Goal: Task Accomplishment & Management: Use online tool/utility

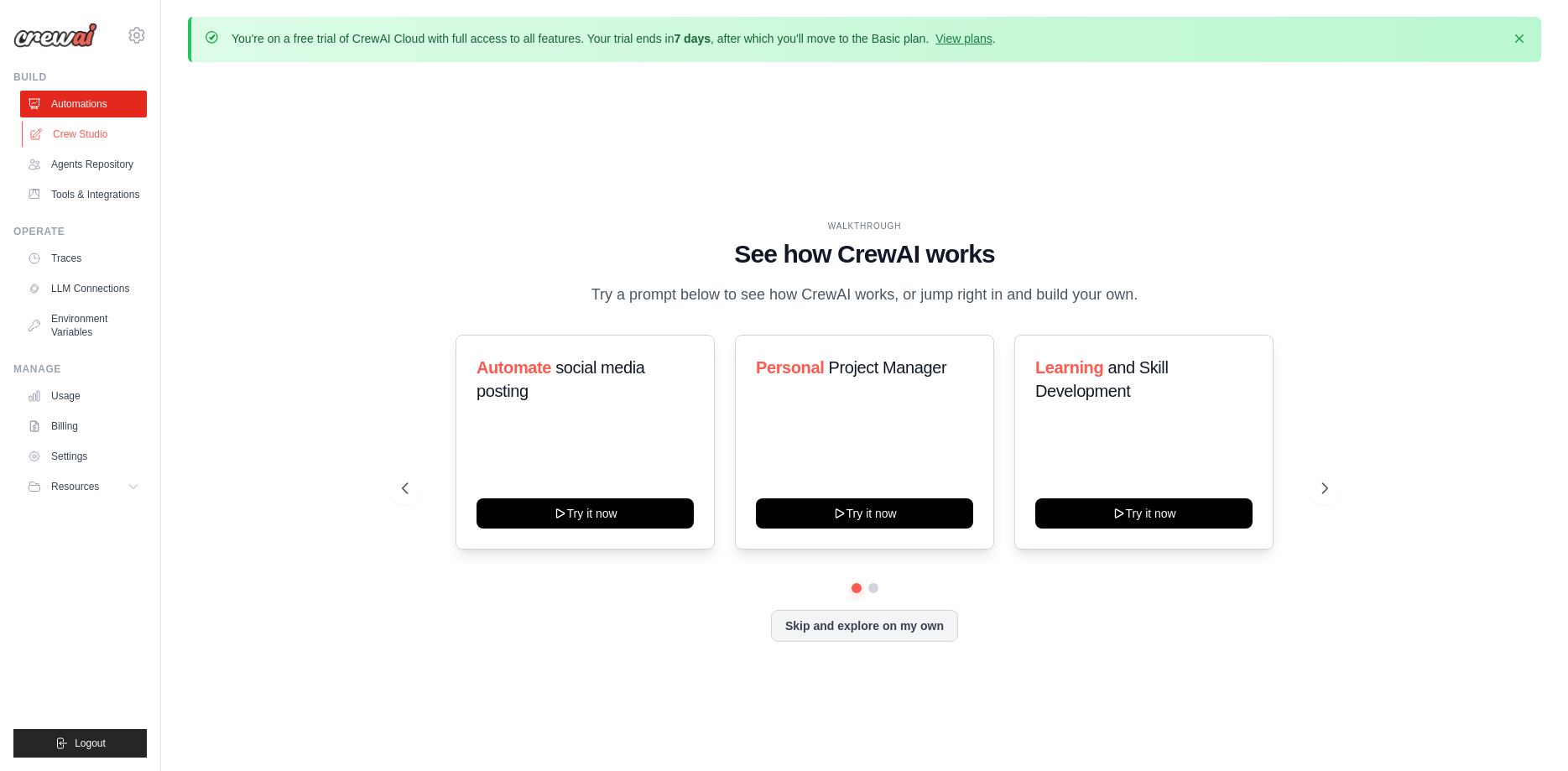
click at [67, 134] on link "Crew Studio" at bounding box center [85, 134] width 126 height 27
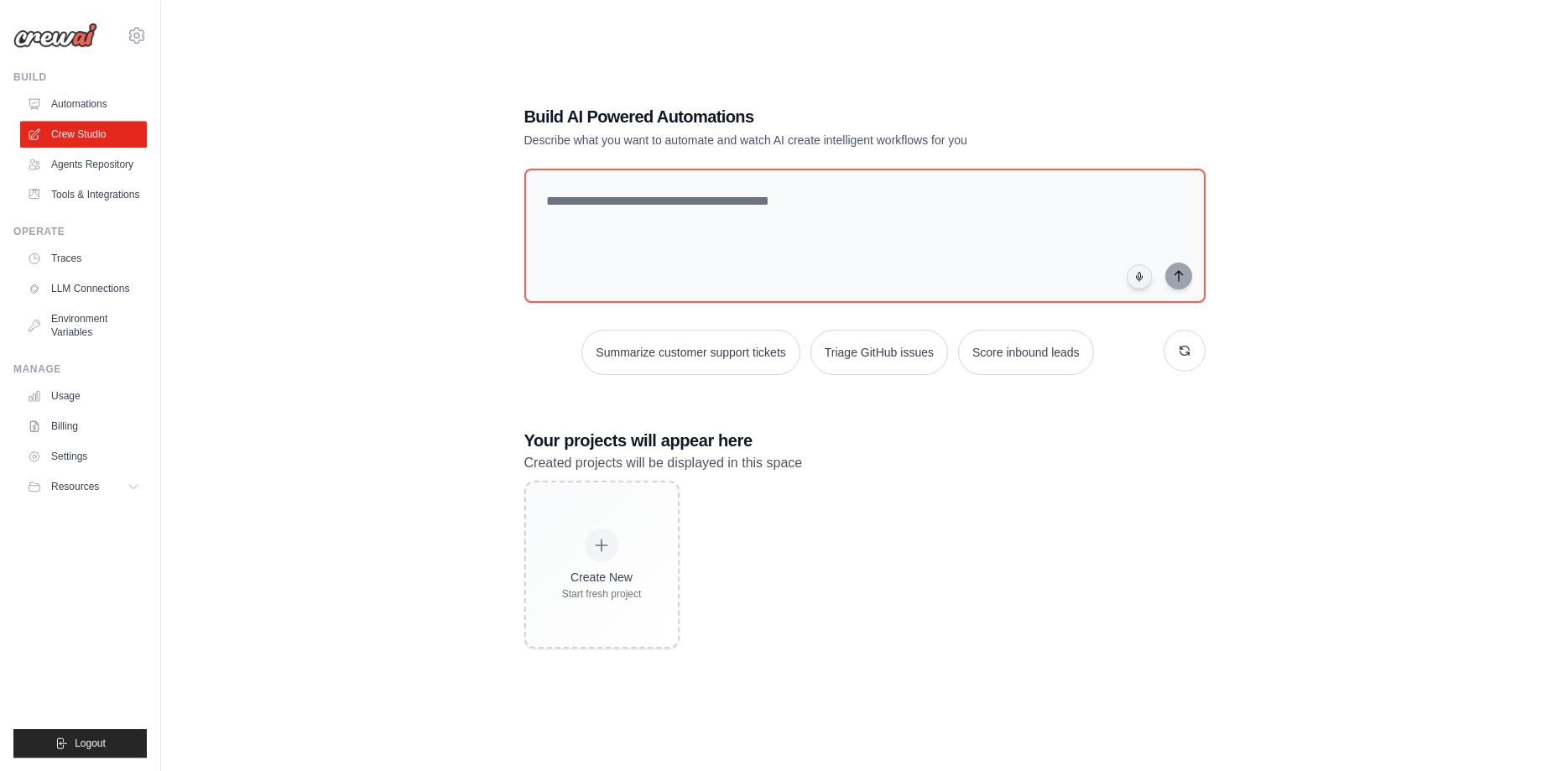
scroll to position [92, 0]
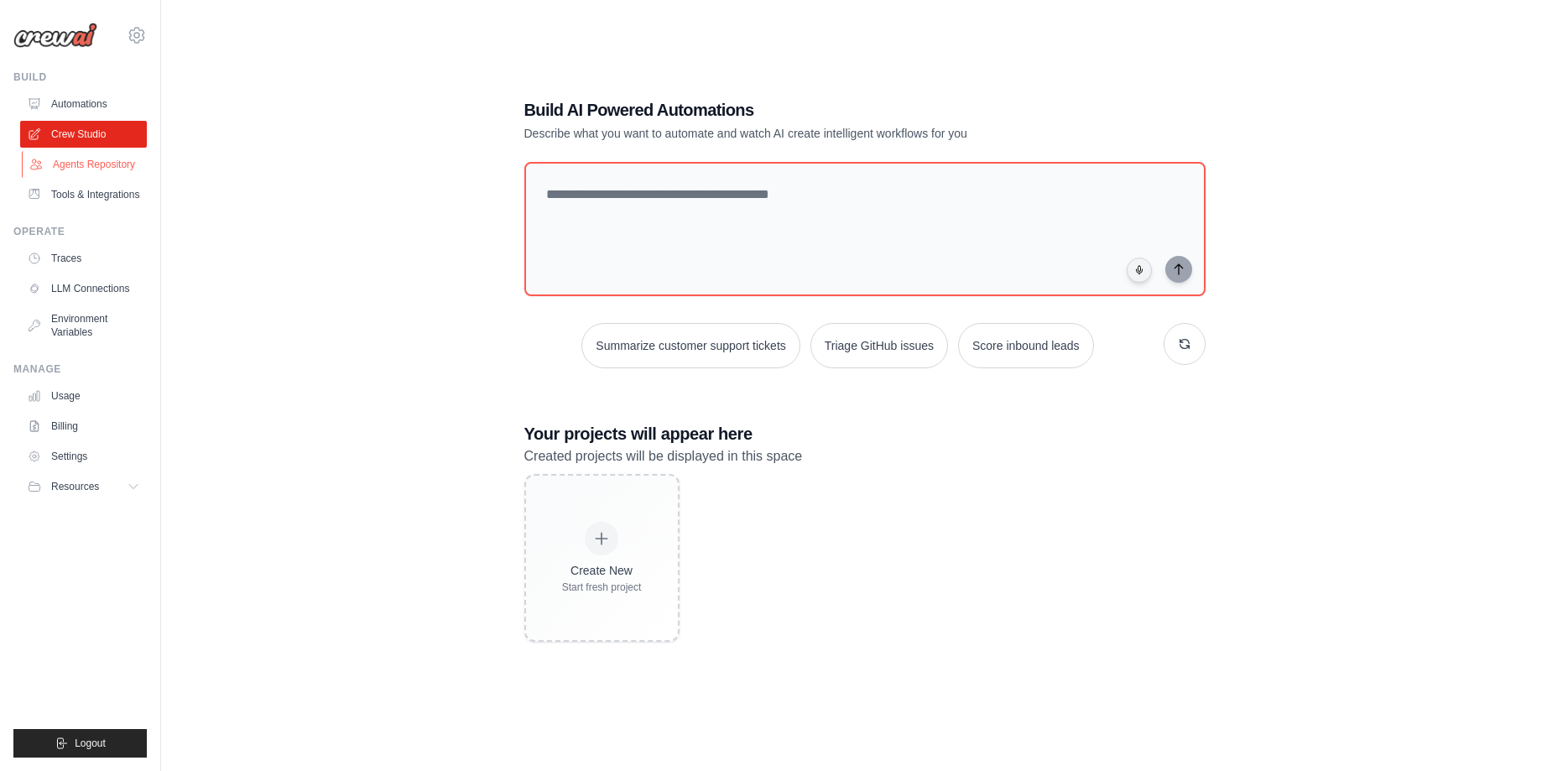
click at [100, 162] on link "Agents Repository" at bounding box center [85, 165] width 126 height 27
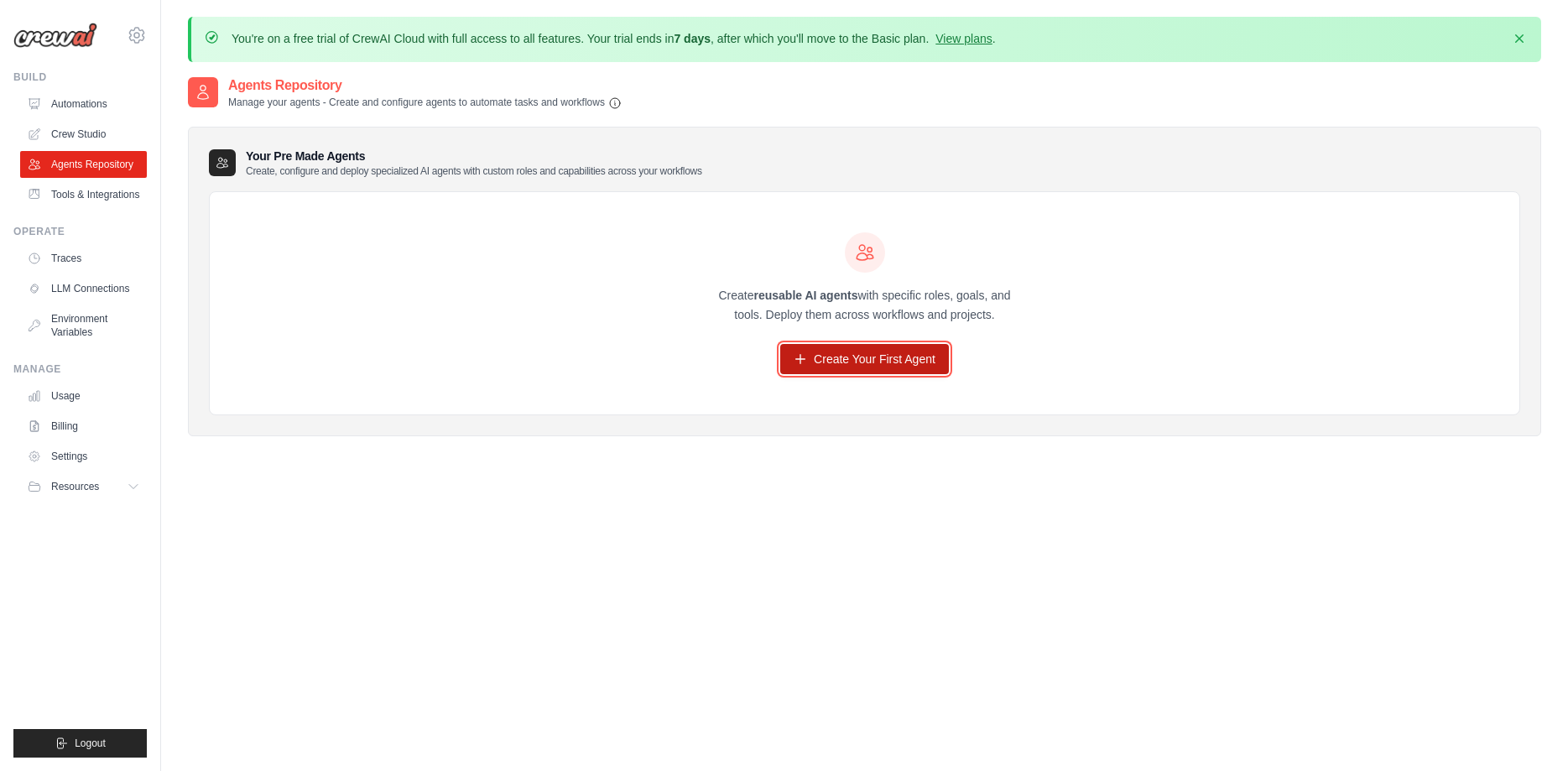
click at [810, 369] on link "Create Your First Agent" at bounding box center [864, 359] width 168 height 30
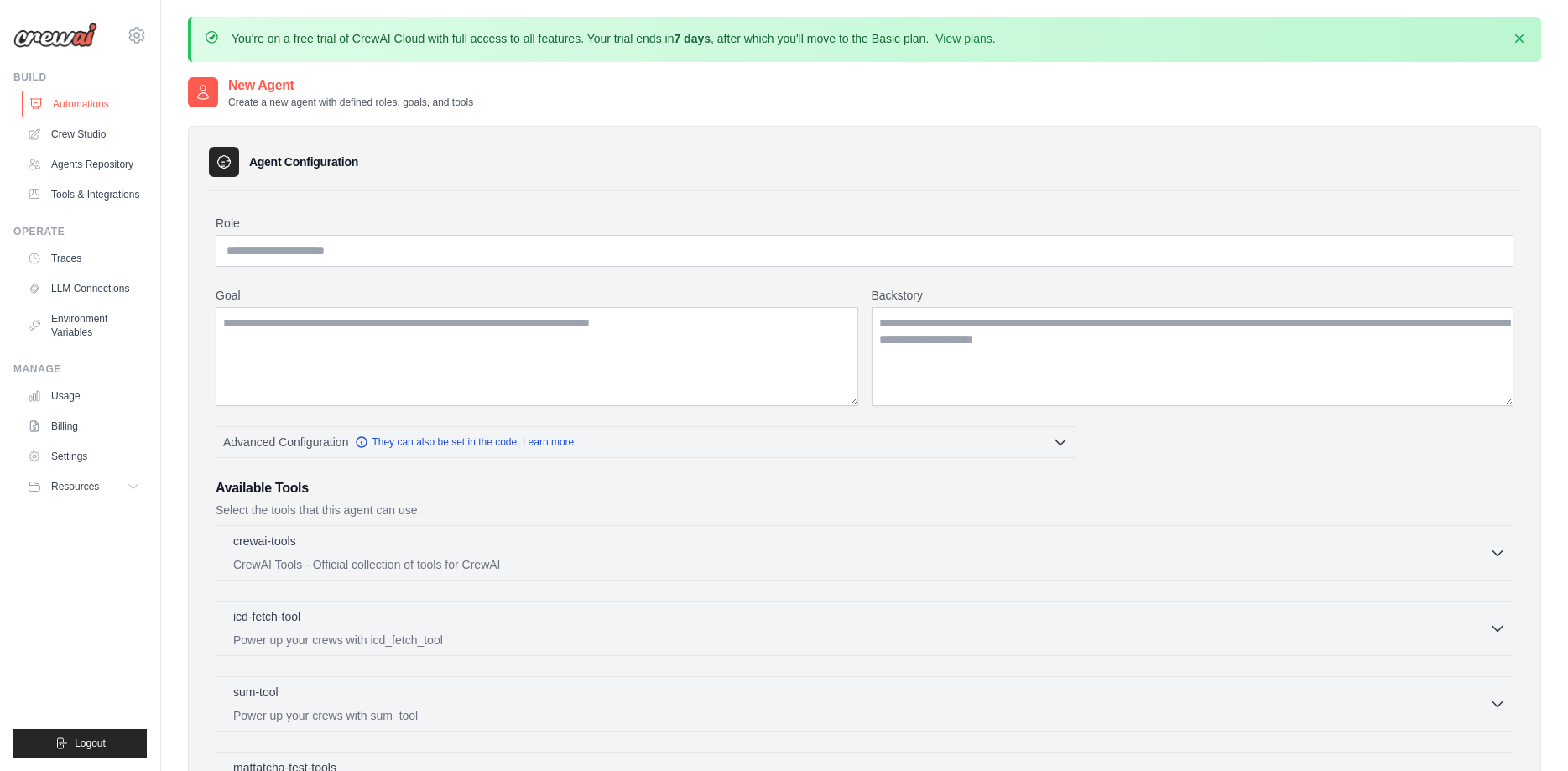
click at [105, 106] on link "Automations" at bounding box center [85, 104] width 126 height 27
click at [142, 37] on icon at bounding box center [136, 35] width 15 height 14
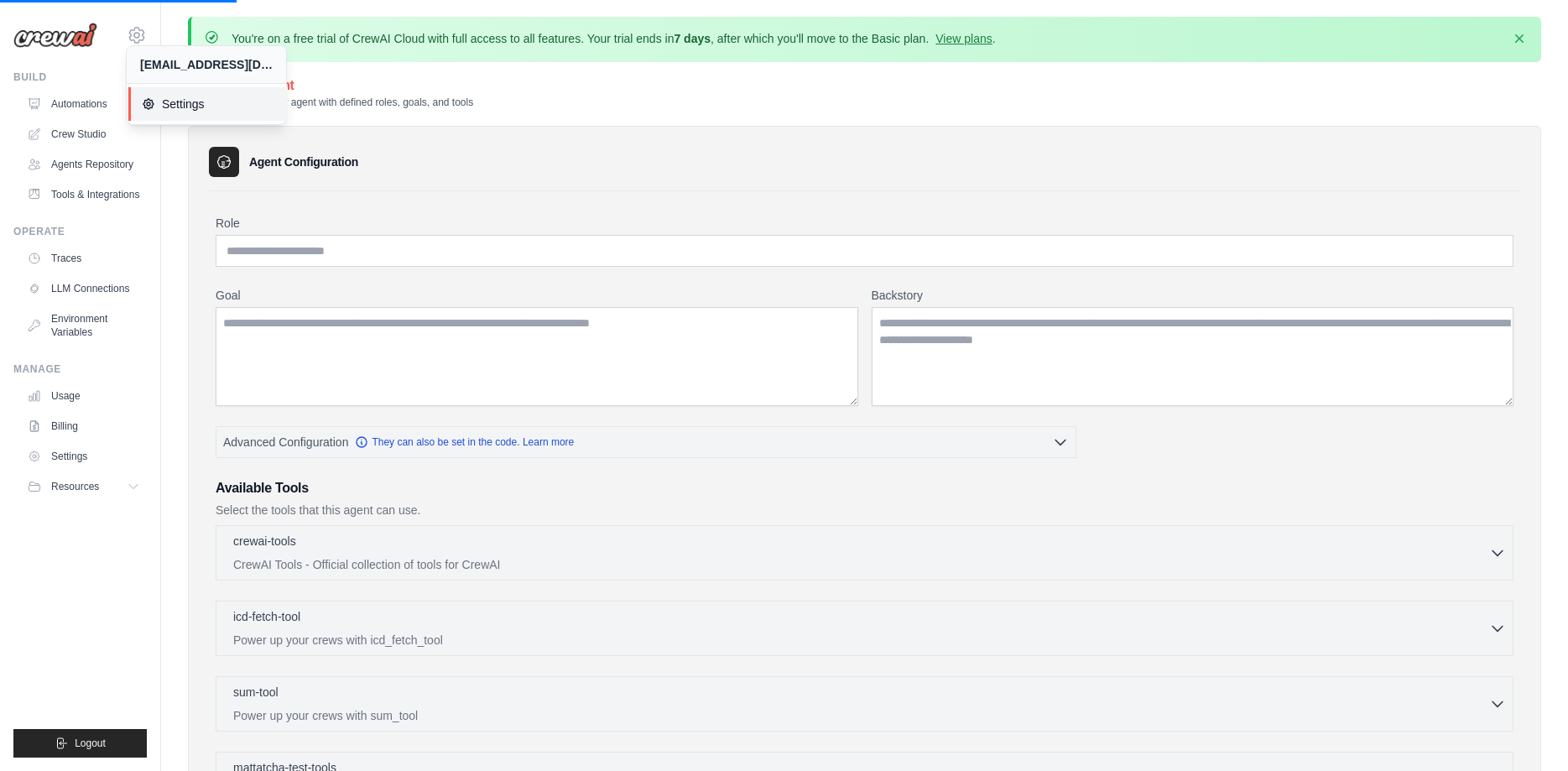
click at [167, 110] on span "Settings" at bounding box center [207, 103] width 133 height 17
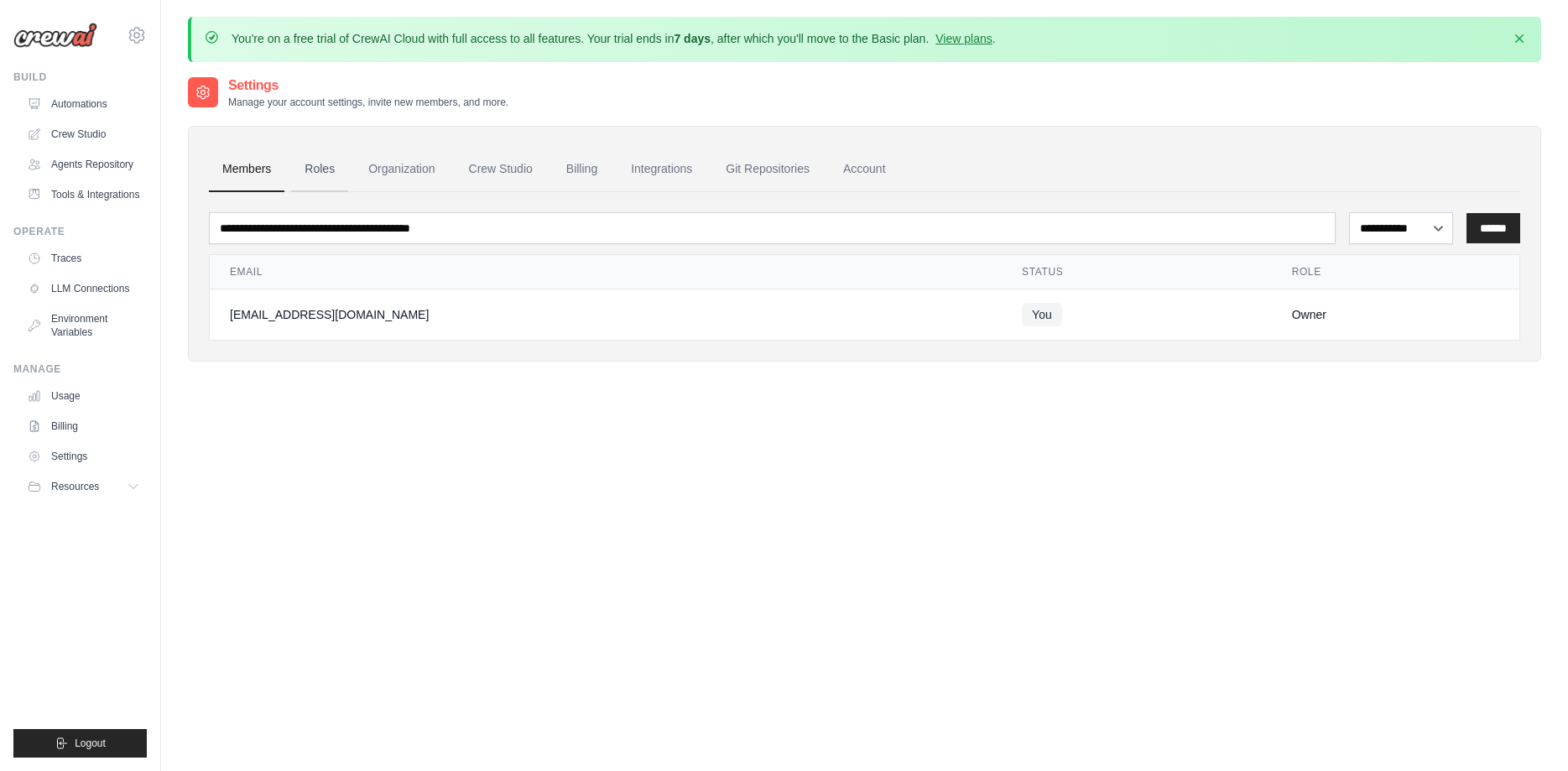
click at [320, 166] on link "Roles" at bounding box center [320, 169] width 57 height 45
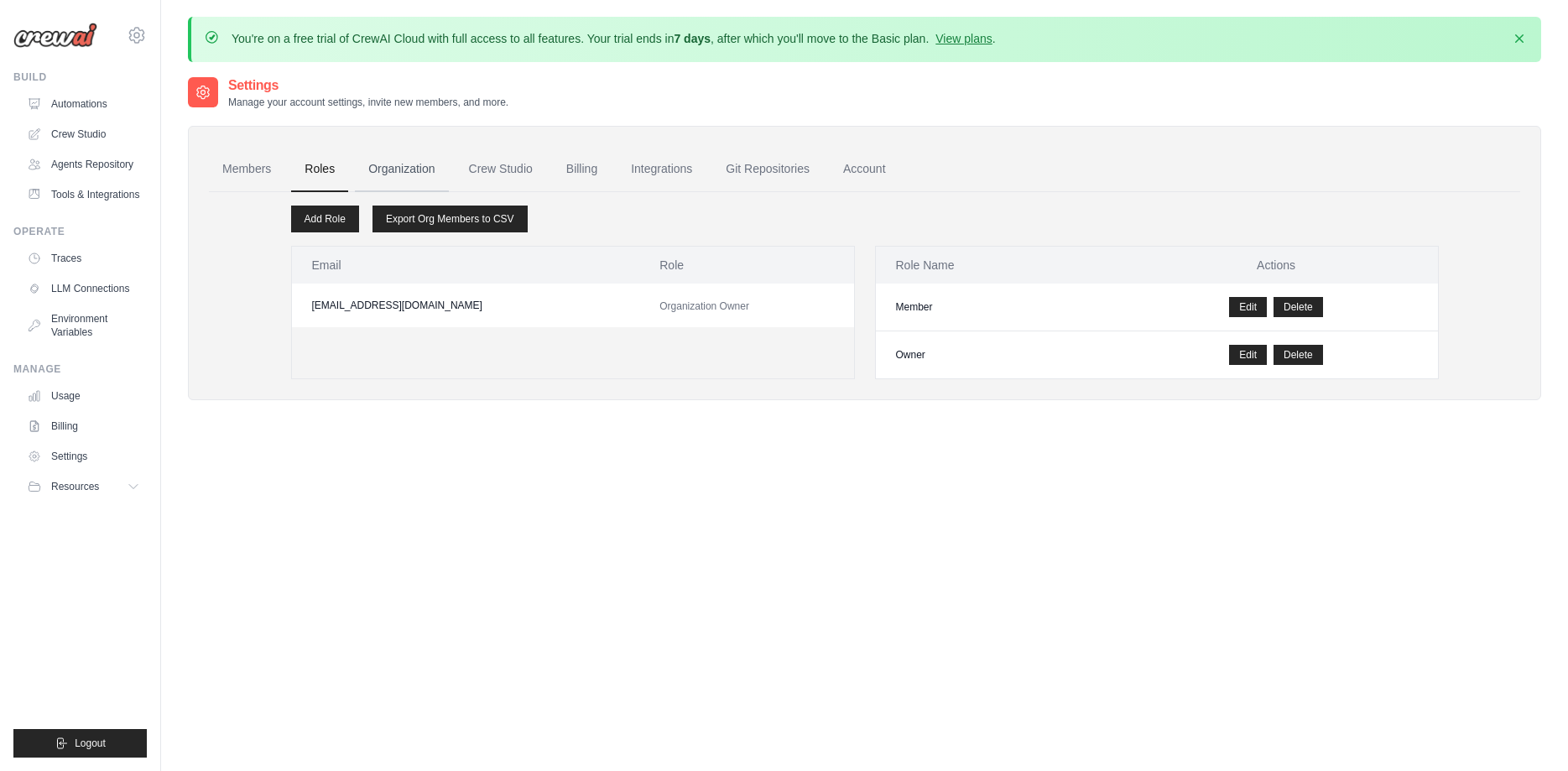
click at [423, 167] on link "Organization" at bounding box center [402, 169] width 93 height 45
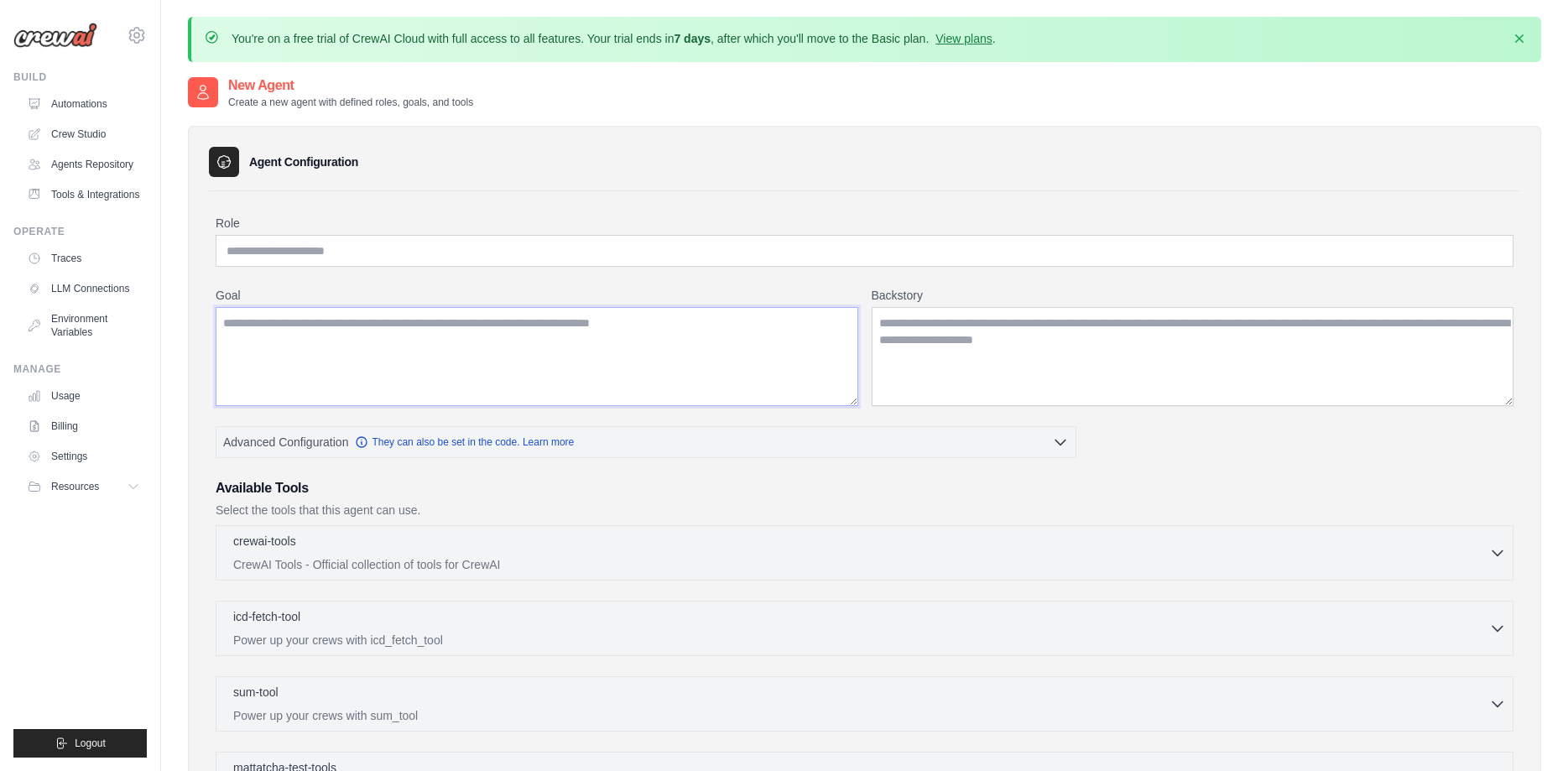
click at [630, 388] on textarea "Goal" at bounding box center [537, 356] width 643 height 99
click at [109, 109] on link "Automations" at bounding box center [85, 104] width 126 height 27
click at [136, 37] on icon at bounding box center [136, 35] width 20 height 20
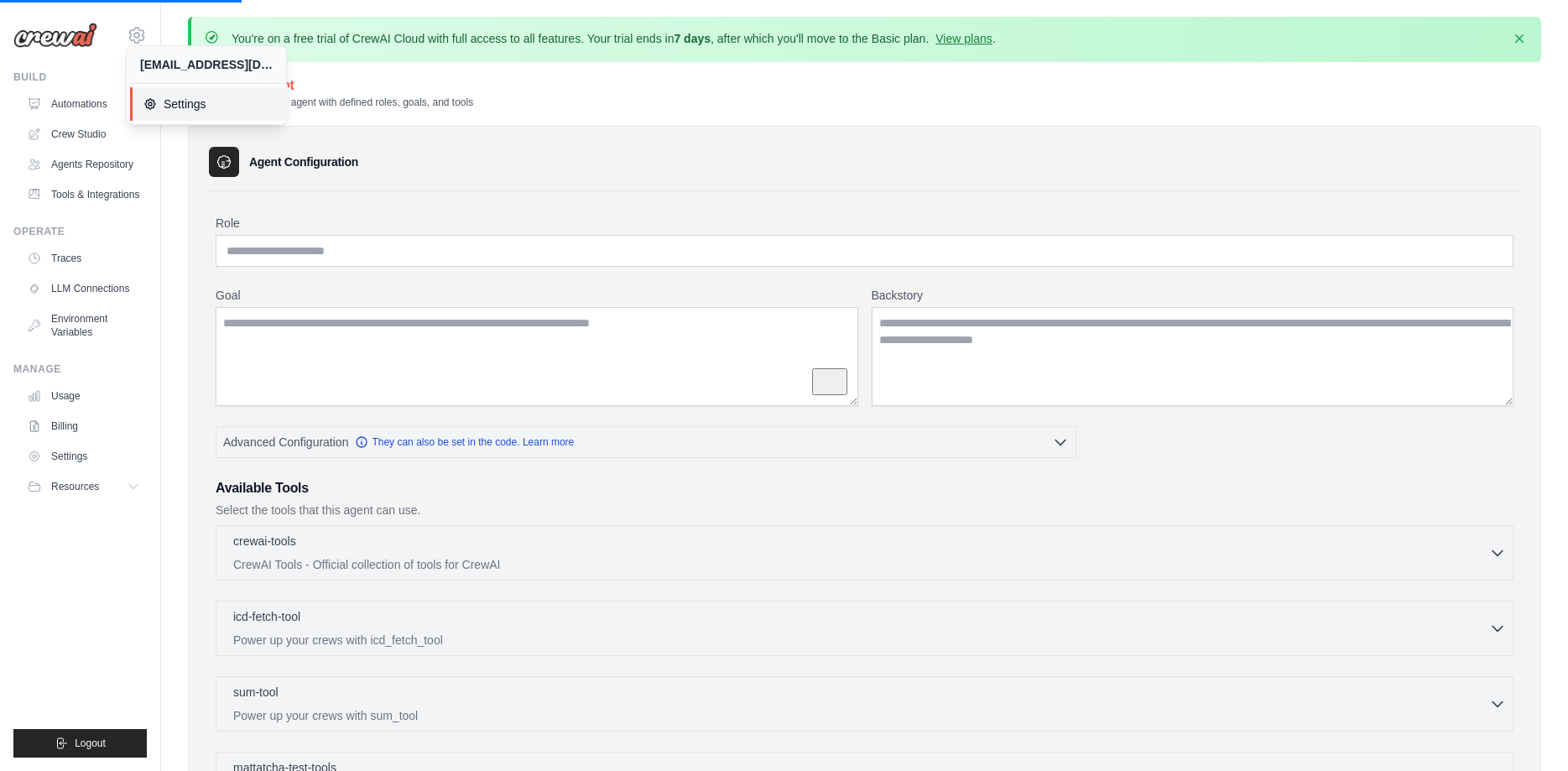
click at [245, 99] on span "Settings" at bounding box center [209, 103] width 133 height 17
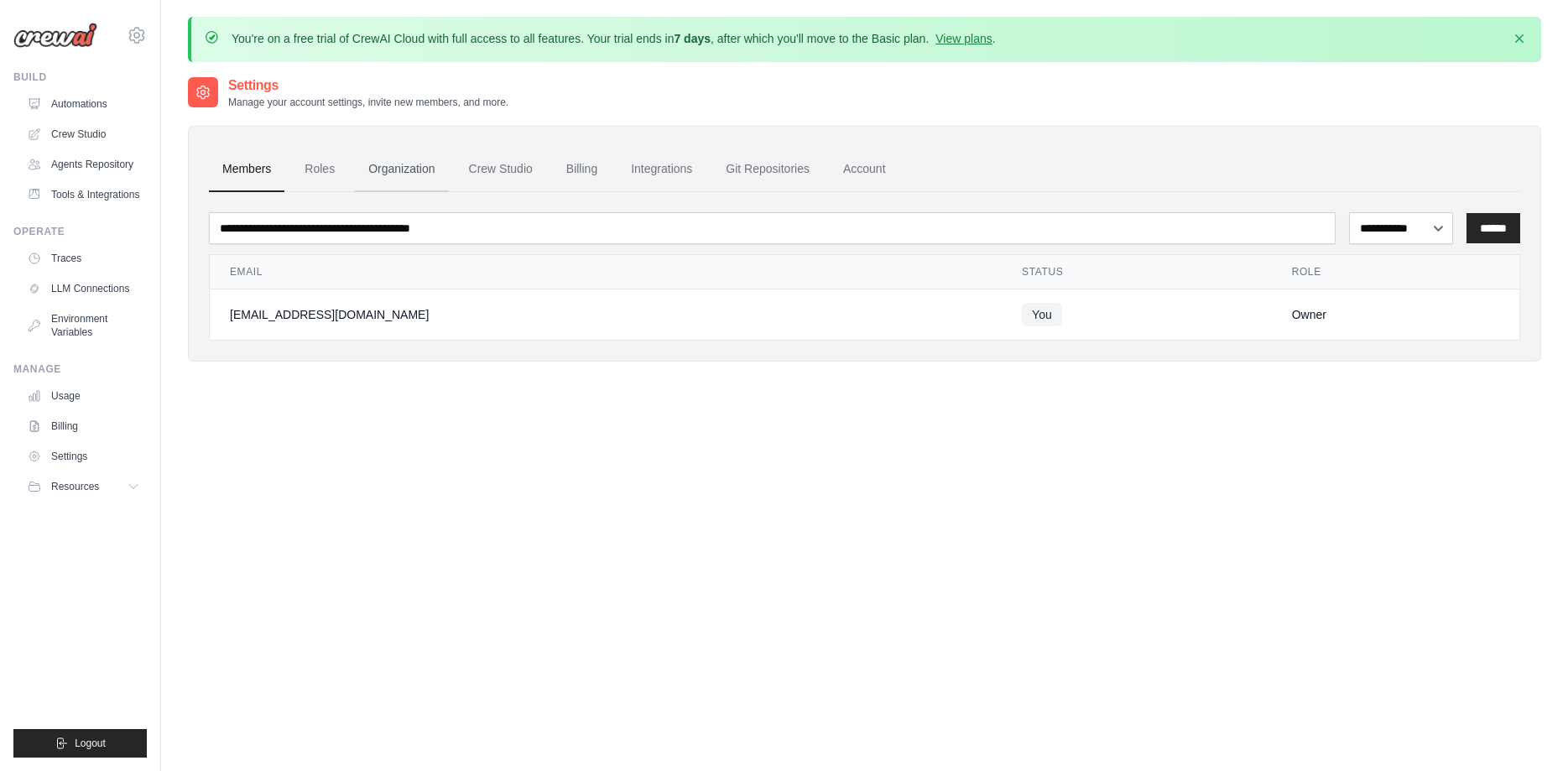
click at [408, 171] on link "Organization" at bounding box center [402, 169] width 93 height 45
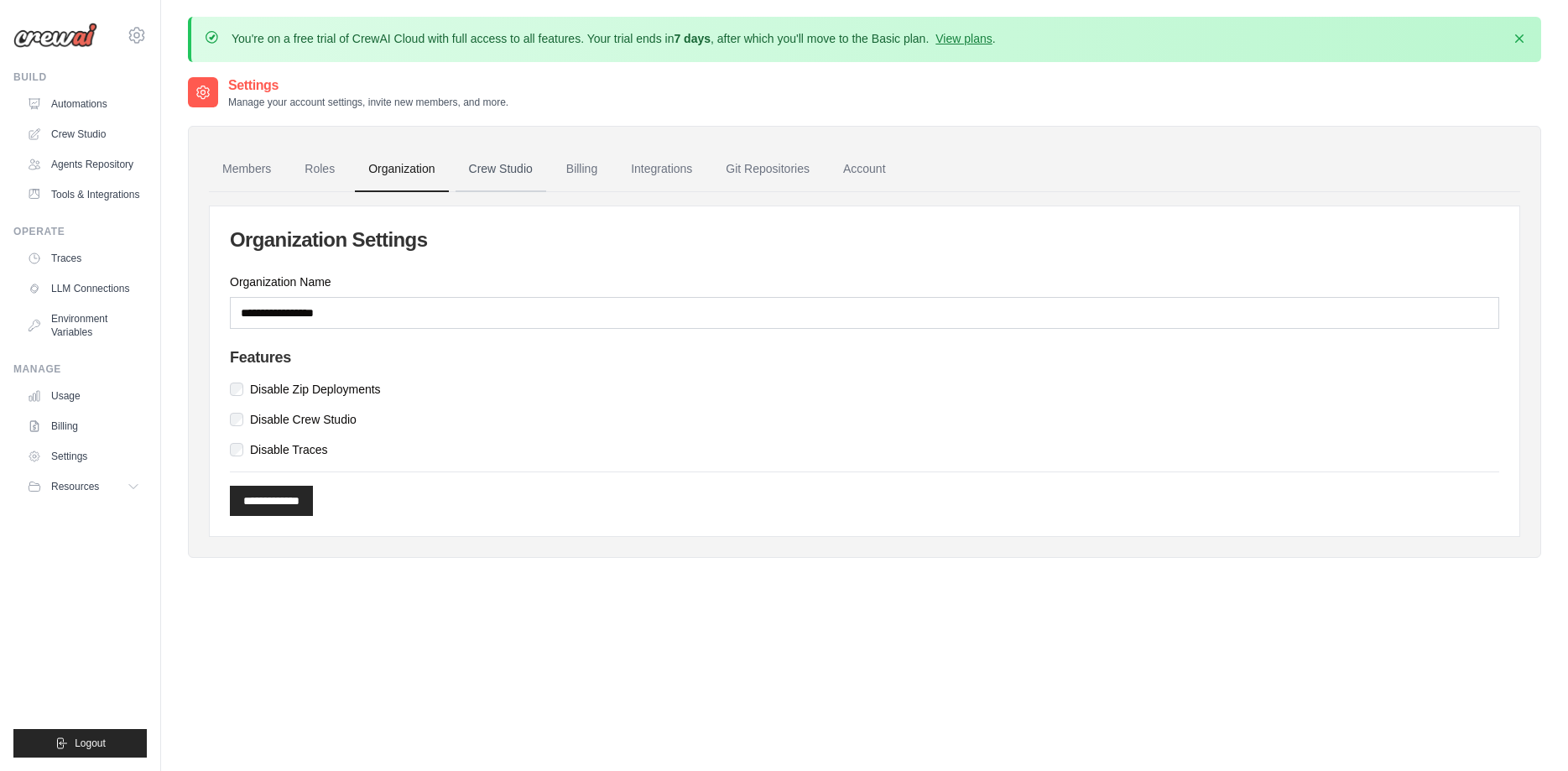
click at [501, 175] on link "Crew Studio" at bounding box center [501, 169] width 91 height 45
drag, startPoint x: 501, startPoint y: 175, endPoint x: 500, endPoint y: 185, distance: 10.0
click at [552, 107] on div "Settings Manage your account settings, invite new members, and more." at bounding box center [865, 93] width 1353 height 34
click at [530, 174] on link "Crew Studio" at bounding box center [501, 169] width 91 height 45
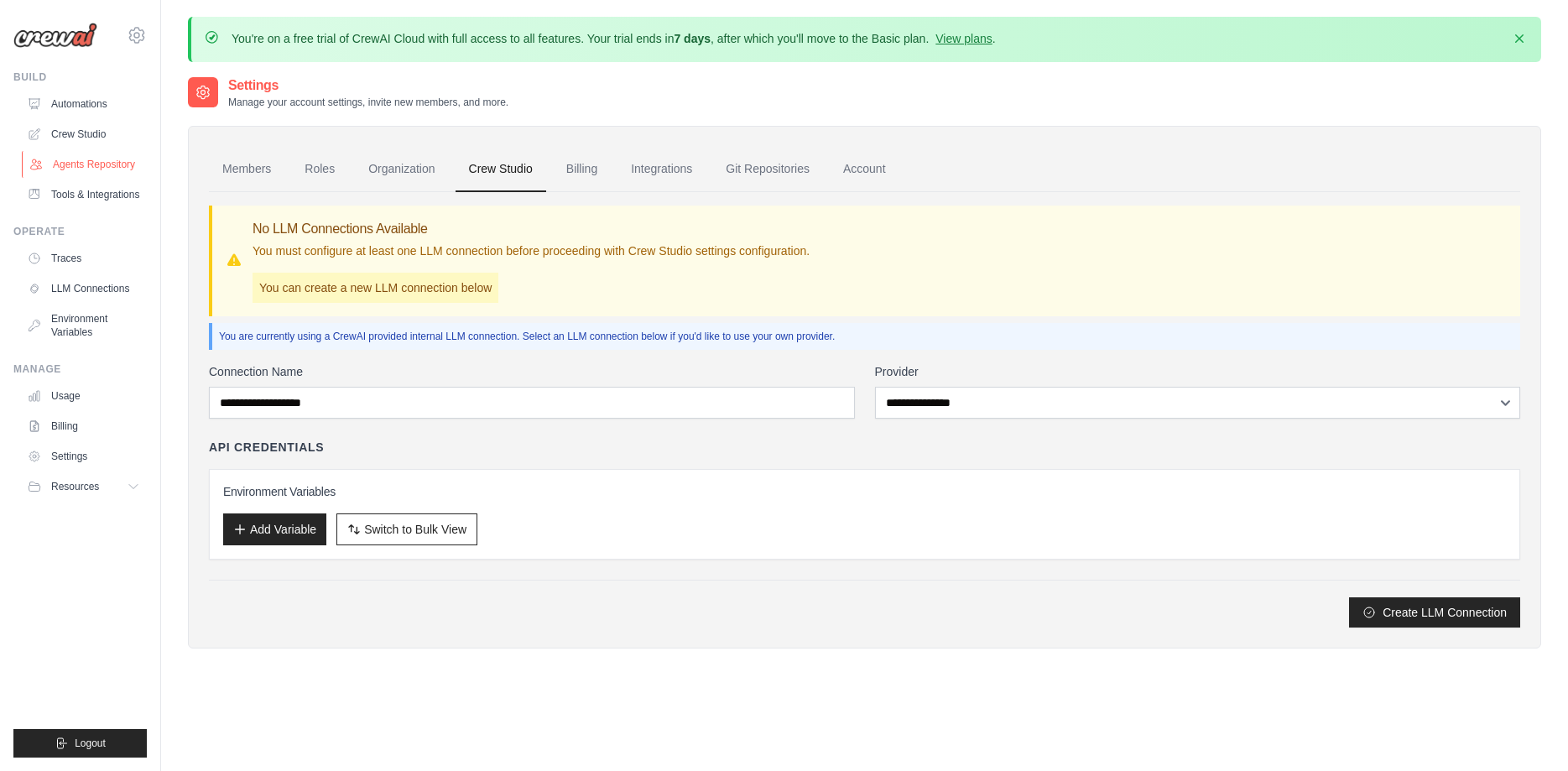
click at [82, 166] on link "Agents Repository" at bounding box center [85, 165] width 126 height 27
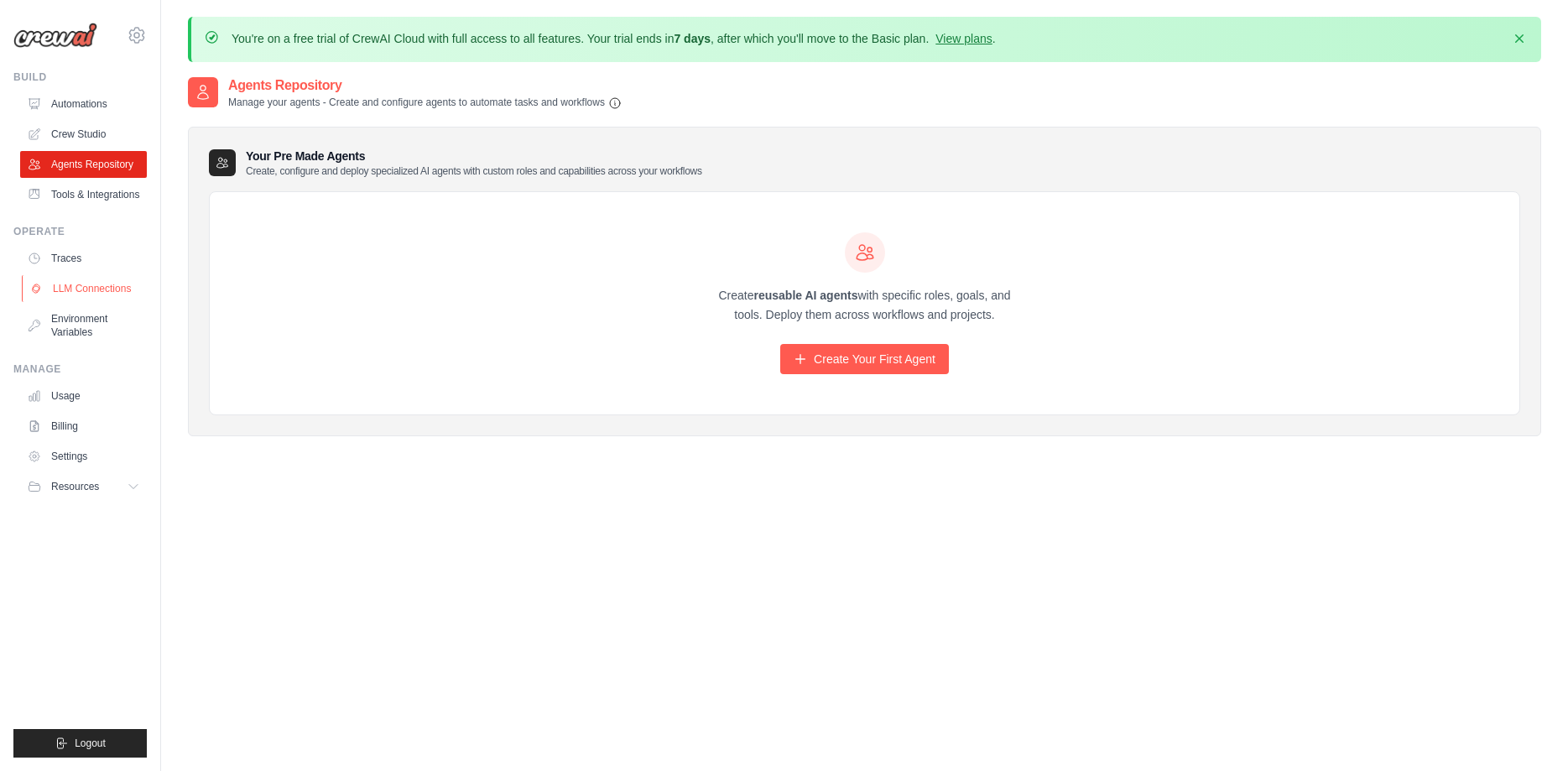
click at [107, 302] on link "LLM Connections" at bounding box center [85, 288] width 126 height 27
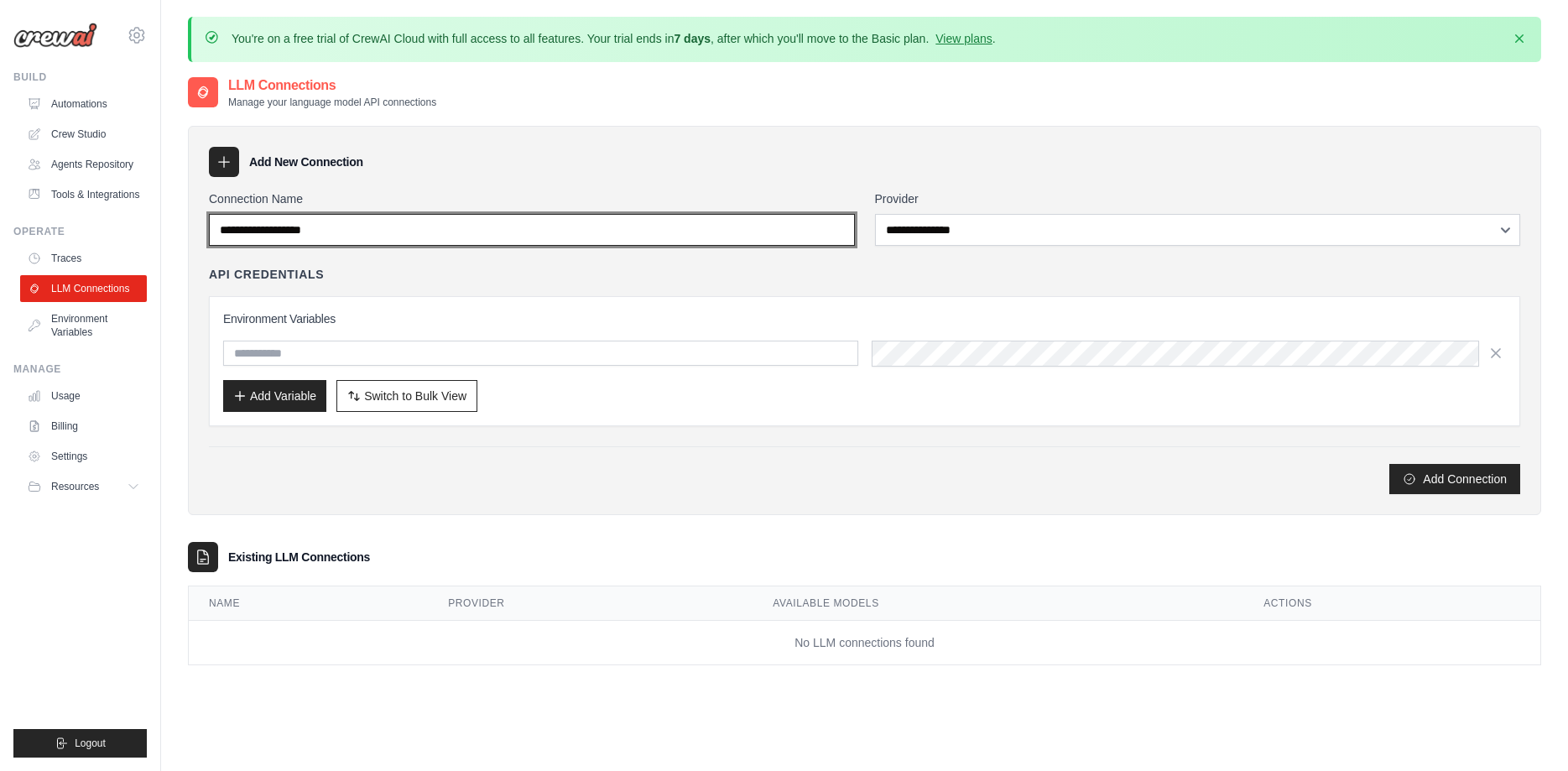
click at [492, 229] on input "Connection Name" at bounding box center [532, 230] width 646 height 32
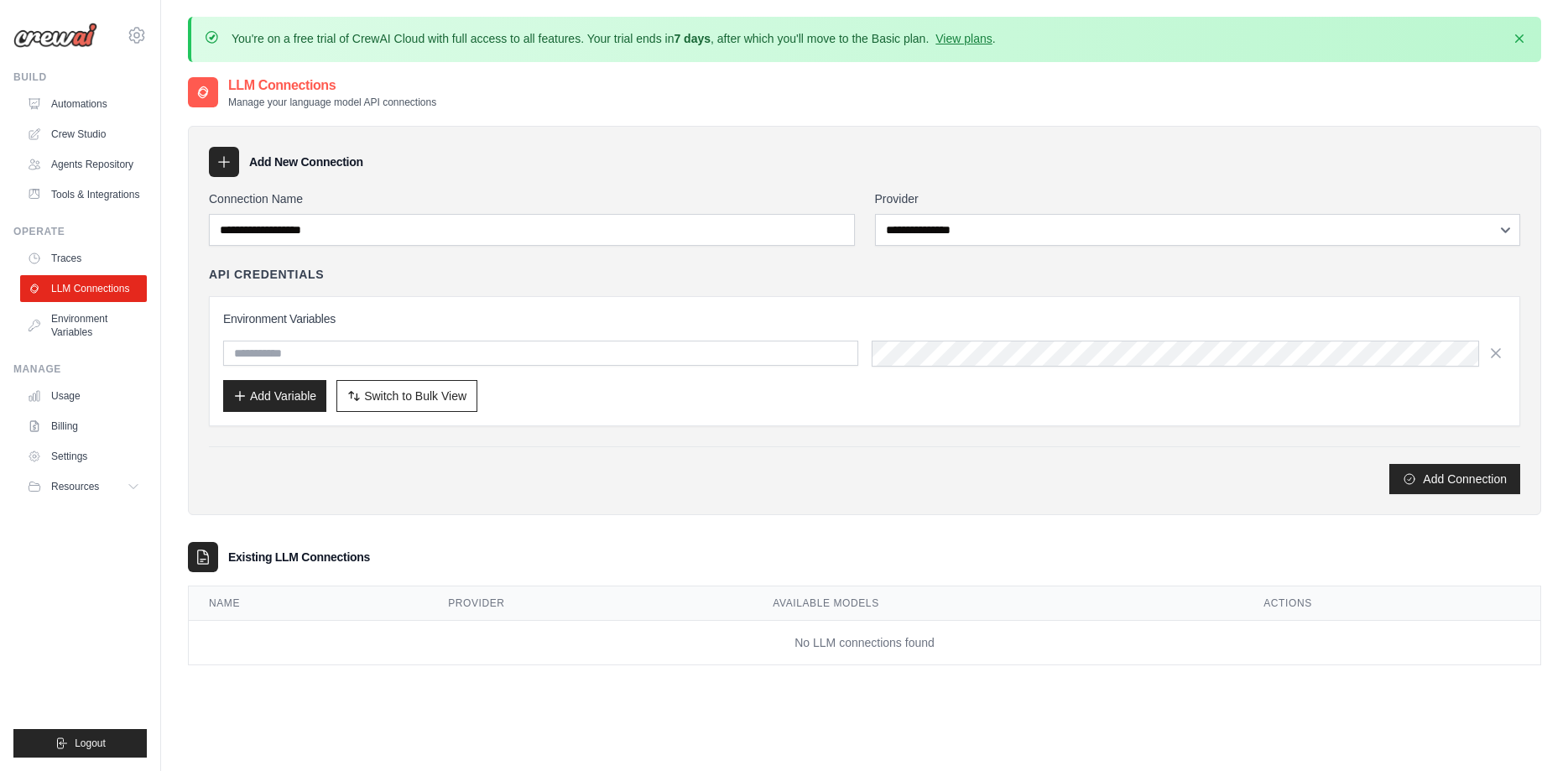
click at [965, 207] on div "**********" at bounding box center [1198, 218] width 646 height 55
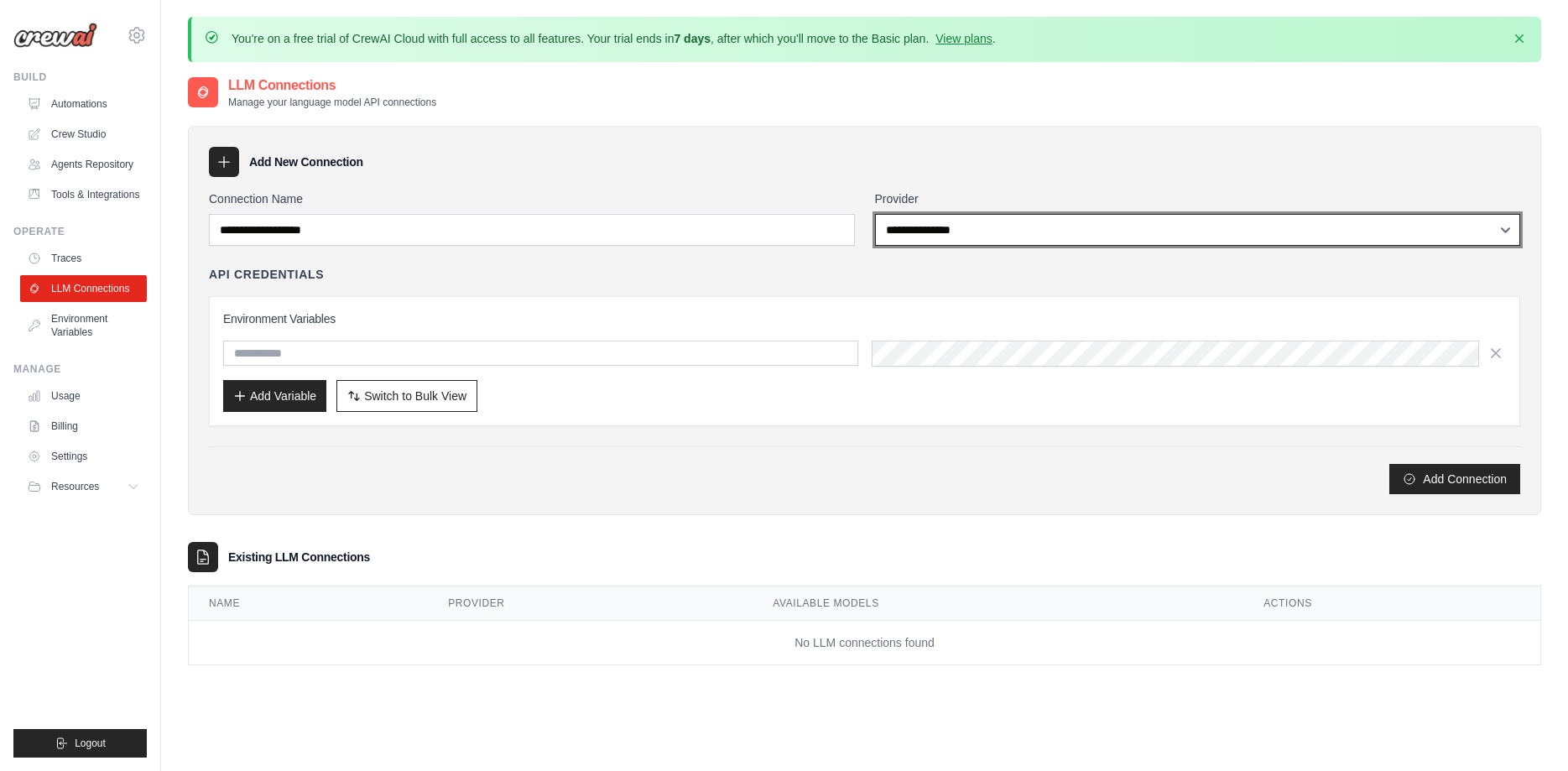
click at [875, 214] on select "**********" at bounding box center [1198, 230] width 646 height 32
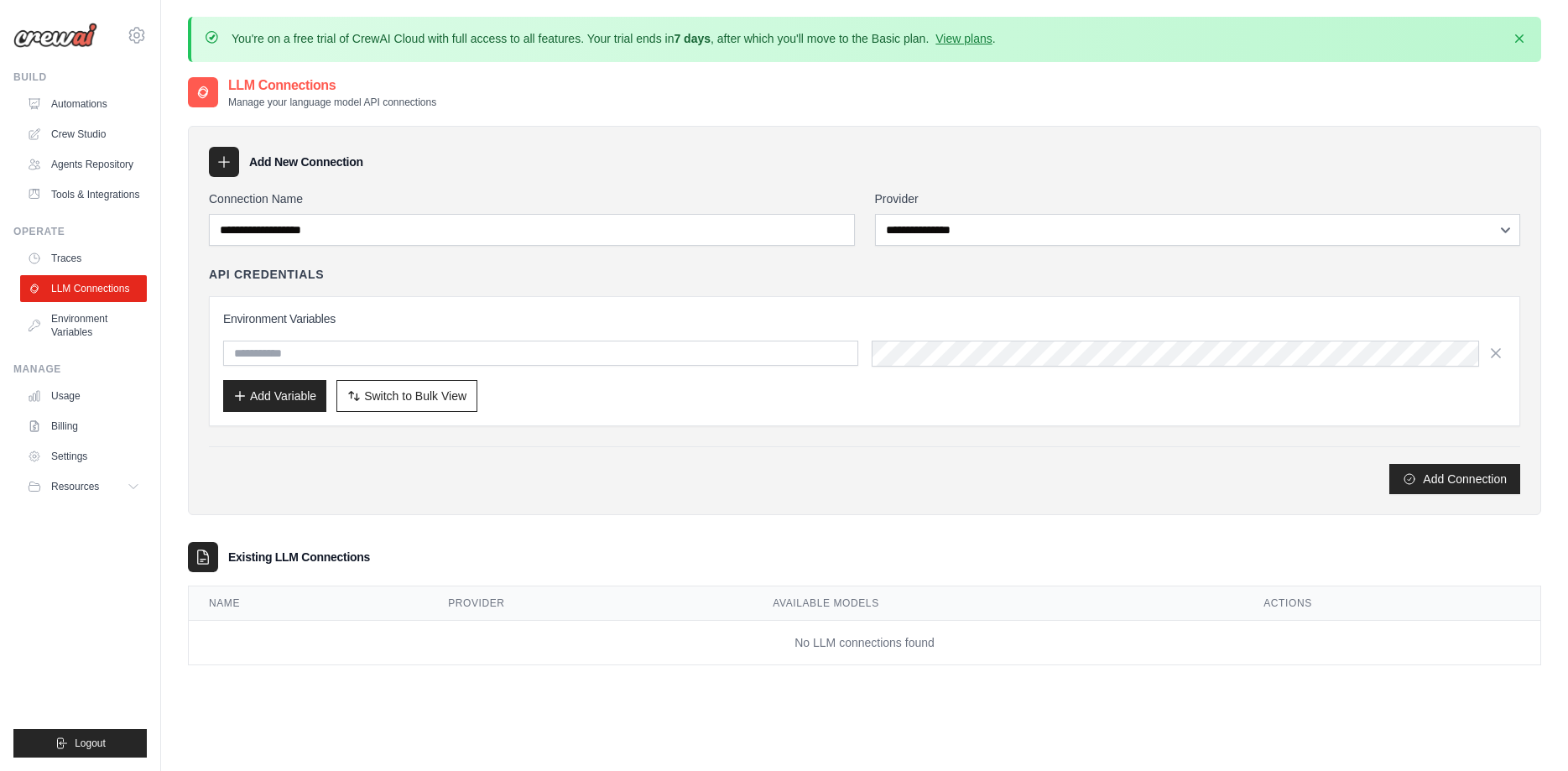
click at [649, 279] on div "API Credentials" at bounding box center [865, 274] width 1312 height 17
click at [62, 341] on link "Environment Variables" at bounding box center [85, 325] width 126 height 40
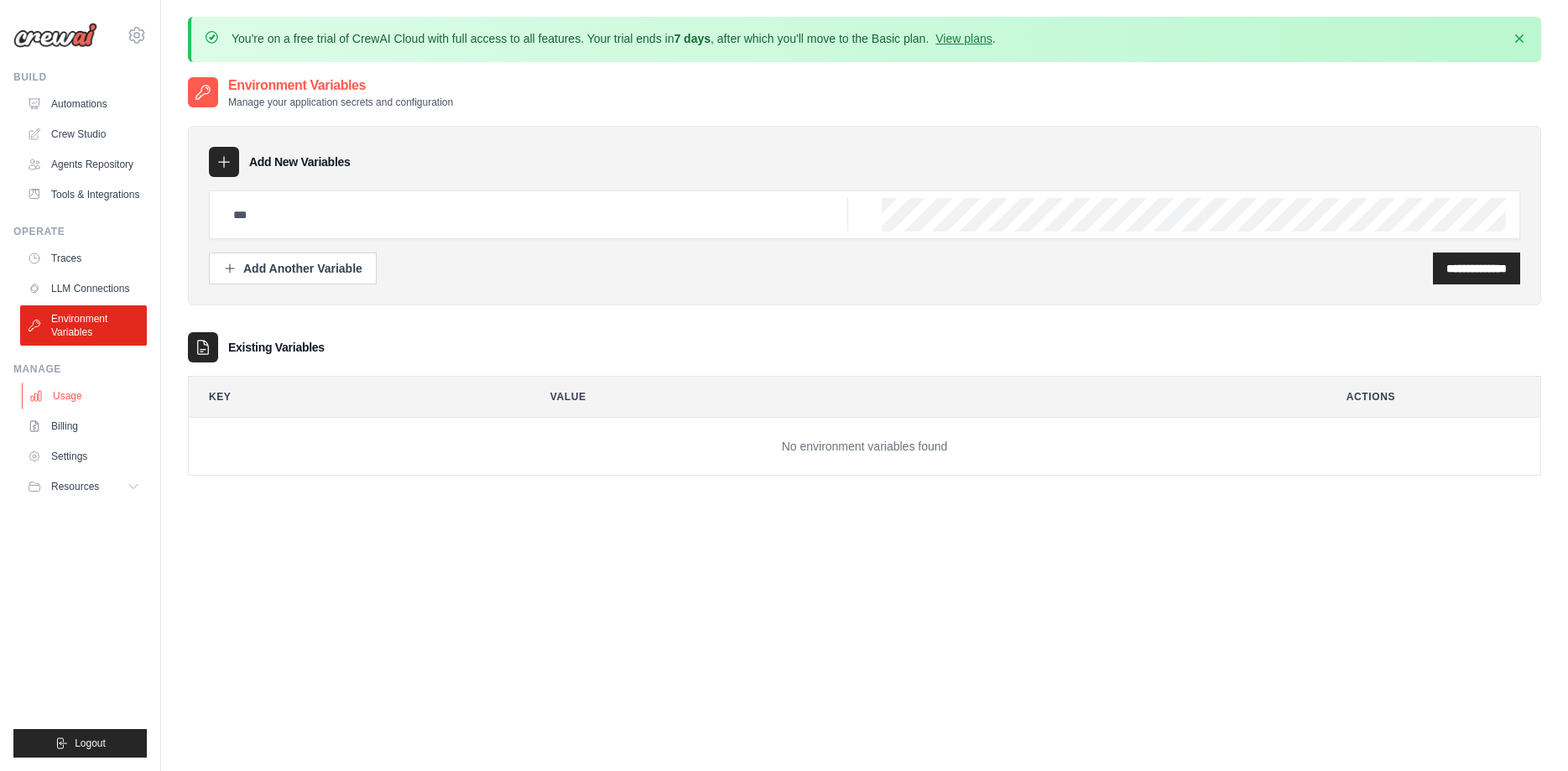
click at [111, 410] on link "Usage" at bounding box center [85, 396] width 126 height 27
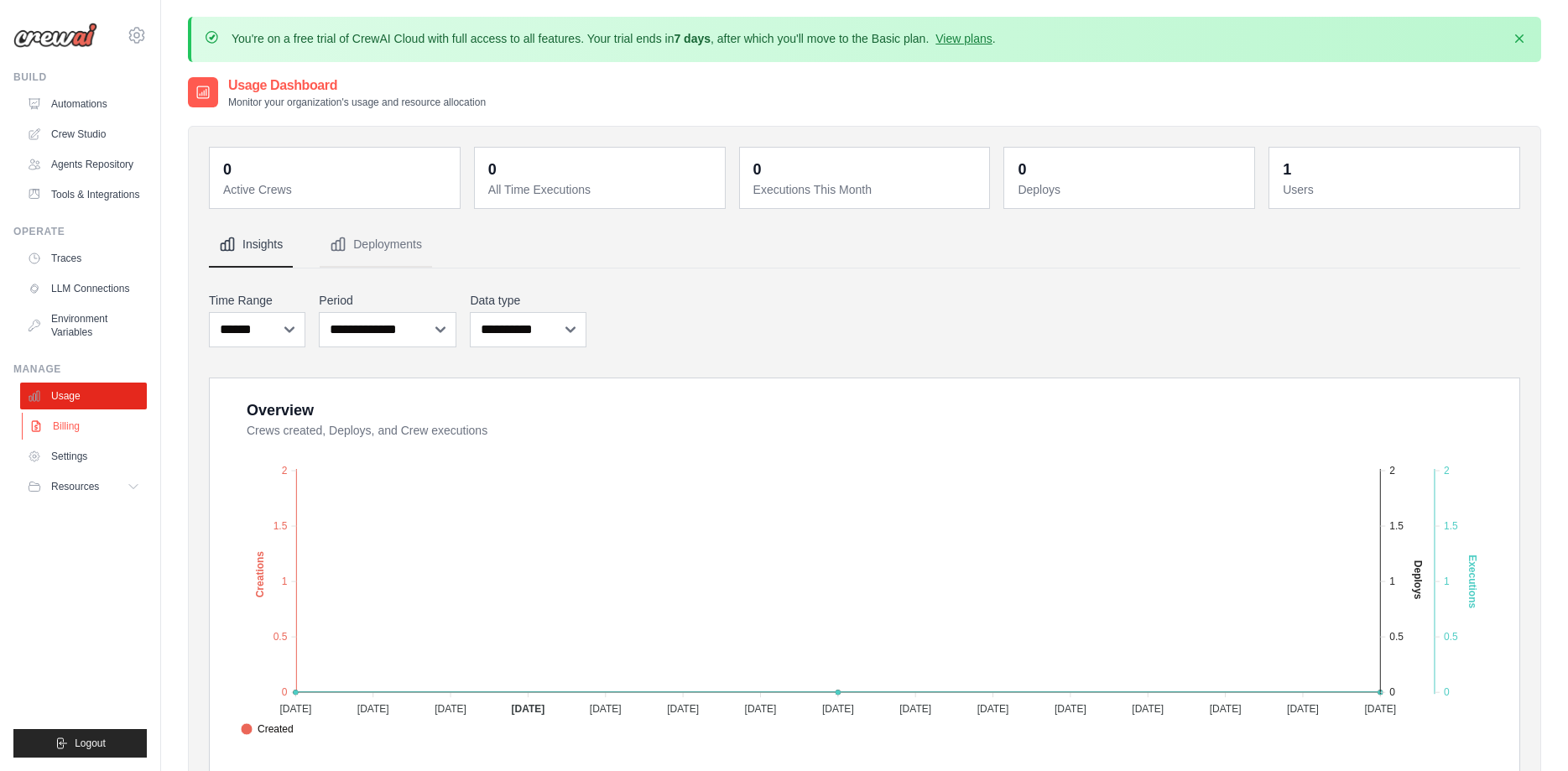
click at [96, 439] on link "Billing" at bounding box center [85, 426] width 126 height 27
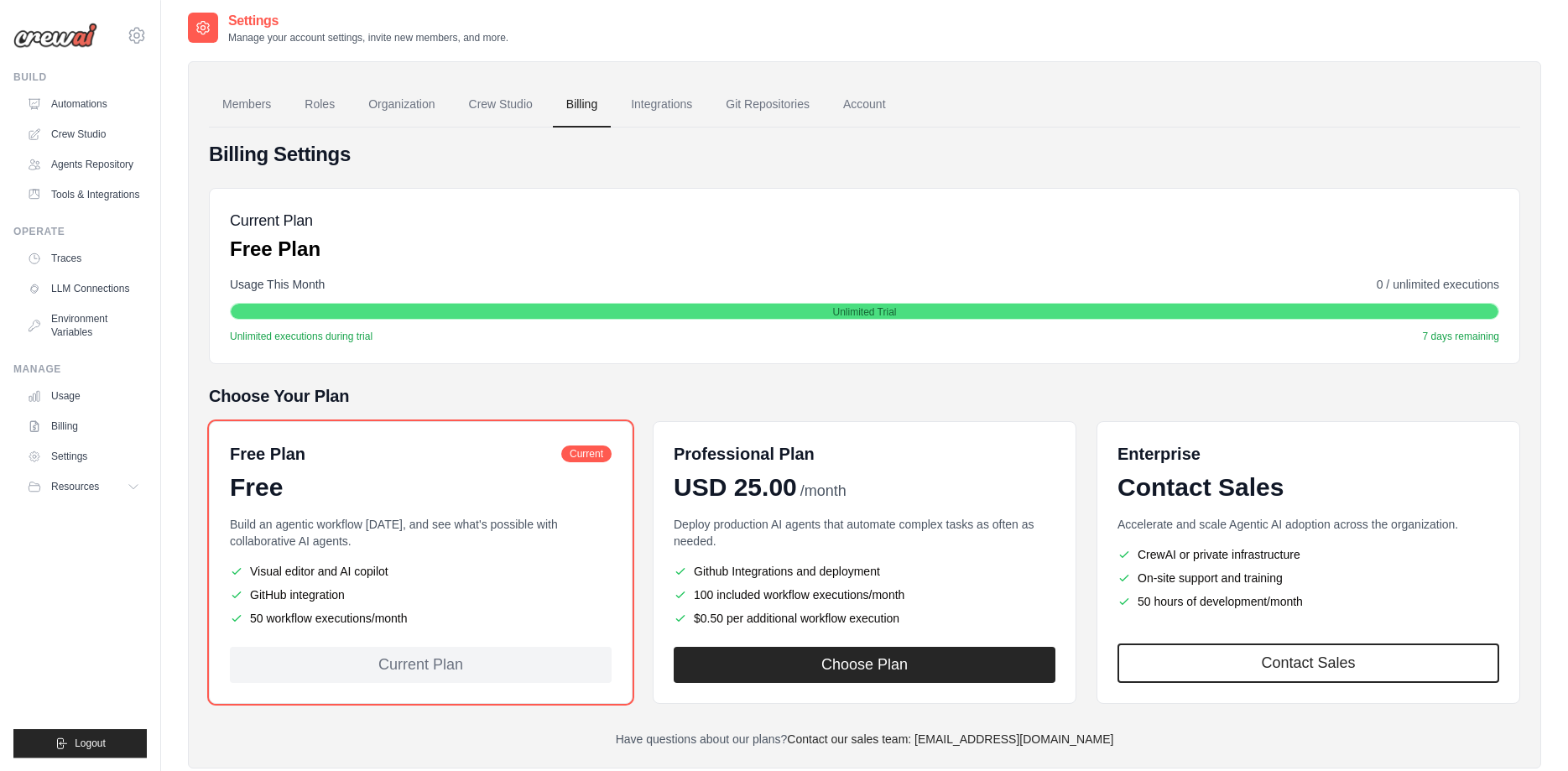
scroll to position [105, 0]
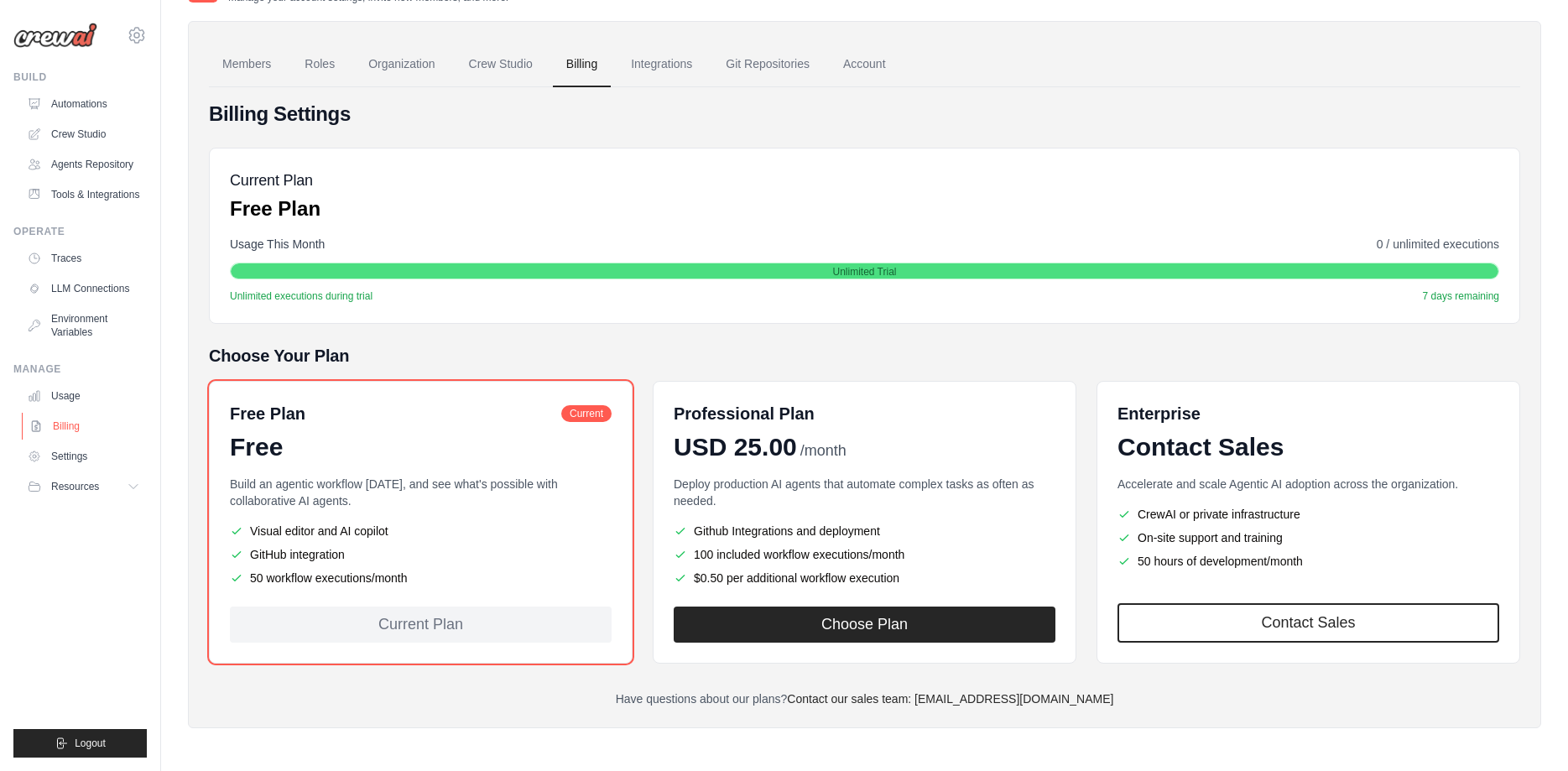
click at [99, 440] on link "Billing" at bounding box center [85, 426] width 126 height 27
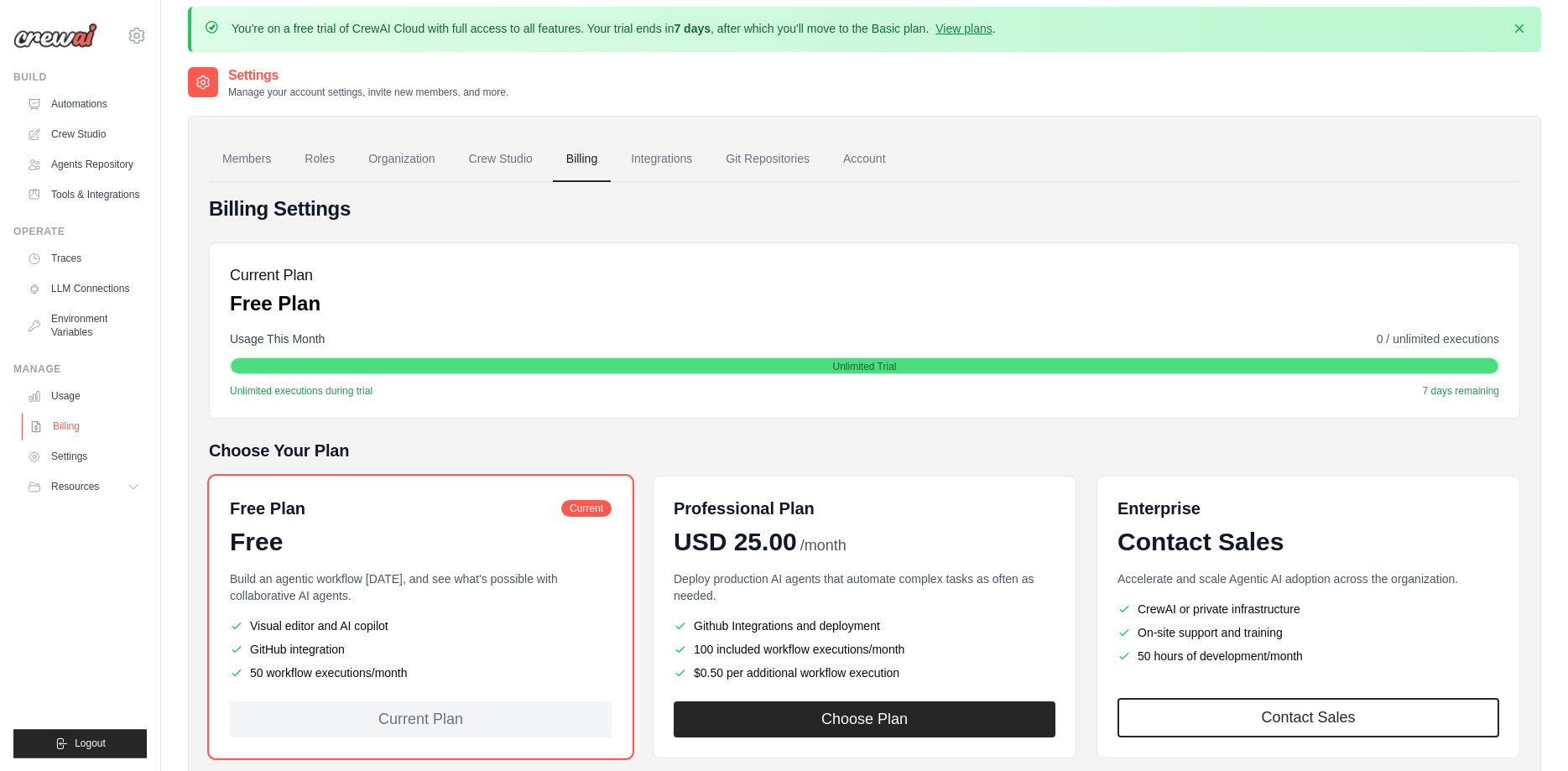
scroll to position [0, 0]
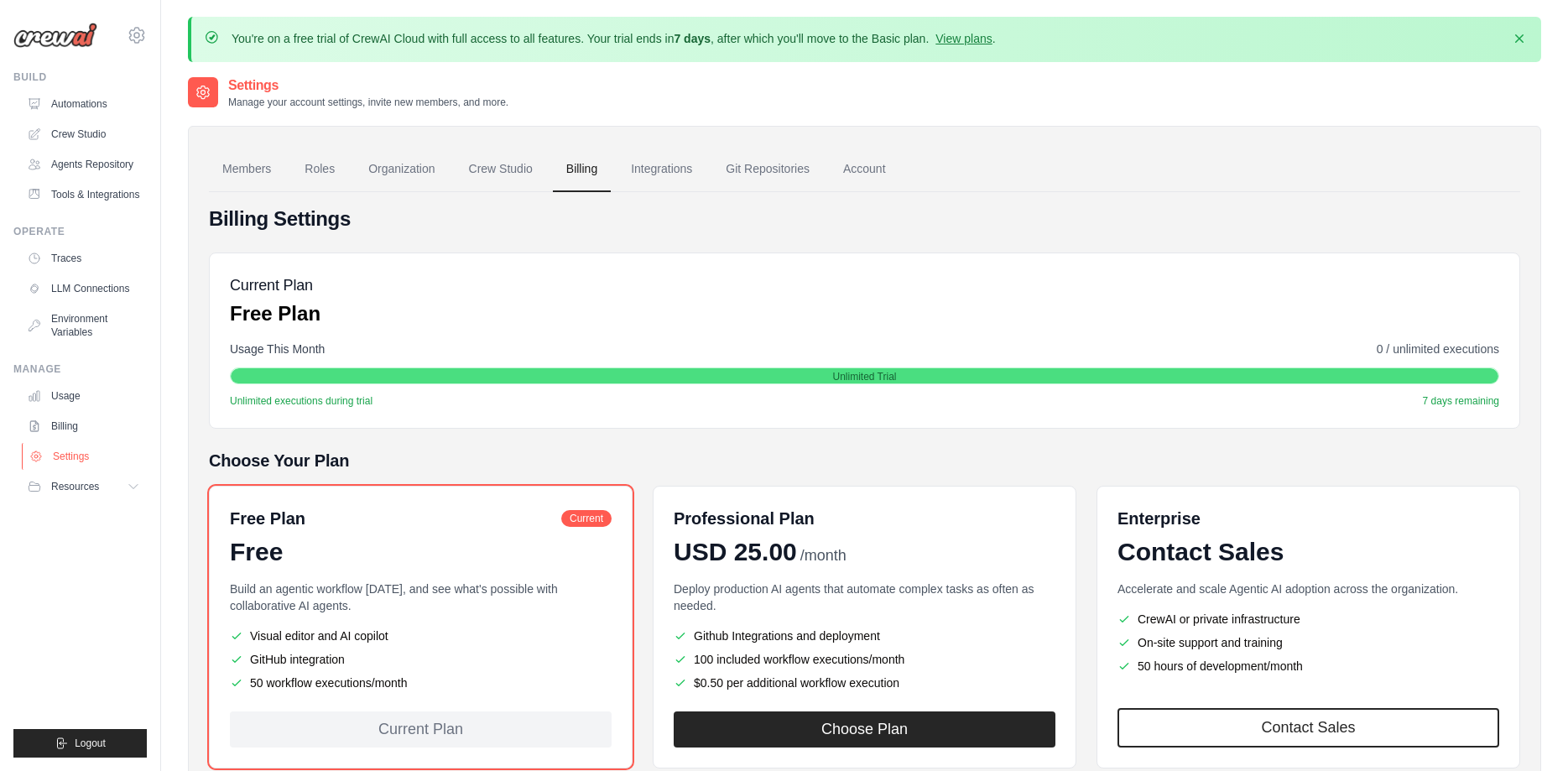
click at [77, 463] on link "Settings" at bounding box center [85, 456] width 126 height 27
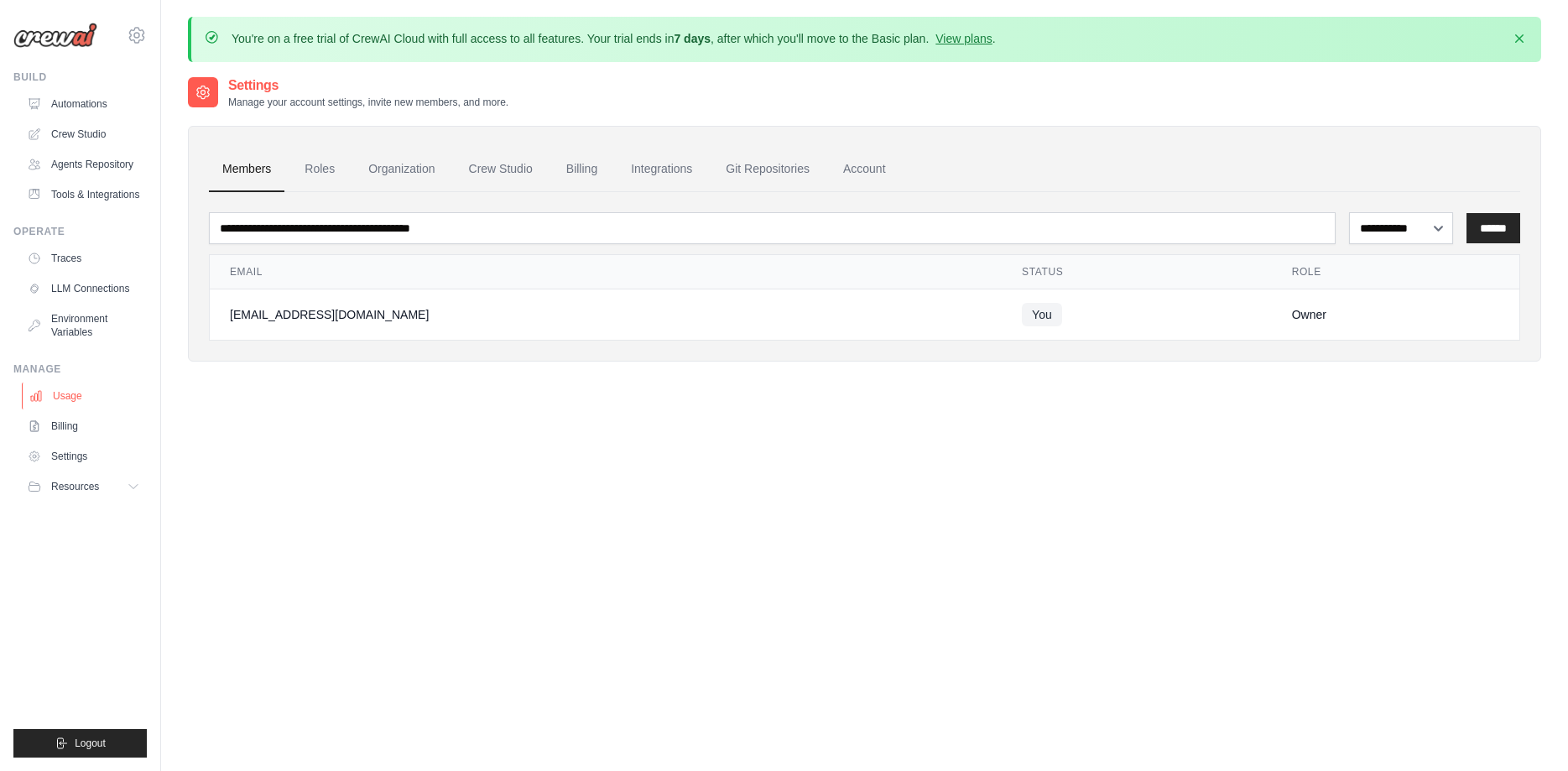
click at [65, 399] on link "Usage" at bounding box center [85, 396] width 126 height 27
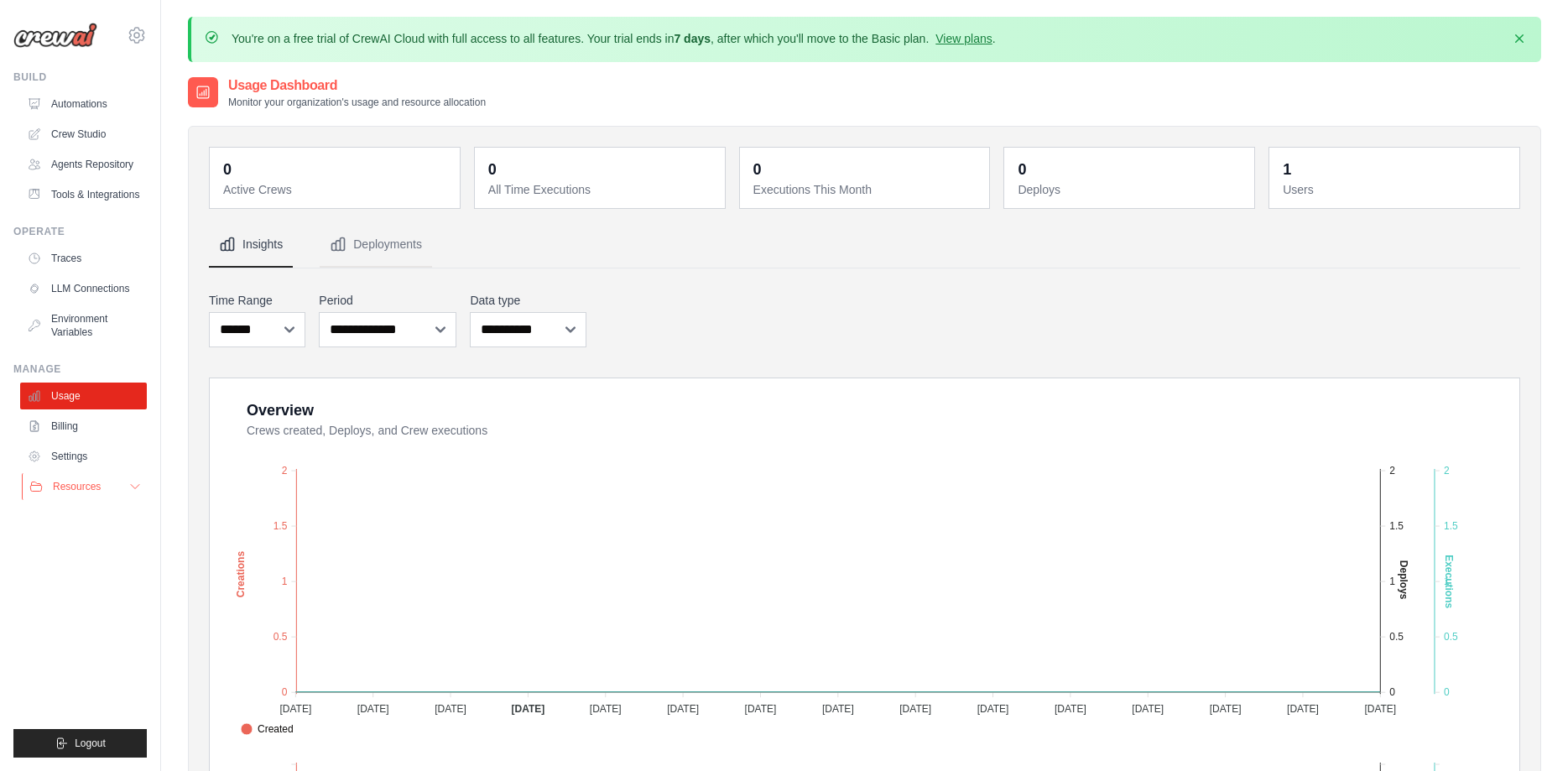
click at [108, 500] on button "Resources" at bounding box center [85, 486] width 126 height 27
click at [109, 522] on span "Documentation" at bounding box center [93, 515] width 68 height 13
click at [61, 272] on link "Traces" at bounding box center [85, 258] width 126 height 27
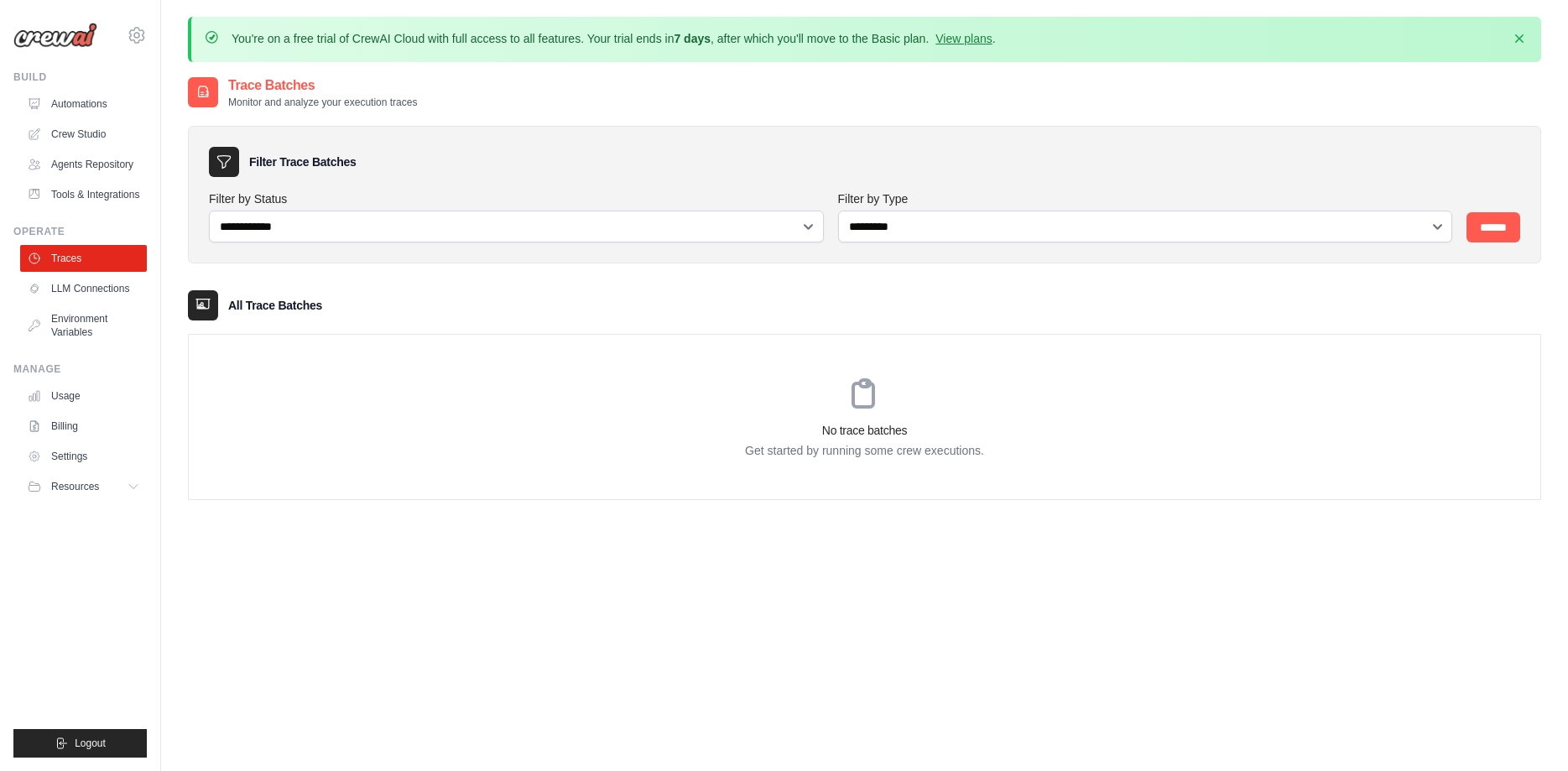
click at [81, 96] on link "Automations" at bounding box center [84, 104] width 126 height 27
click at [100, 105] on link "Automations" at bounding box center [85, 104] width 126 height 27
click at [111, 141] on link "Crew Studio" at bounding box center [85, 134] width 126 height 27
click at [111, 108] on link "Automations" at bounding box center [85, 104] width 126 height 27
click at [60, 107] on link "Automations" at bounding box center [85, 104] width 126 height 27
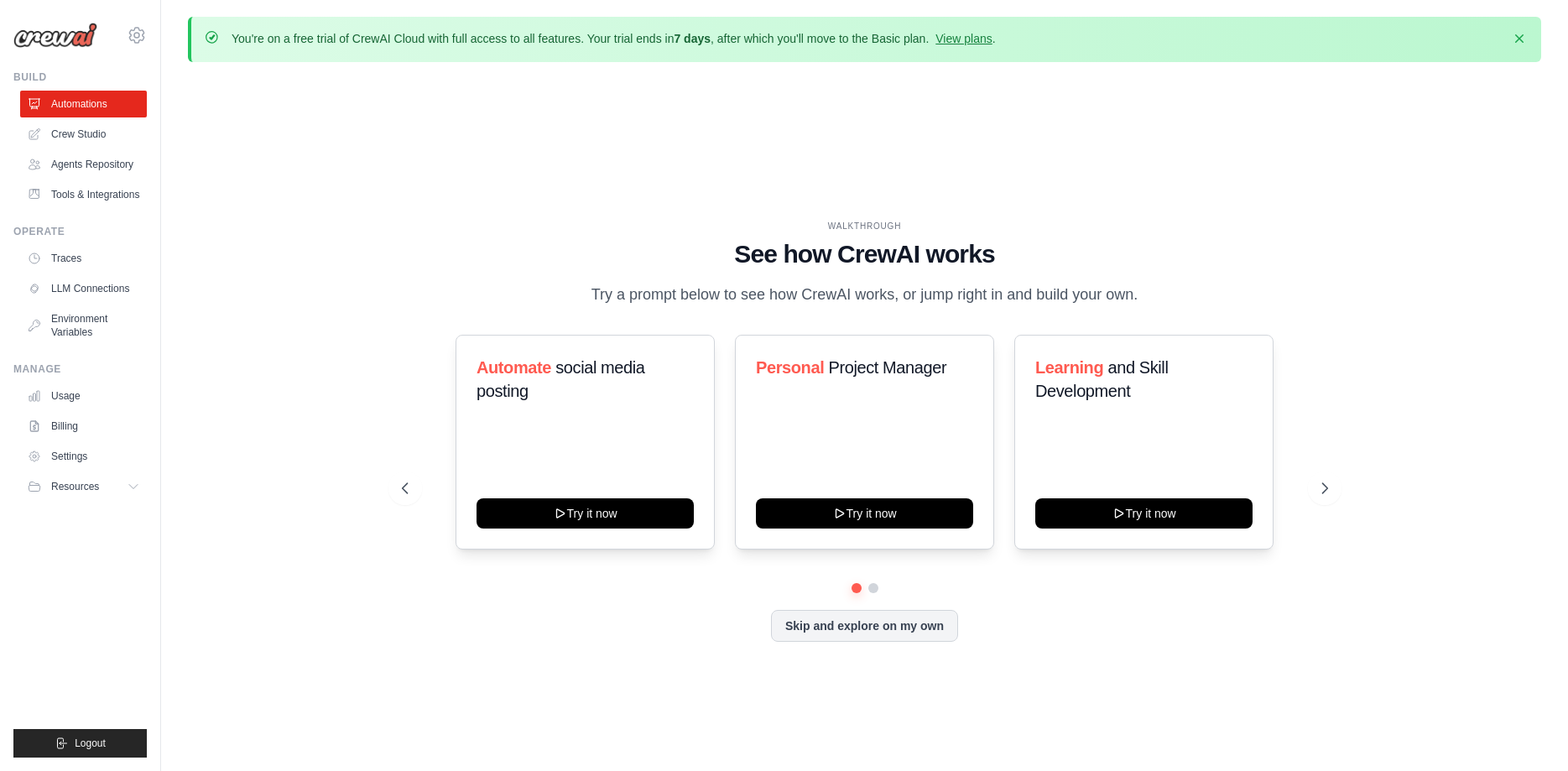
click at [116, 166] on link "Agents Repository" at bounding box center [84, 165] width 126 height 27
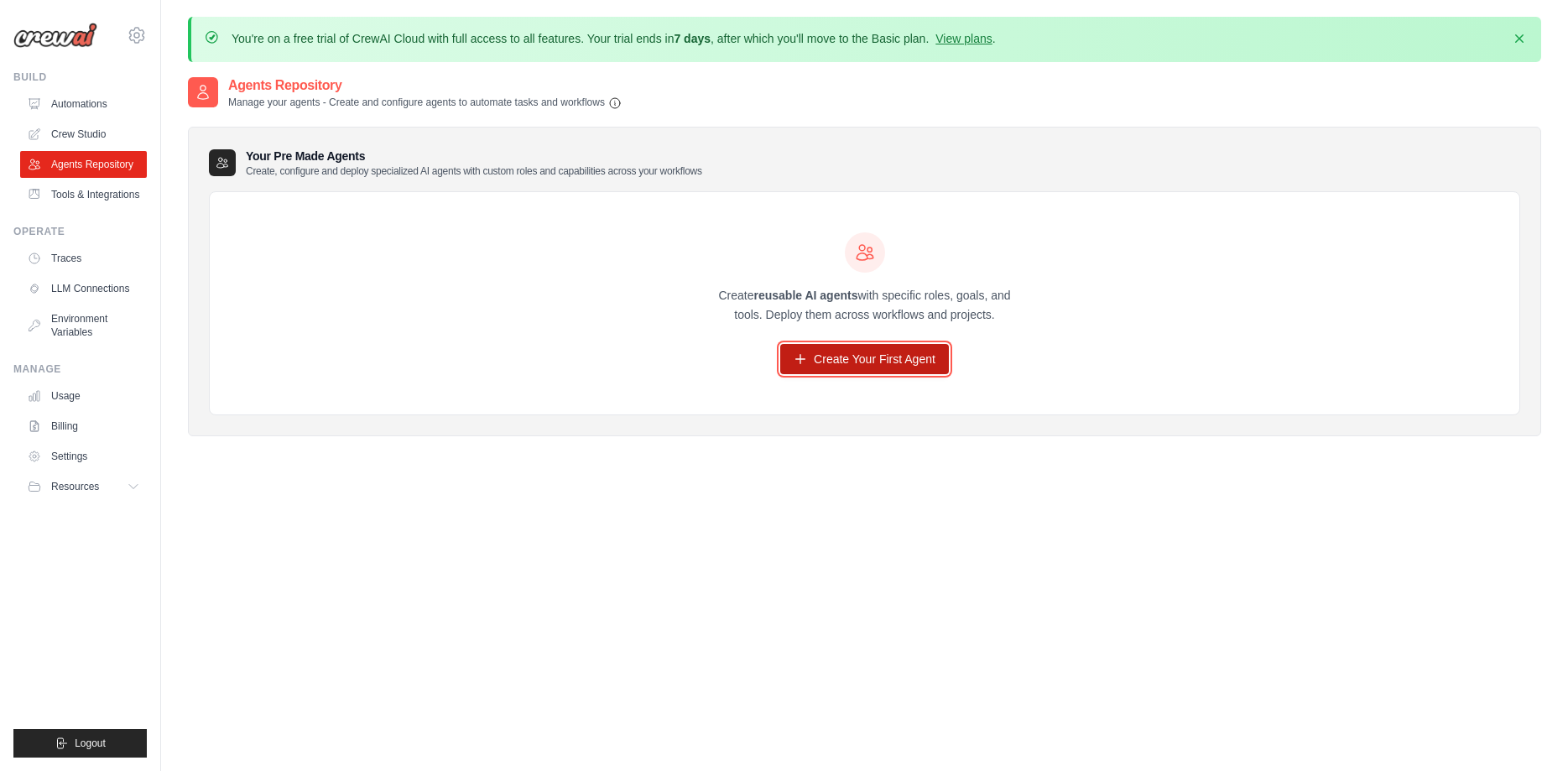
click at [889, 369] on link "Create Your First Agent" at bounding box center [864, 359] width 168 height 30
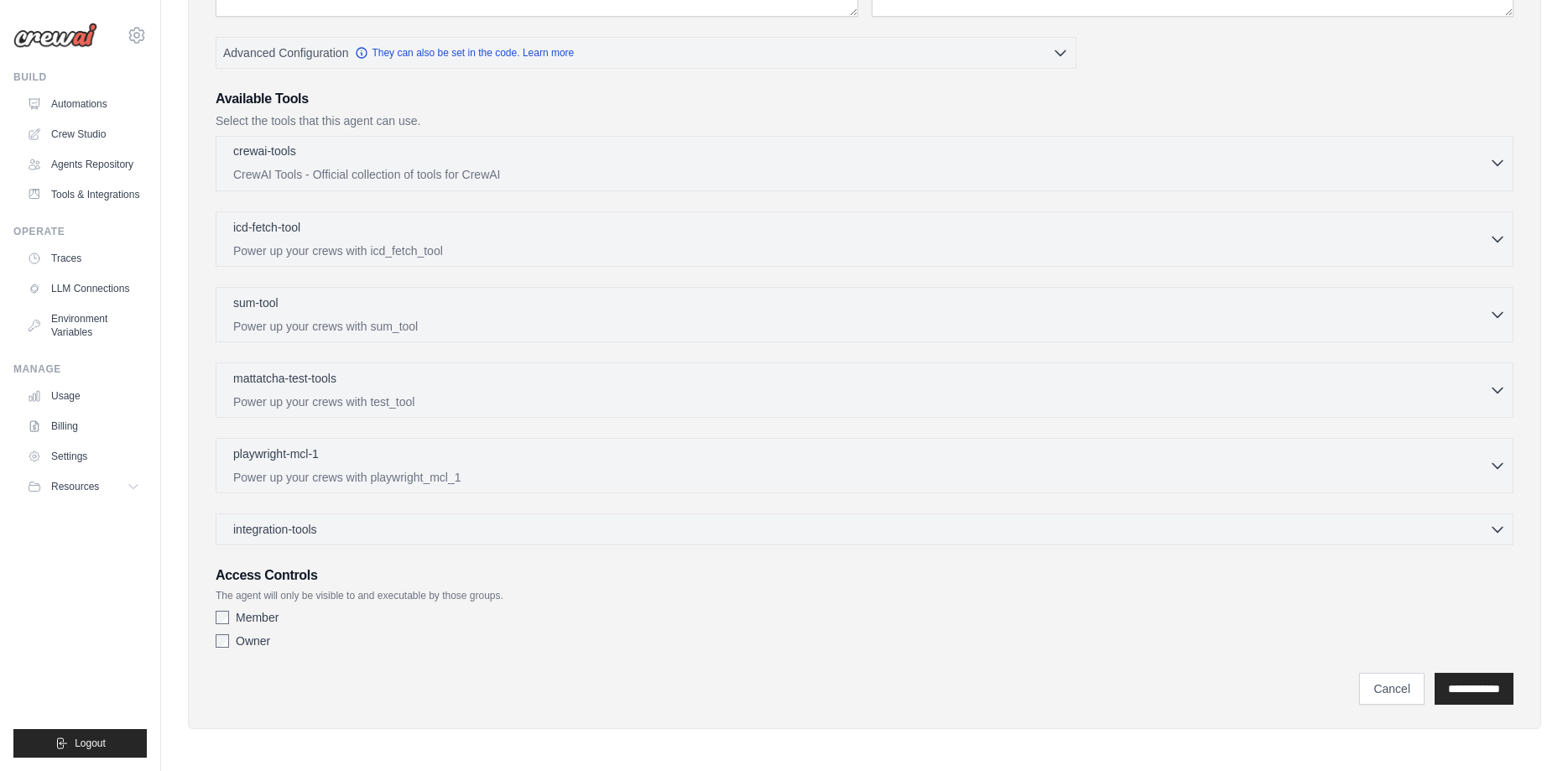
scroll to position [390, 0]
click at [355, 159] on div "crewai-tools 0 selected" at bounding box center [861, 151] width 1255 height 20
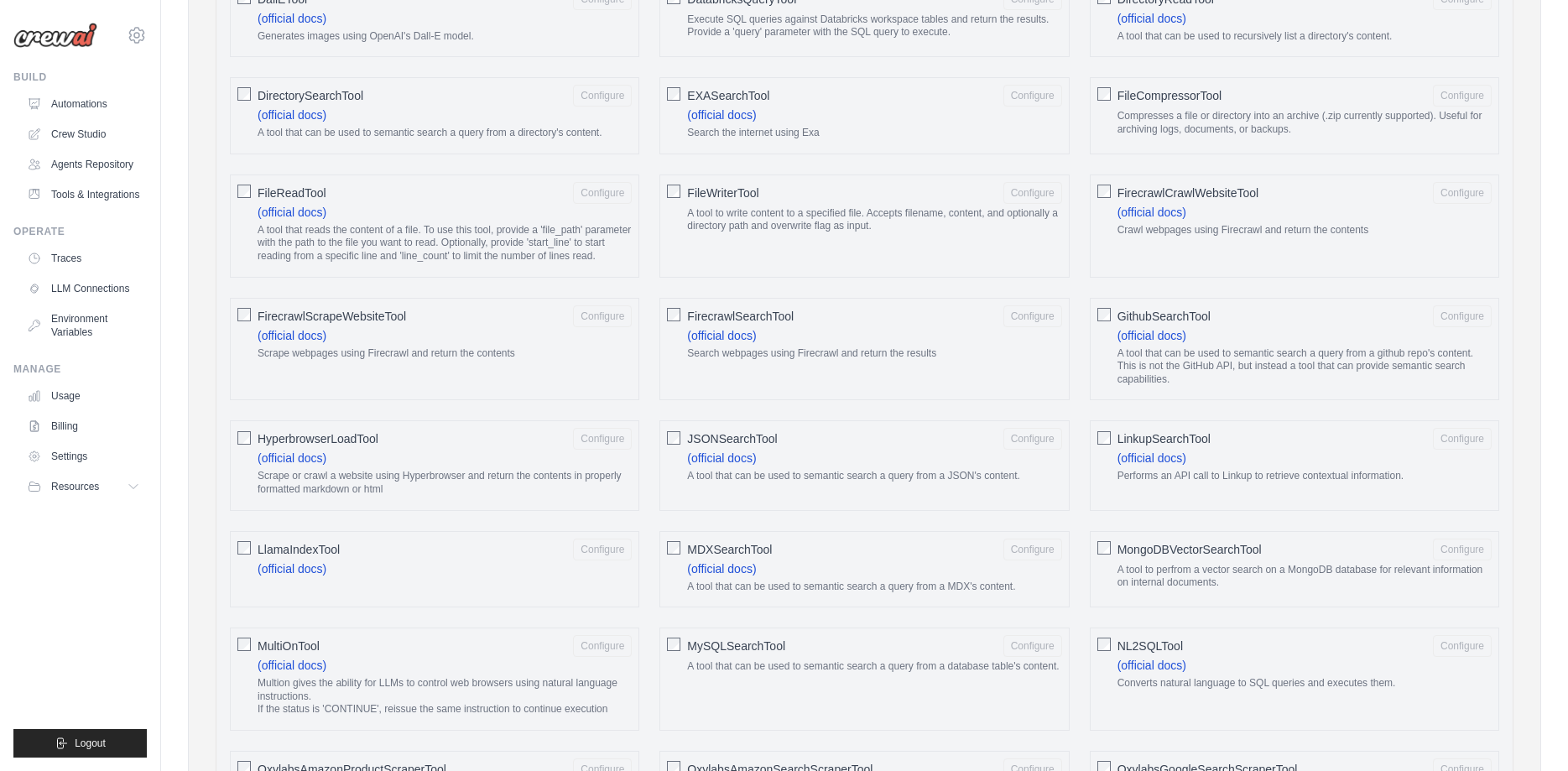
scroll to position [475, 0]
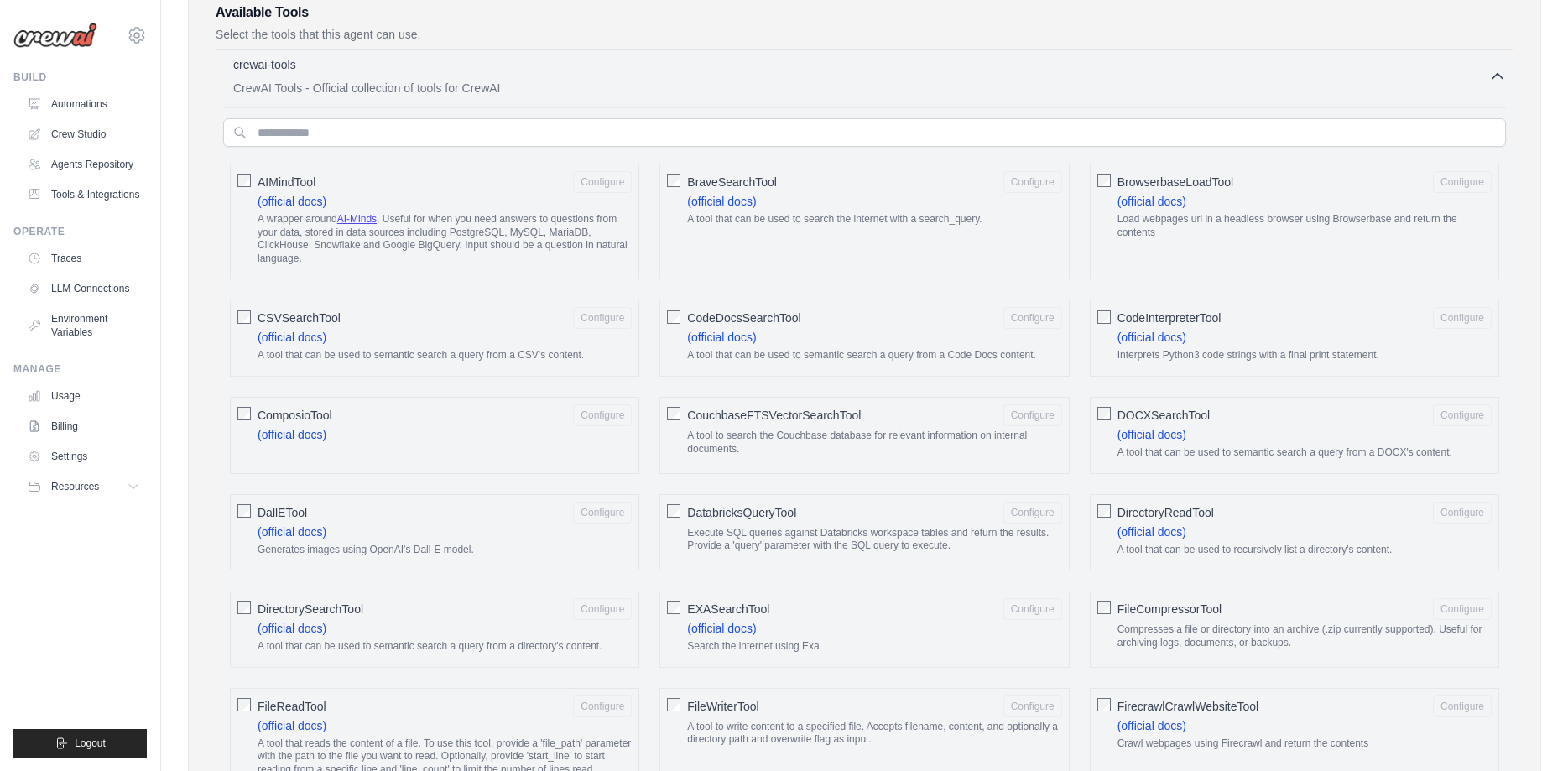
click at [403, 76] on div "crewai-tools 0 selected CrewAI Tools - Official collection of tools for CrewAI" at bounding box center [861, 76] width 1255 height 40
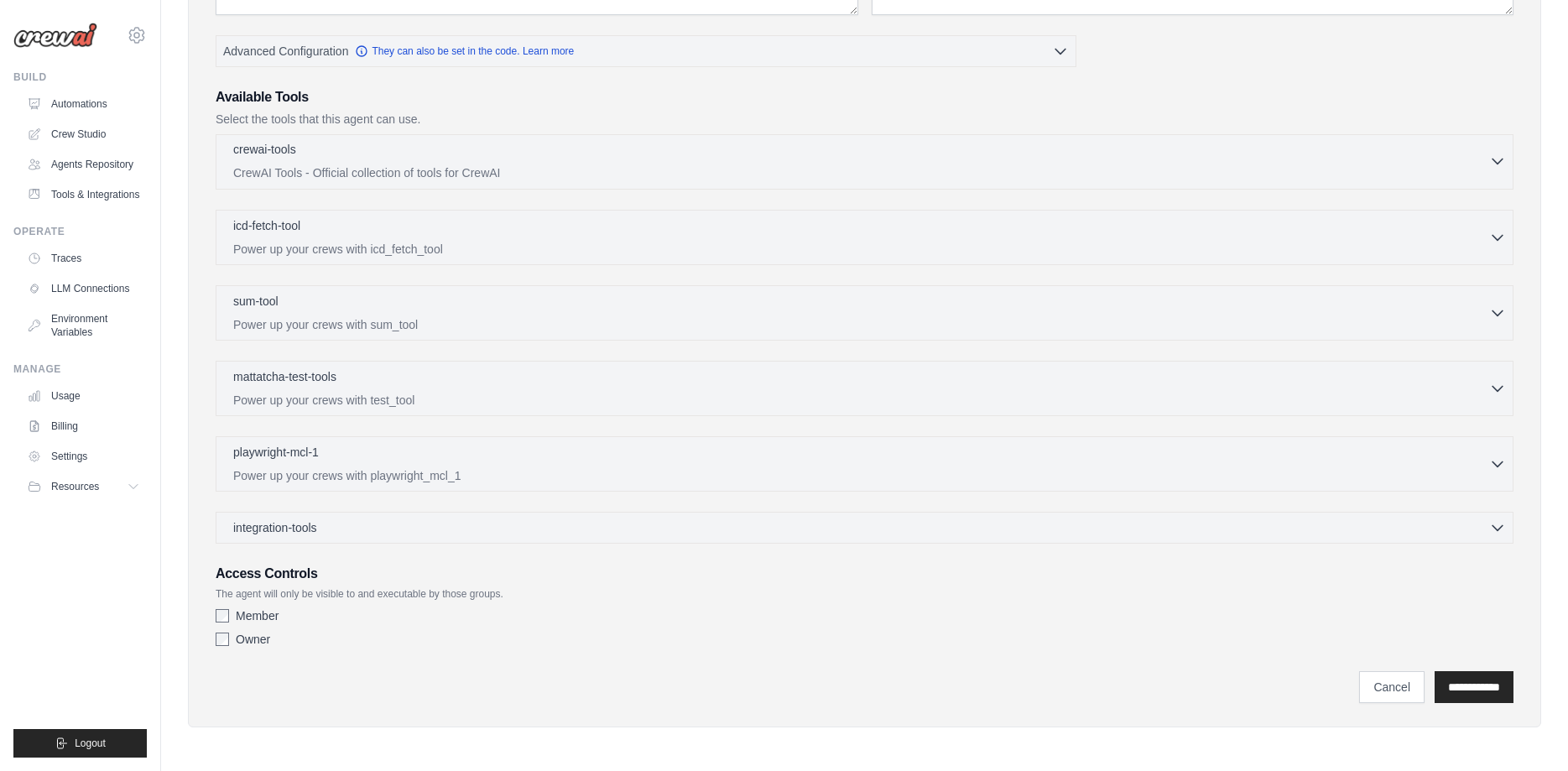
scroll to position [390, 0]
click at [399, 239] on div "icd-fetch-tool 0 selected Power up your crews with icd_fetch_tool" at bounding box center [861, 237] width 1255 height 40
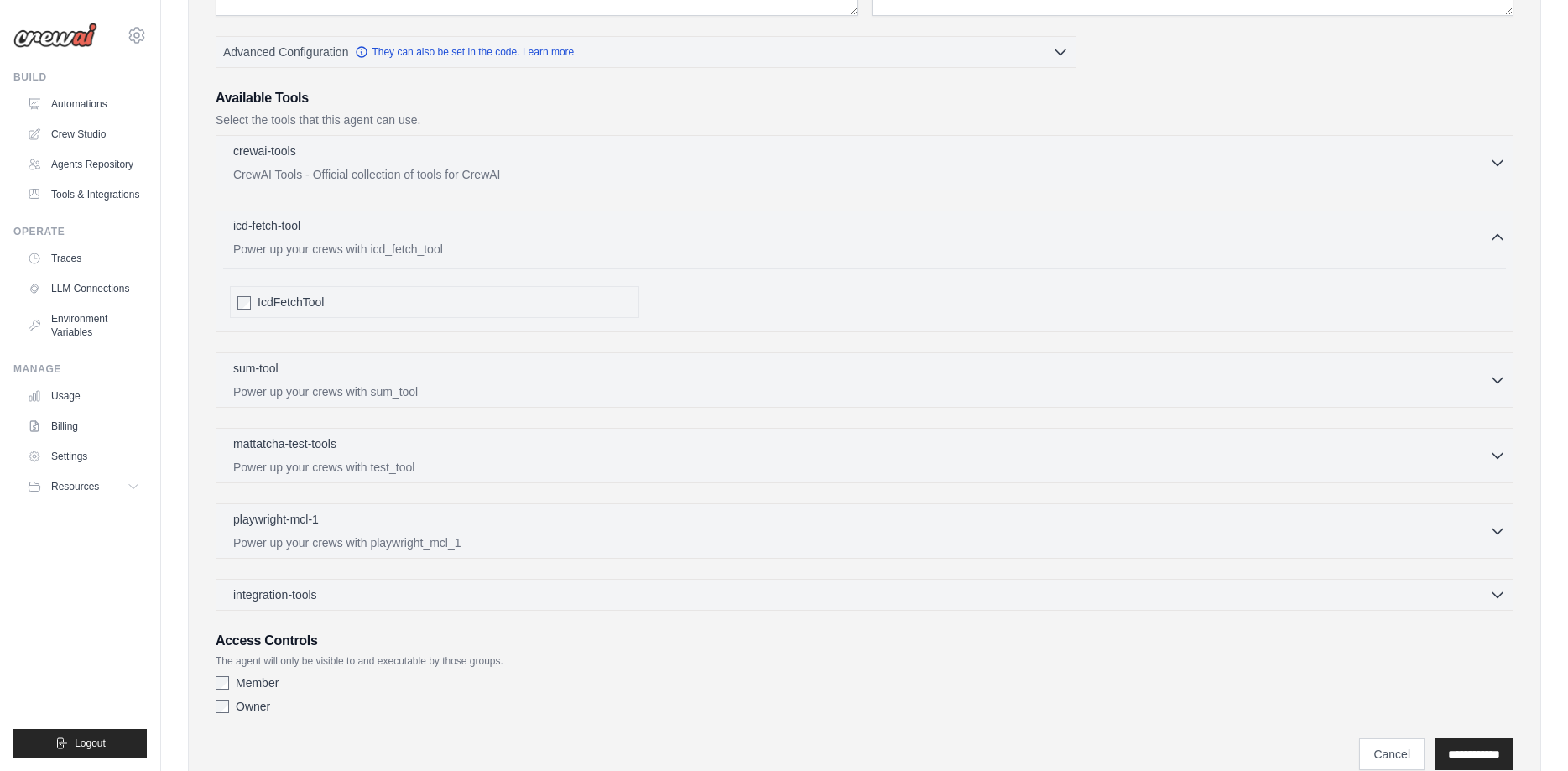
click at [399, 239] on div "icd-fetch-tool 0 selected Power up your crews with icd_fetch_tool" at bounding box center [861, 237] width 1255 height 40
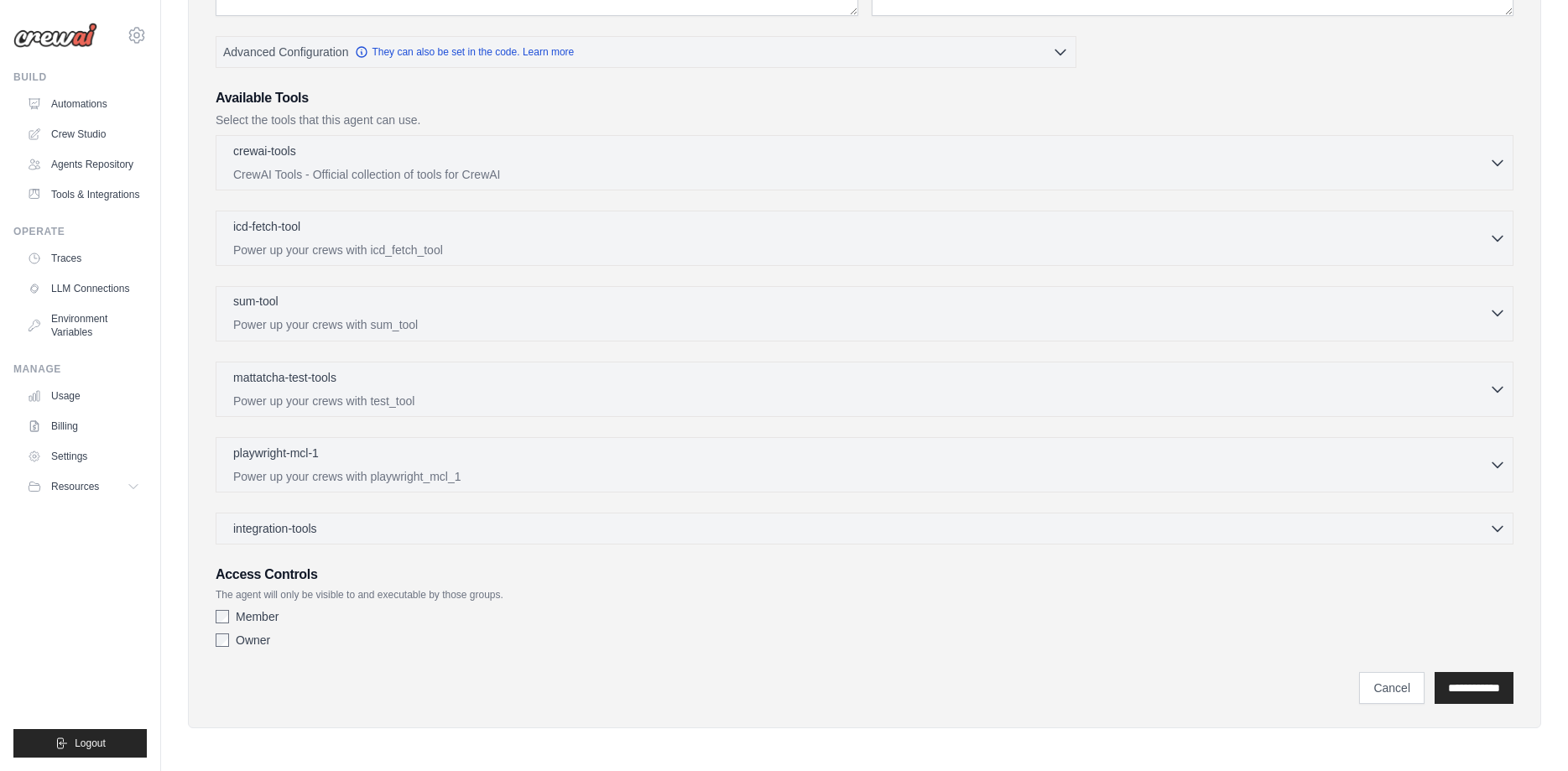
click at [395, 312] on div "sum-tool 0 selected Power up your crews with sum_tool" at bounding box center [861, 312] width 1255 height 40
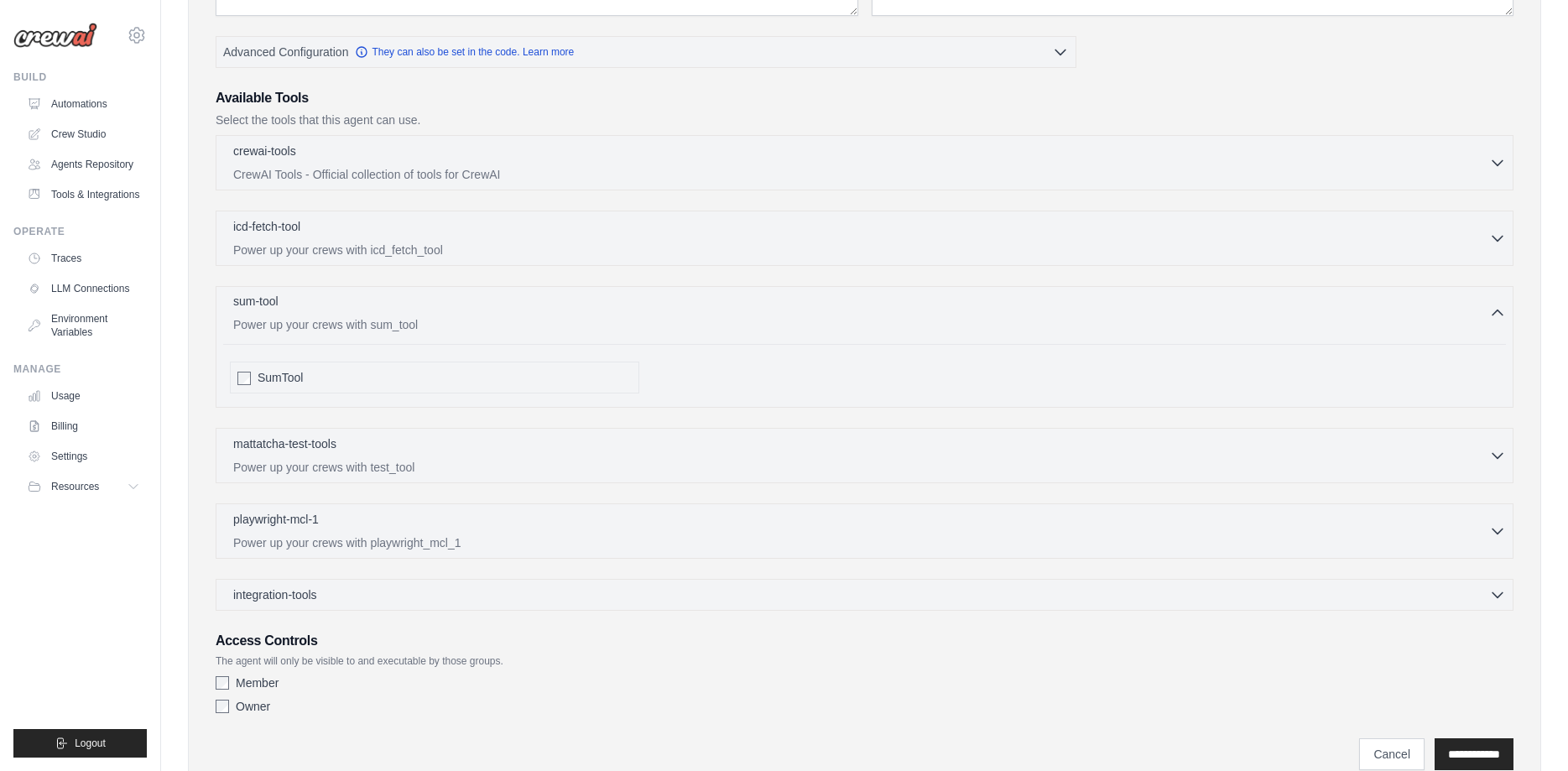
click at [395, 312] on div "sum-tool 0 selected Power up your crews with sum_tool" at bounding box center [861, 312] width 1255 height 40
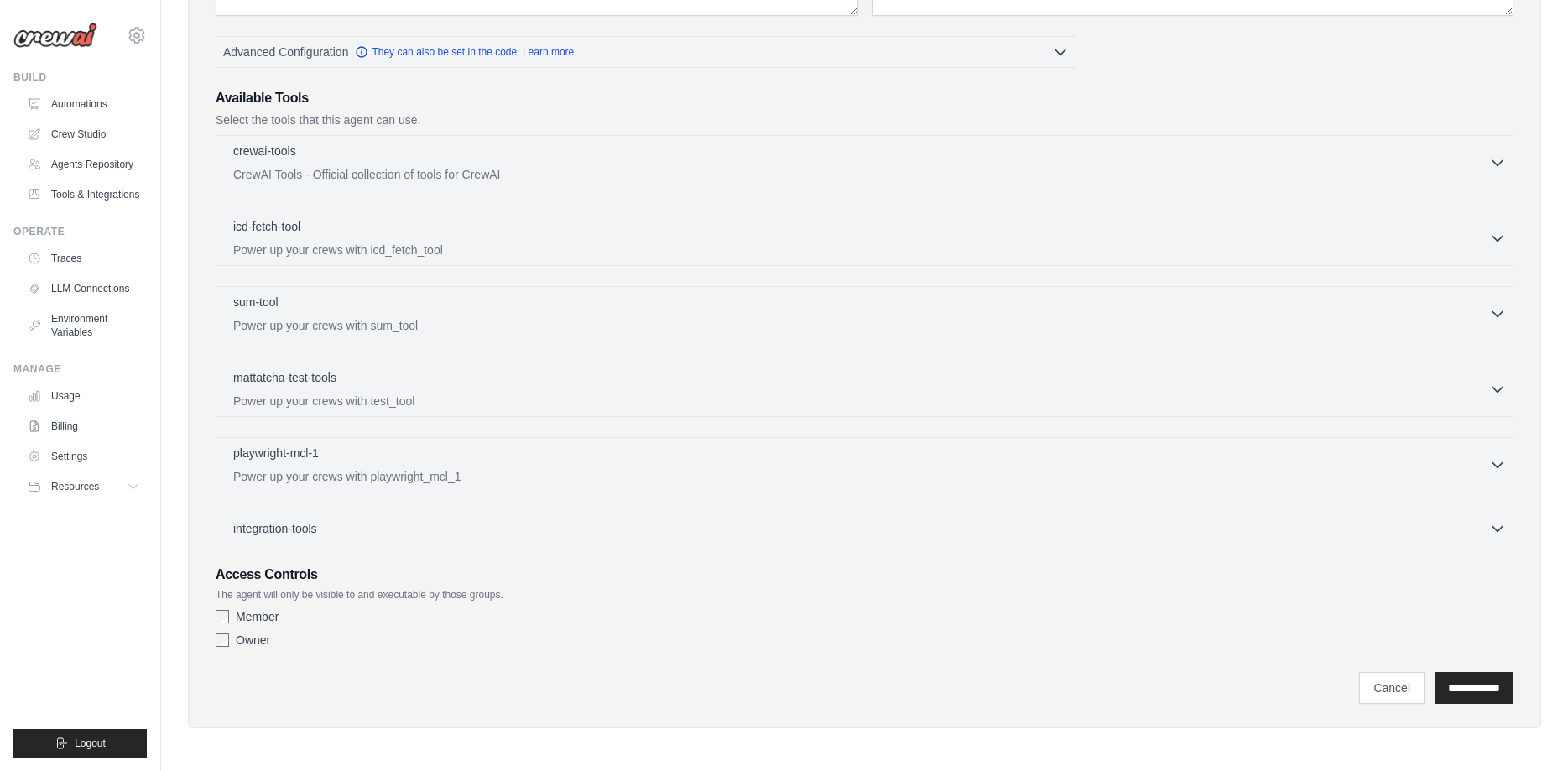
click at [357, 413] on div "mattatcha-test-tools 0 selected Power up your crews with test_tool" at bounding box center [865, 389] width 1298 height 55
click at [364, 396] on p "Power up your crews with test_tool" at bounding box center [861, 400] width 1255 height 17
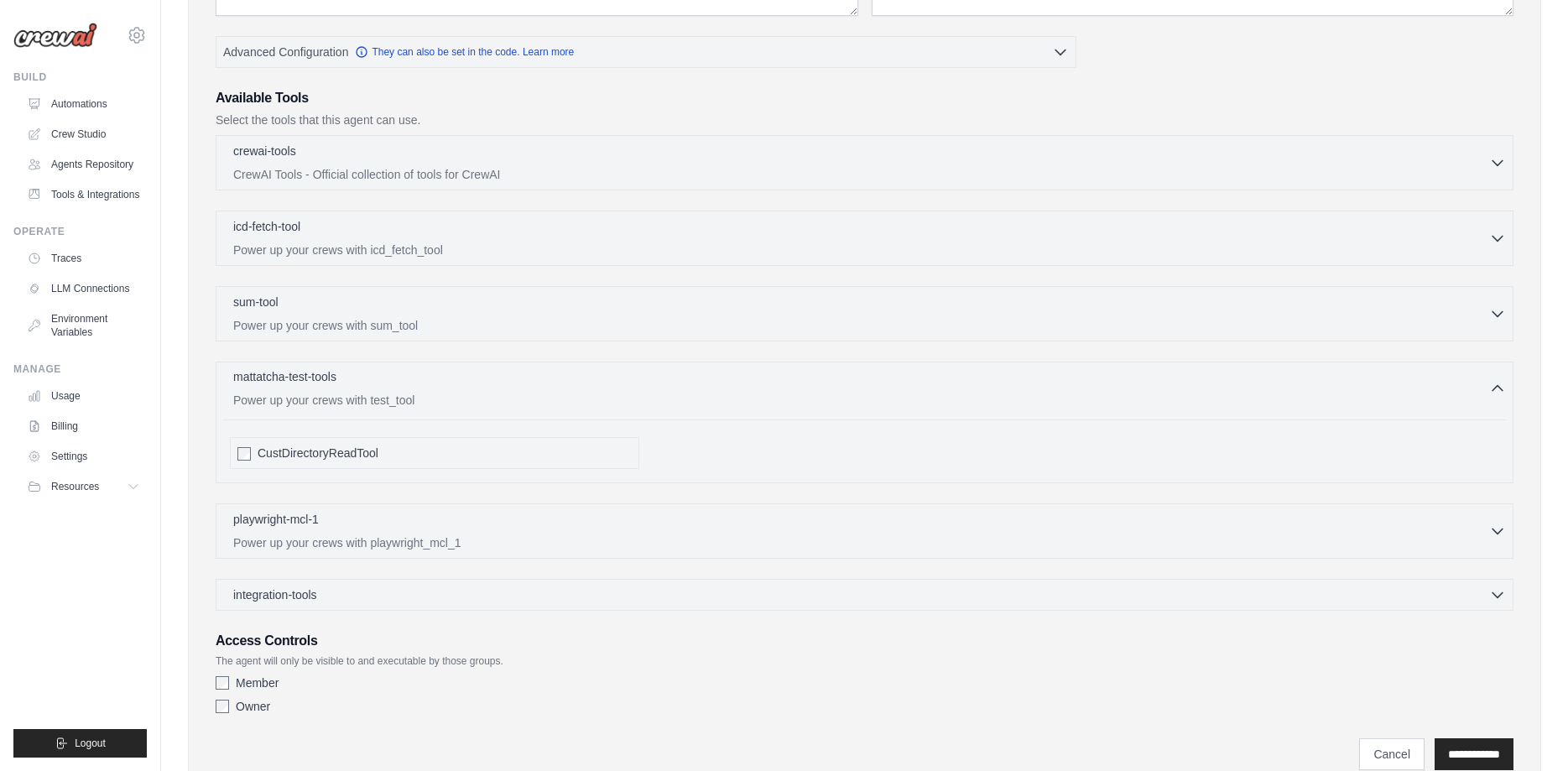
click at [364, 395] on p "Power up your crews with test_tool" at bounding box center [861, 400] width 1255 height 17
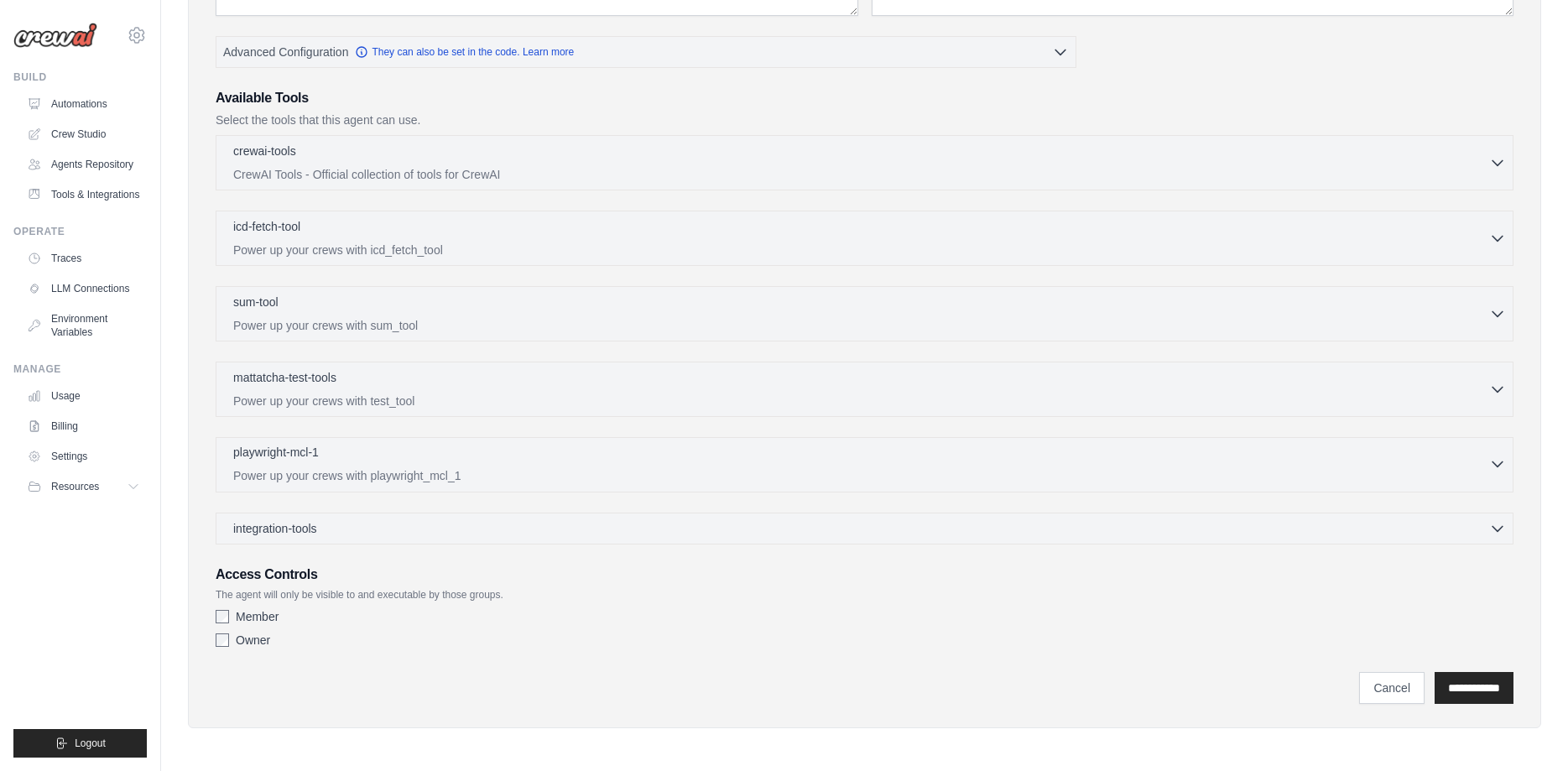
click at [349, 466] on div "playwright-mcl-1 0 selected Power up your crews with playwright_mcl_1" at bounding box center [861, 463] width 1255 height 40
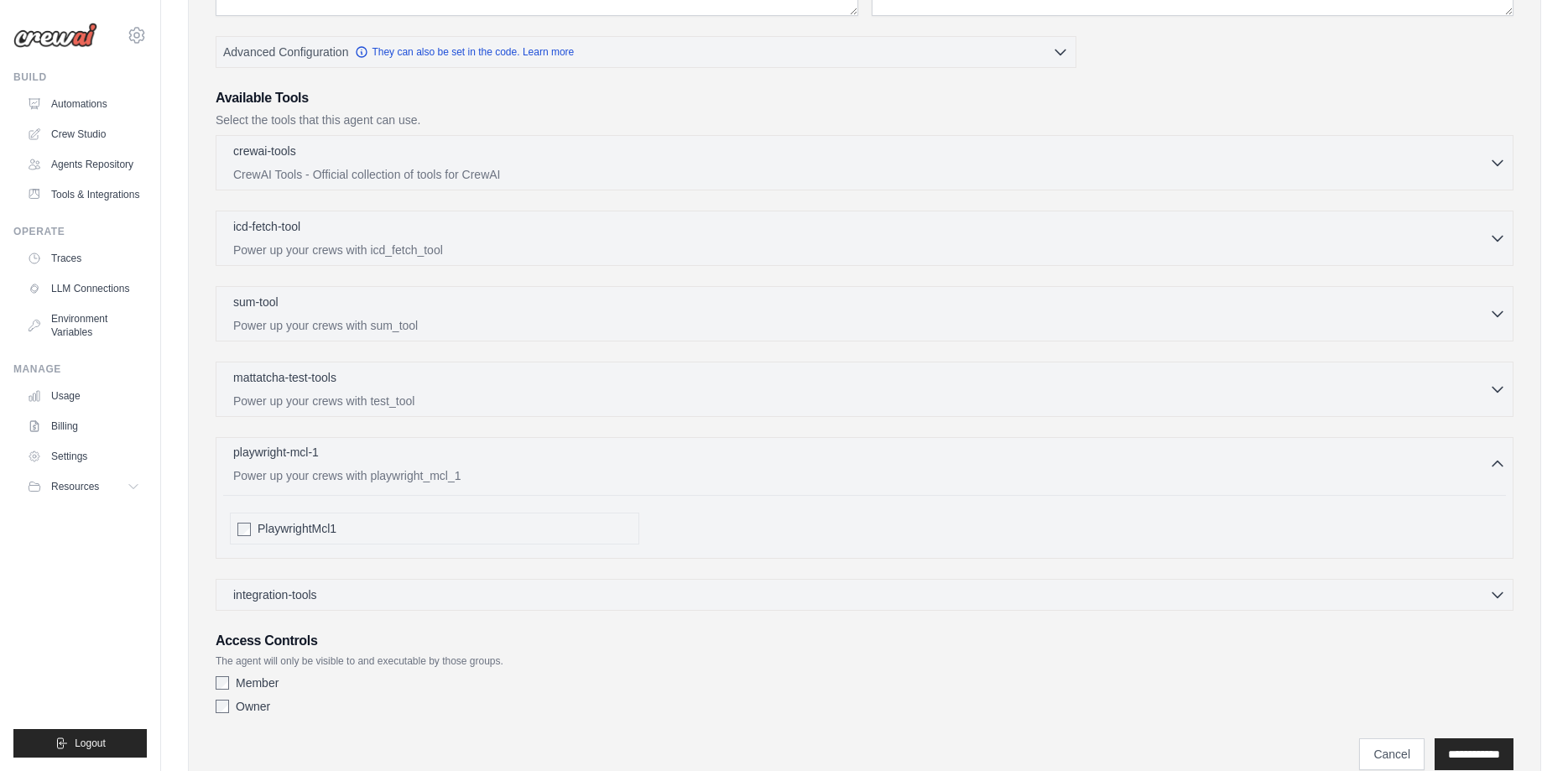
click at [349, 466] on div "playwright-mcl-1 0 selected Power up your crews with playwright_mcl_1" at bounding box center [861, 463] width 1255 height 40
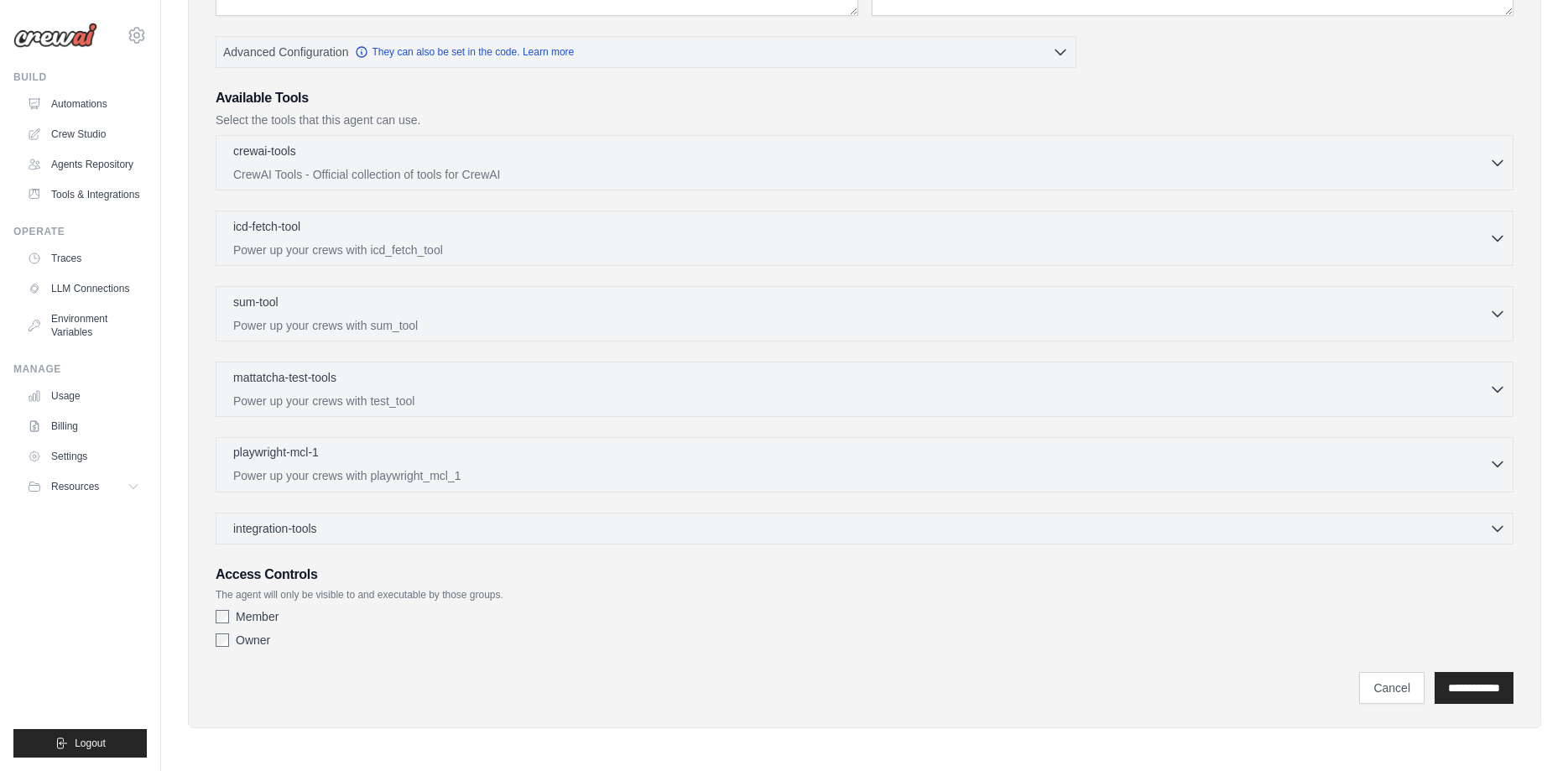
click at [395, 468] on p "Power up your crews with playwright_mcl_1" at bounding box center [861, 475] width 1255 height 17
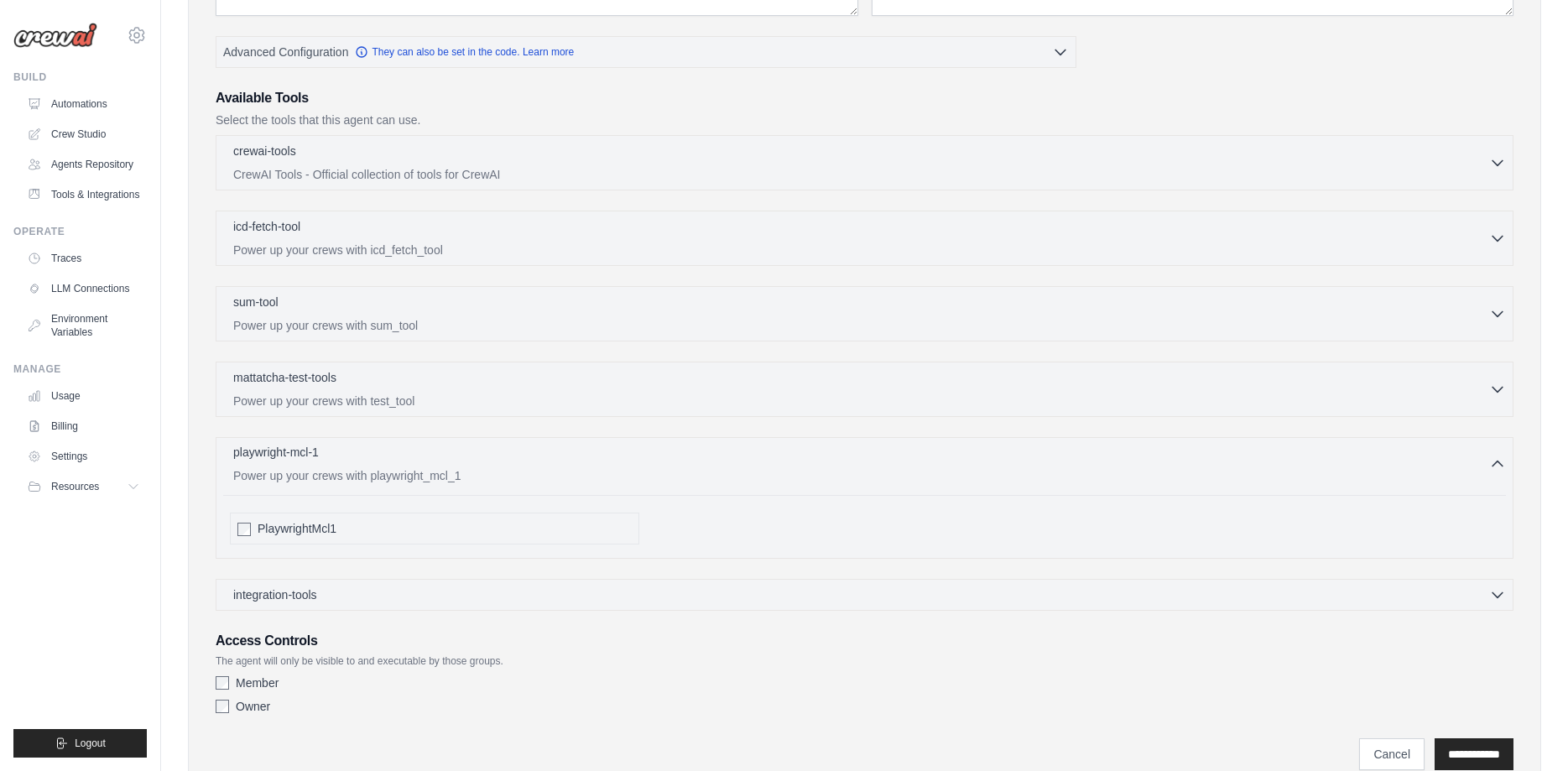
click at [395, 468] on p "Power up your crews with playwright_mcl_1" at bounding box center [861, 475] width 1255 height 17
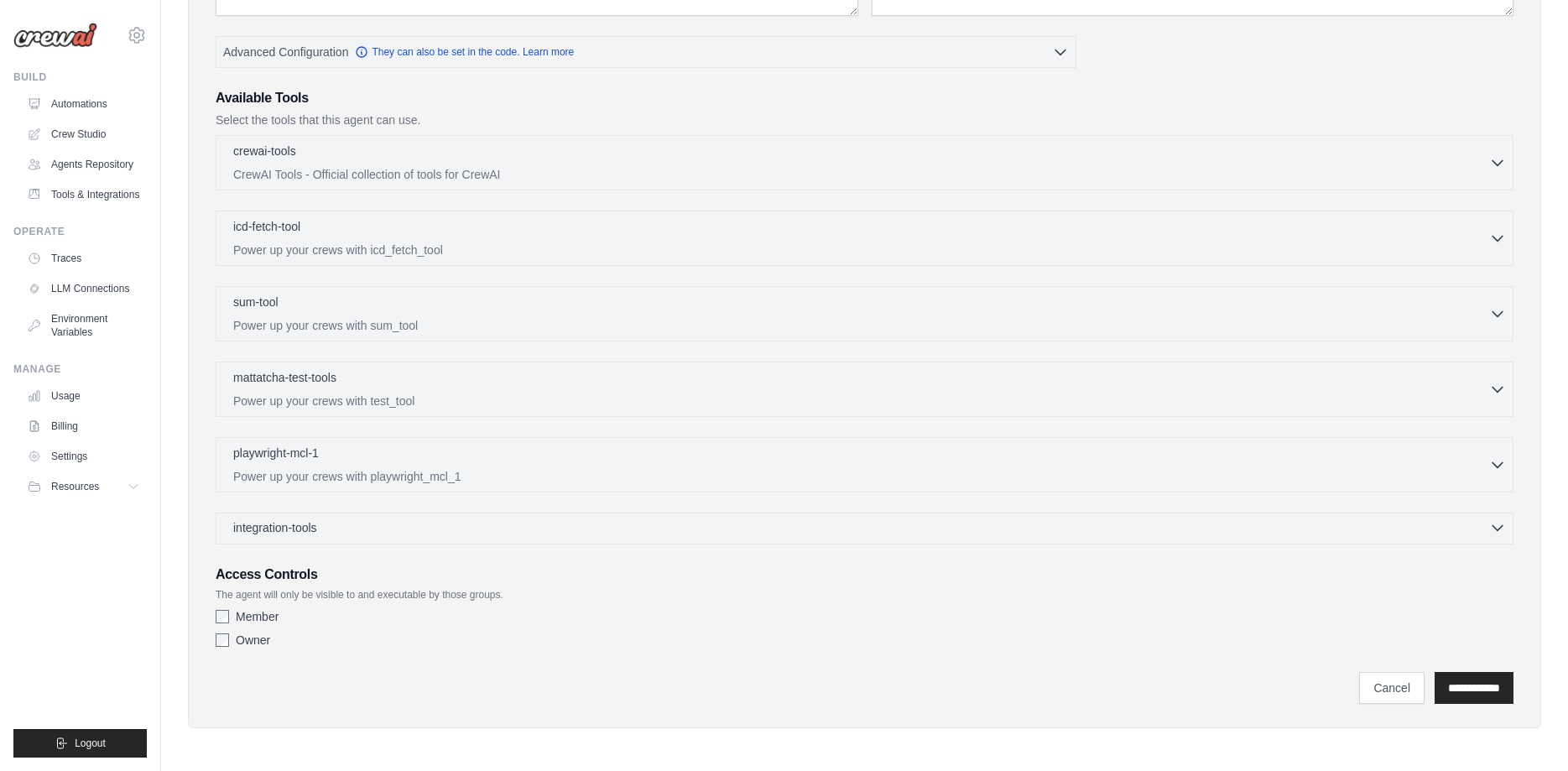
click at [353, 527] on div "integration-tools 0 selected" at bounding box center [869, 527] width 1272 height 17
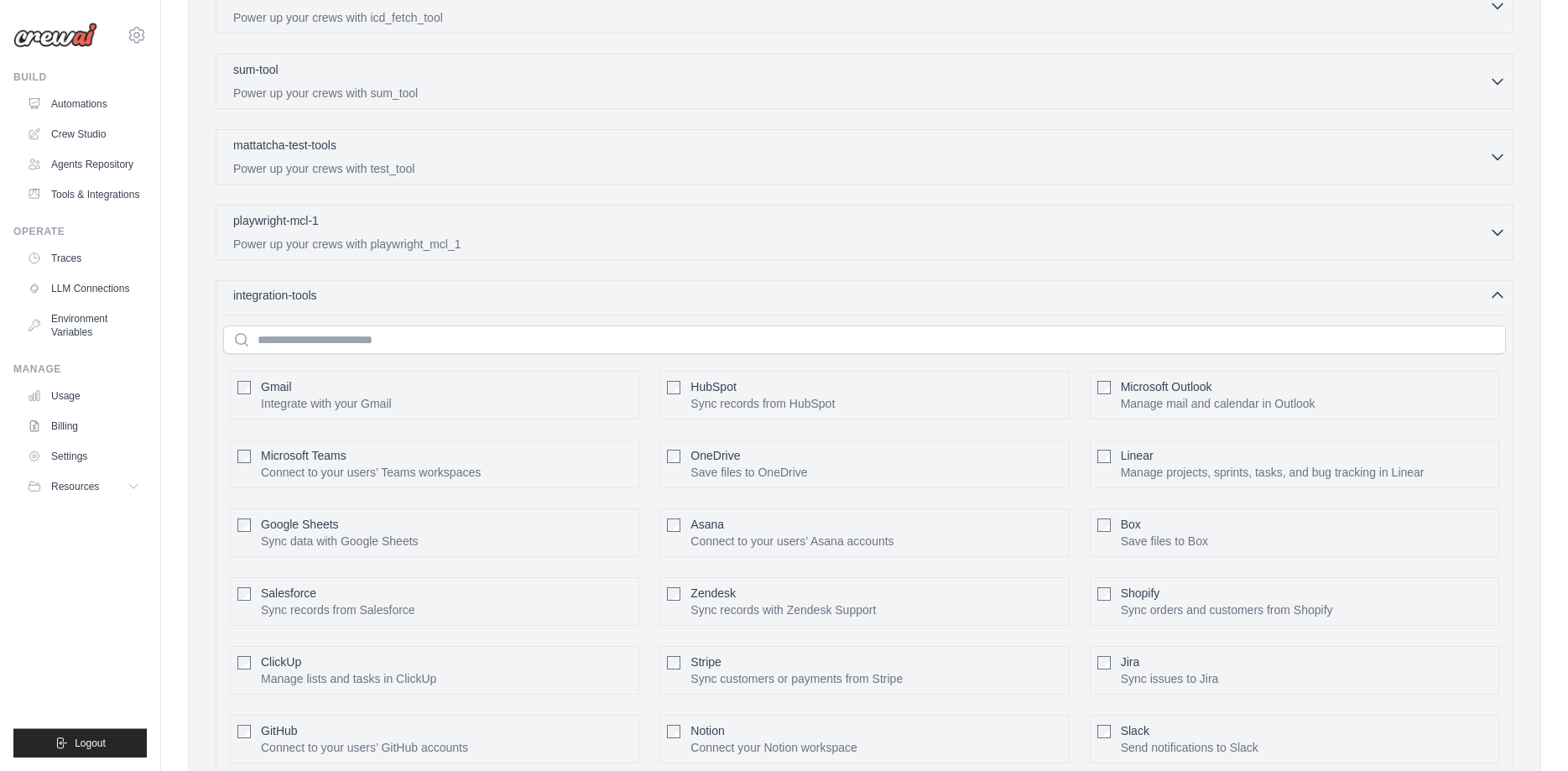
scroll to position [646, 0]
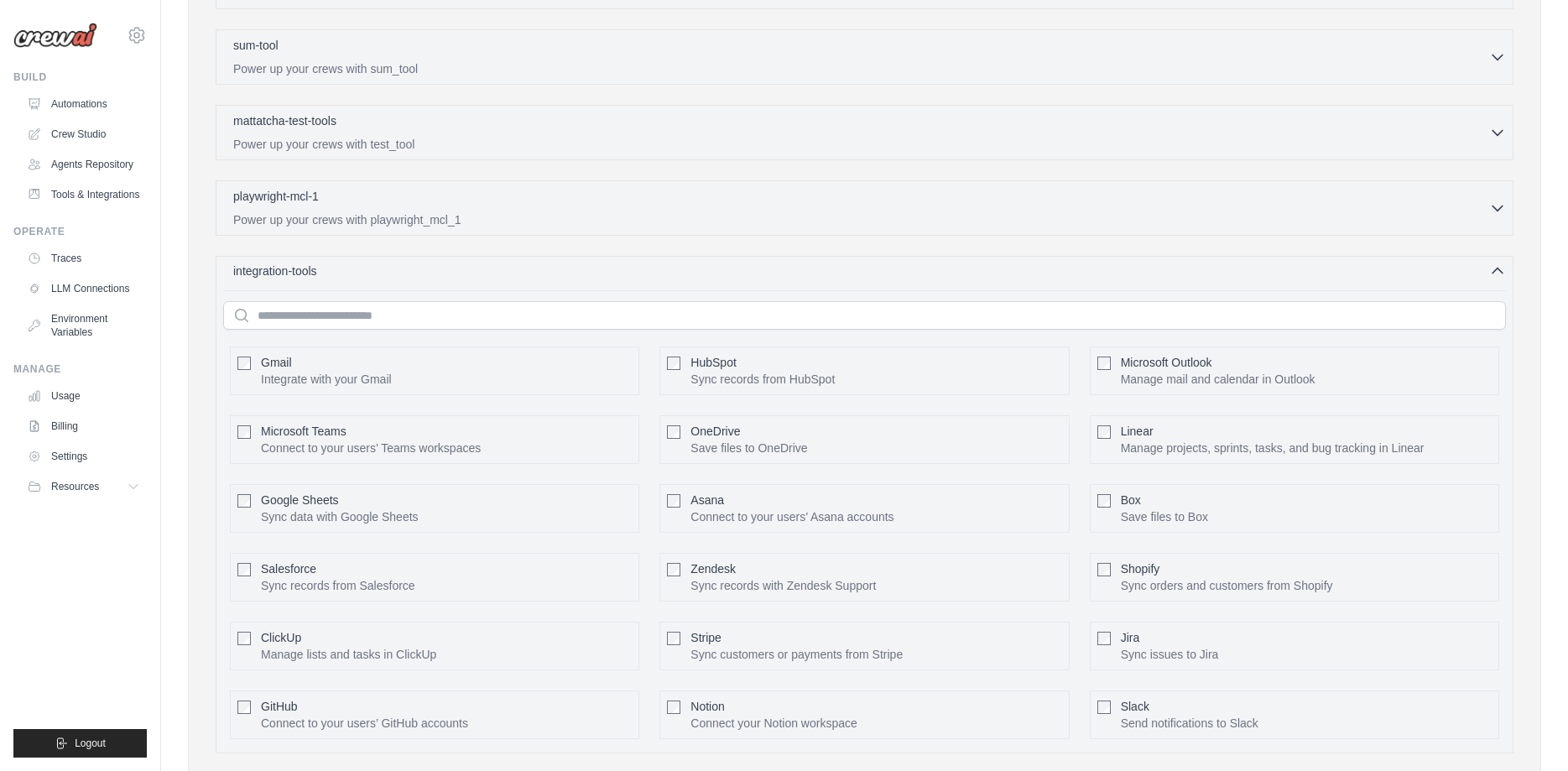
click at [348, 279] on div "integration-tools 0 selected" at bounding box center [869, 271] width 1272 height 17
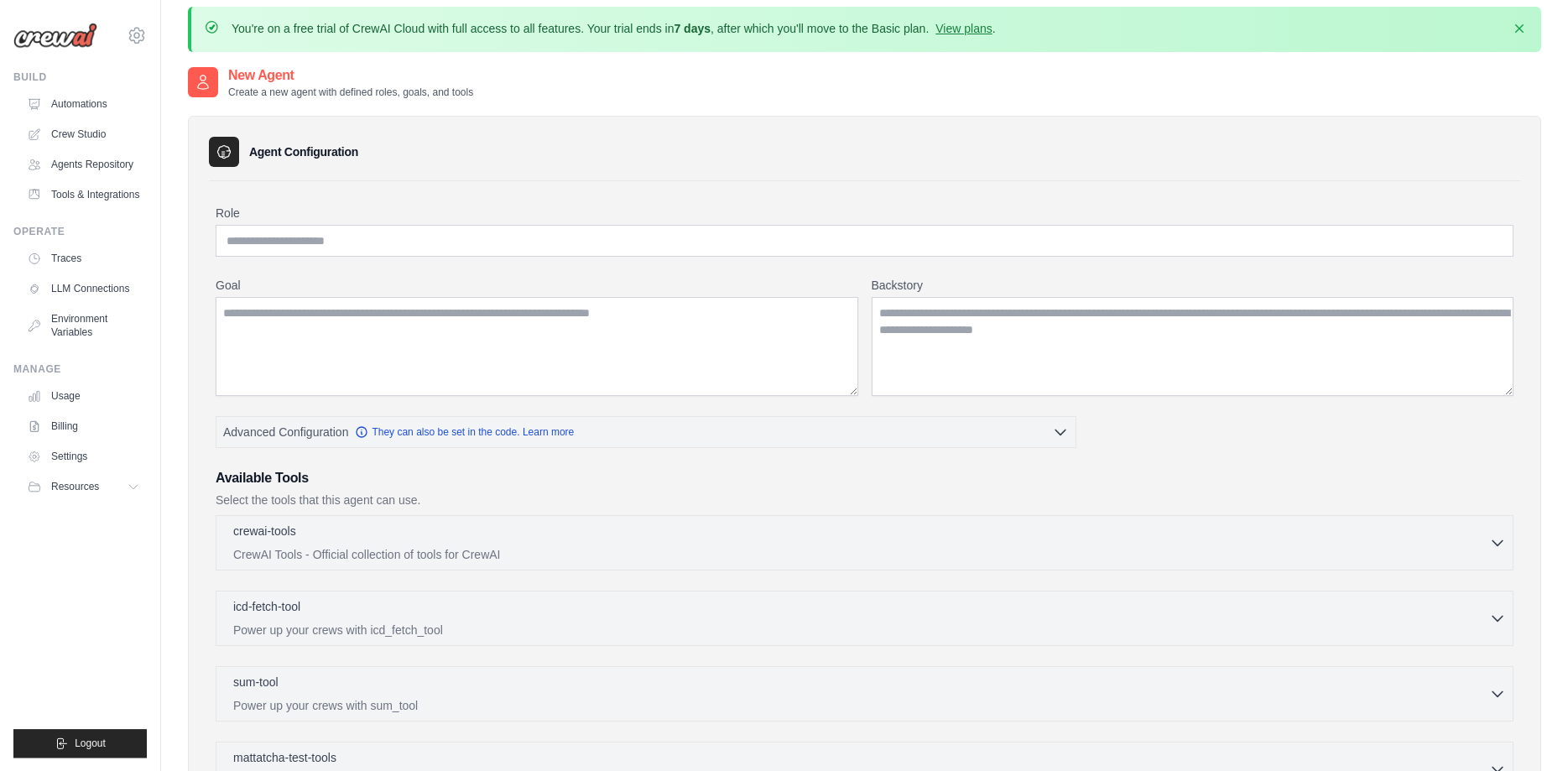
scroll to position [0, 0]
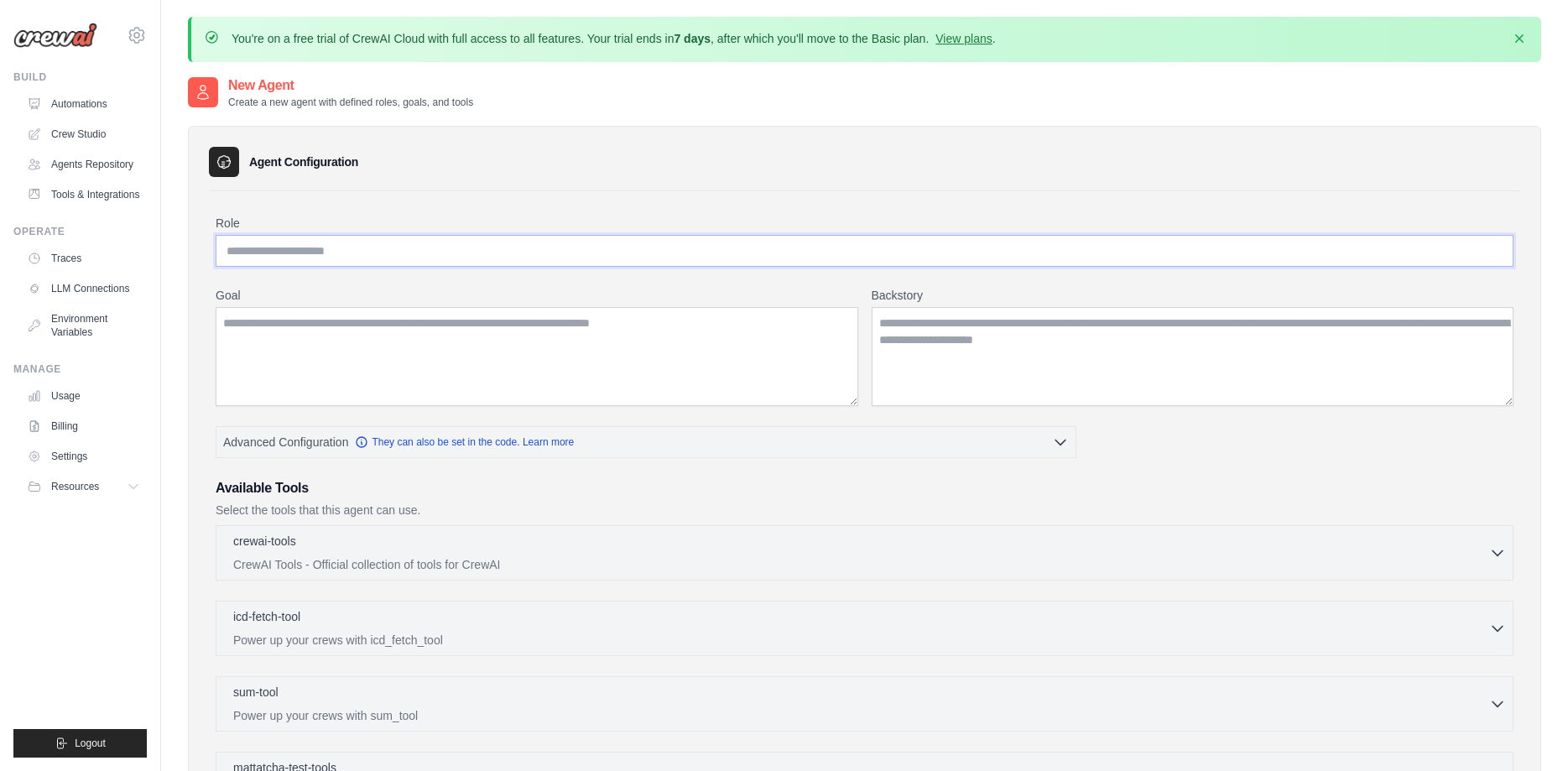
click at [314, 247] on input "Role" at bounding box center [865, 251] width 1298 height 32
click at [311, 338] on textarea "Goal" at bounding box center [537, 356] width 643 height 99
click at [931, 326] on textarea "Backstory" at bounding box center [1193, 356] width 643 height 99
click at [121, 141] on link "Crew Studio" at bounding box center [85, 134] width 126 height 27
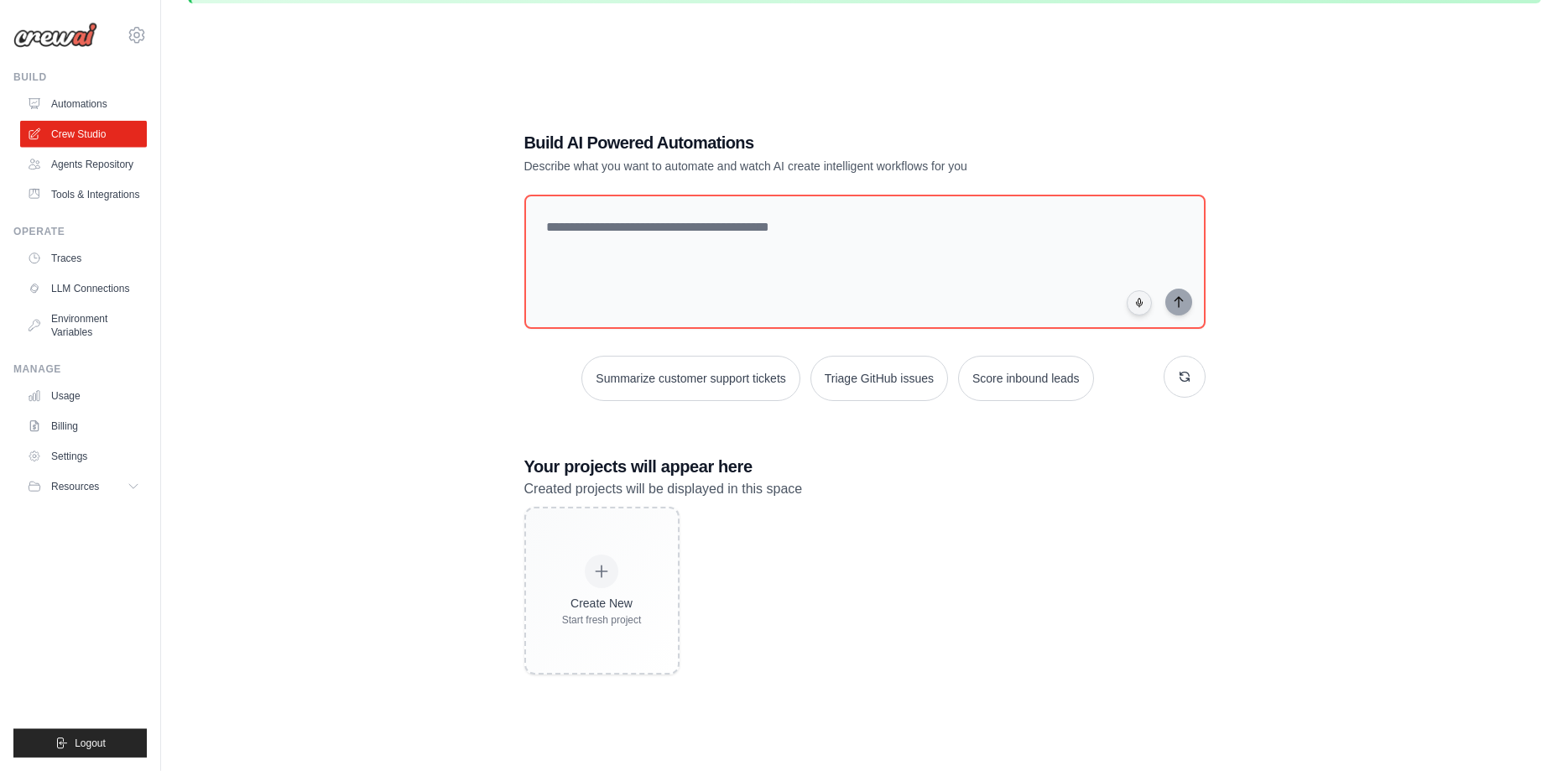
scroll to position [92, 0]
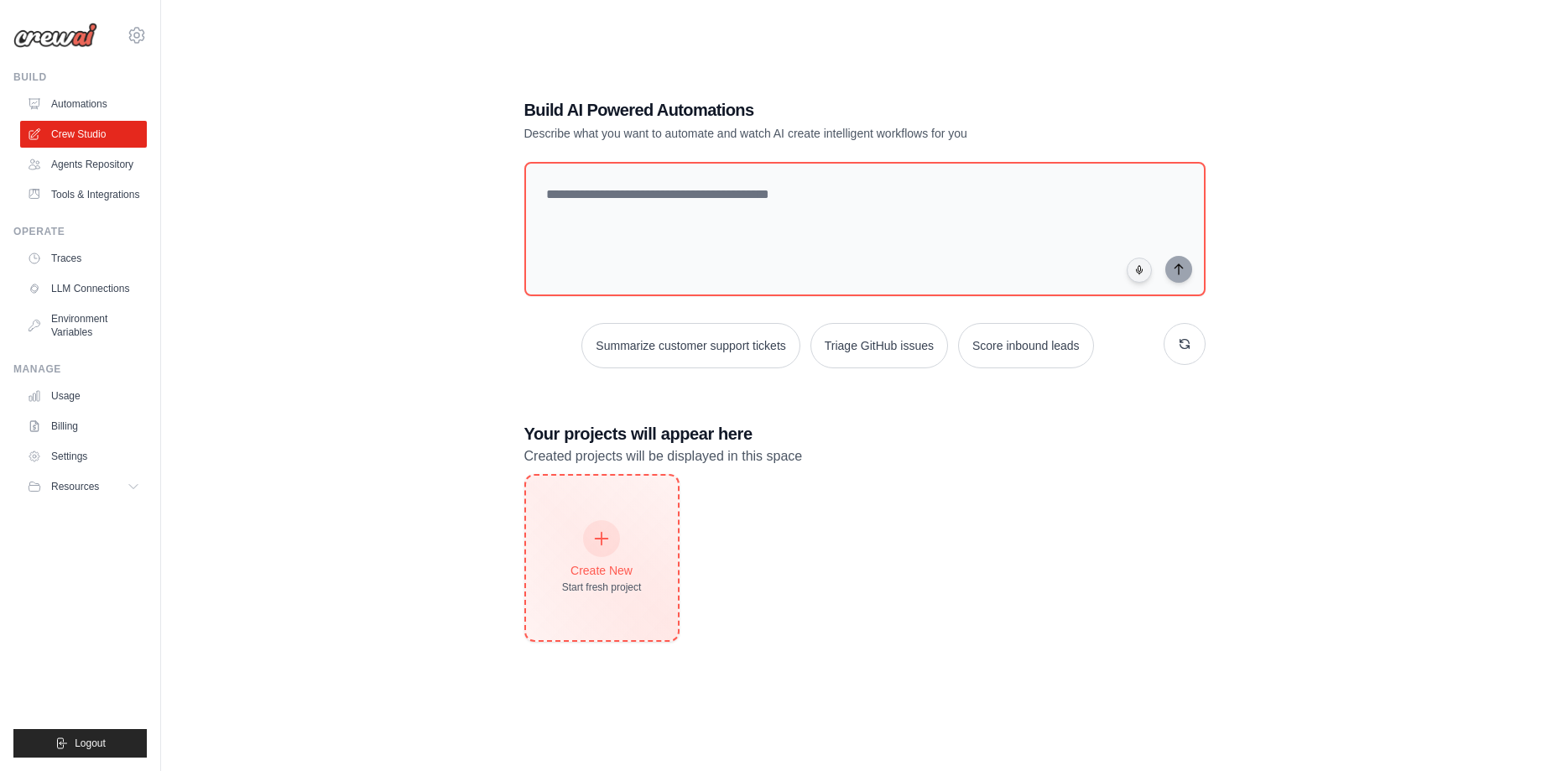
click at [606, 567] on div "Create New" at bounding box center [602, 570] width 80 height 17
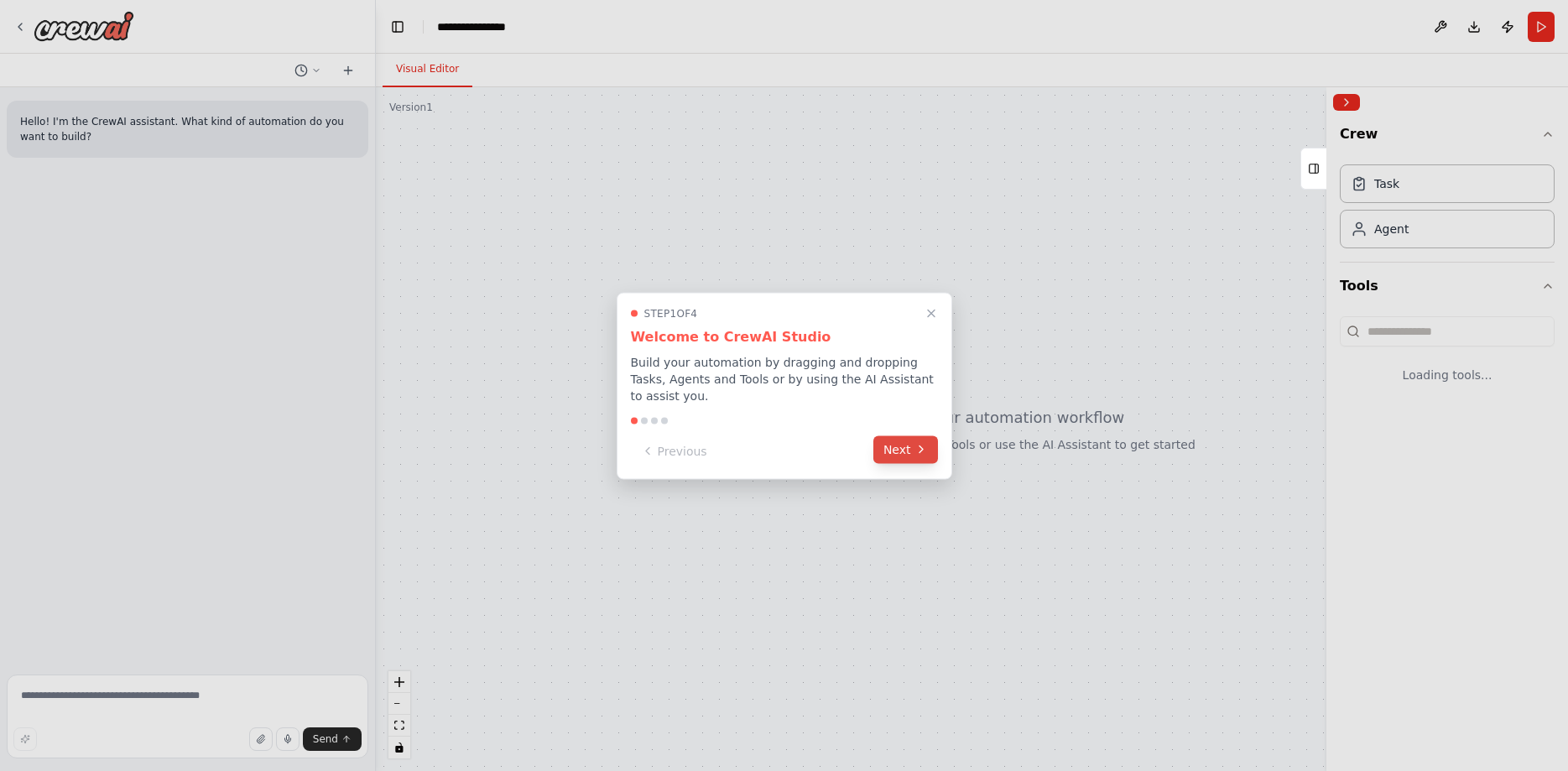
click at [908, 439] on button "Next" at bounding box center [906, 449] width 65 height 28
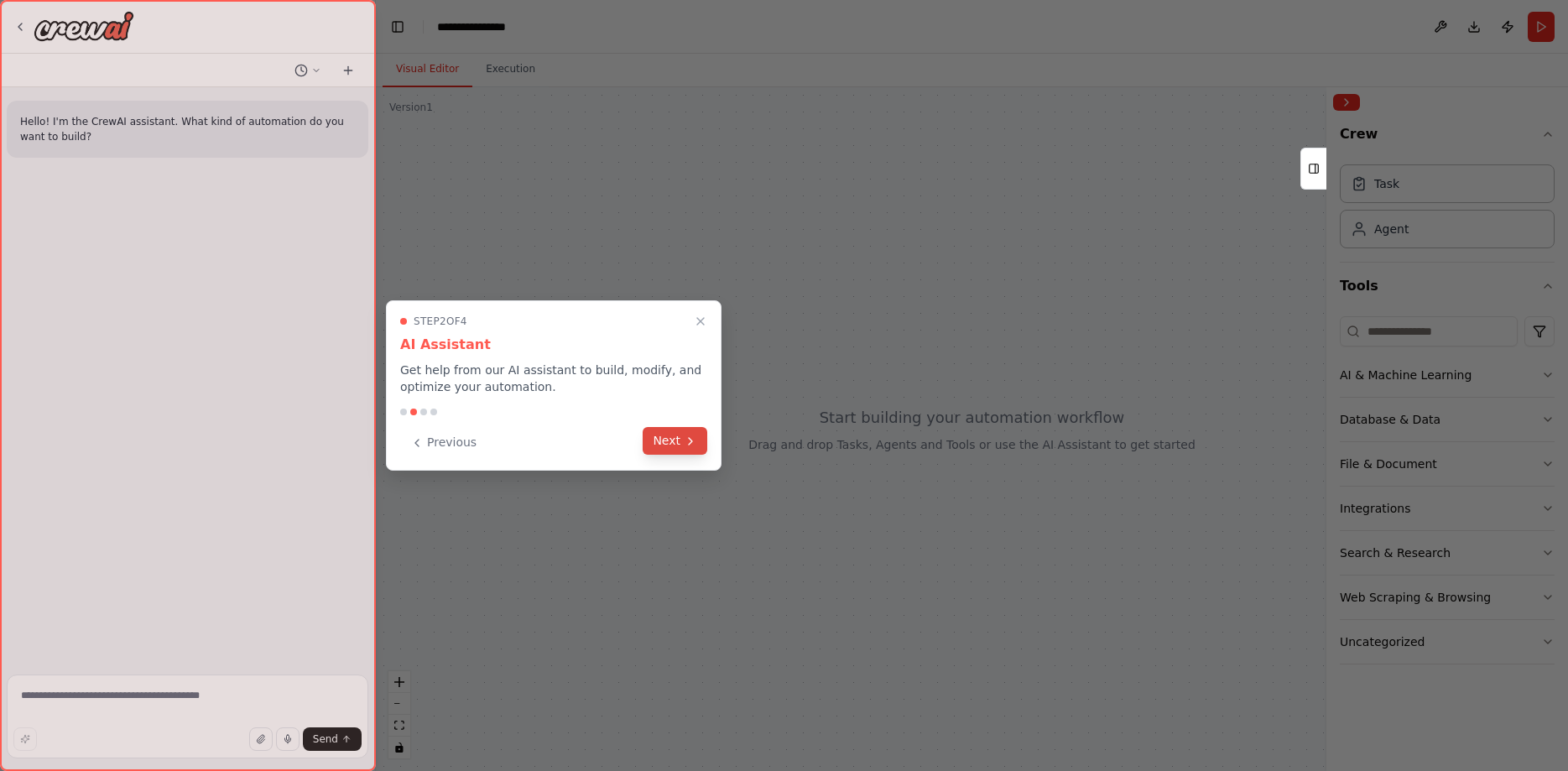
click at [678, 446] on button "Next" at bounding box center [675, 441] width 65 height 28
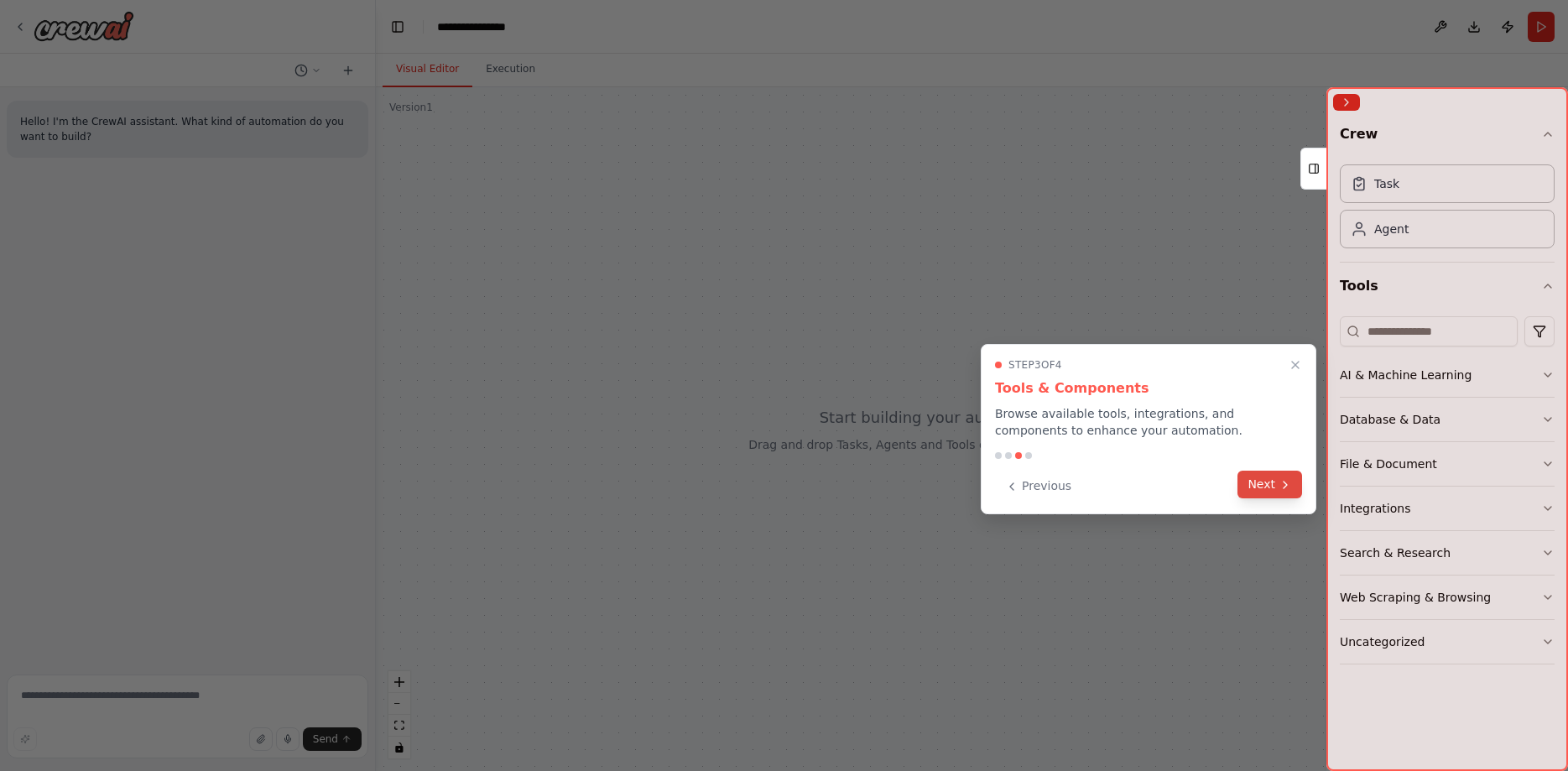
click at [1269, 483] on button "Next" at bounding box center [1270, 484] width 65 height 28
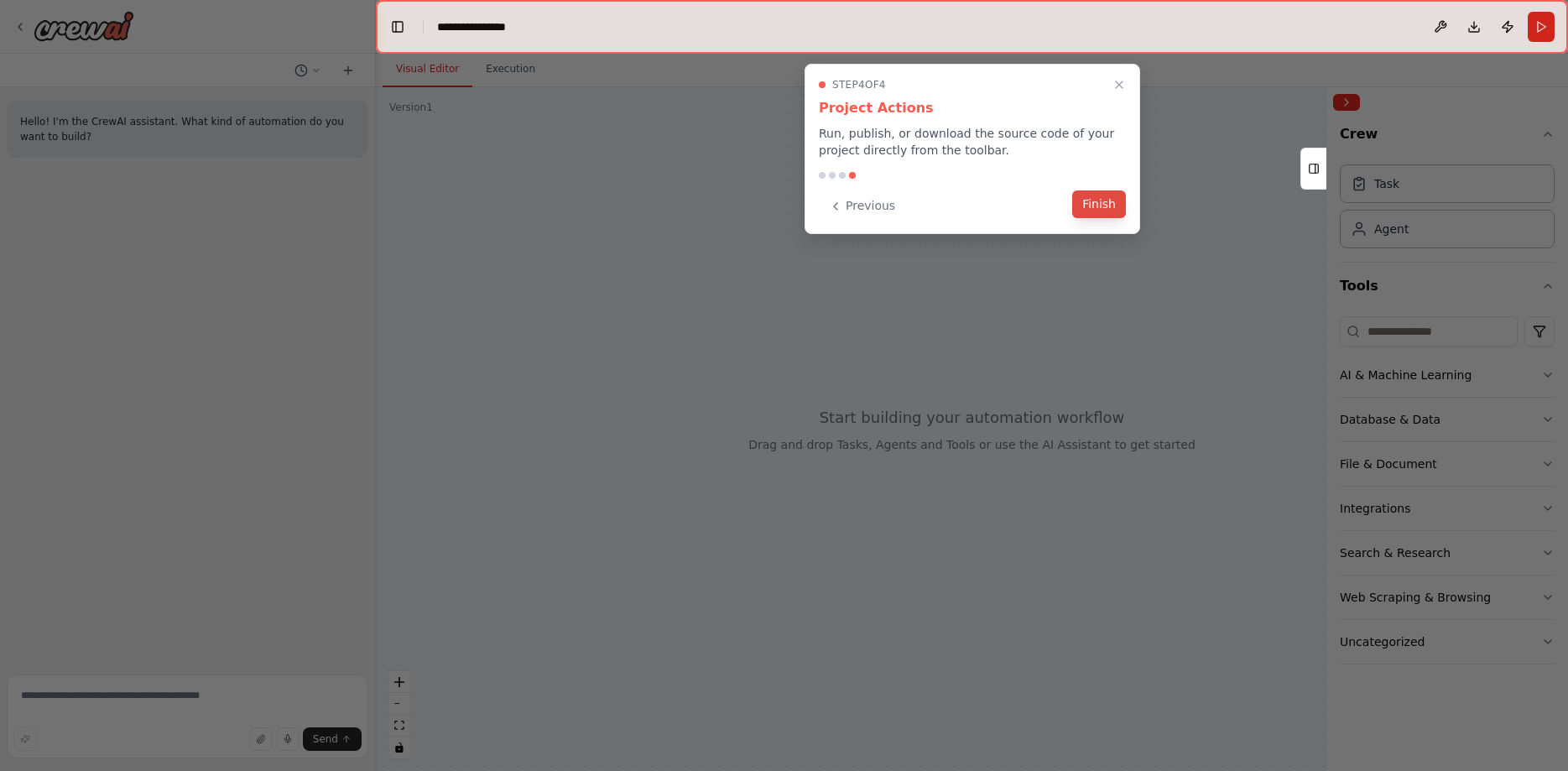
click at [1109, 208] on button "Finish" at bounding box center [1099, 204] width 53 height 28
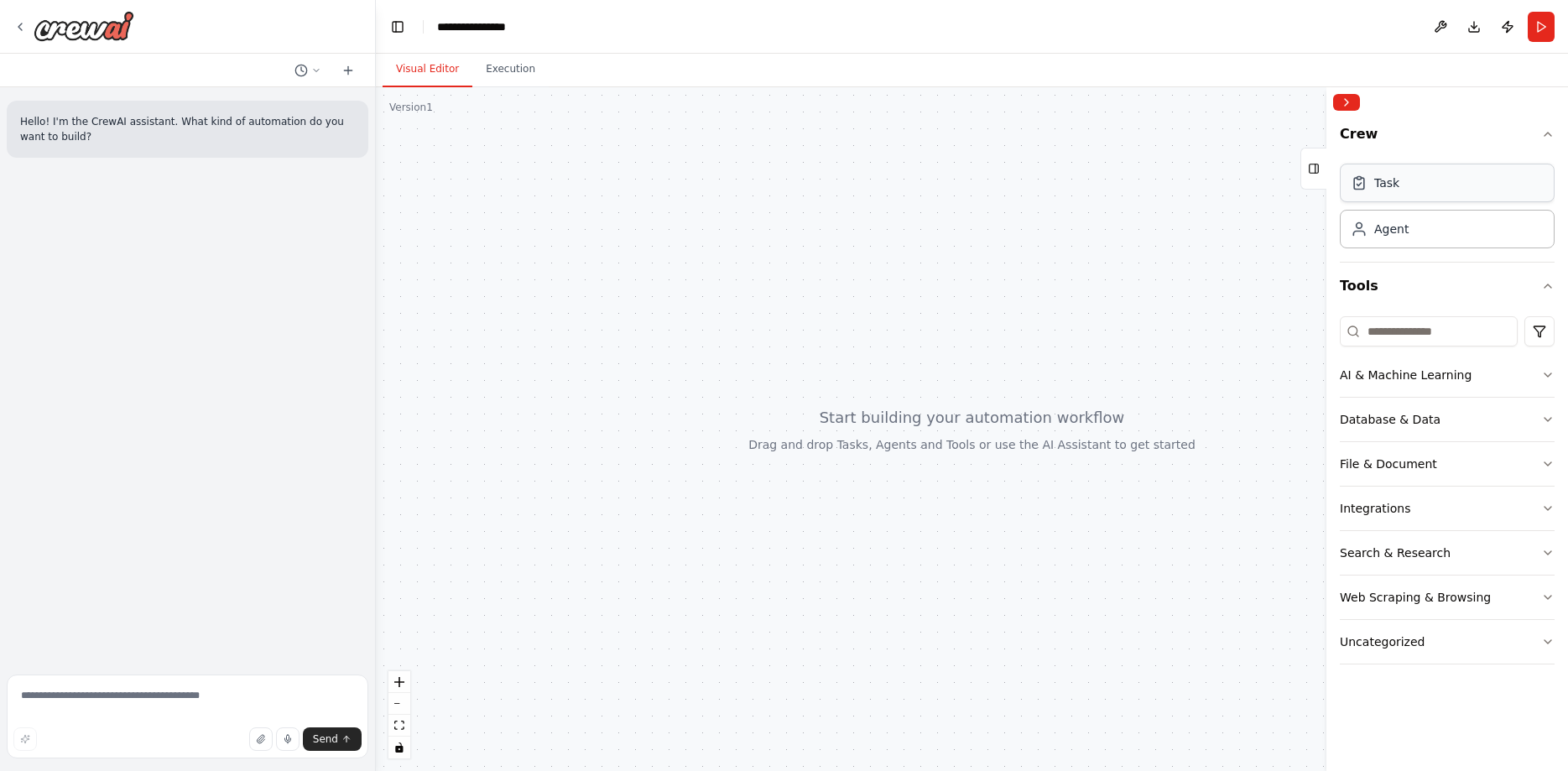
click at [1406, 186] on div "Task" at bounding box center [1447, 183] width 215 height 38
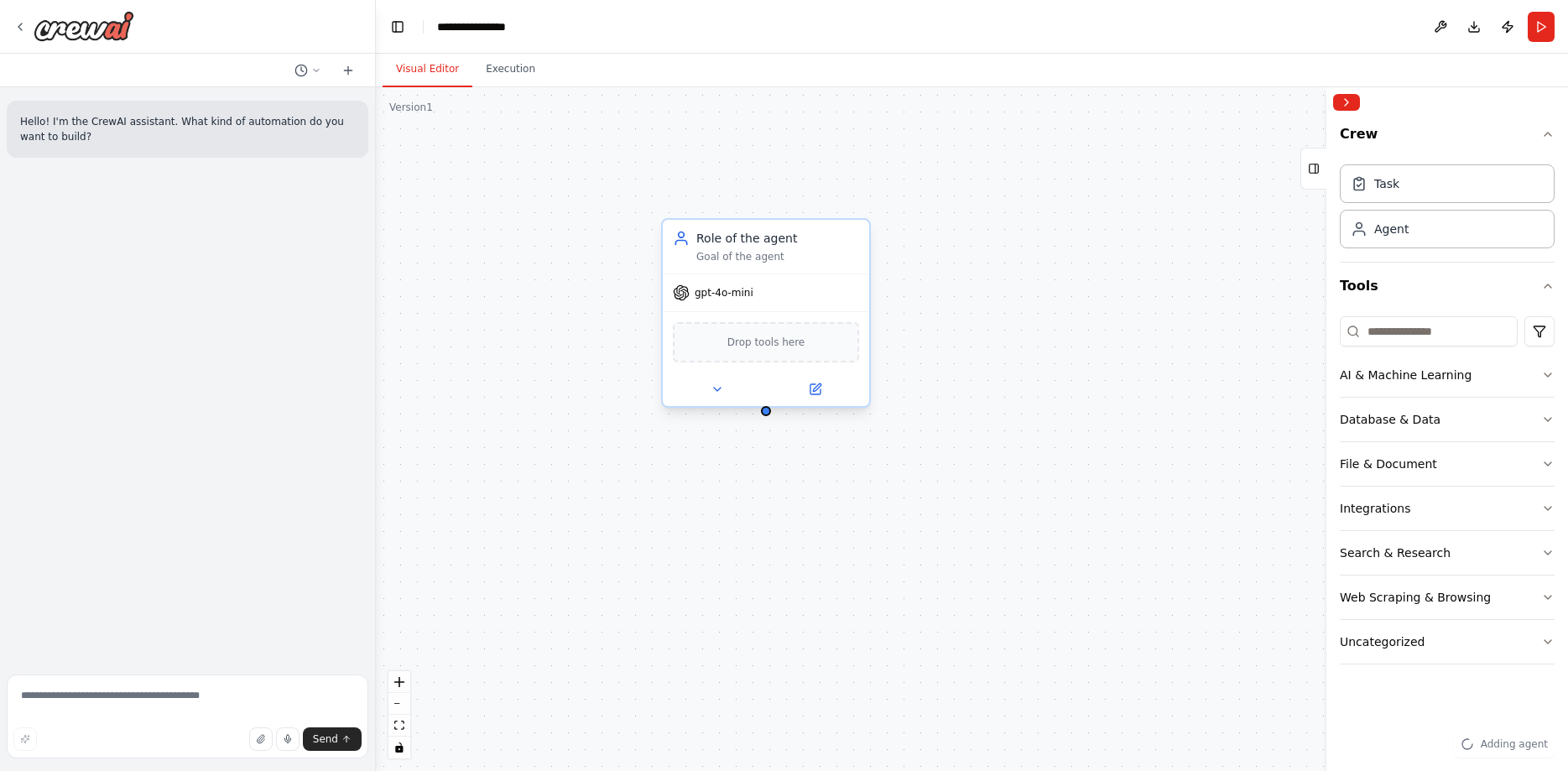
click at [761, 293] on div "gpt-4o-mini" at bounding box center [766, 292] width 207 height 37
click at [695, 291] on span "gpt-4o-mini" at bounding box center [724, 292] width 59 height 13
click at [710, 380] on button at bounding box center [717, 389] width 94 height 20
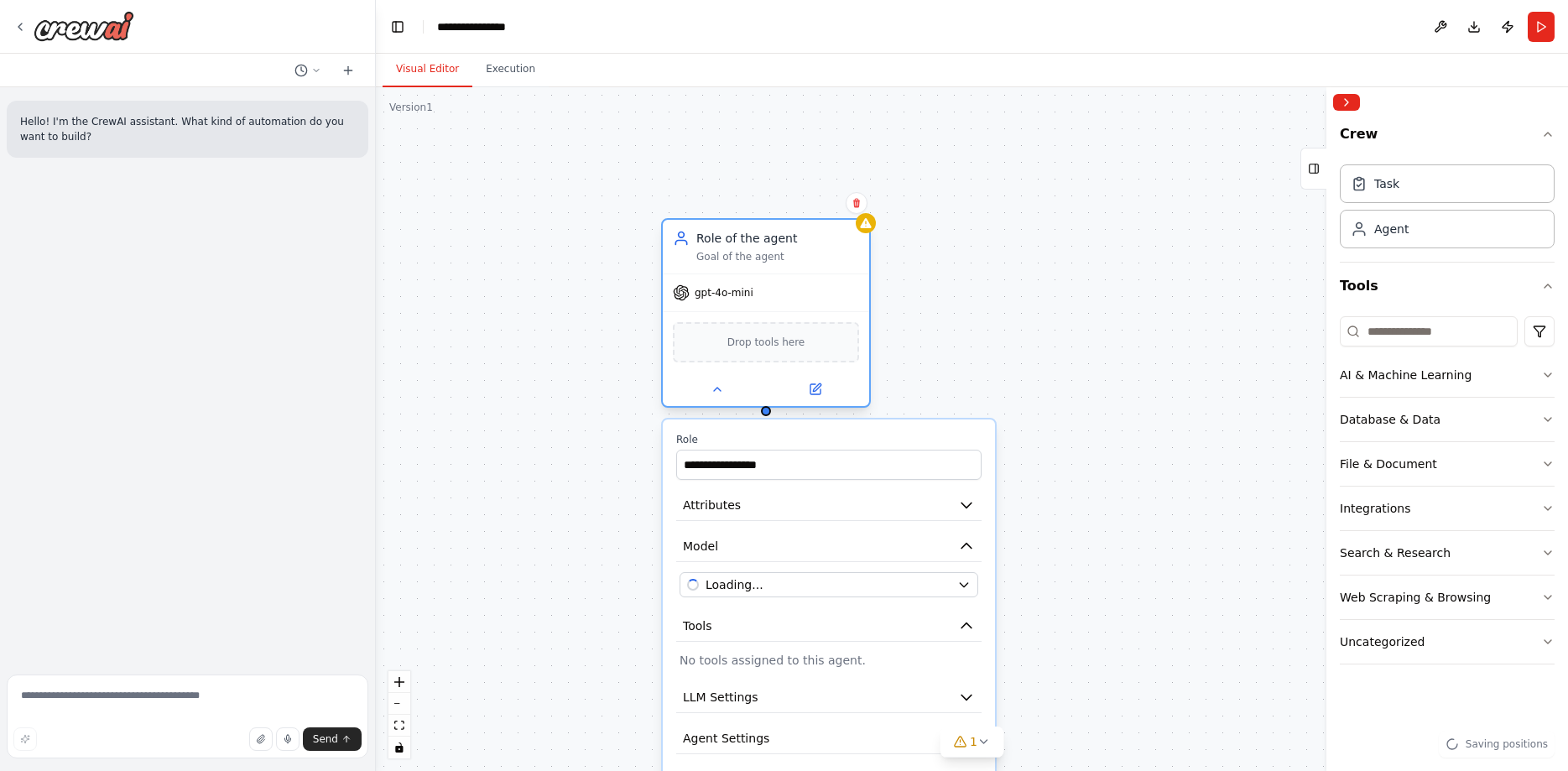
click at [713, 317] on div "Drop tools here" at bounding box center [766, 342] width 207 height 61
click at [713, 294] on span "gpt-4o-mini" at bounding box center [724, 292] width 59 height 13
click at [713, 295] on span "gpt-4o-mini" at bounding box center [724, 292] width 59 height 13
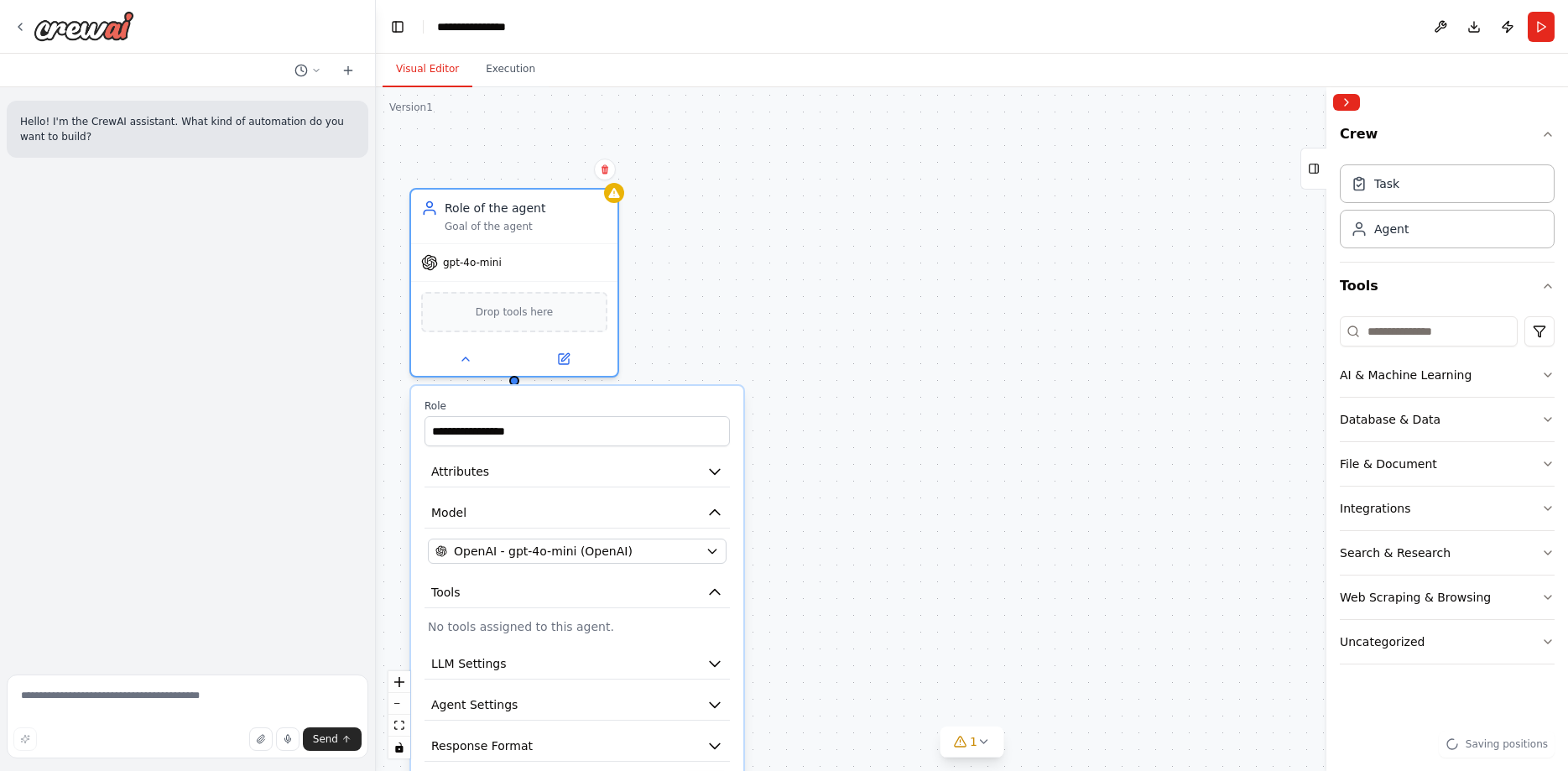
drag, startPoint x: 839, startPoint y: 283, endPoint x: 650, endPoint y: 255, distance: 191.1
click at [575, 248] on div "gpt-4o-mini" at bounding box center [515, 262] width 207 height 37
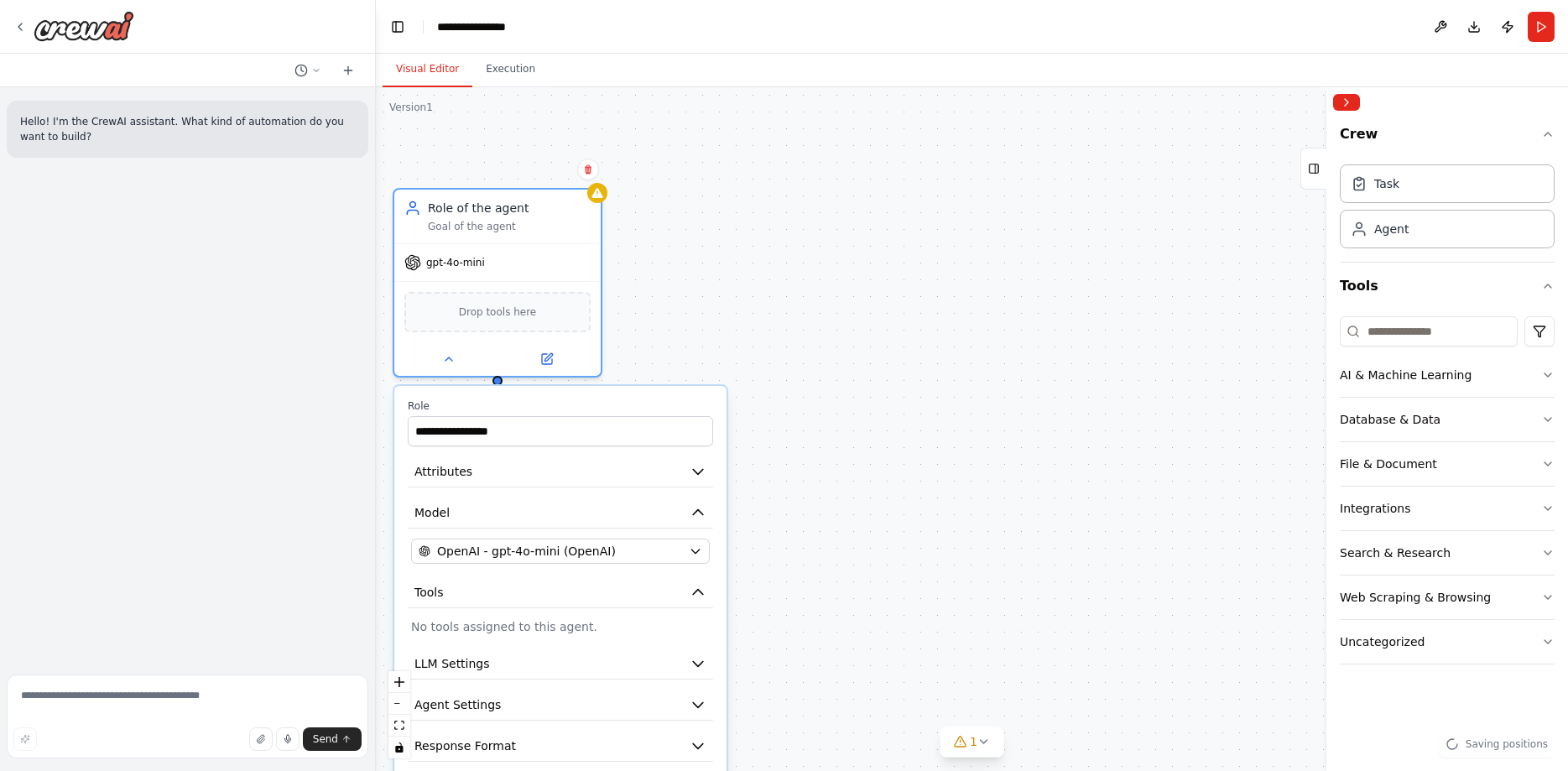
click at [1253, 288] on div "**********" at bounding box center [971, 429] width 1192 height 684
click at [1386, 373] on div "AI & Machine Learning" at bounding box center [1406, 375] width 132 height 17
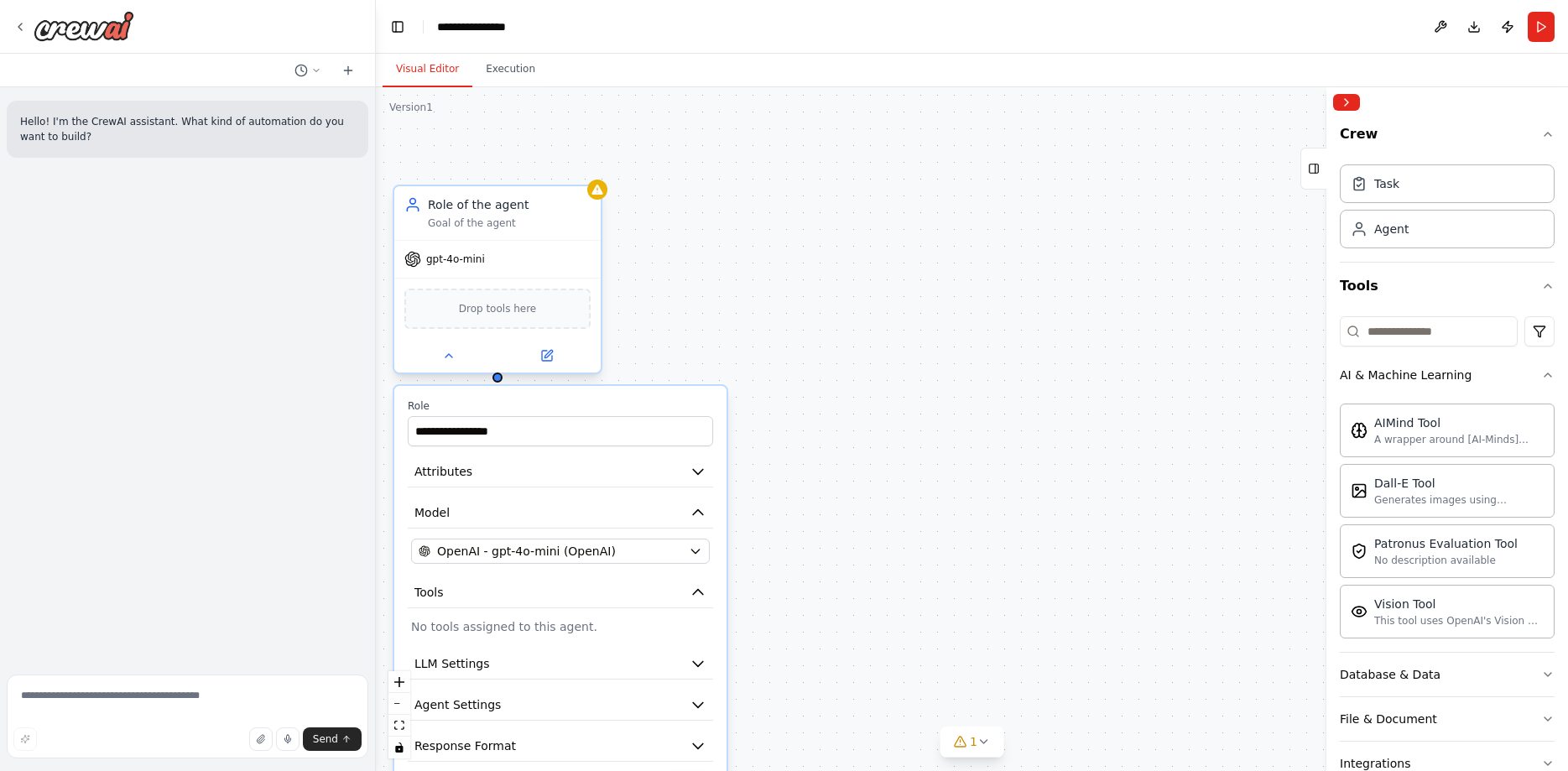
click at [573, 282] on div "Drop tools here" at bounding box center [498, 308] width 207 height 61
click at [500, 320] on div "Drop tools here" at bounding box center [497, 308] width 186 height 40
click at [461, 264] on span "gpt-4o-mini" at bounding box center [456, 259] width 59 height 13
click at [451, 357] on icon at bounding box center [449, 356] width 7 height 4
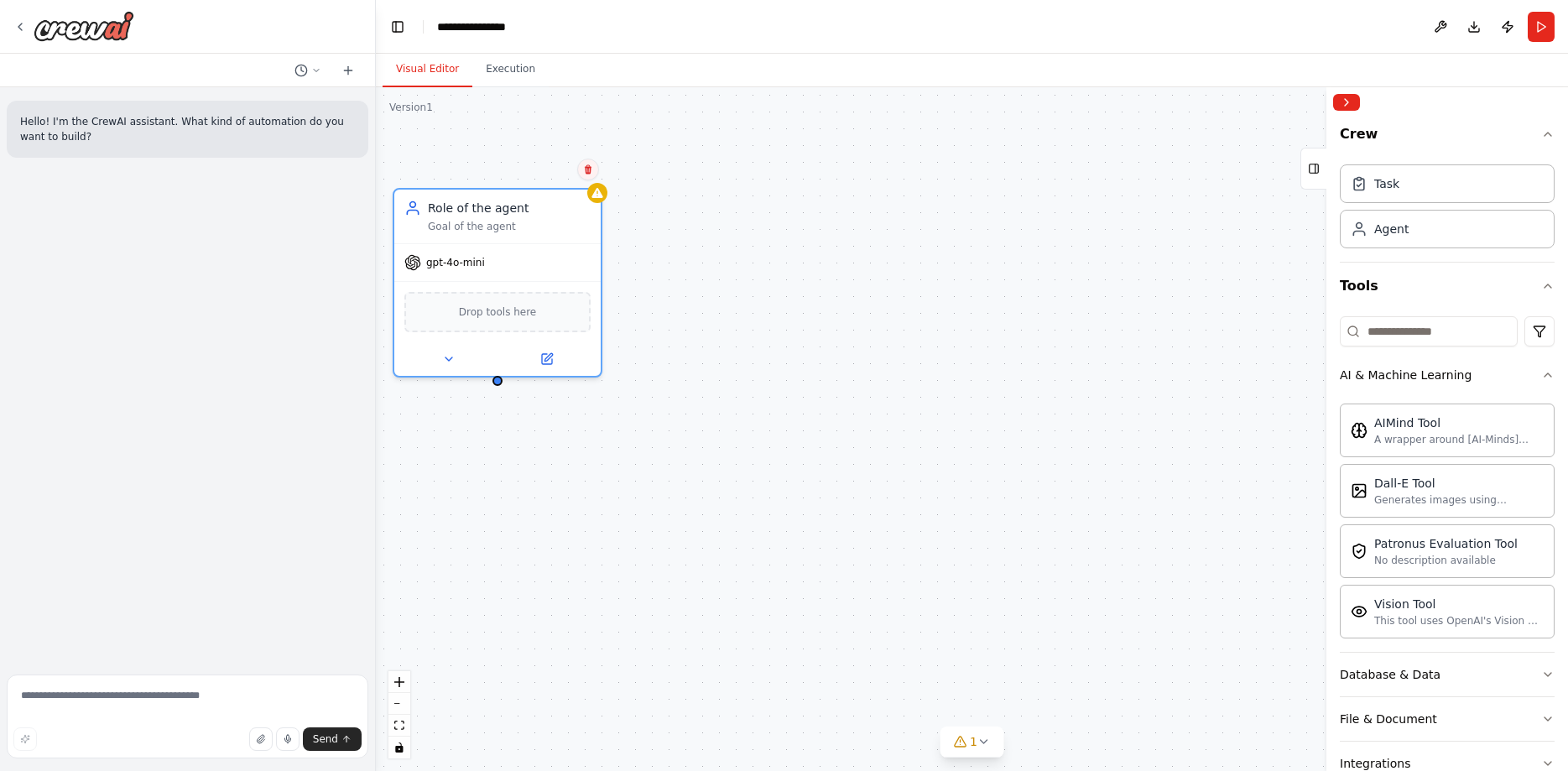
click at [598, 170] on button at bounding box center [588, 169] width 21 height 21
click at [592, 165] on icon at bounding box center [588, 169] width 10 height 10
click at [561, 166] on button "Confirm" at bounding box center [540, 169] width 60 height 20
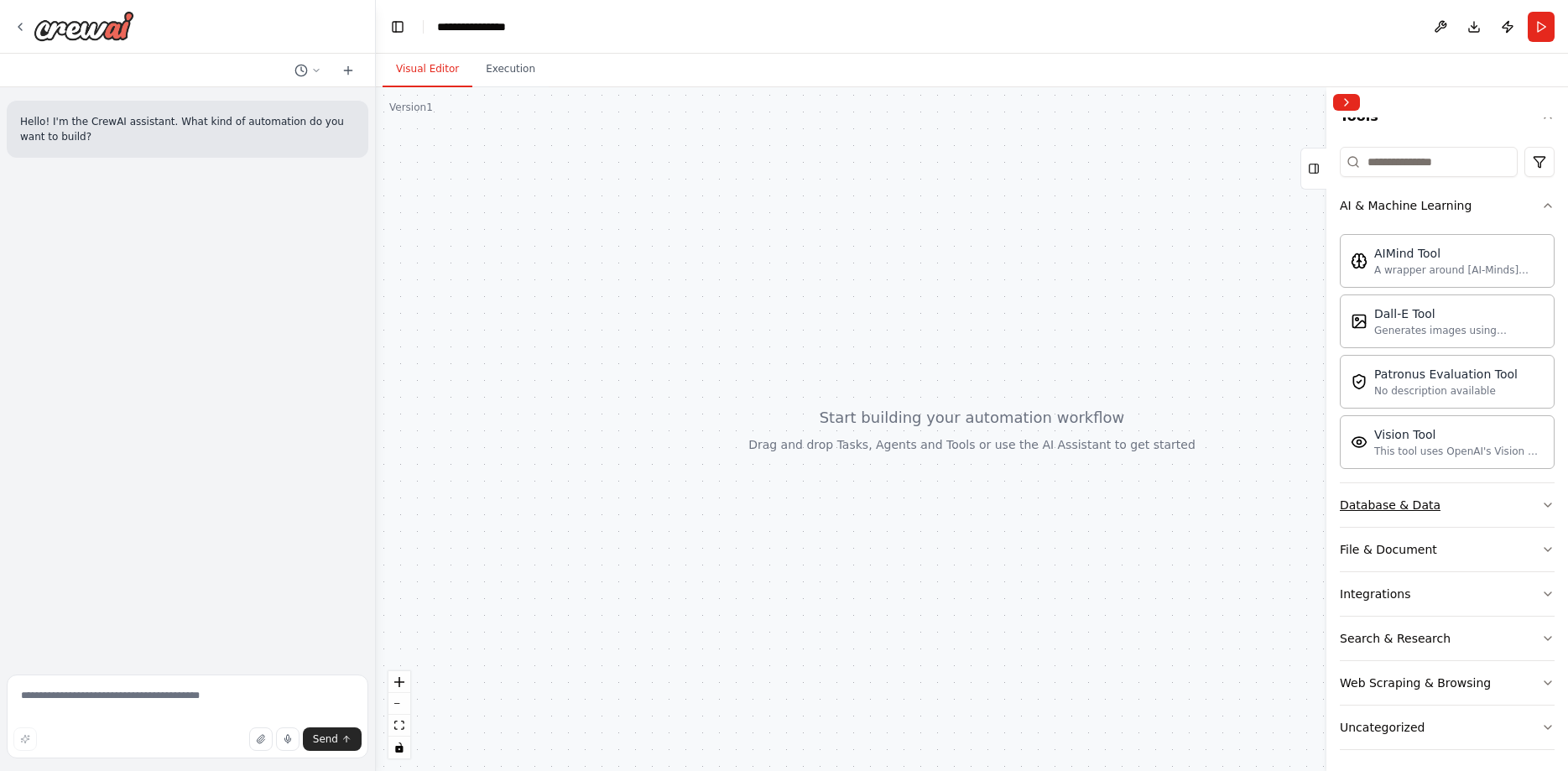
scroll to position [175, 0]
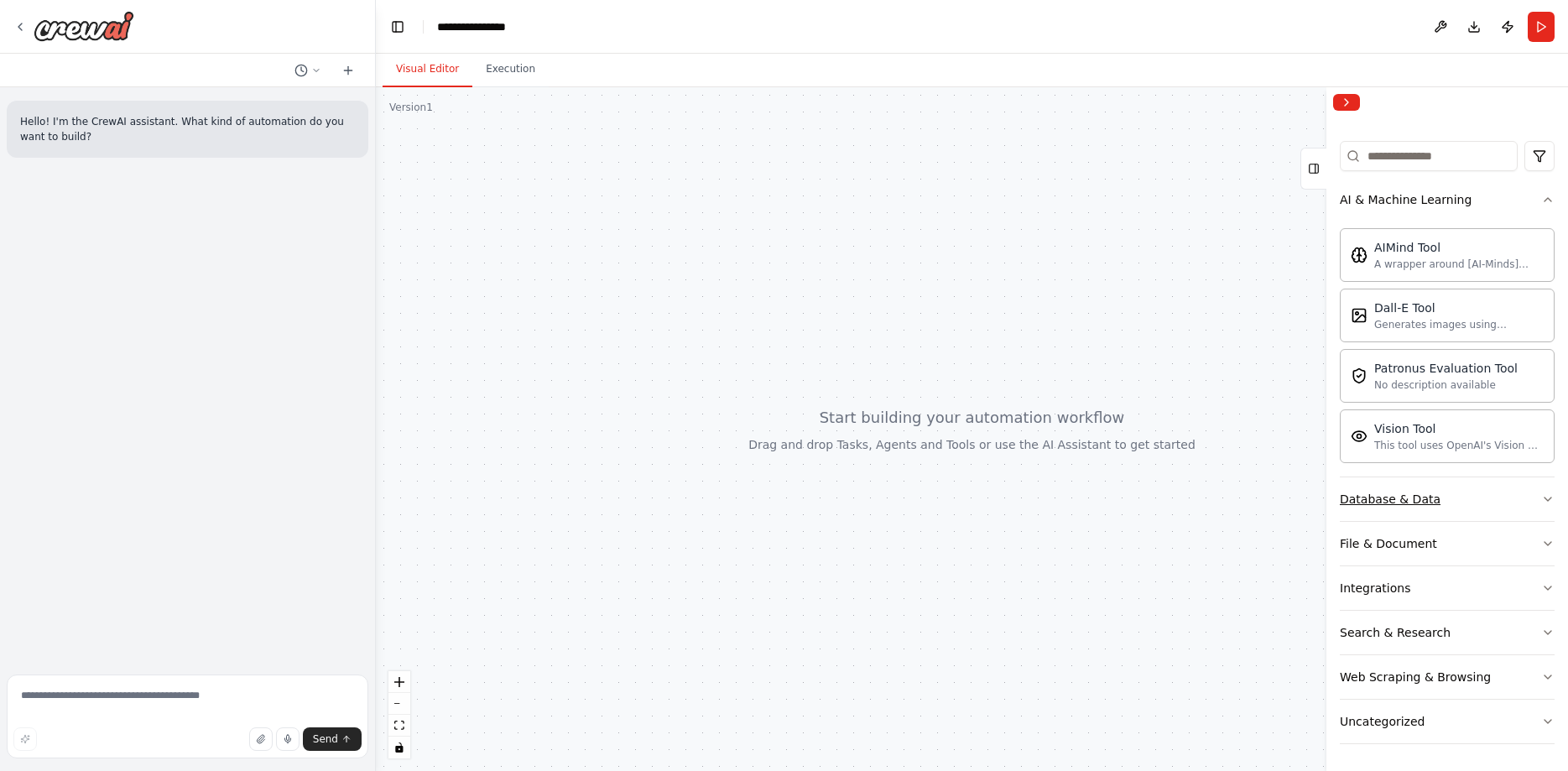
click at [1436, 499] on button "Database & Data" at bounding box center [1447, 499] width 215 height 44
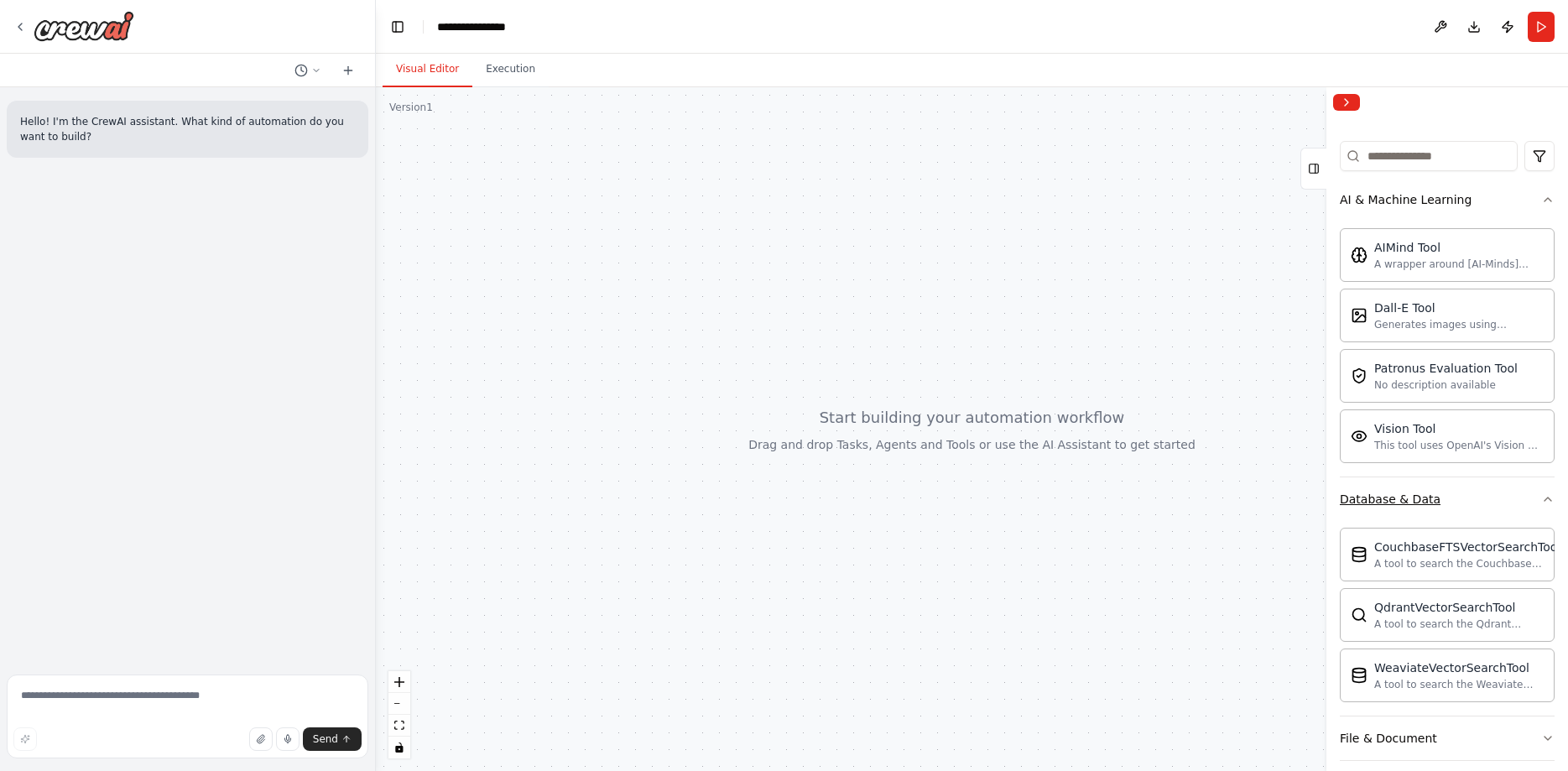
click at [1436, 499] on button "Database & Data" at bounding box center [1447, 499] width 215 height 44
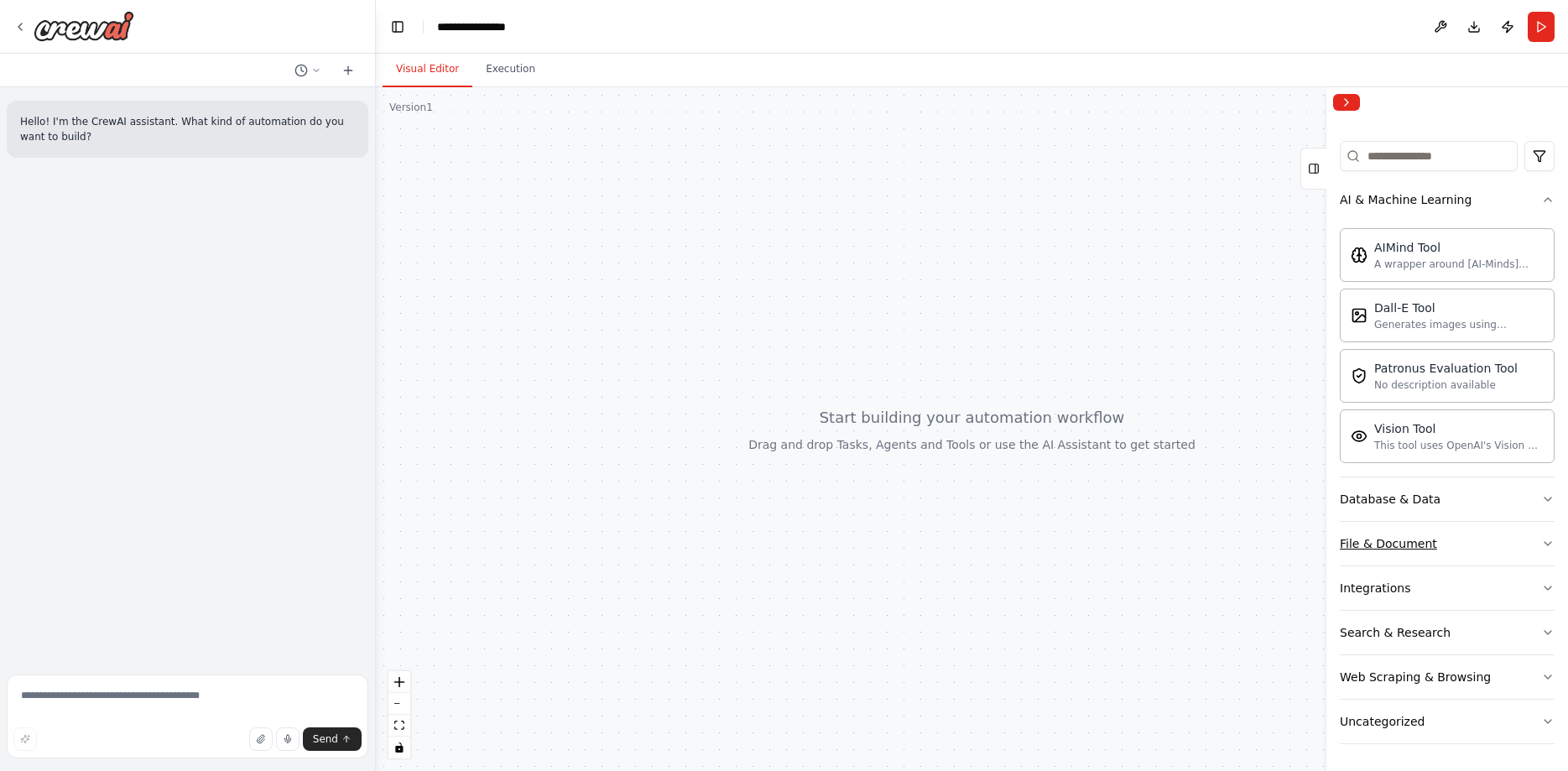
click at [1439, 540] on button "File & Document" at bounding box center [1447, 543] width 215 height 44
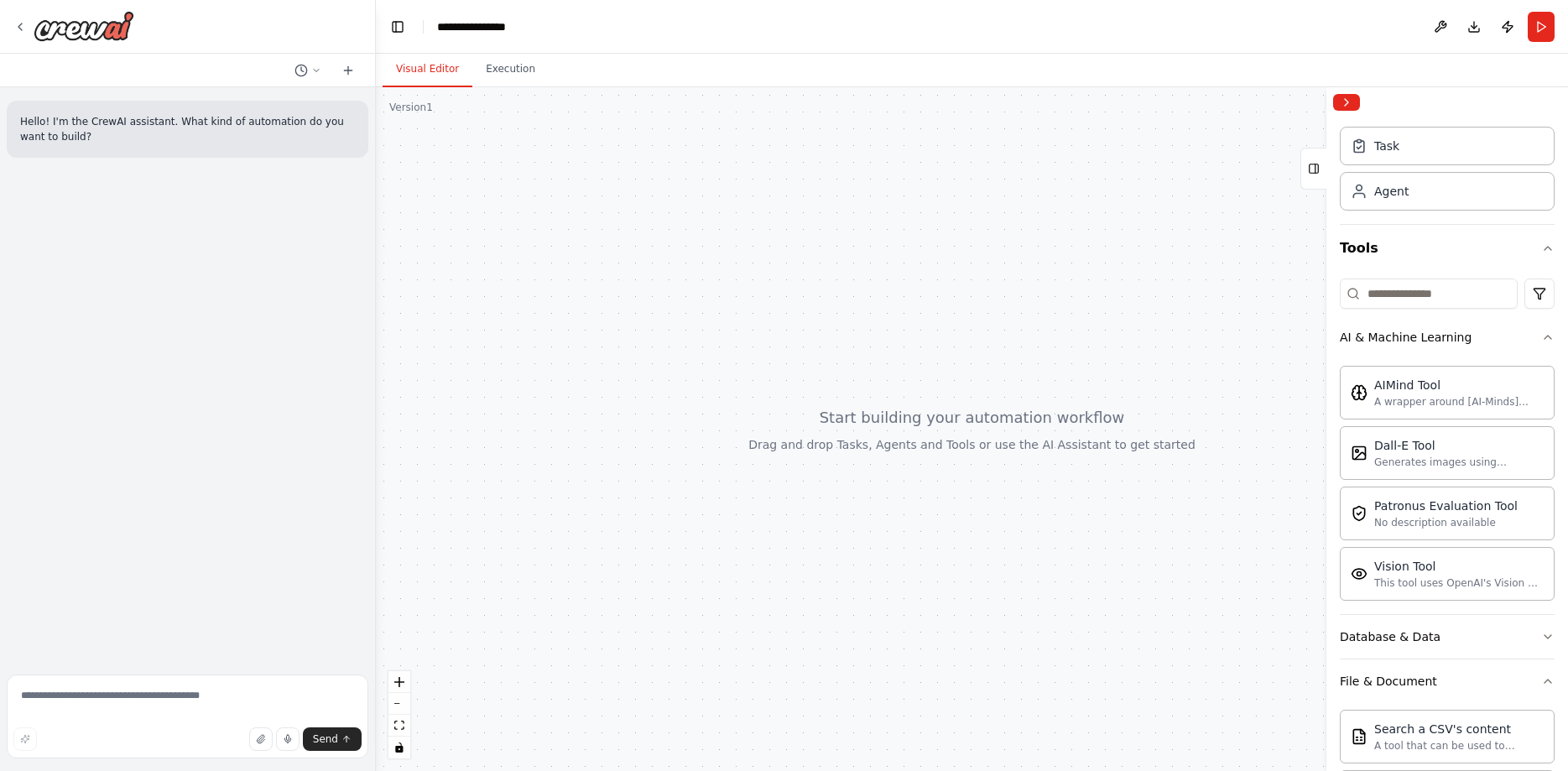
scroll to position [0, 0]
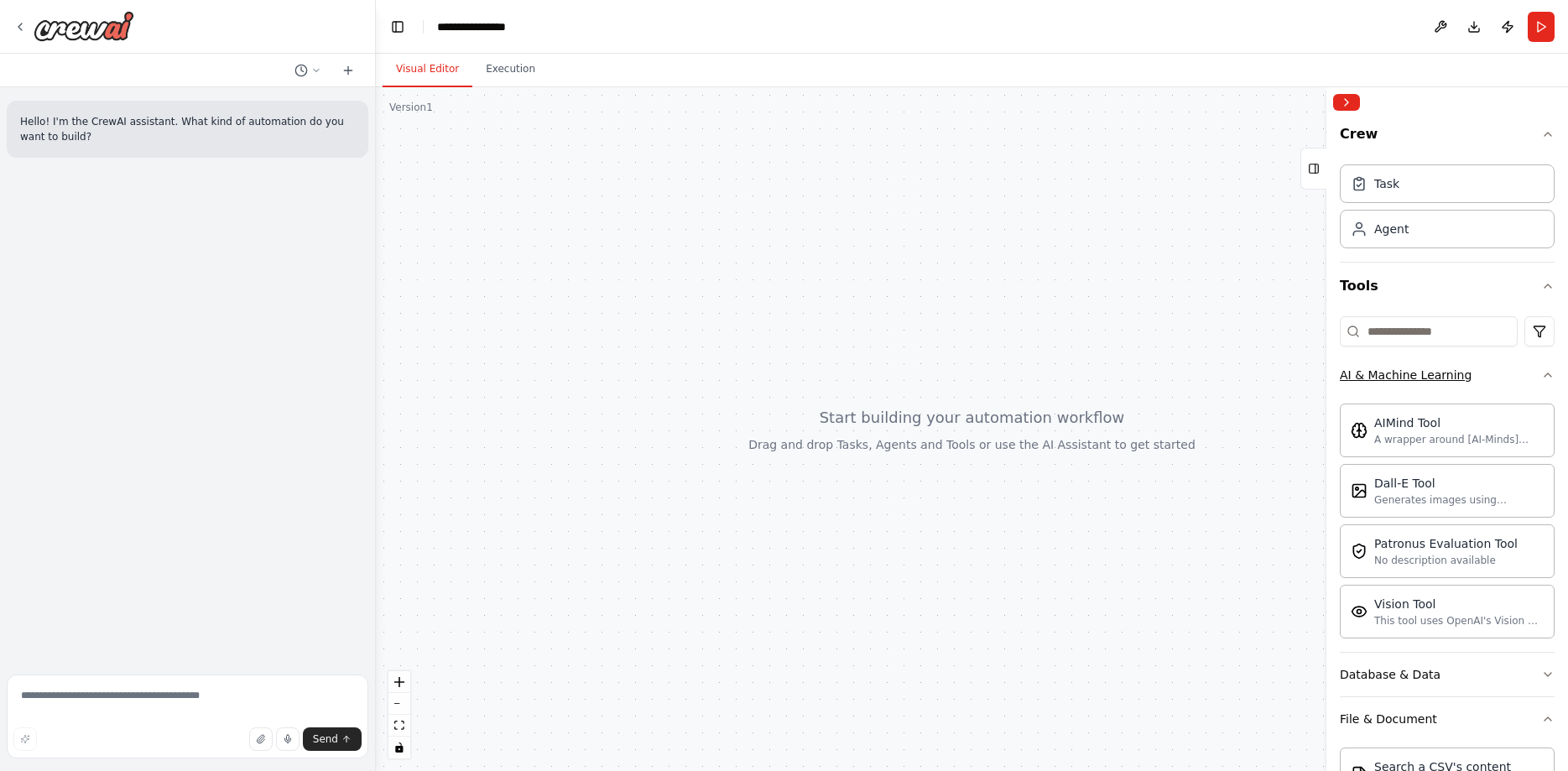
click at [1433, 383] on div "AI & Machine Learning" at bounding box center [1406, 375] width 132 height 17
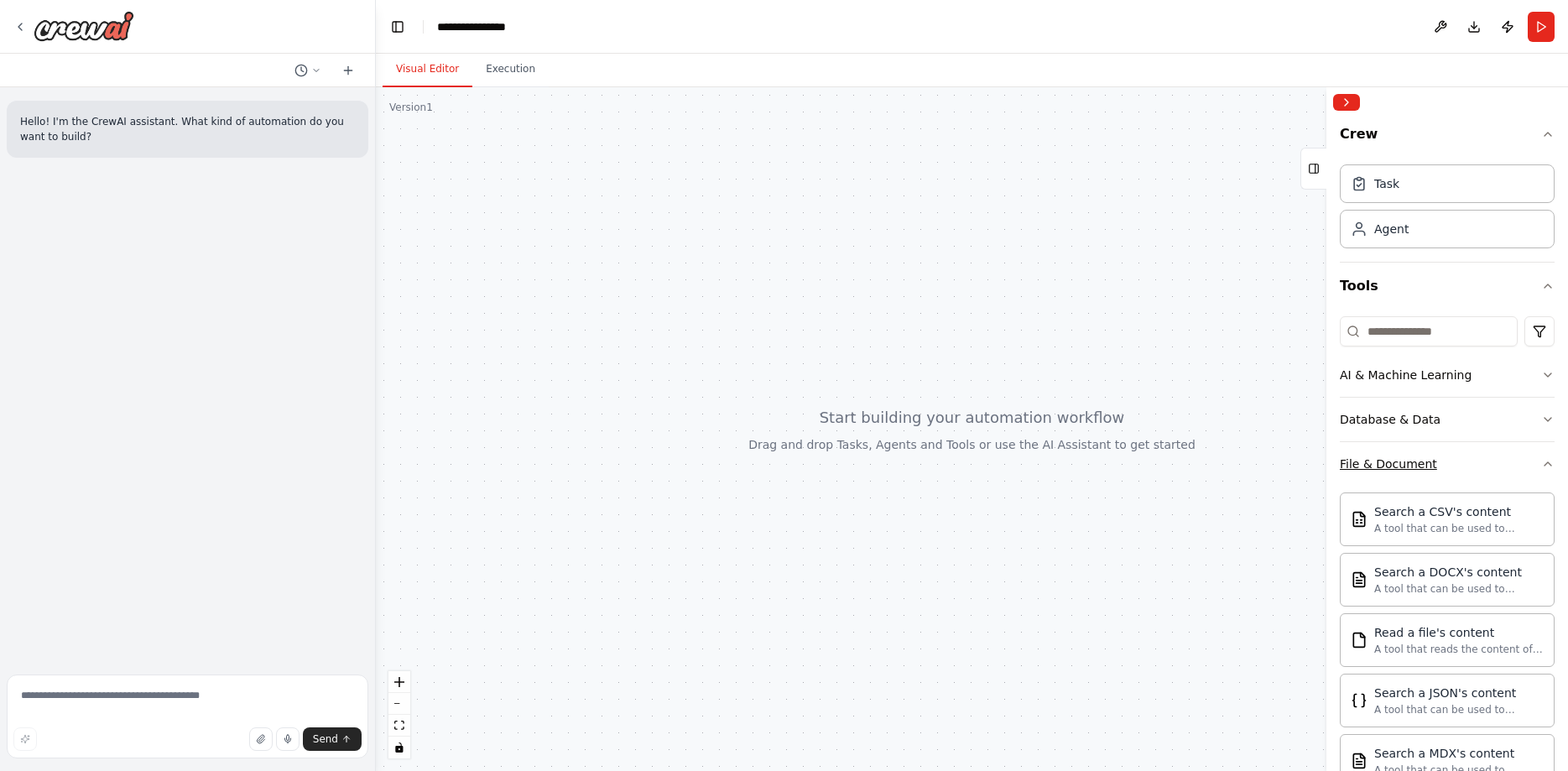
click at [1425, 476] on button "File & Document" at bounding box center [1447, 464] width 215 height 44
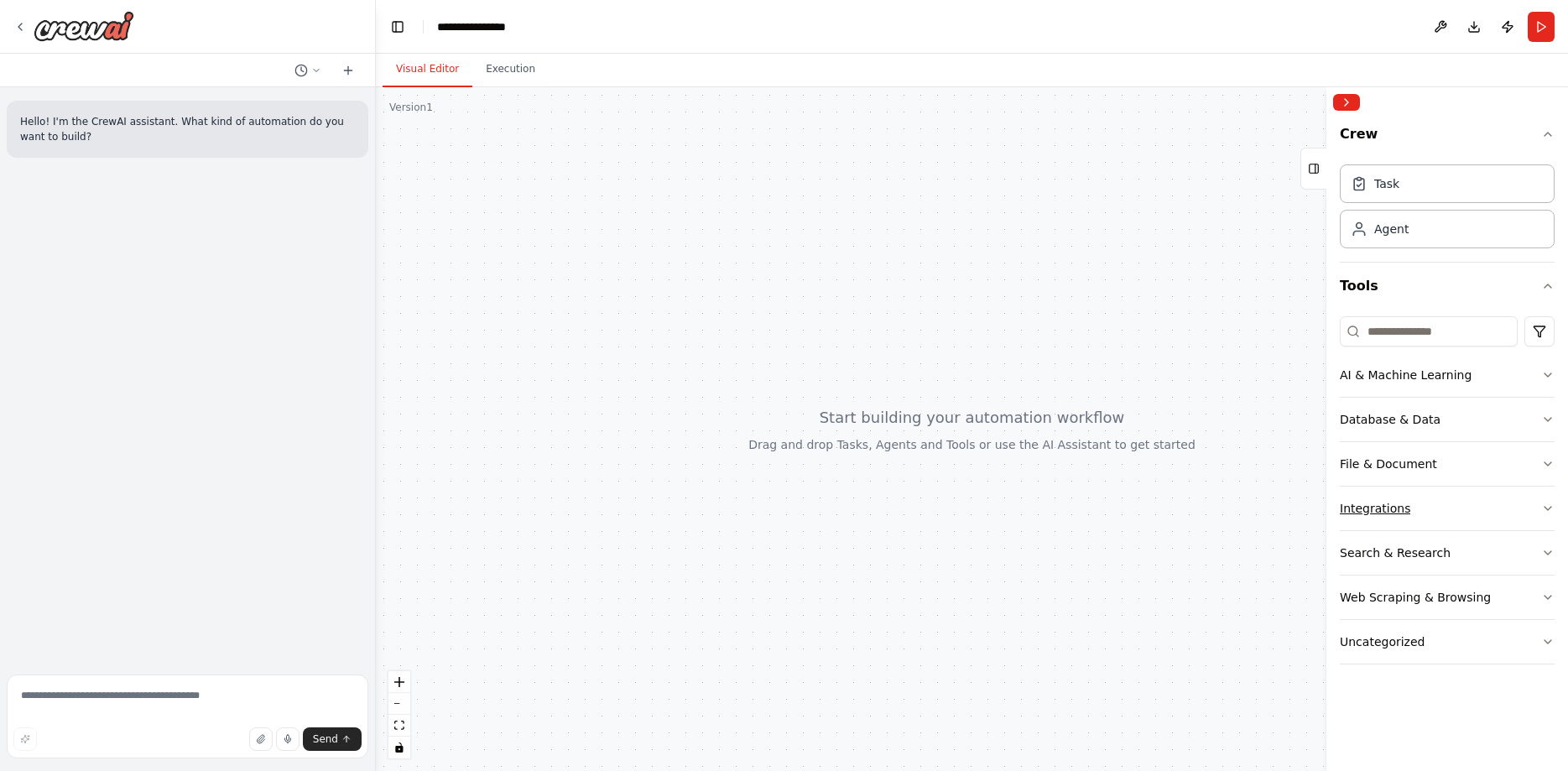
click at [1423, 520] on button "Integrations" at bounding box center [1447, 507] width 215 height 44
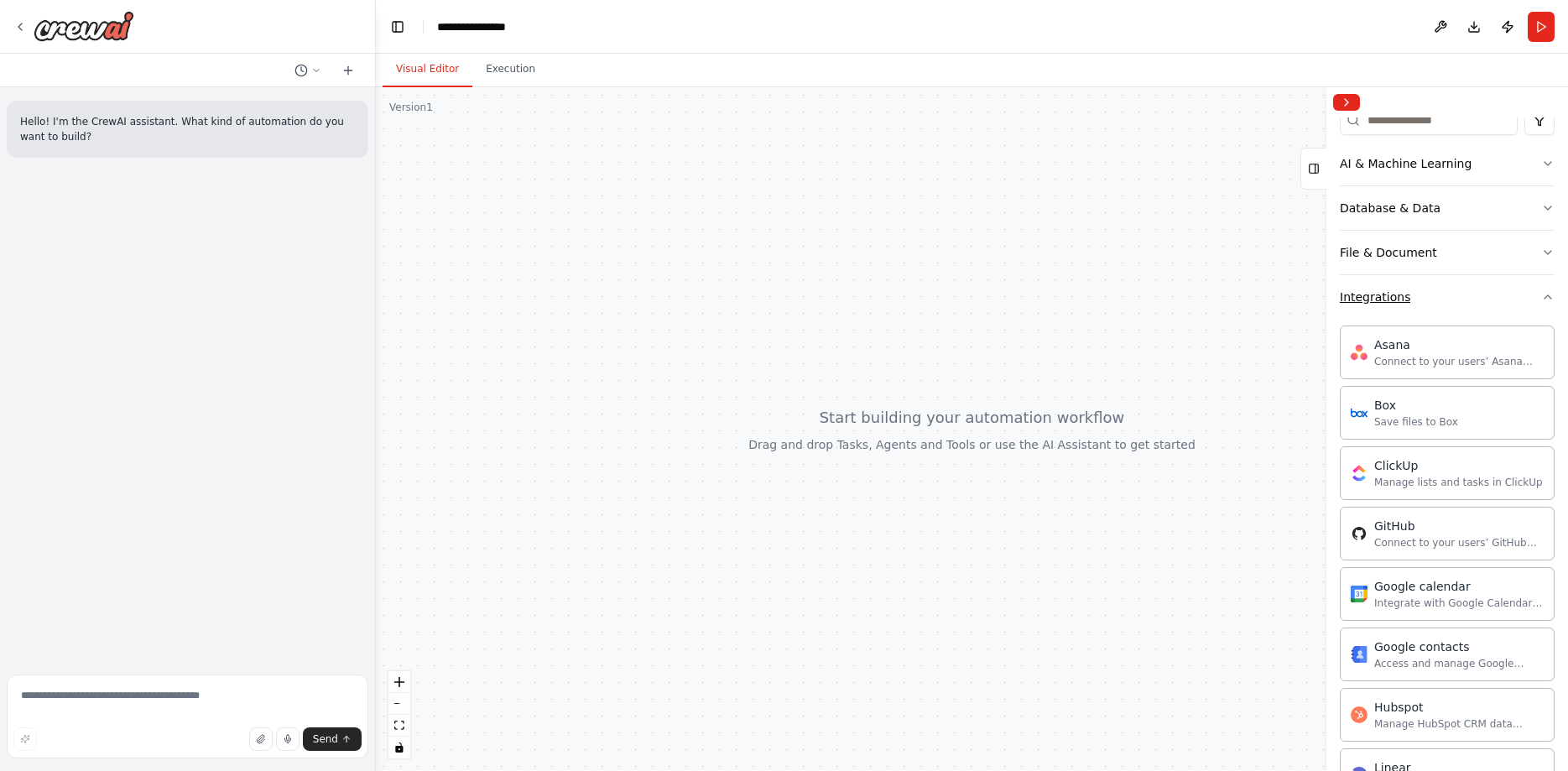
click at [1415, 291] on button "Integrations" at bounding box center [1447, 296] width 215 height 44
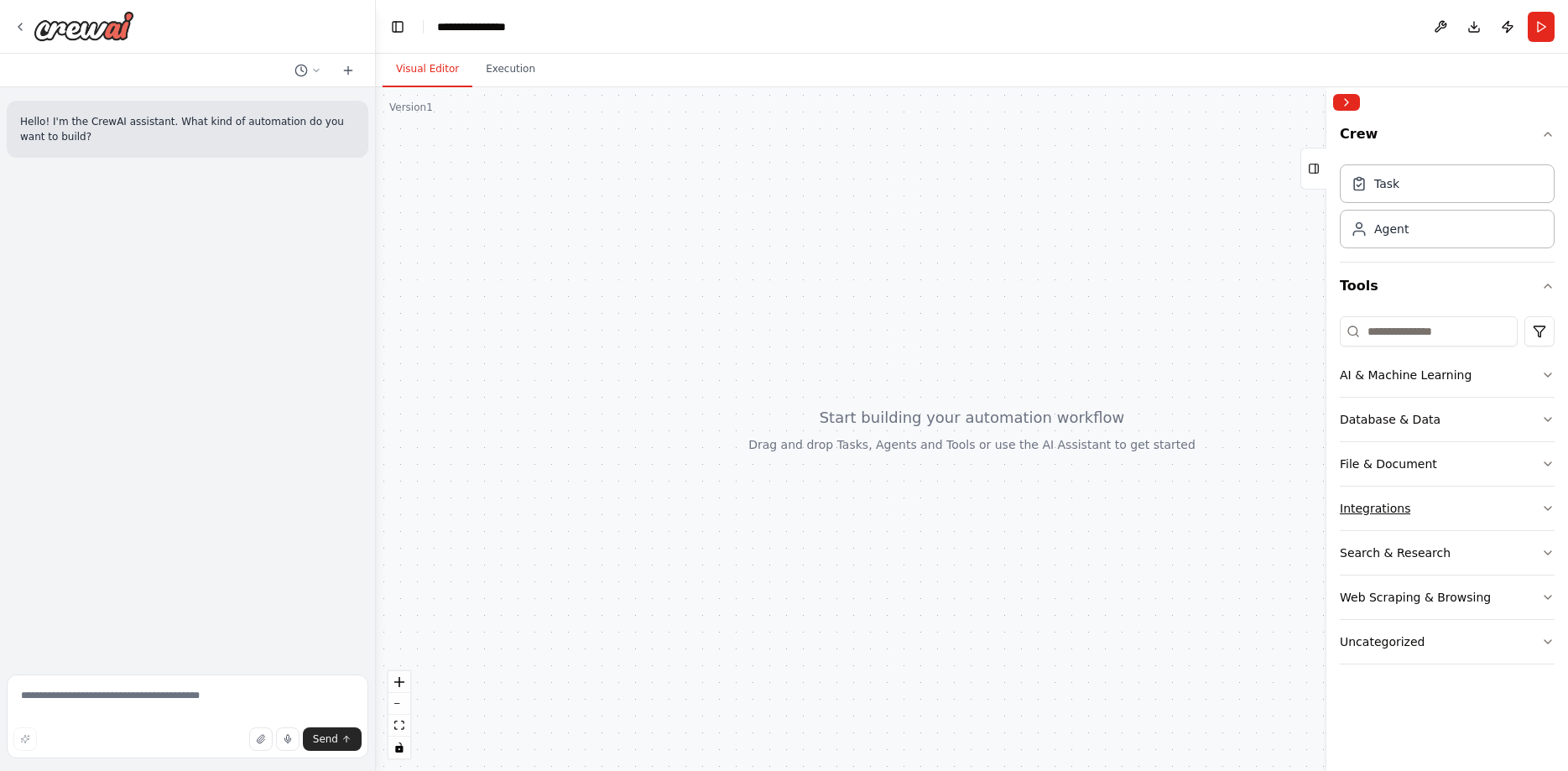
click at [1394, 511] on div "Integrations" at bounding box center [1375, 508] width 70 height 17
click at [1400, 558] on div "Search & Research" at bounding box center [1395, 552] width 110 height 17
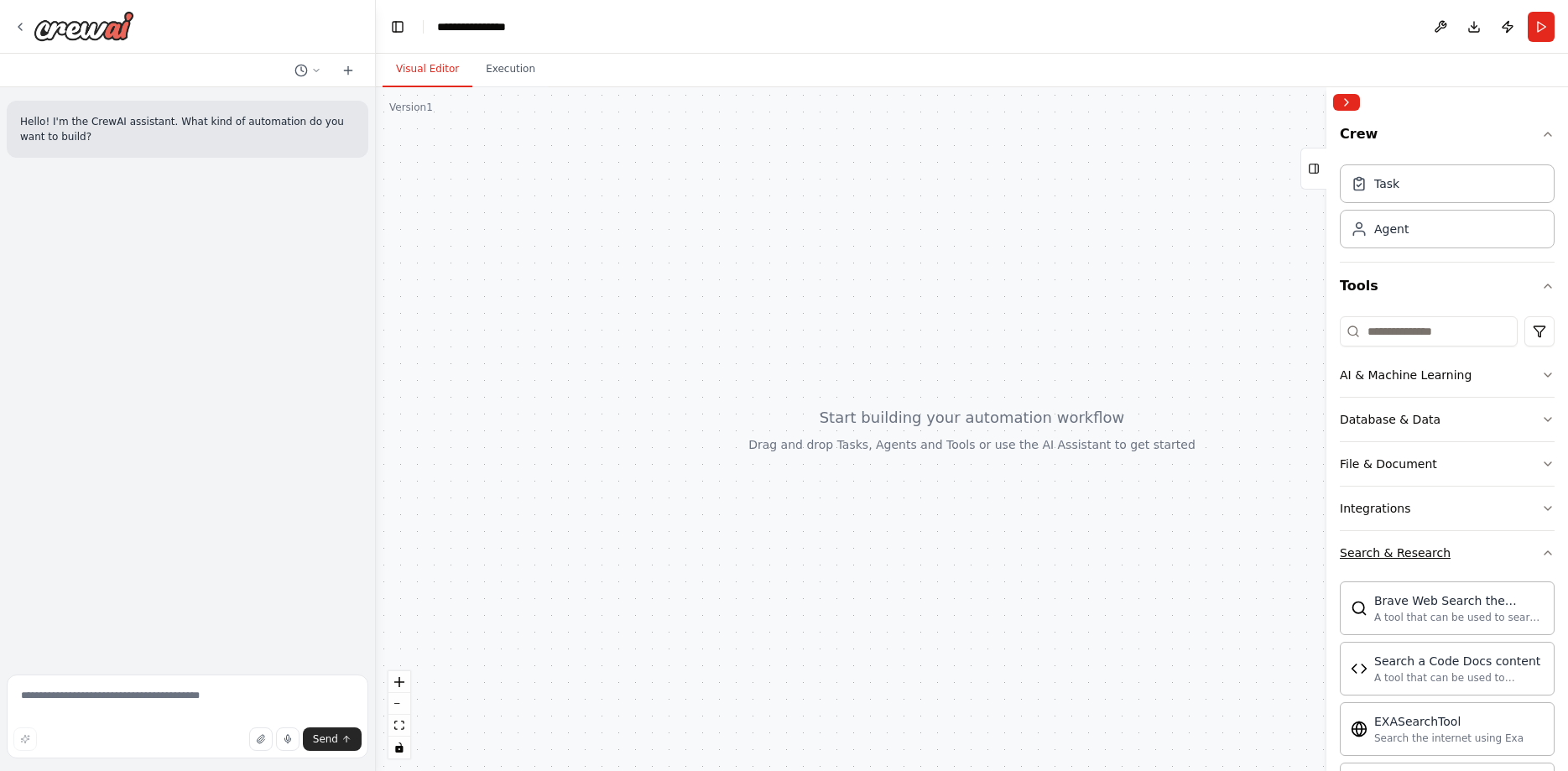
click at [1400, 558] on div "Search & Research" at bounding box center [1395, 552] width 110 height 17
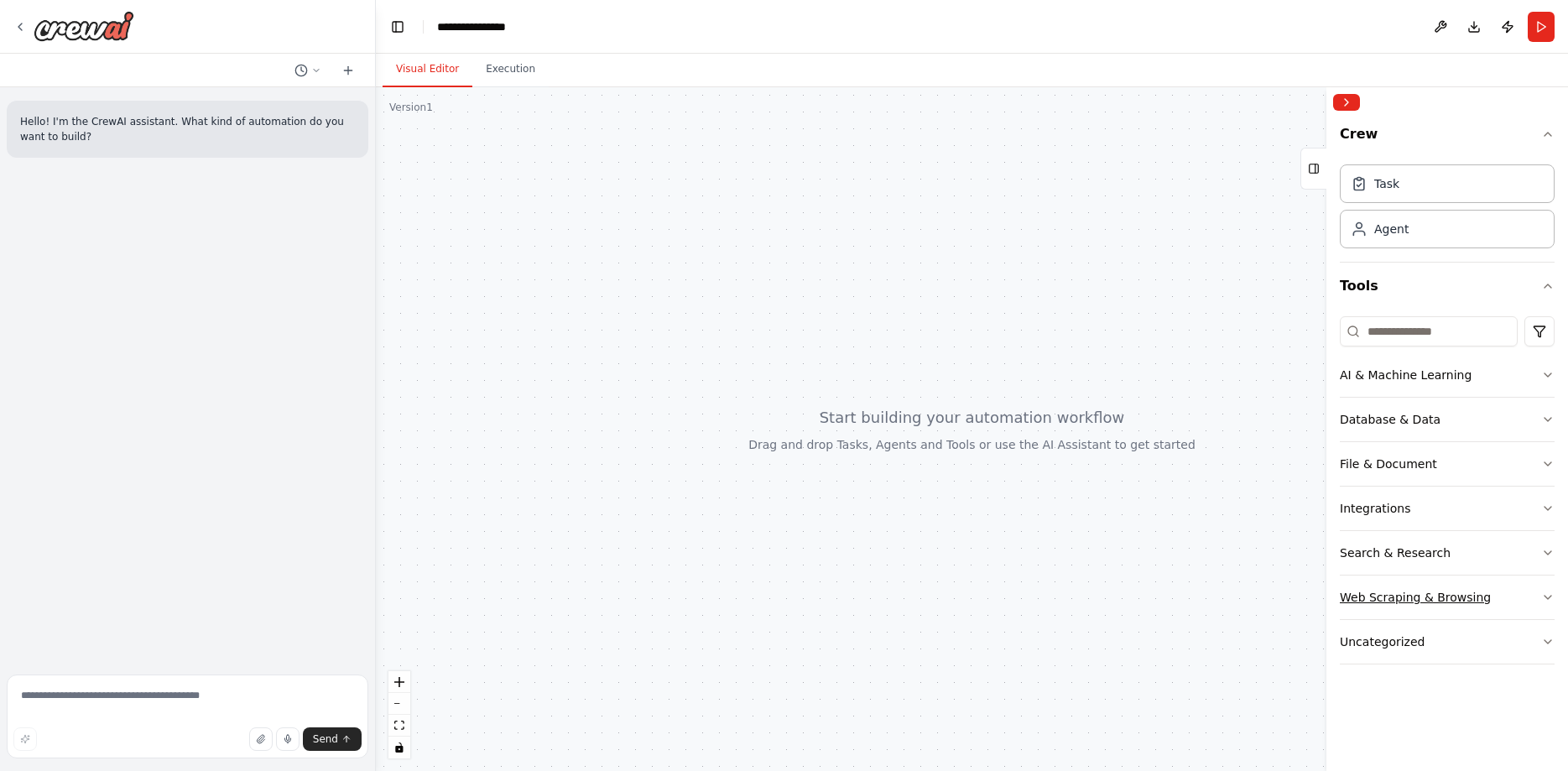
click at [1452, 590] on div "Web Scraping & Browsing" at bounding box center [1416, 597] width 151 height 17
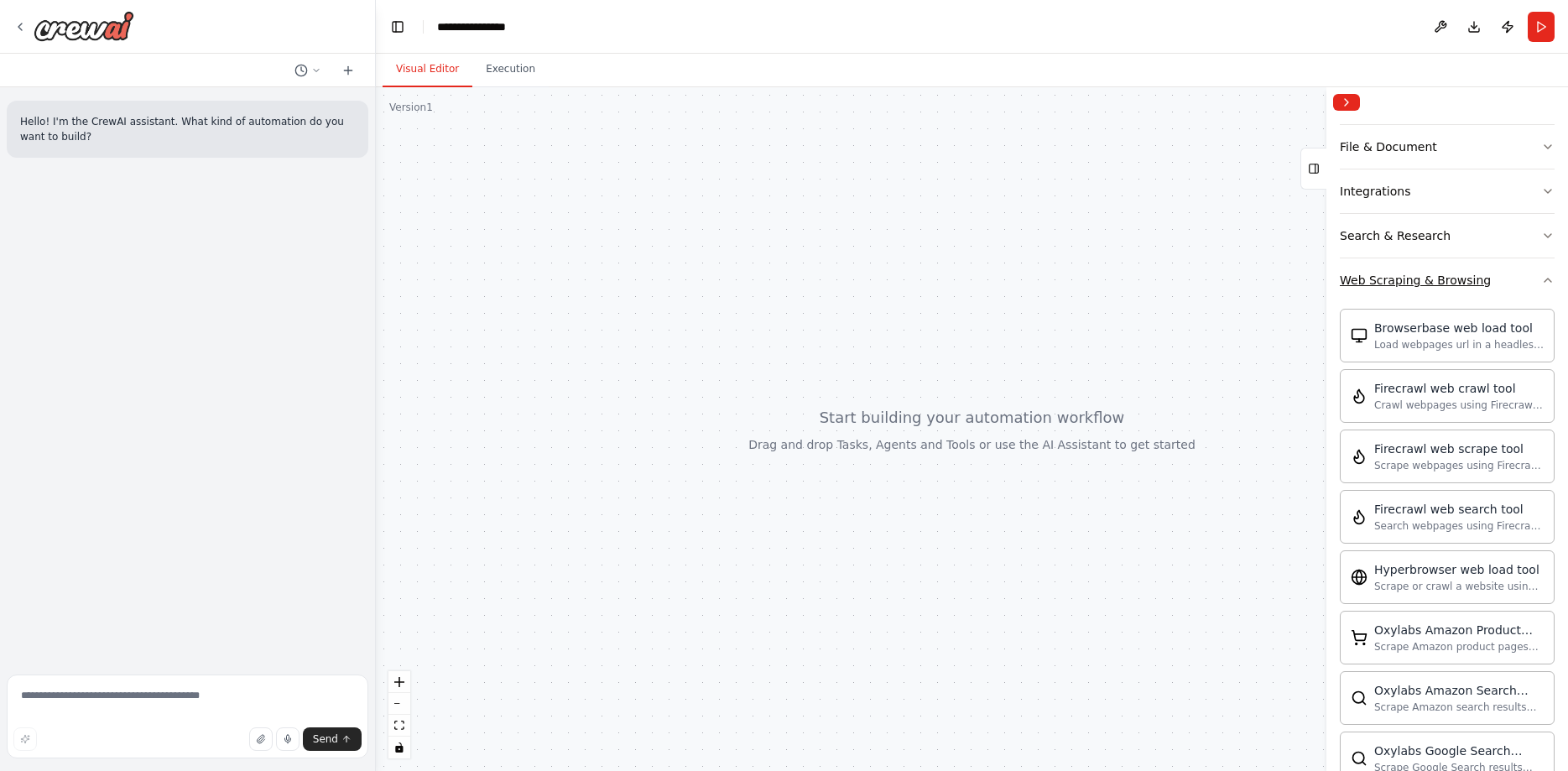
click at [1421, 276] on div "Web Scraping & Browsing" at bounding box center [1416, 280] width 151 height 17
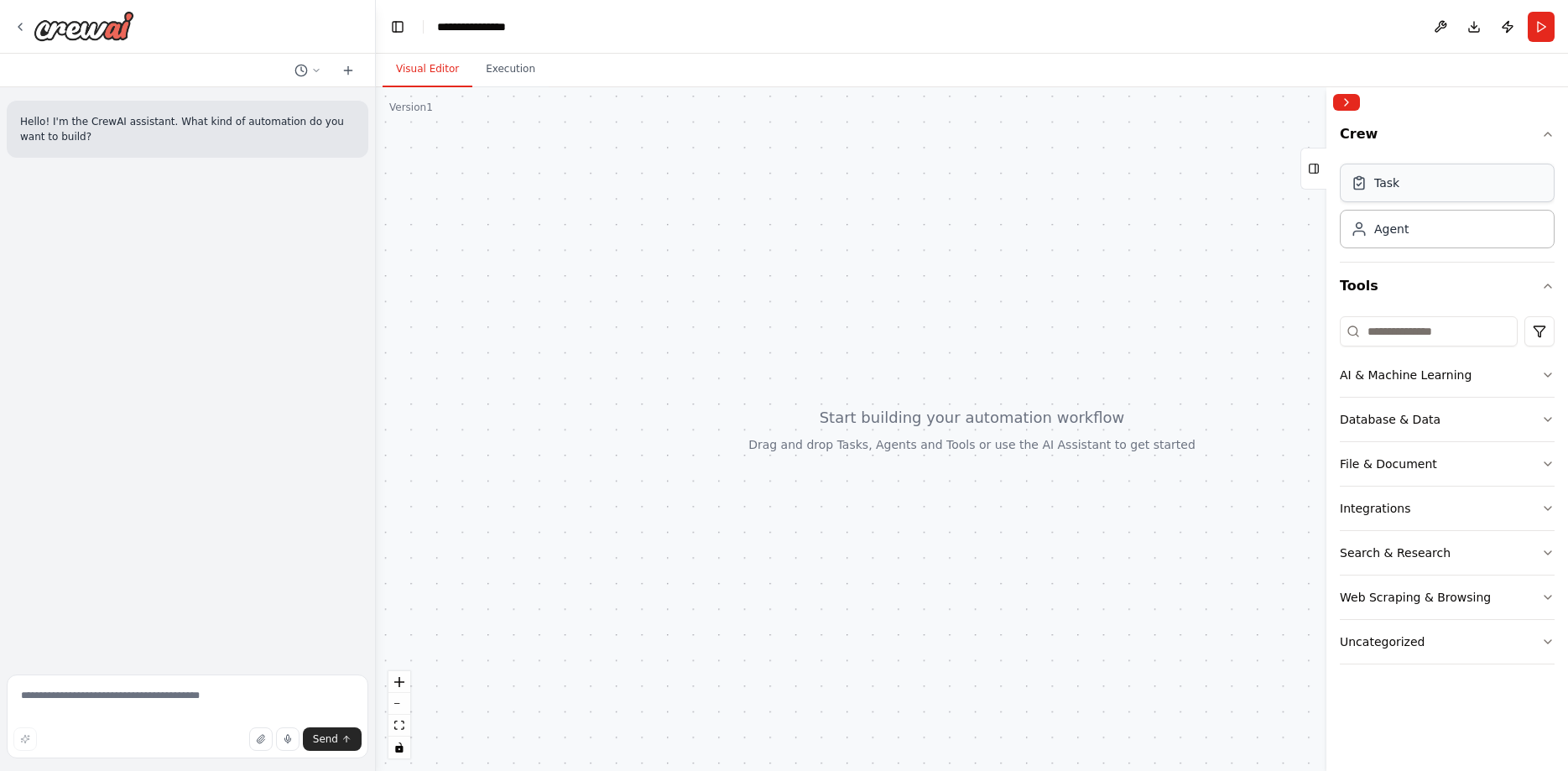
click at [1401, 185] on div "Task" at bounding box center [1447, 183] width 215 height 38
click at [1390, 191] on div "Task" at bounding box center [1447, 183] width 215 height 38
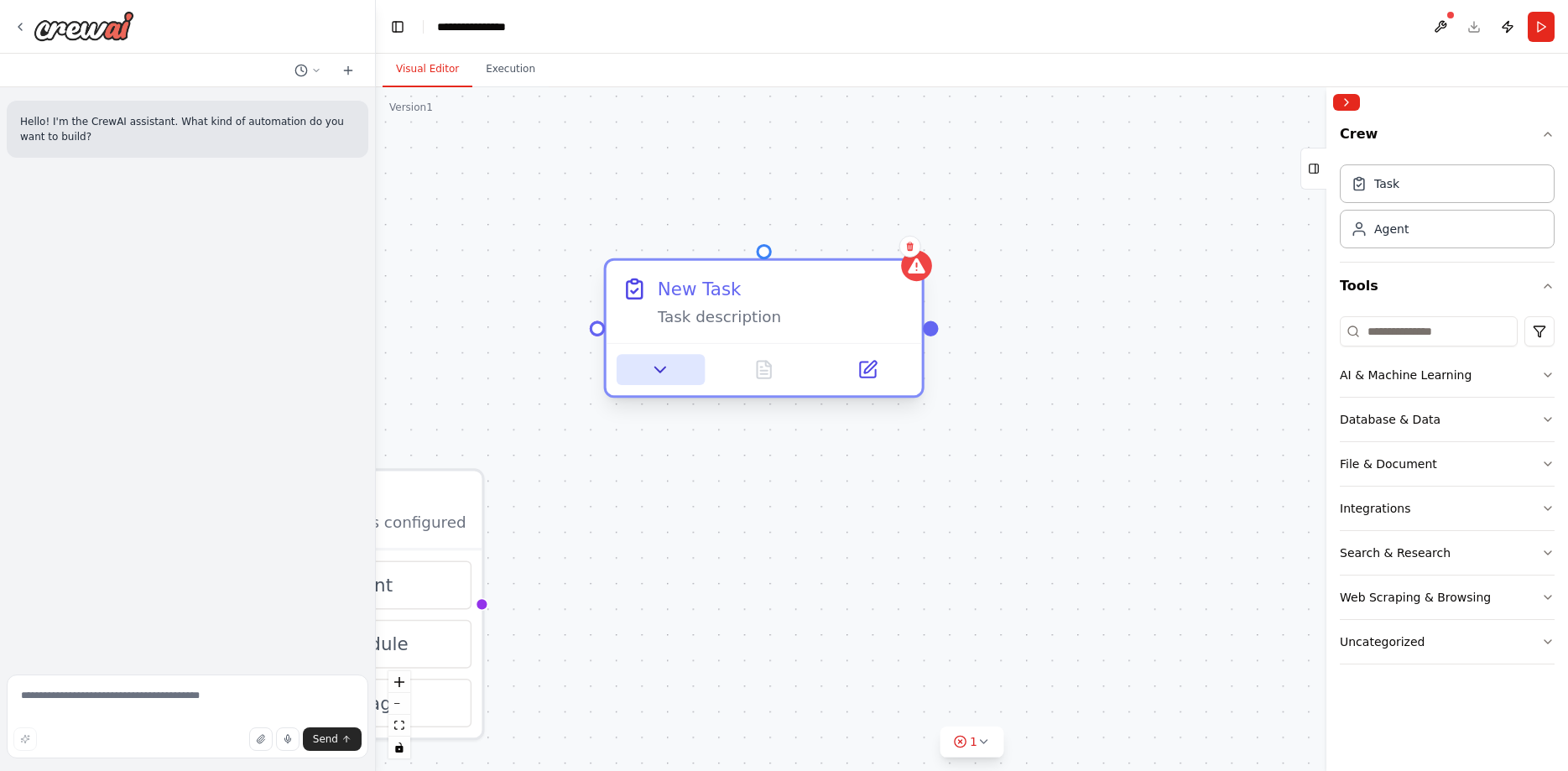
drag, startPoint x: 736, startPoint y: 322, endPoint x: 689, endPoint y: 362, distance: 61.7
click at [728, 320] on div "Task description" at bounding box center [783, 317] width 249 height 20
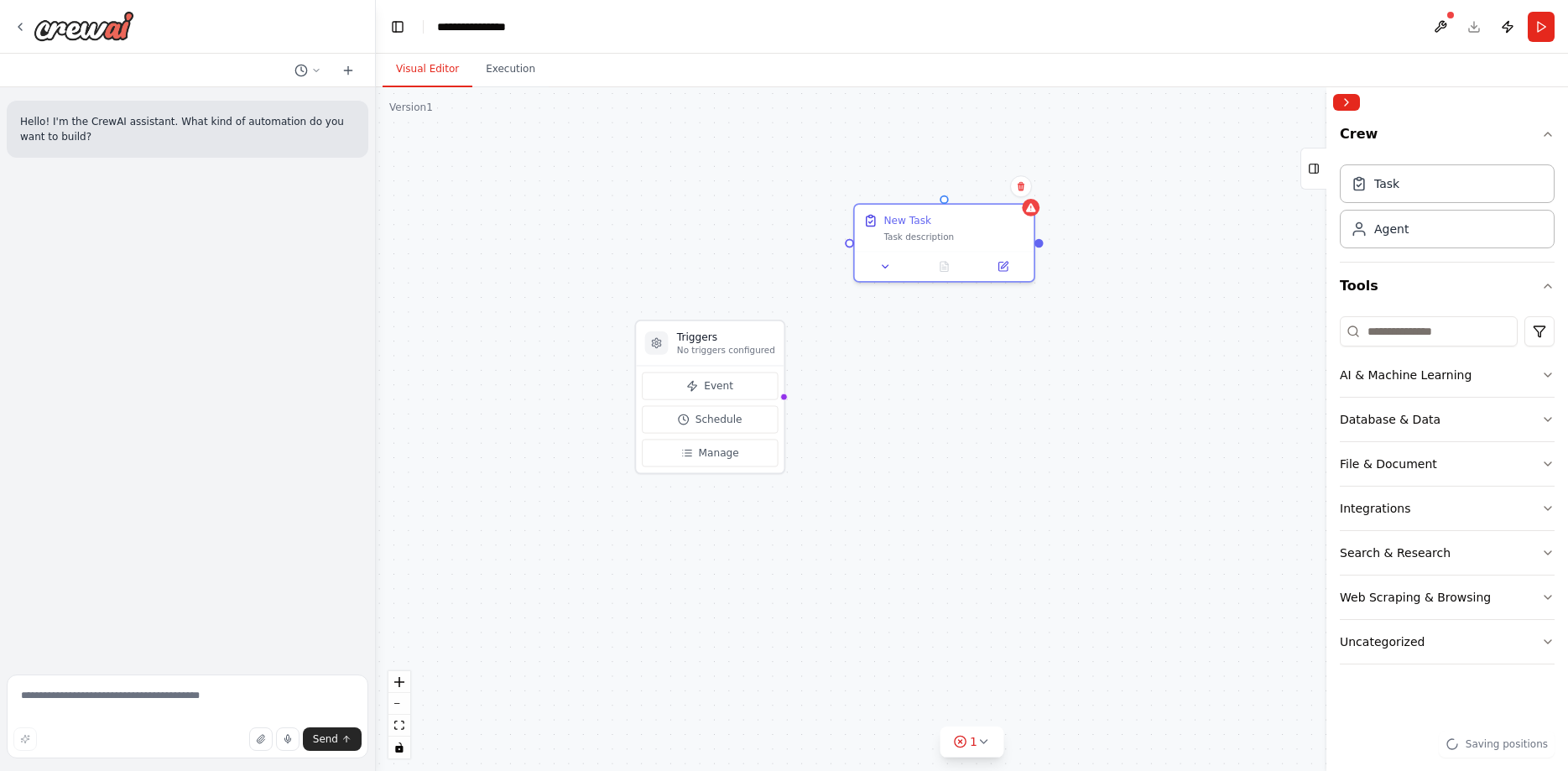
drag, startPoint x: 793, startPoint y: 497, endPoint x: 882, endPoint y: 447, distance: 102.1
click at [882, 447] on div "Triggers No triggers configured Event Schedule Manage New Task Task description" at bounding box center [971, 429] width 1192 height 684
drag, startPoint x: 706, startPoint y: 353, endPoint x: 698, endPoint y: 190, distance: 163.2
click at [698, 190] on p "No triggers configured" at bounding box center [696, 190] width 98 height 12
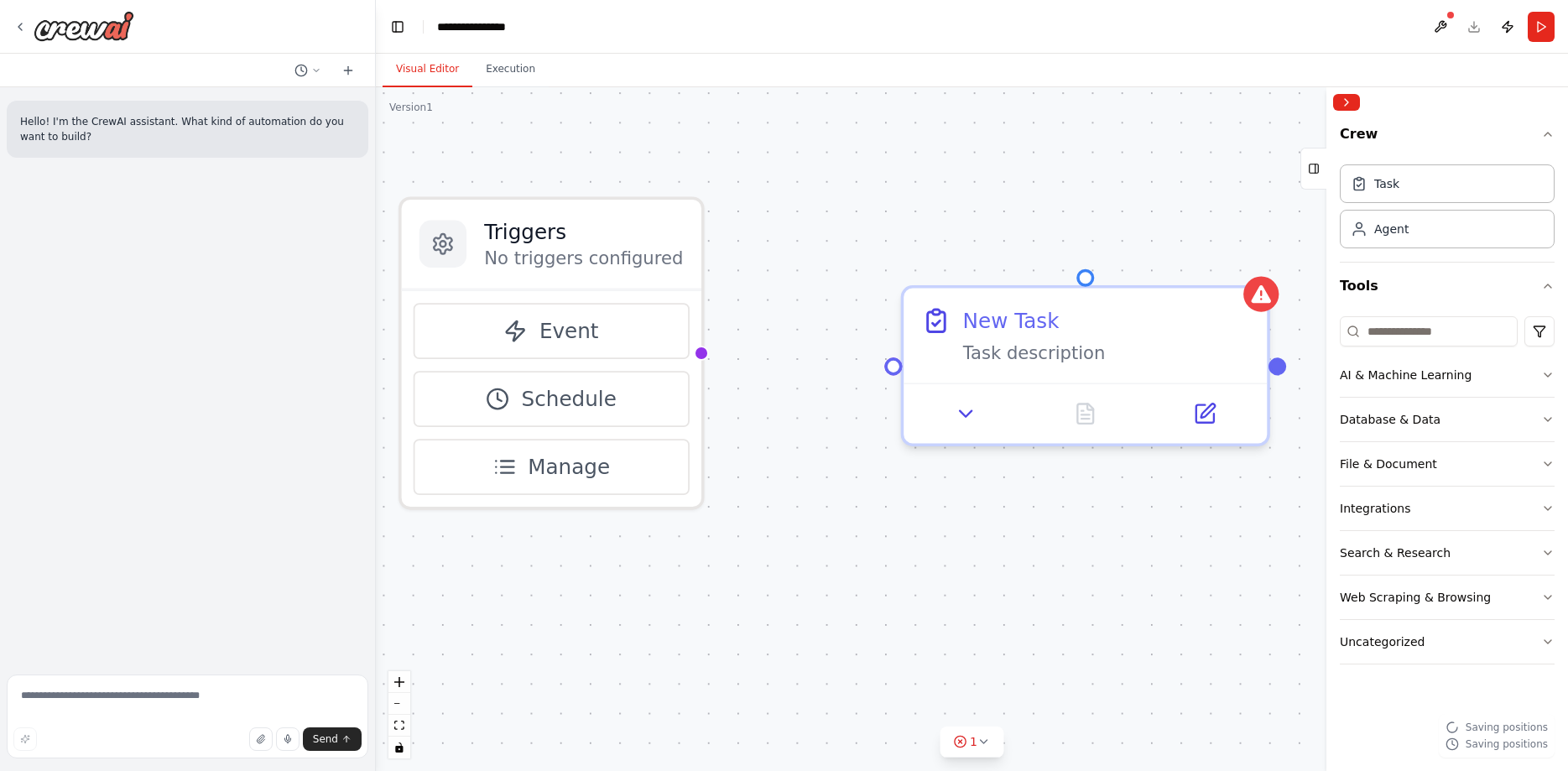
drag, startPoint x: 757, startPoint y: 262, endPoint x: 698, endPoint y: 433, distance: 180.9
click at [781, 480] on div "Triggers No triggers configured Event Schedule Manage New Task Task description" at bounding box center [971, 429] width 1192 height 684
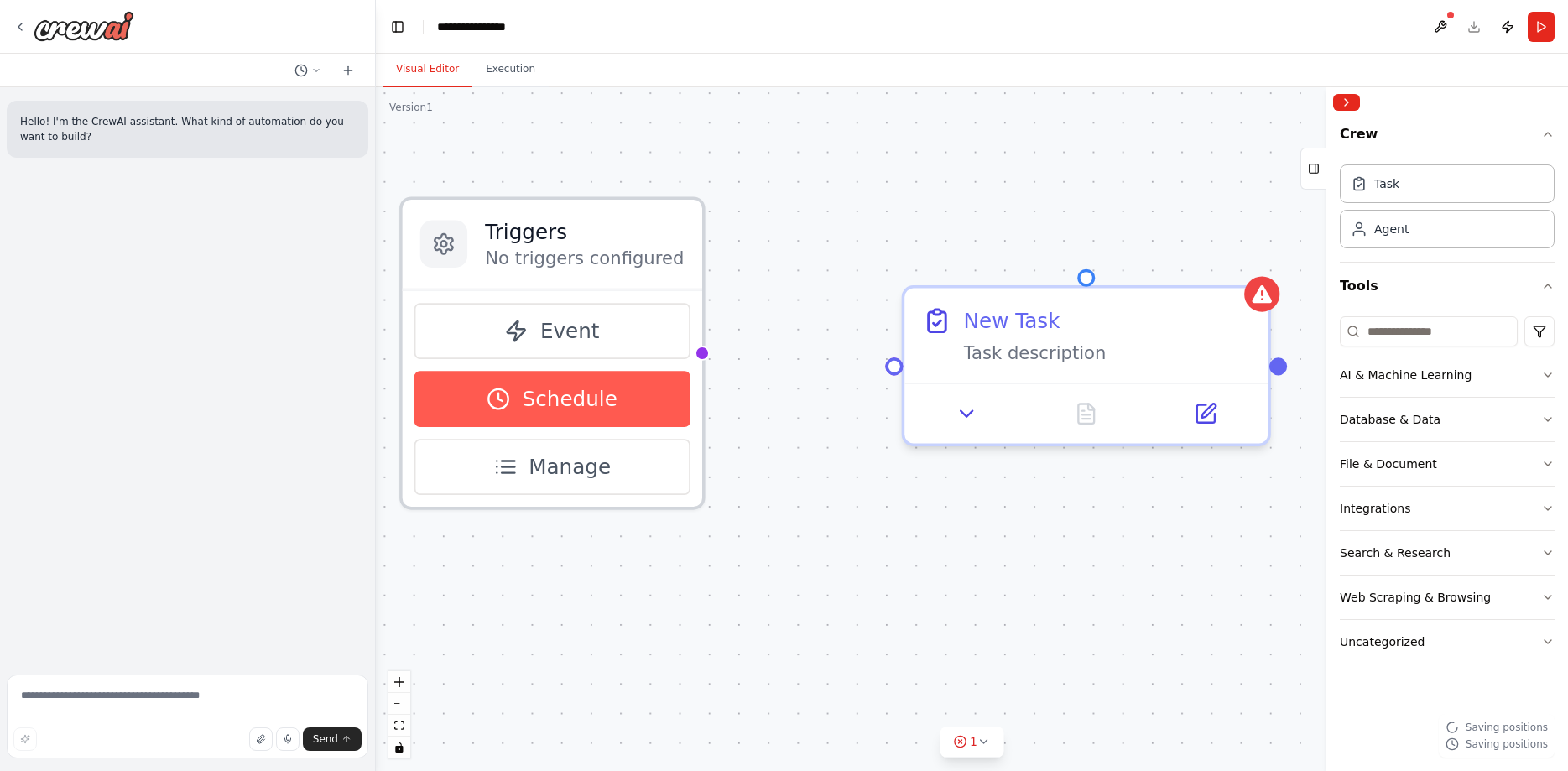
click at [635, 423] on button "Schedule" at bounding box center [552, 398] width 276 height 56
select select "******"
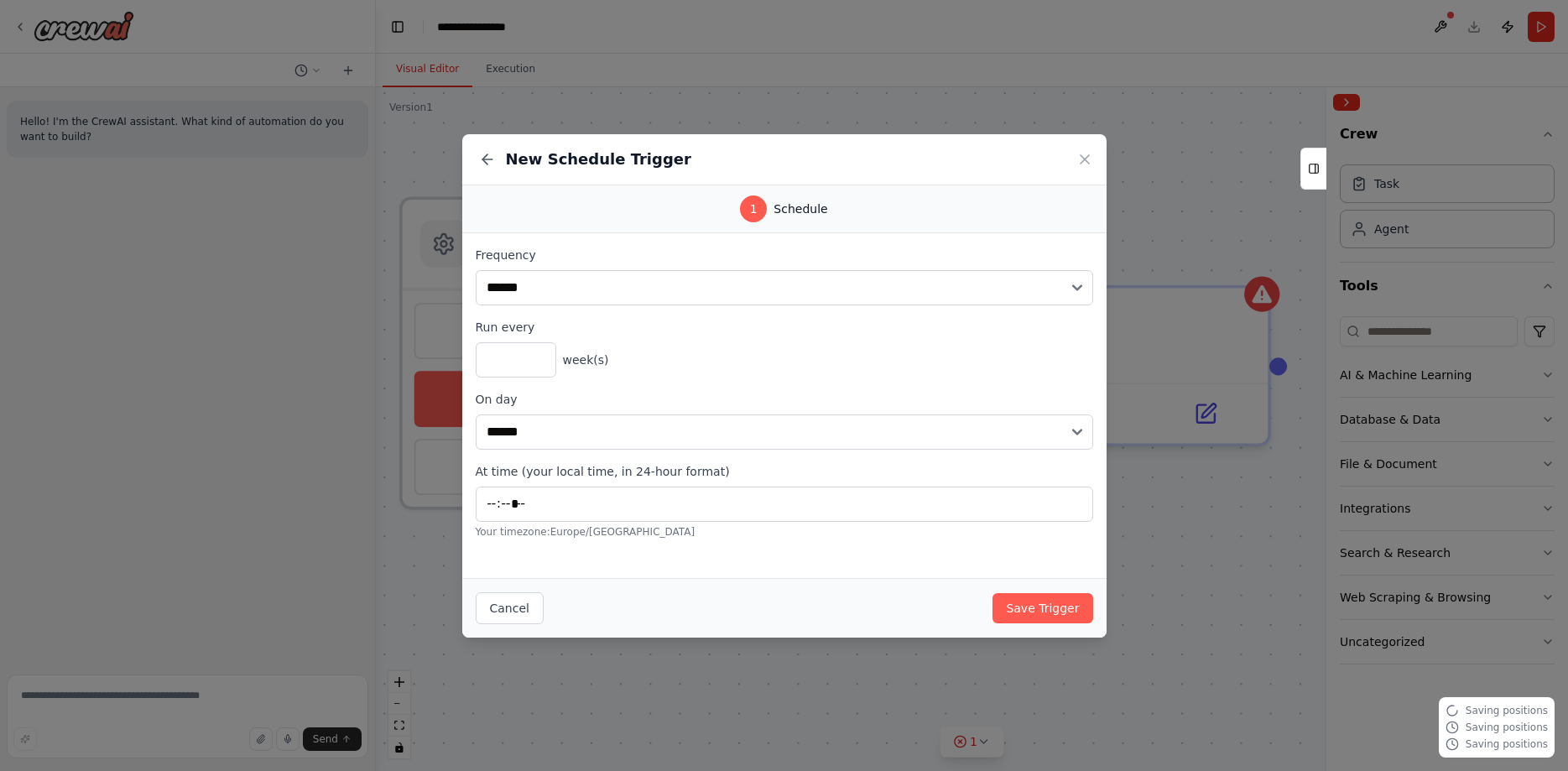
type input "*****"
click at [500, 608] on button "Cancel" at bounding box center [509, 608] width 68 height 32
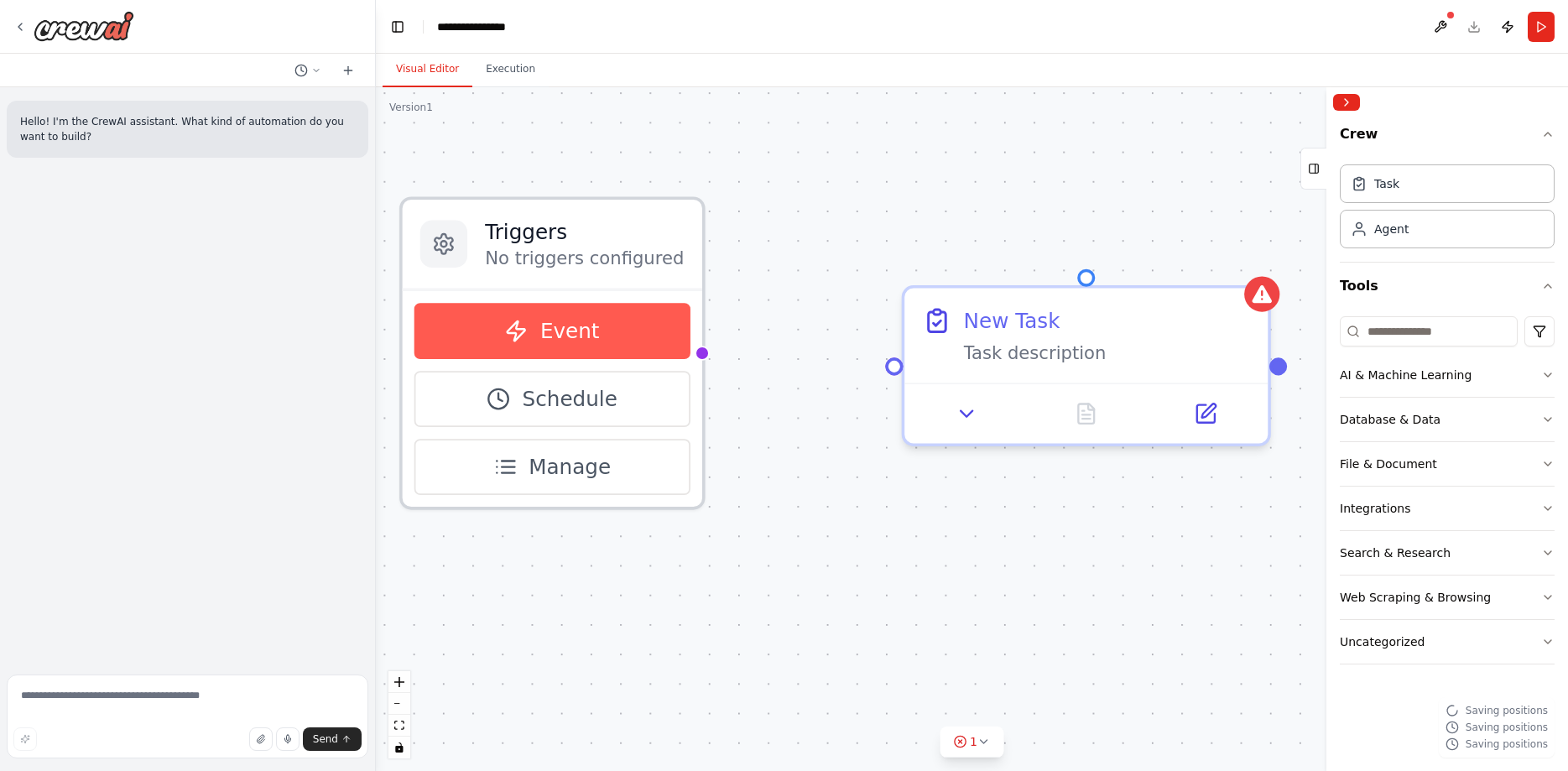
click at [592, 332] on button "Event" at bounding box center [552, 330] width 276 height 56
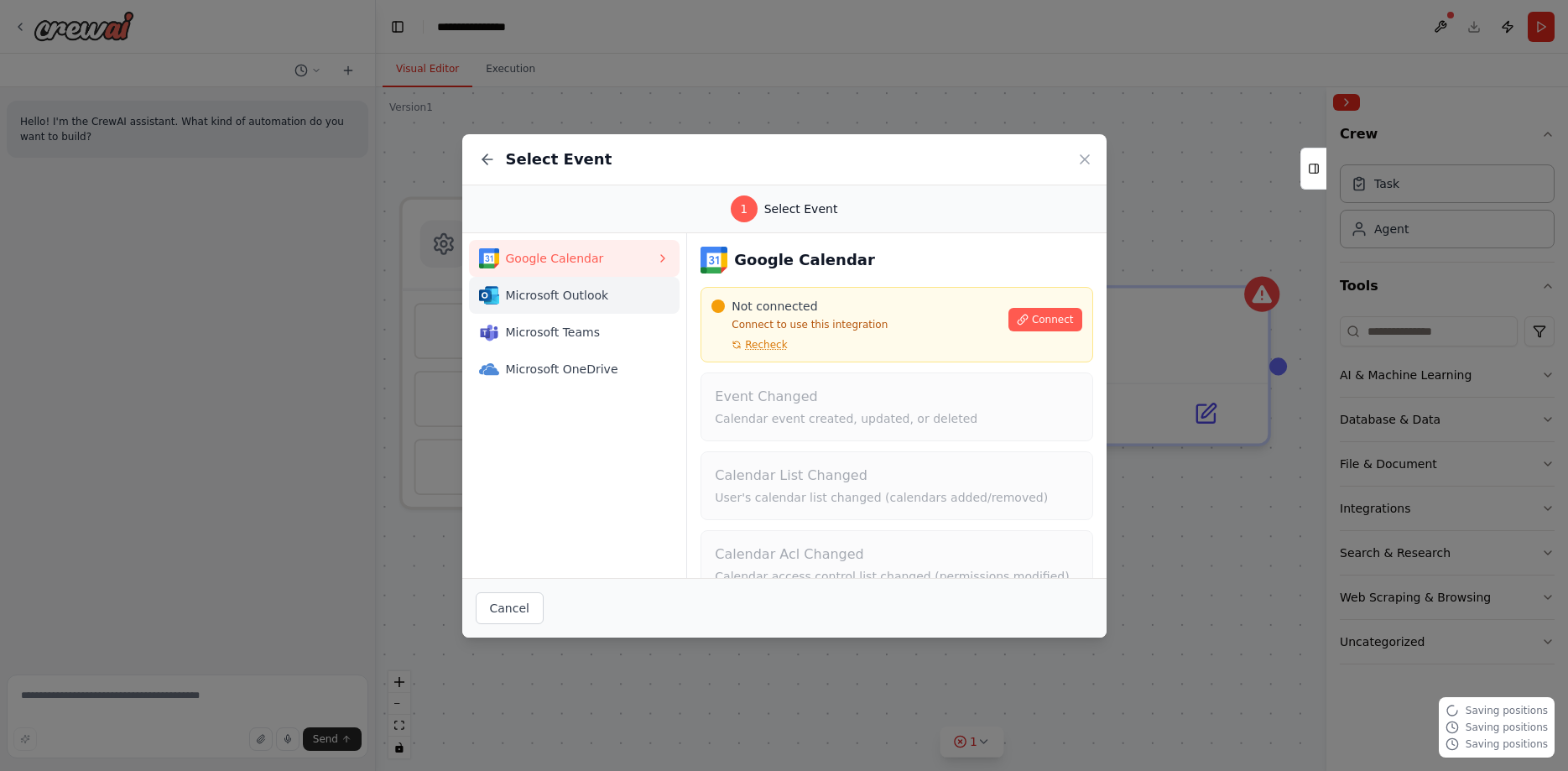
click at [588, 296] on span "Microsoft Outlook" at bounding box center [581, 295] width 151 height 17
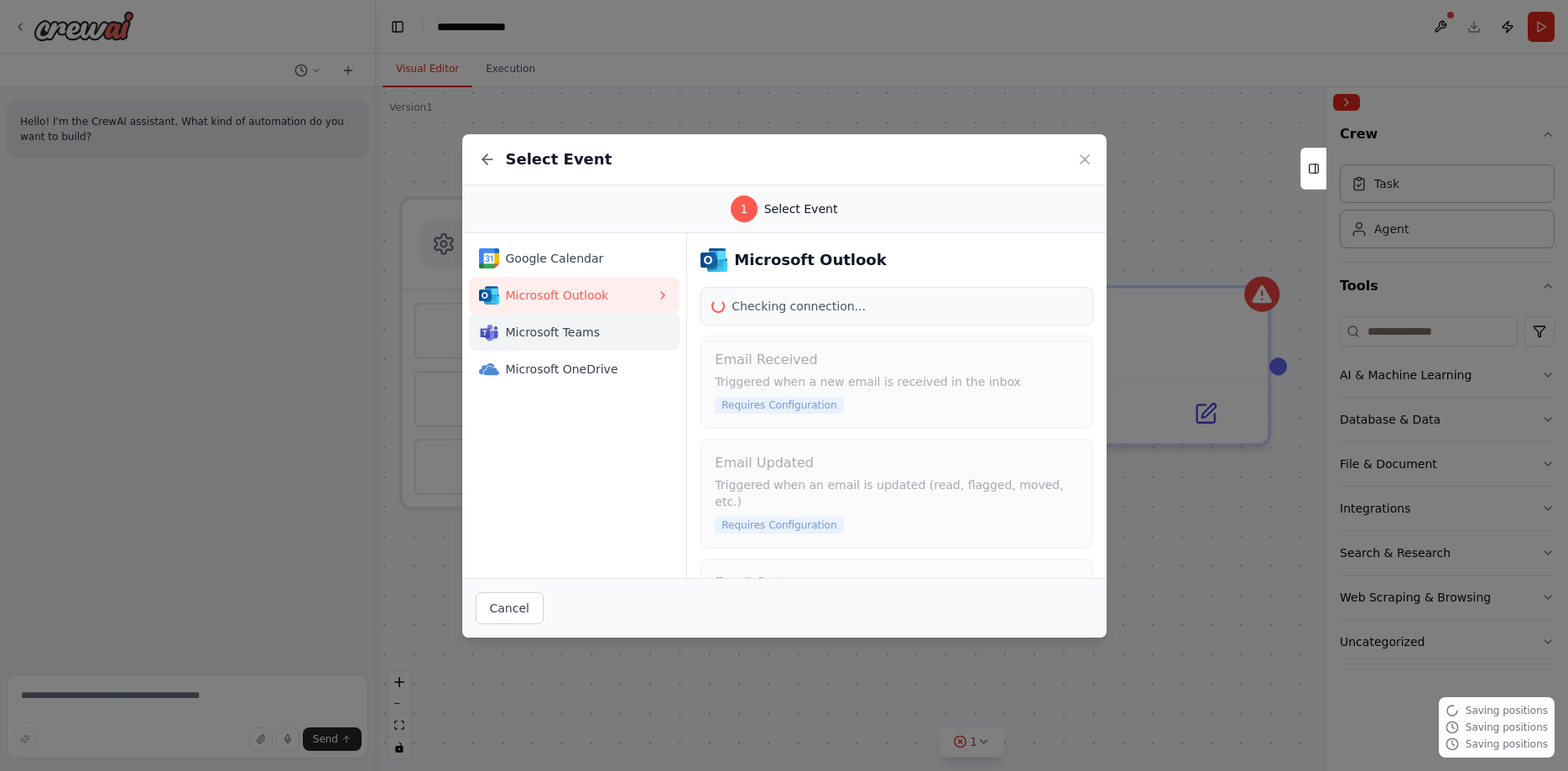
click at [600, 329] on span "Microsoft Teams" at bounding box center [581, 332] width 151 height 17
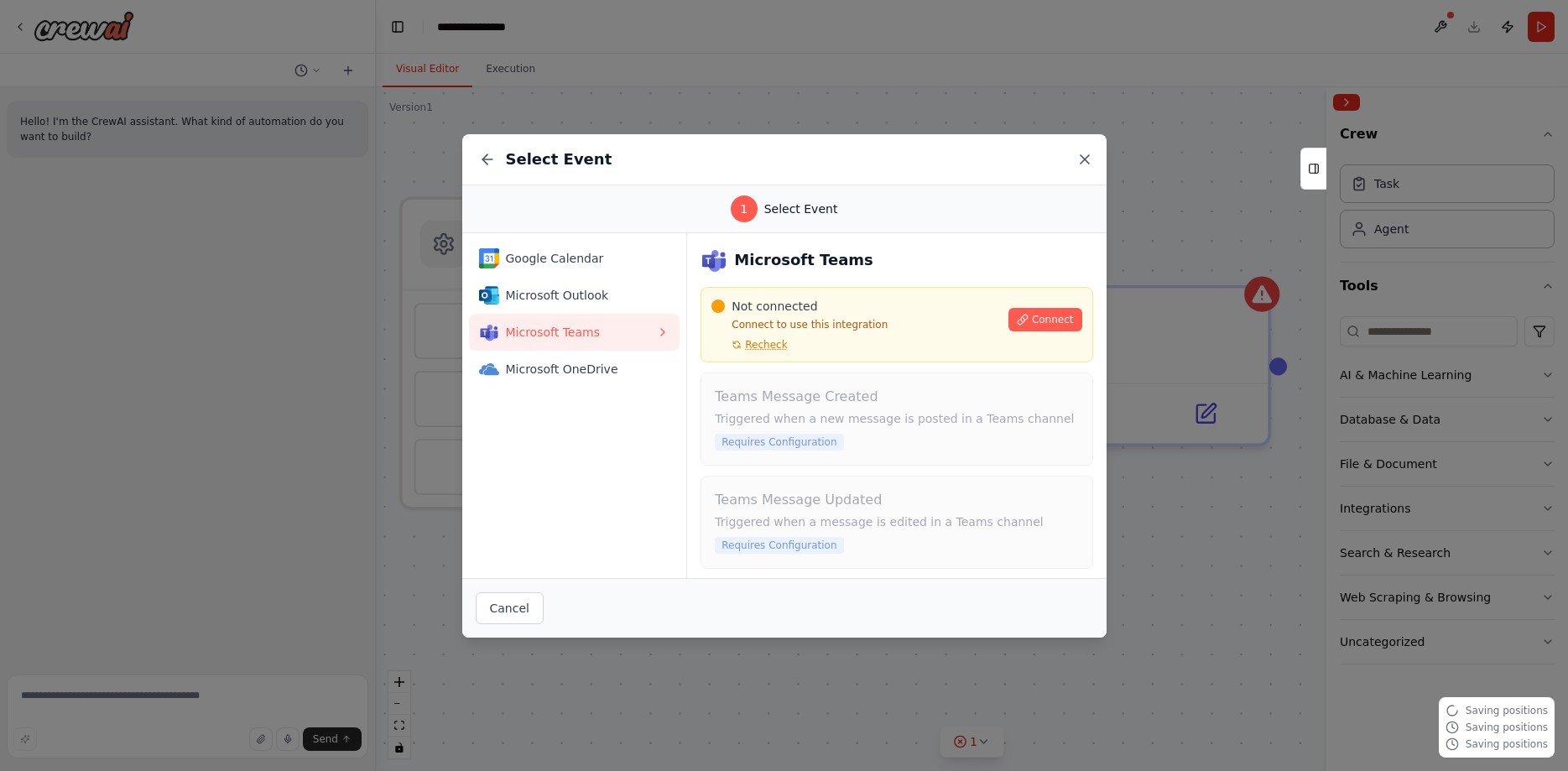
click at [1080, 155] on icon at bounding box center [1085, 159] width 17 height 17
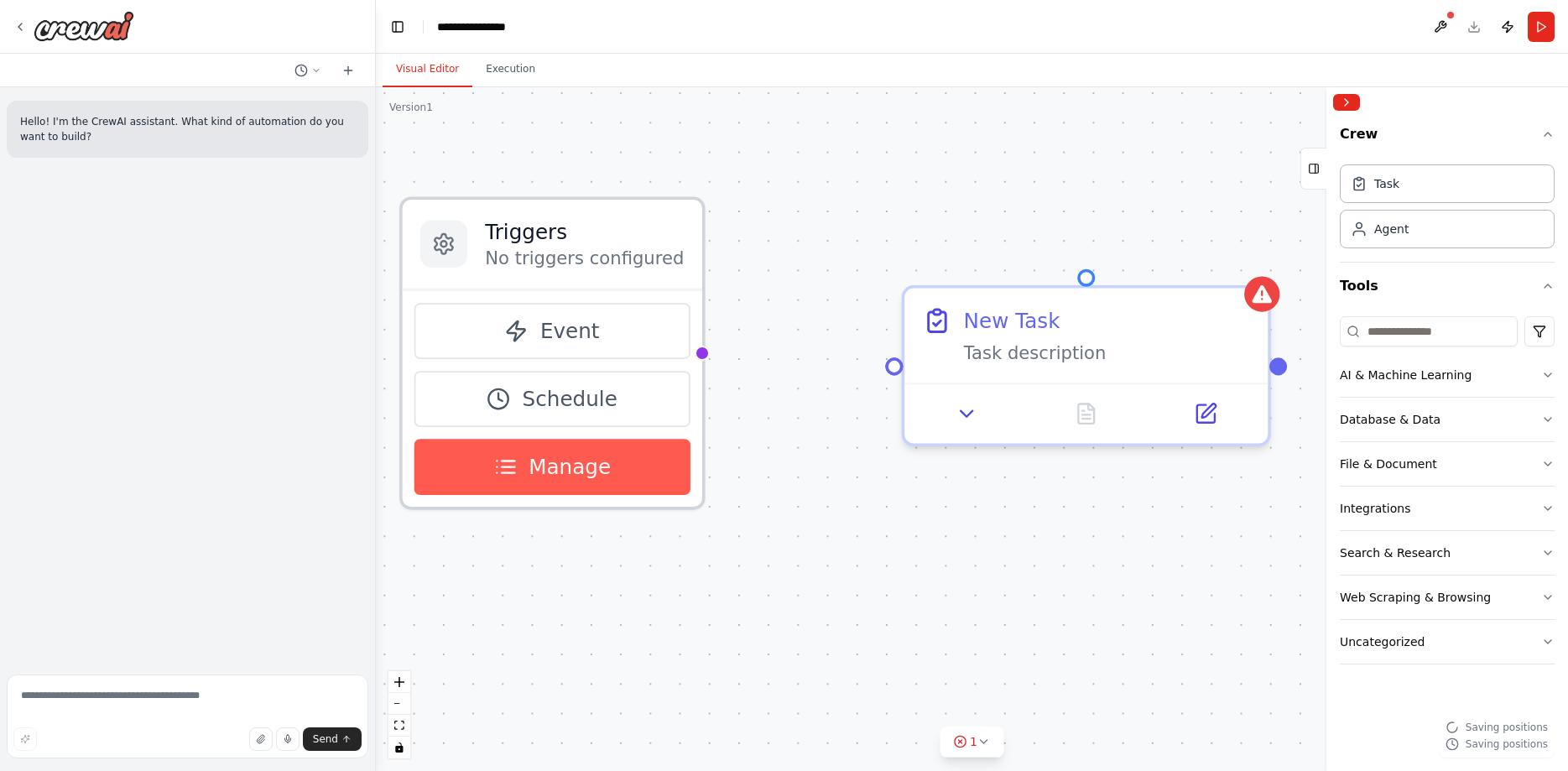
click at [510, 474] on icon at bounding box center [505, 467] width 23 height 23
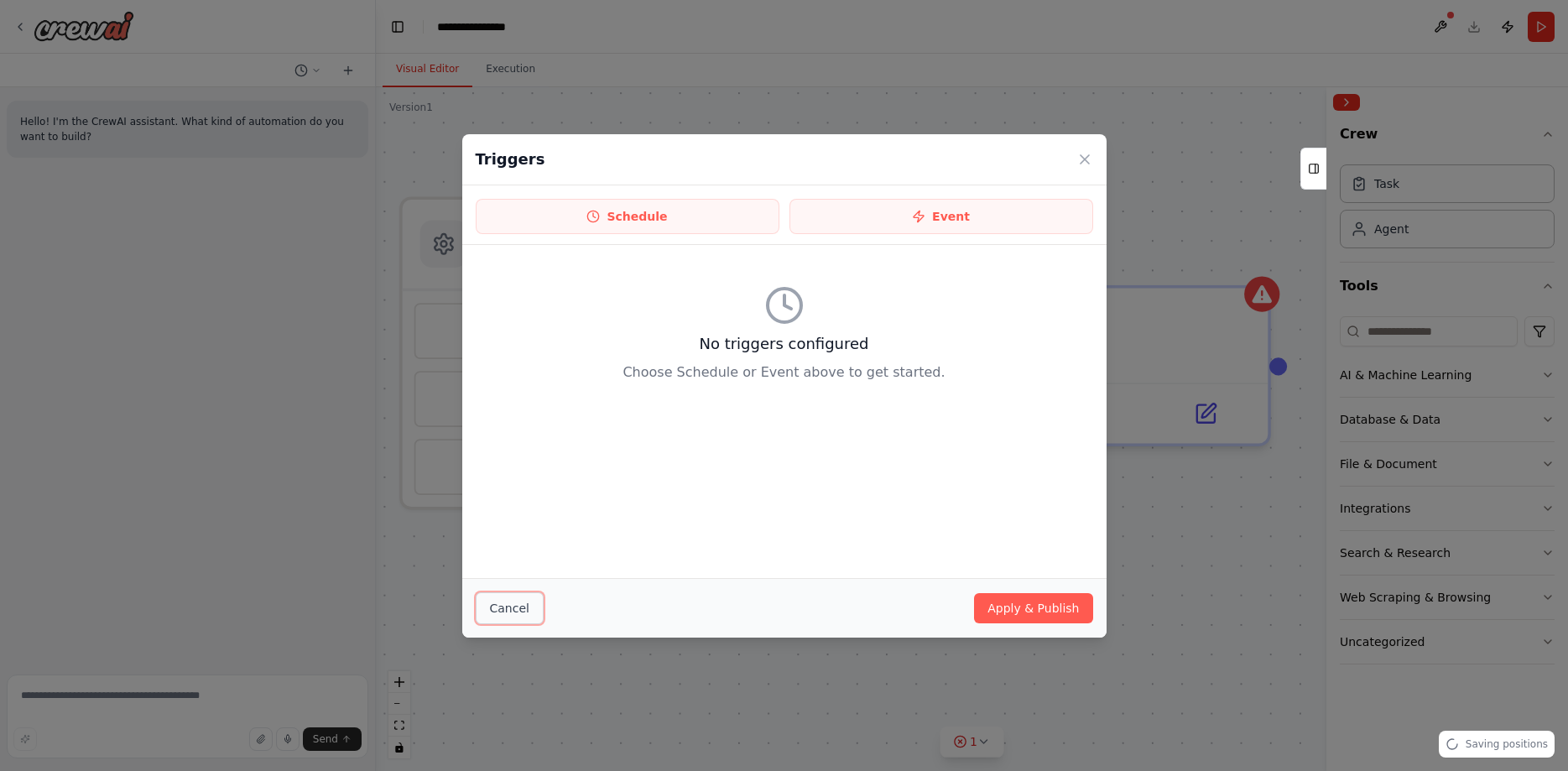
click at [516, 613] on button "Cancel" at bounding box center [509, 608] width 68 height 32
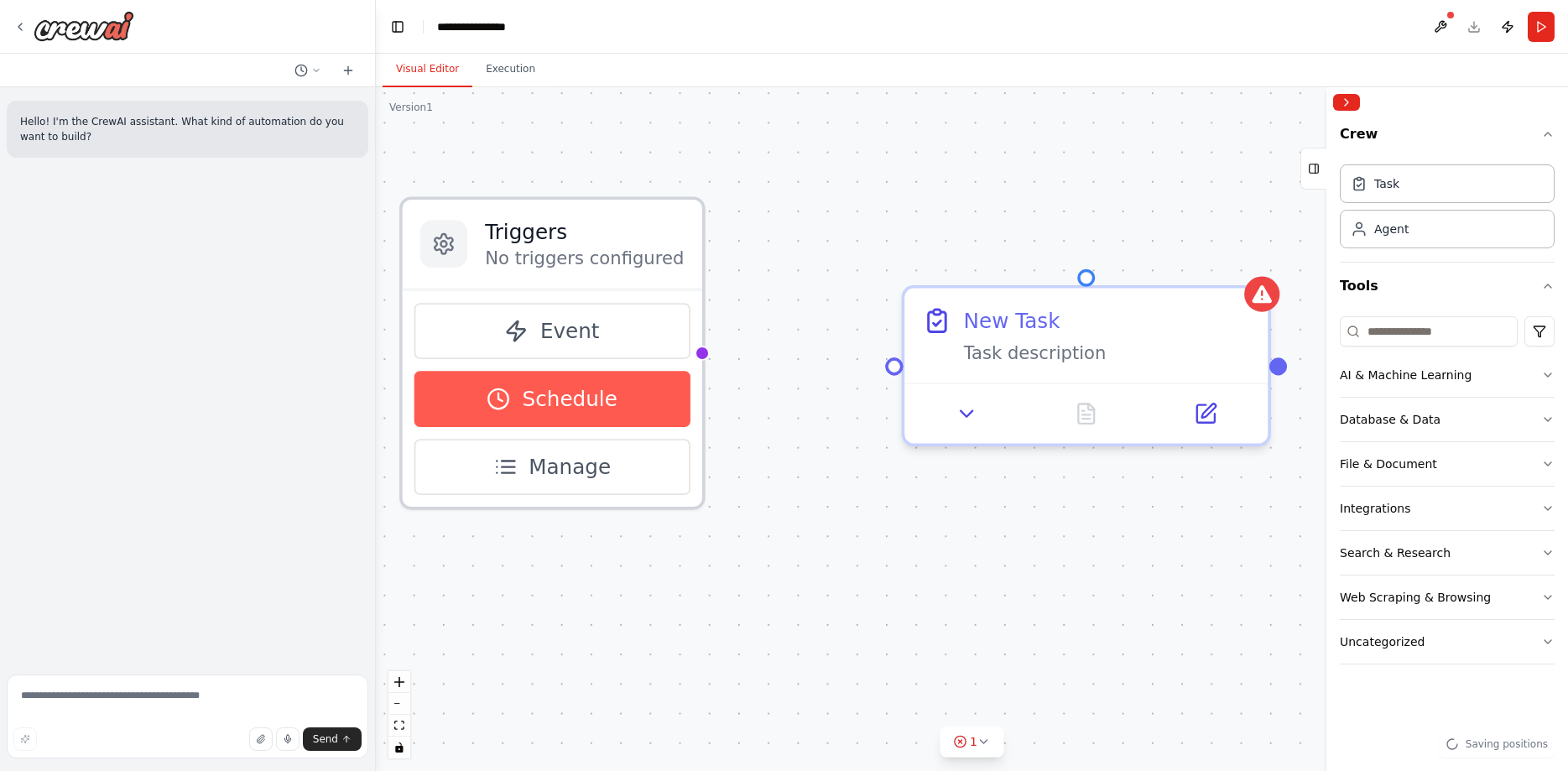
click at [556, 410] on span "Schedule" at bounding box center [570, 399] width 94 height 29
select select "******"
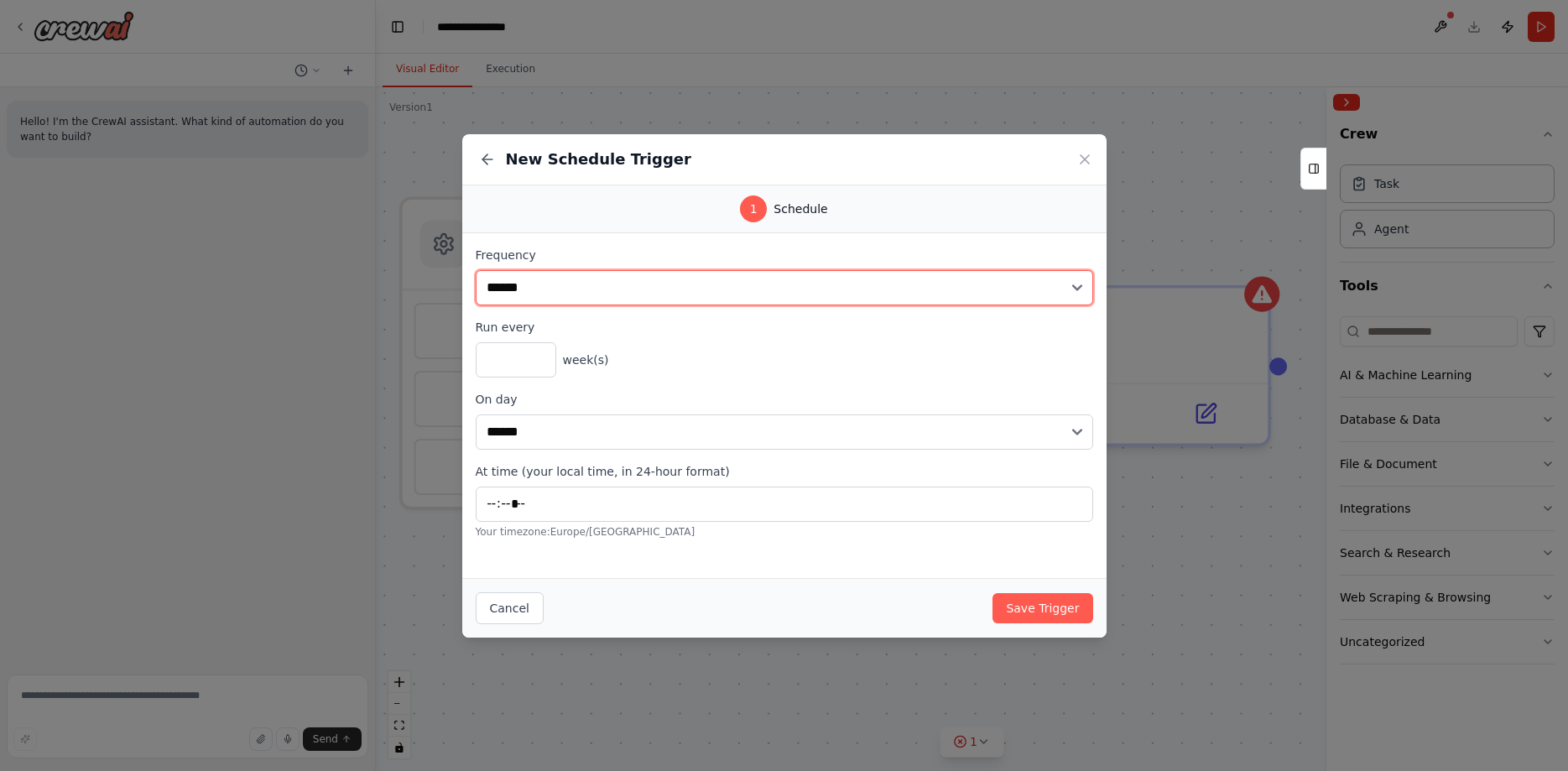
click at [475, 270] on select "**********" at bounding box center [784, 288] width 617 height 36
click at [555, 288] on select "**********" at bounding box center [784, 288] width 617 height 36
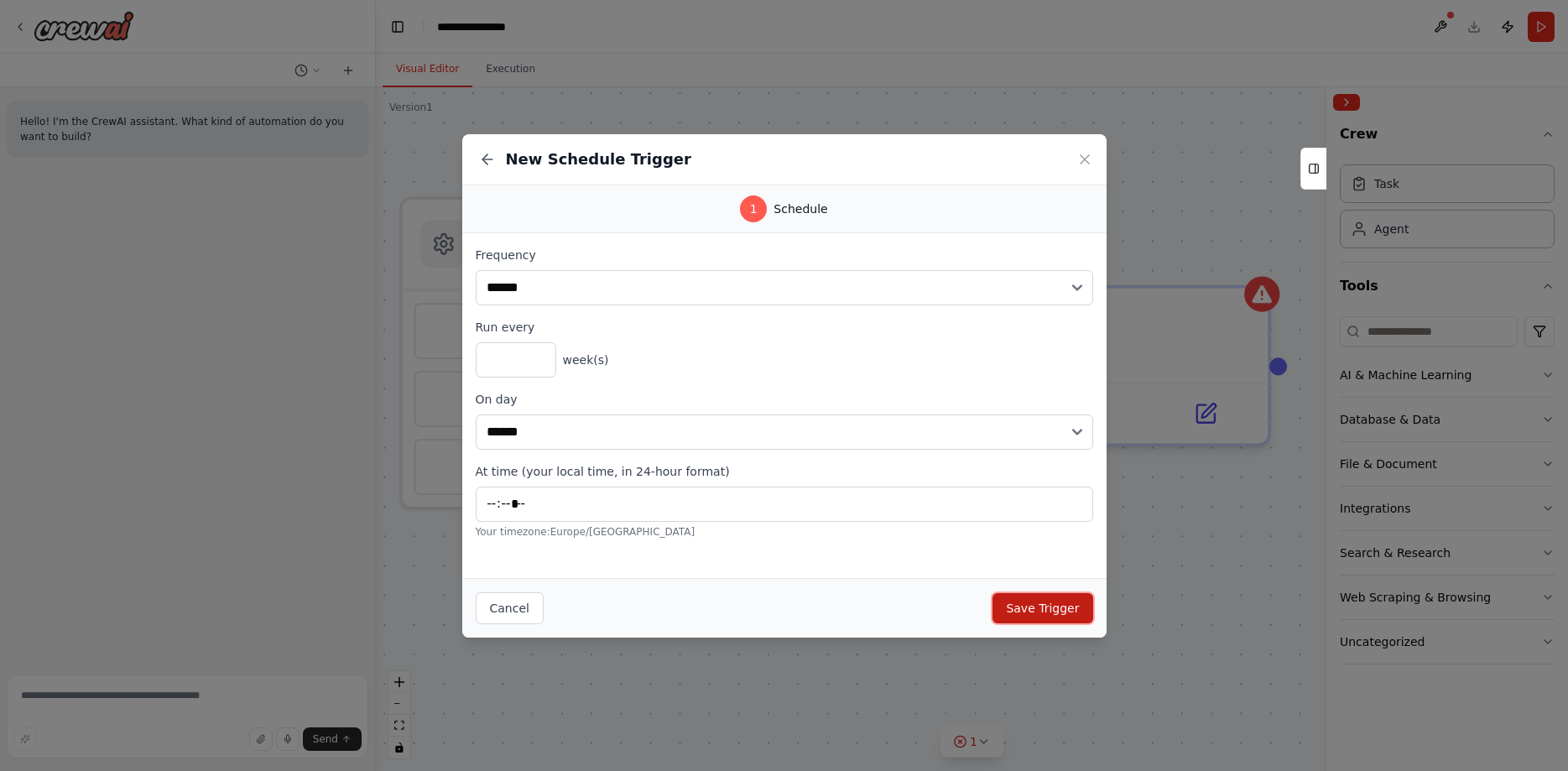
click at [1059, 607] on button "Save Trigger" at bounding box center [1043, 608] width 100 height 30
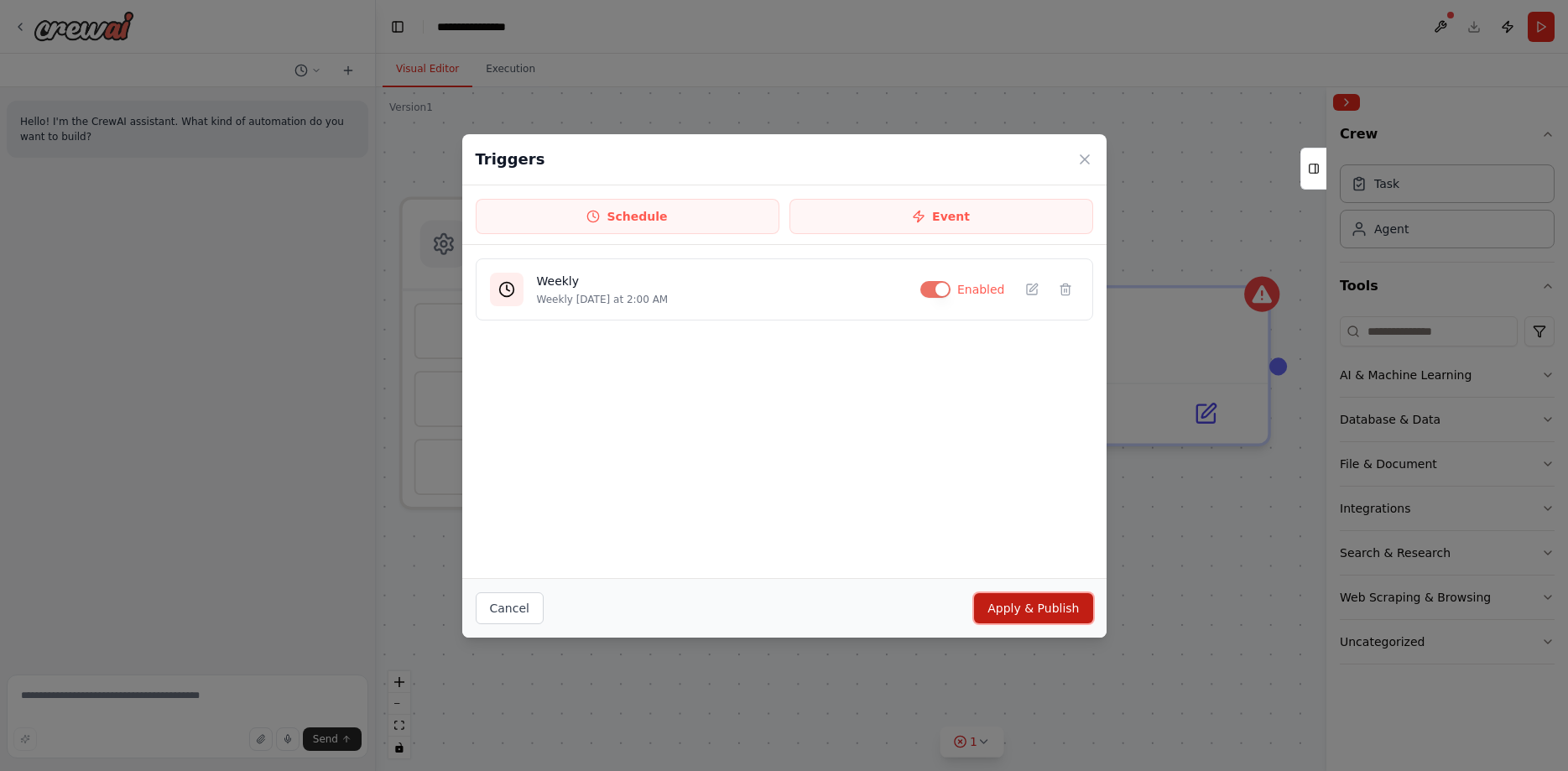
click at [1021, 603] on button "Apply & Publish" at bounding box center [1033, 608] width 118 height 30
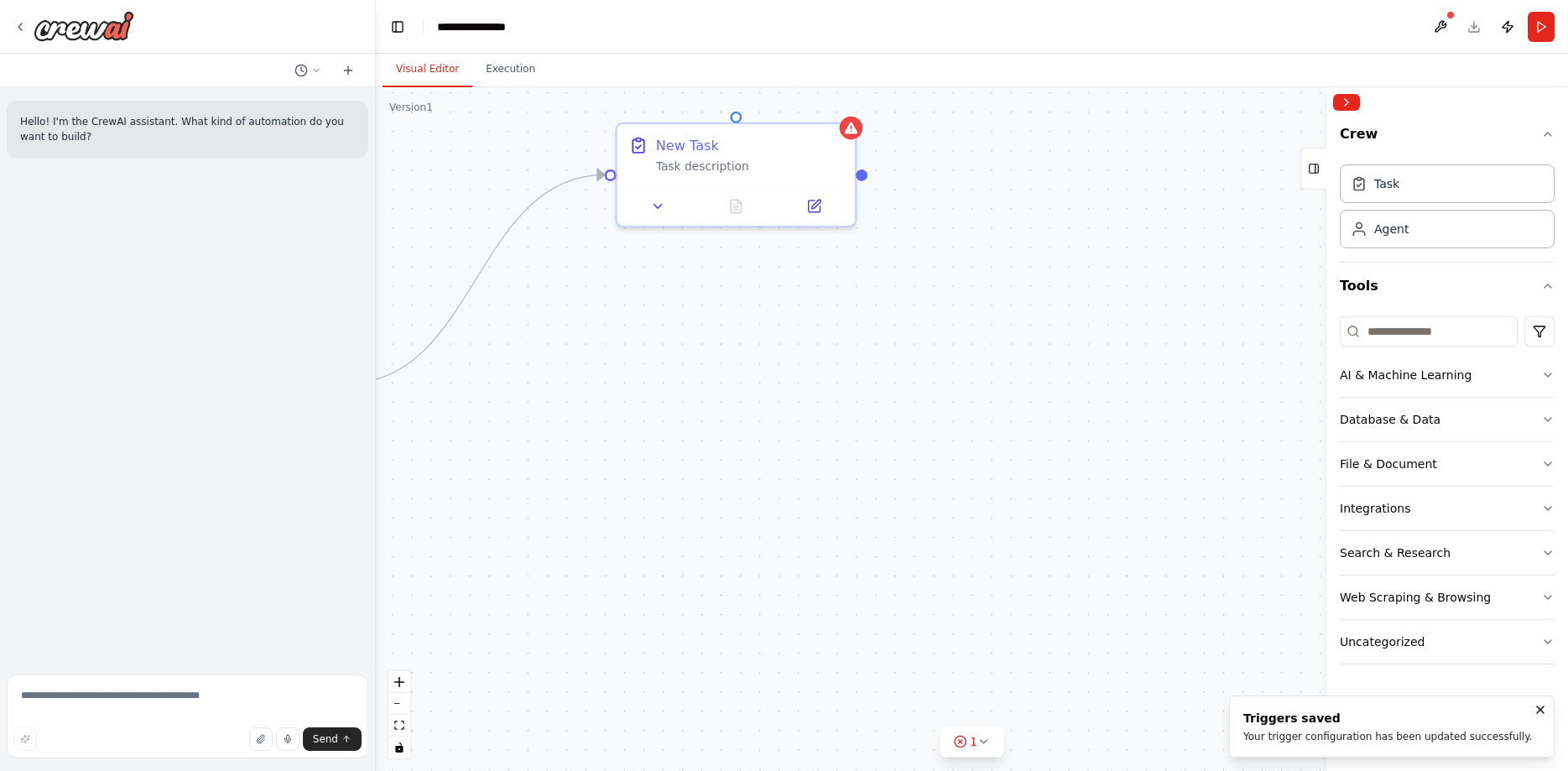
drag, startPoint x: 995, startPoint y: 590, endPoint x: 544, endPoint y: 329, distance: 521.1
click at [544, 329] on div "Triggers 1 trigger enabled Weekly Event Schedule Manage New Task Task descripti…" at bounding box center [971, 429] width 1192 height 684
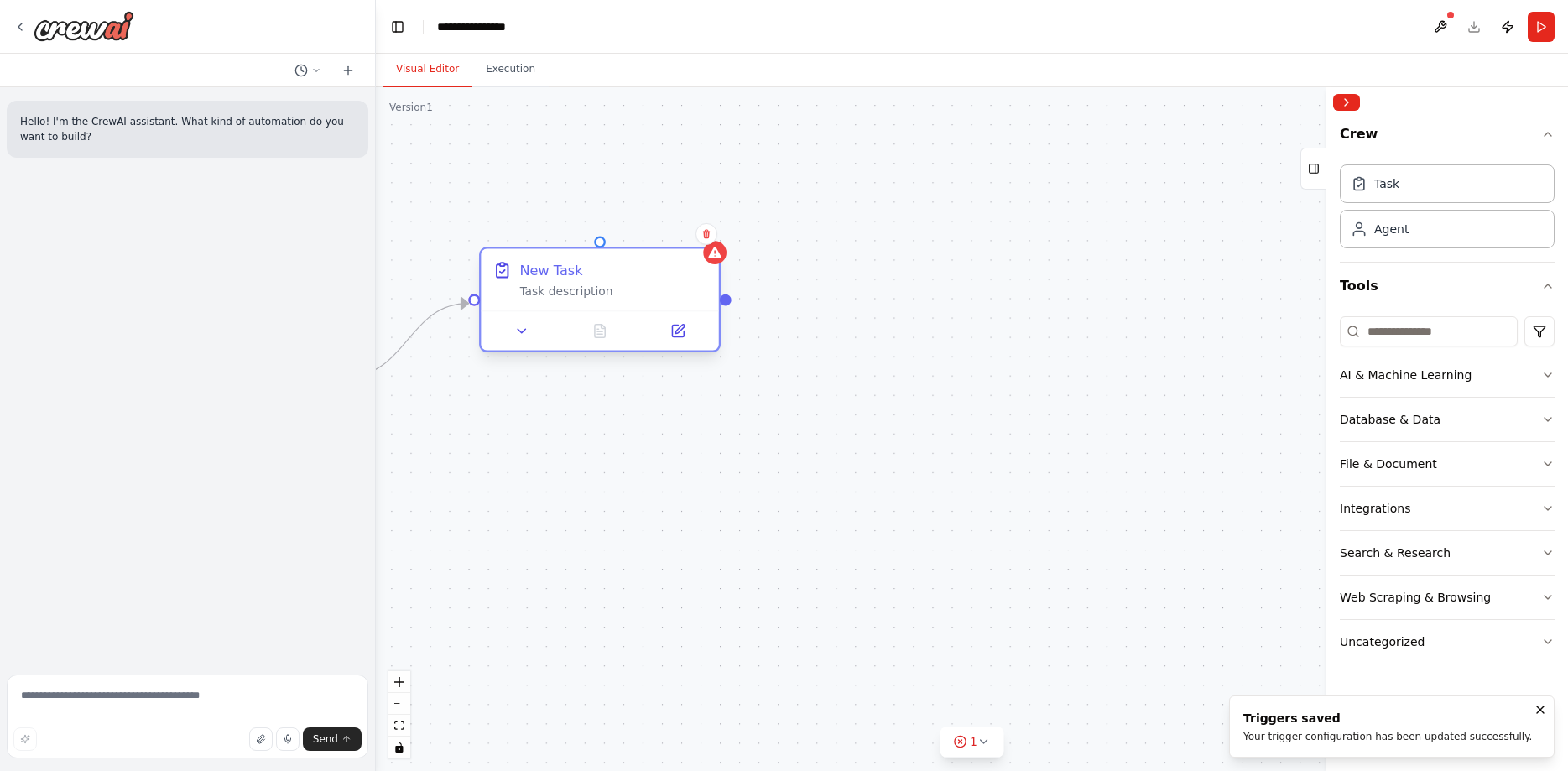
drag, startPoint x: 705, startPoint y: 146, endPoint x: 532, endPoint y: 347, distance: 265.2
click at [532, 298] on div "New Task Task description" at bounding box center [613, 279] width 187 height 38
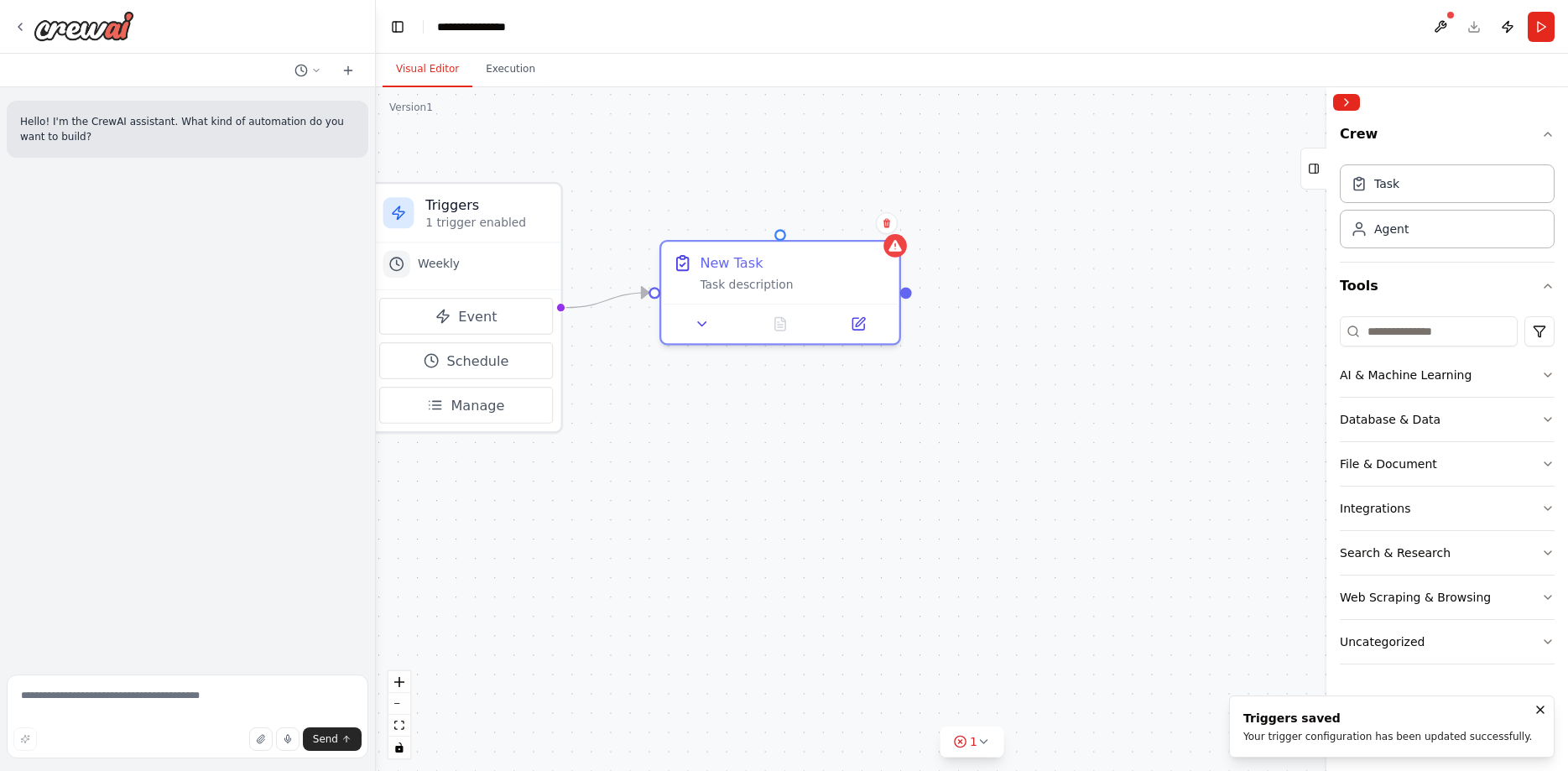
drag, startPoint x: 1039, startPoint y: 312, endPoint x: 1128, endPoint y: 298, distance: 90.1
click at [1128, 298] on div "Triggers 1 trigger enabled Weekly Event Schedule Manage New Task Task descripti…" at bounding box center [971, 429] width 1192 height 684
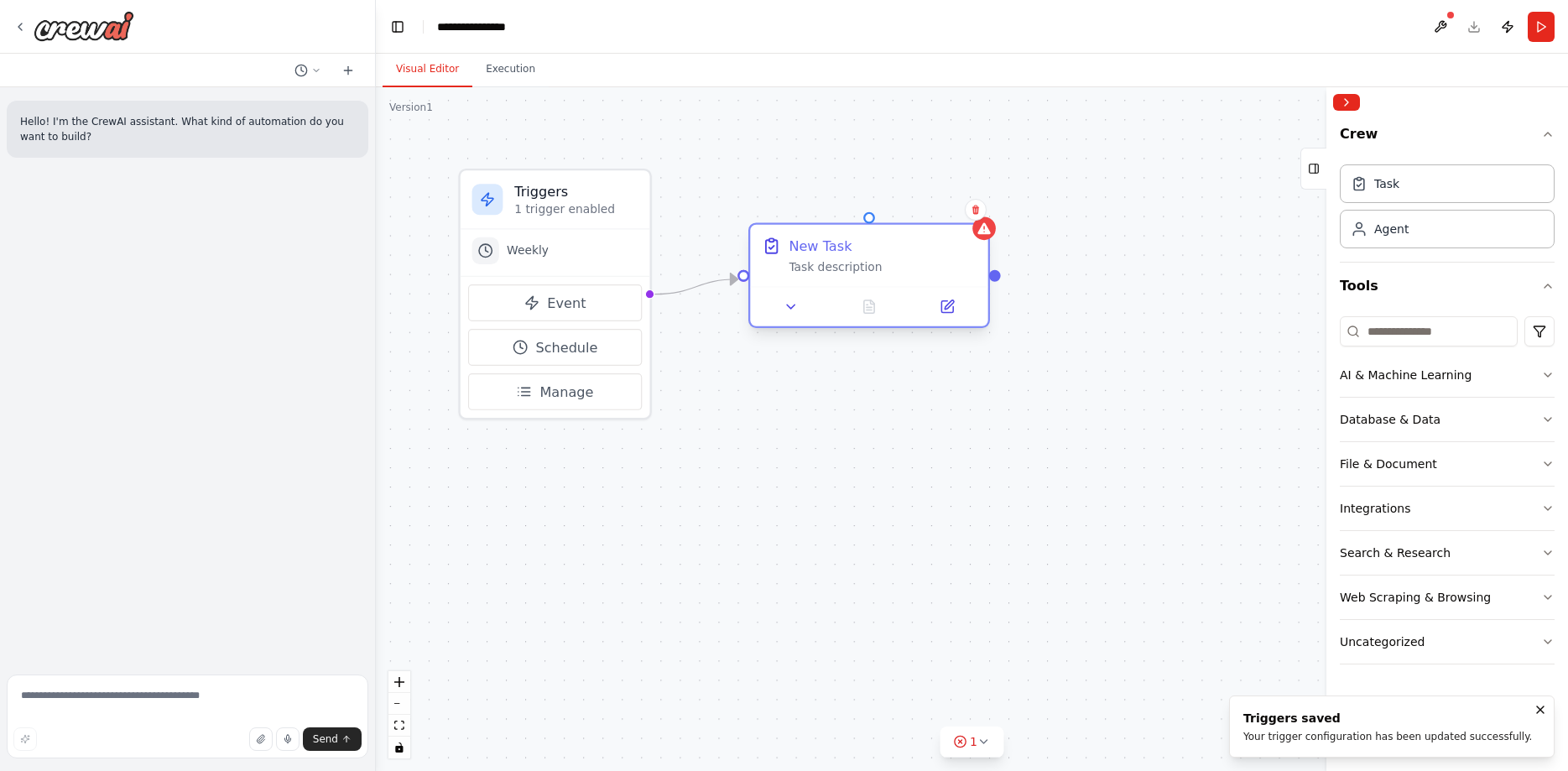
click at [809, 260] on div "Task description" at bounding box center [882, 266] width 187 height 15
click at [812, 272] on div "Task description" at bounding box center [882, 266] width 187 height 15
click at [793, 312] on icon at bounding box center [791, 305] width 15 height 15
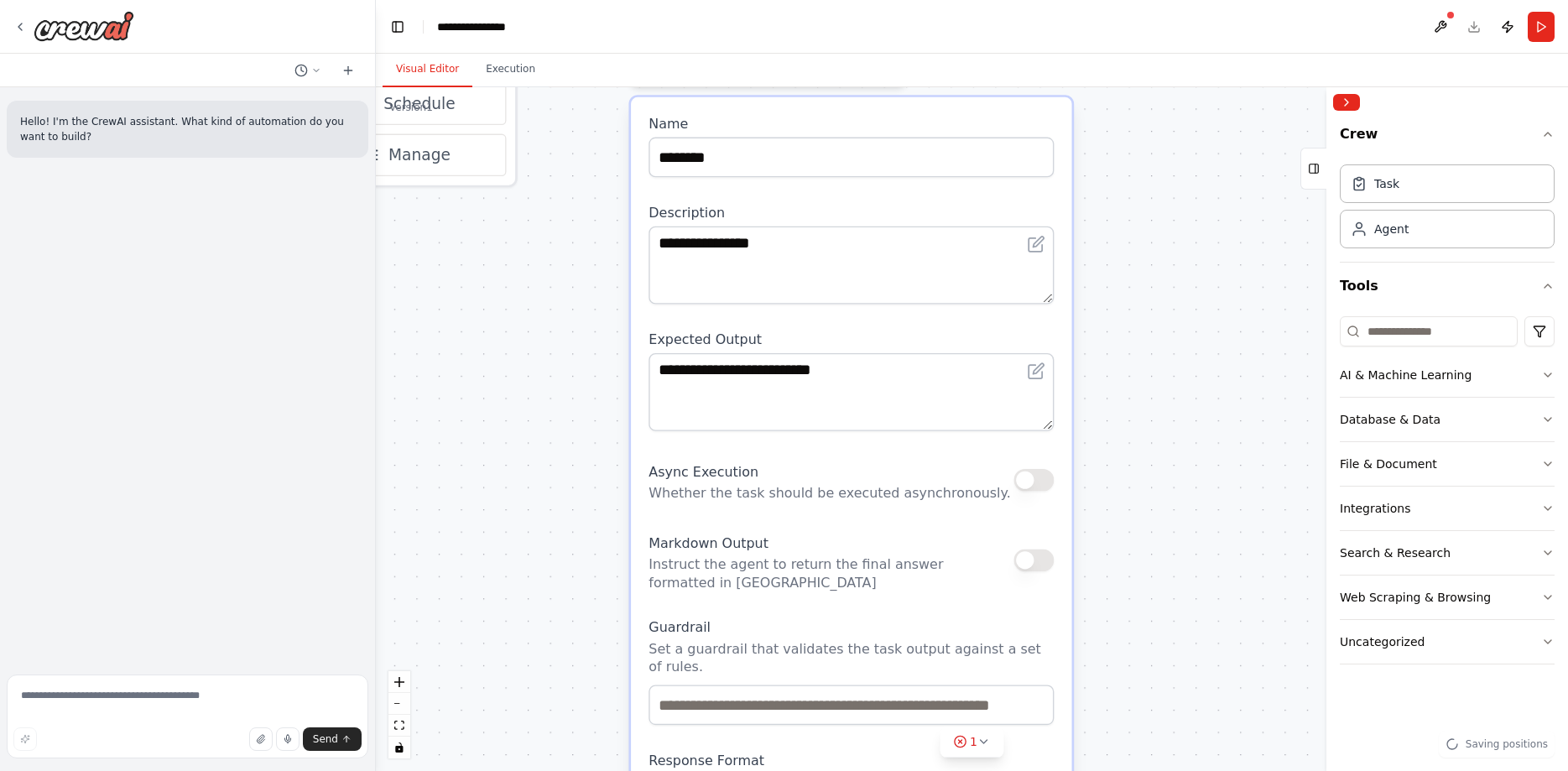
drag, startPoint x: 630, startPoint y: 442, endPoint x: 524, endPoint y: 378, distance: 123.8
click at [524, 378] on div "**********" at bounding box center [971, 429] width 1192 height 684
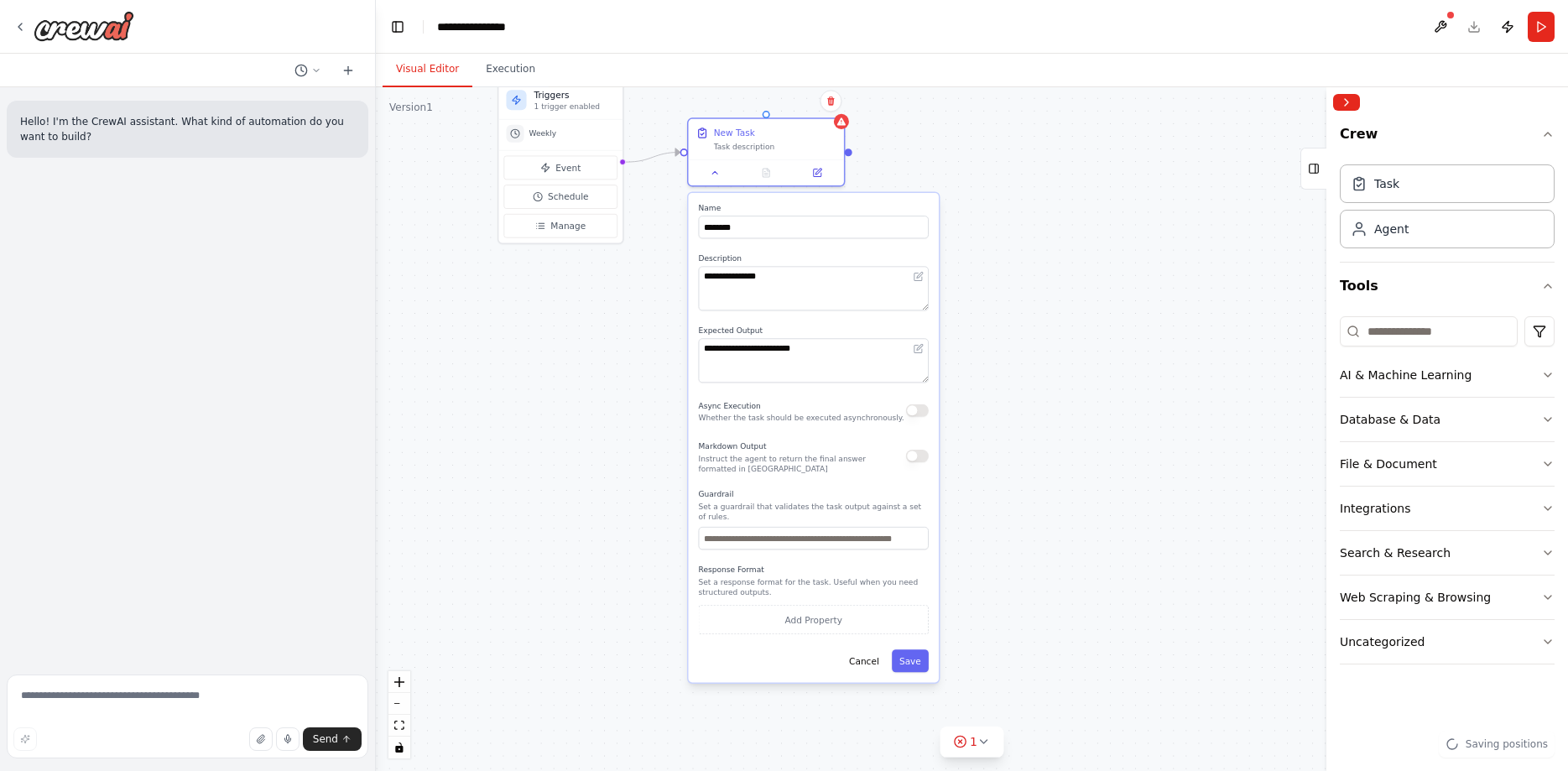
drag, startPoint x: 555, startPoint y: 447, endPoint x: 689, endPoint y: 355, distance: 162.5
click at [627, 403] on div "**********" at bounding box center [971, 429] width 1192 height 684
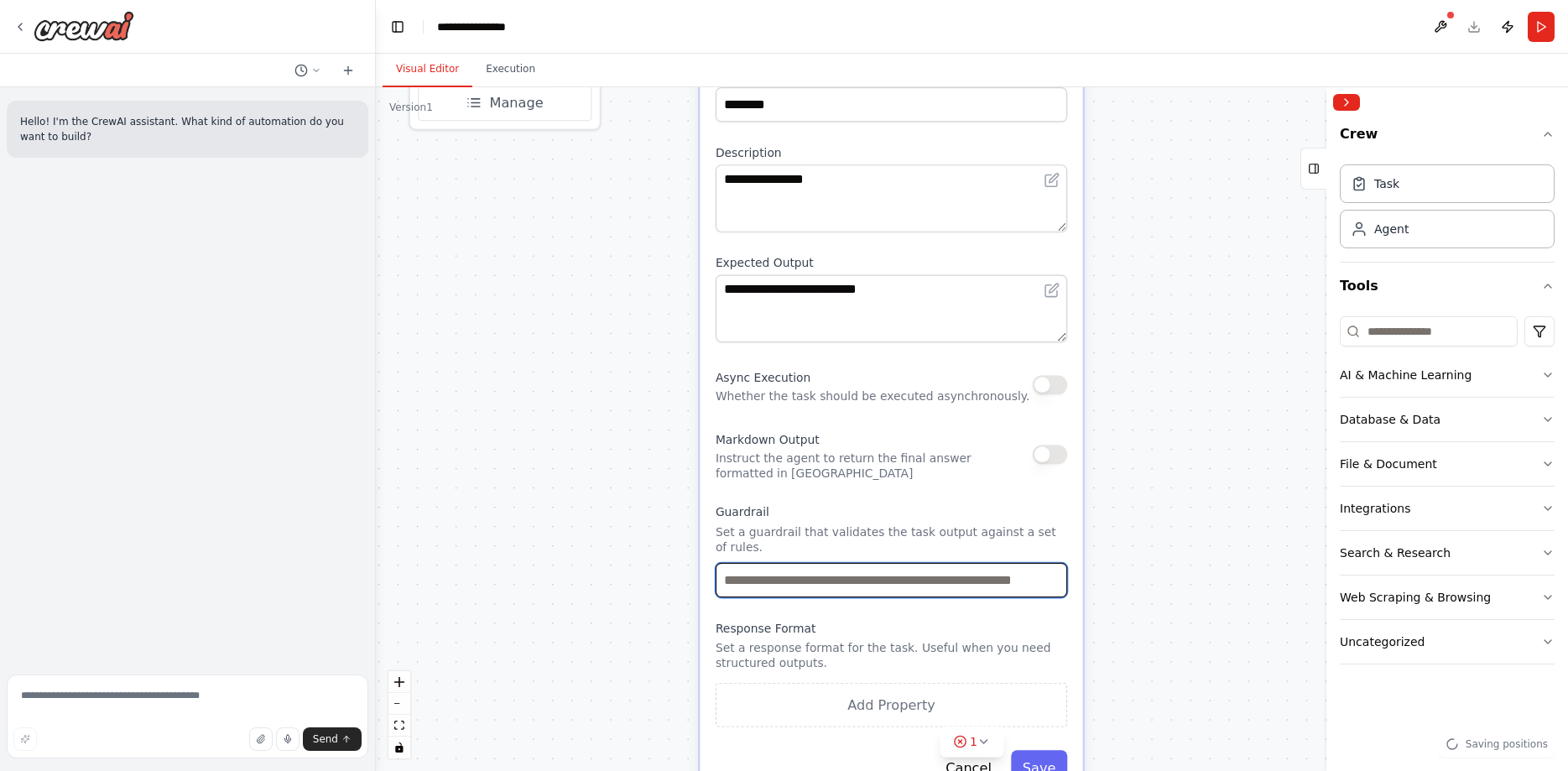
click at [829, 564] on input "text" at bounding box center [891, 580] width 352 height 35
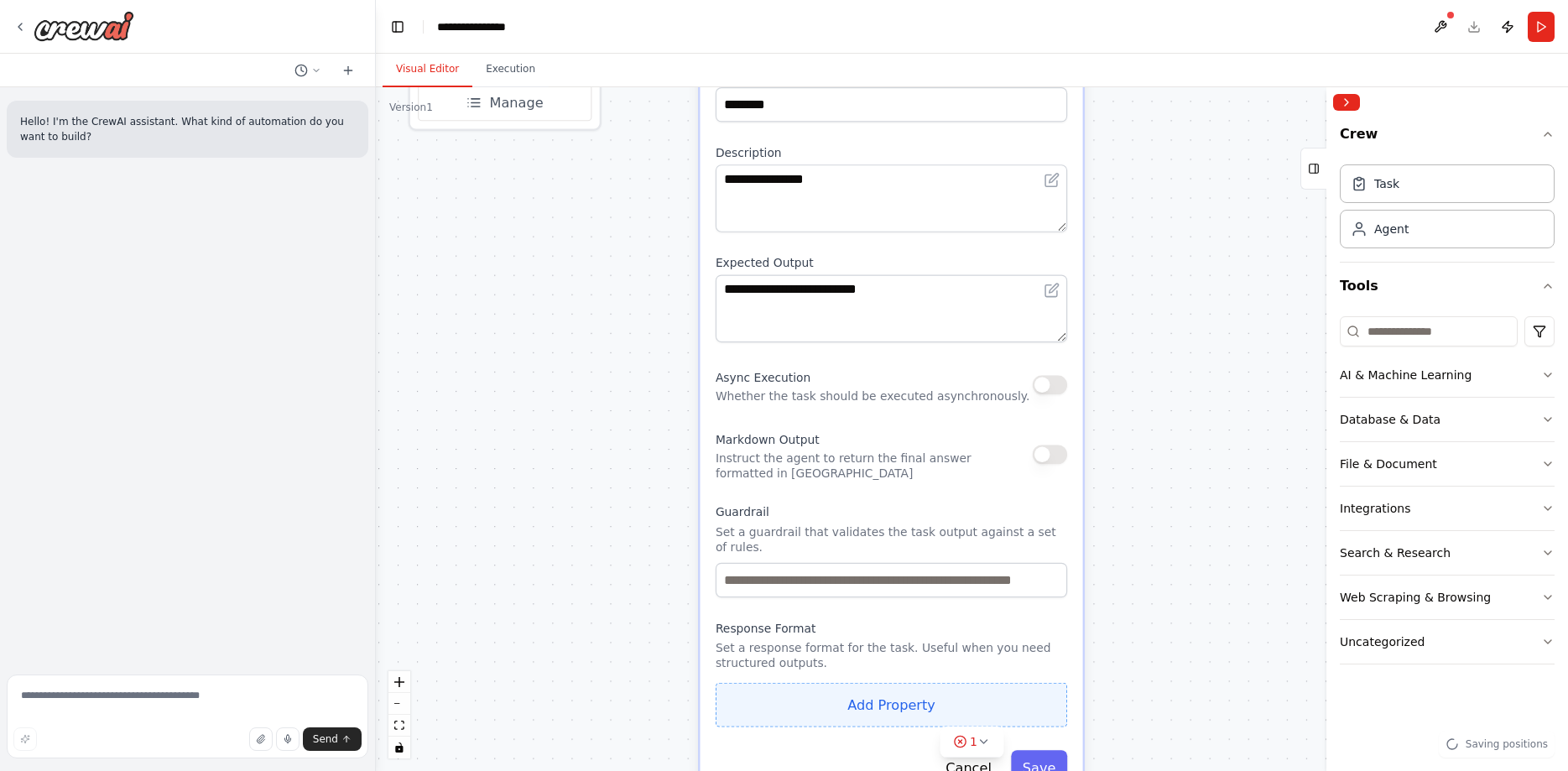
click at [914, 694] on button "Add Property" at bounding box center [891, 705] width 352 height 45
click at [1040, 683] on button "button" at bounding box center [1050, 700] width 35 height 35
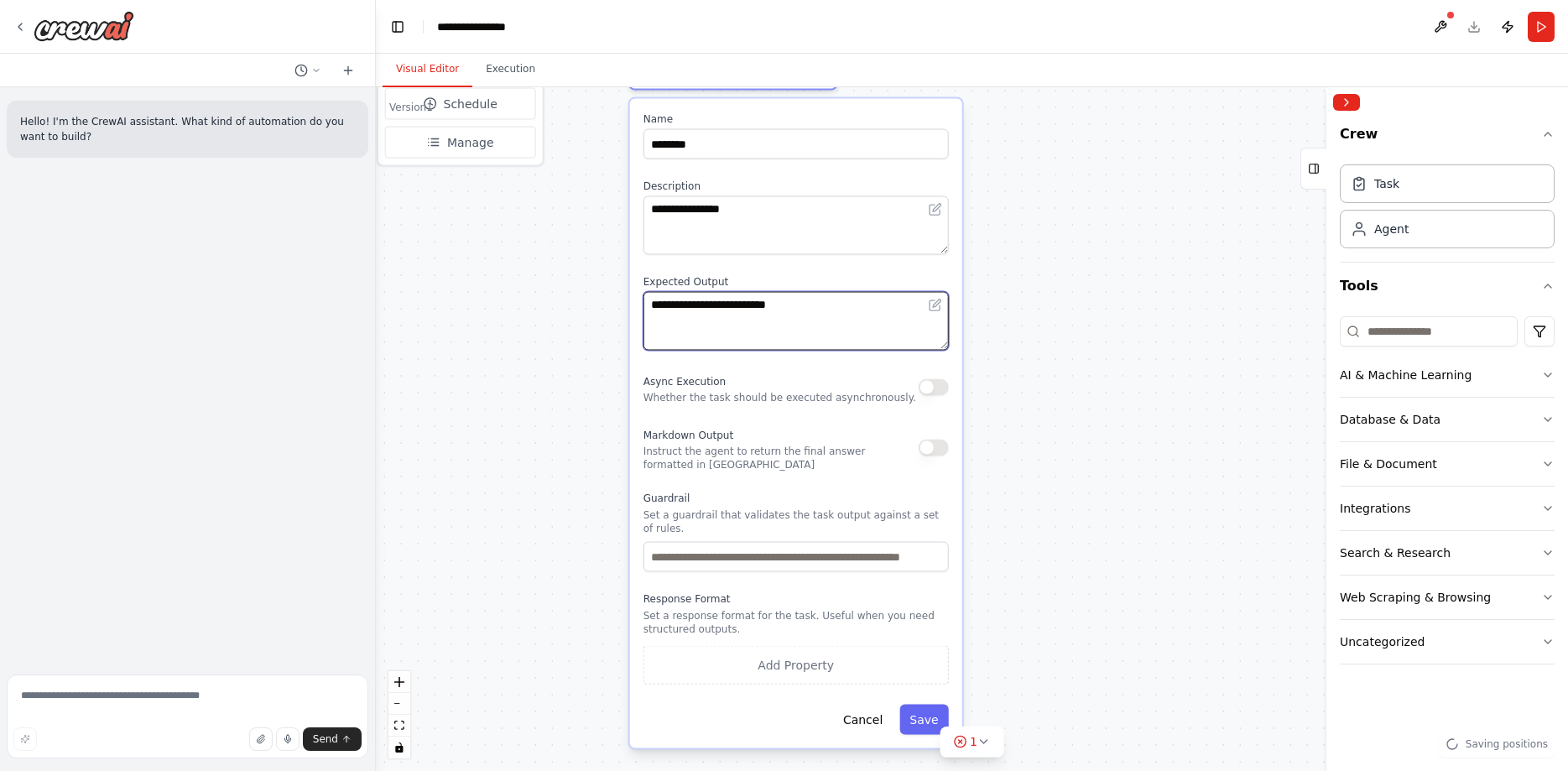
click at [818, 321] on textarea "**********" at bounding box center [796, 321] width 305 height 59
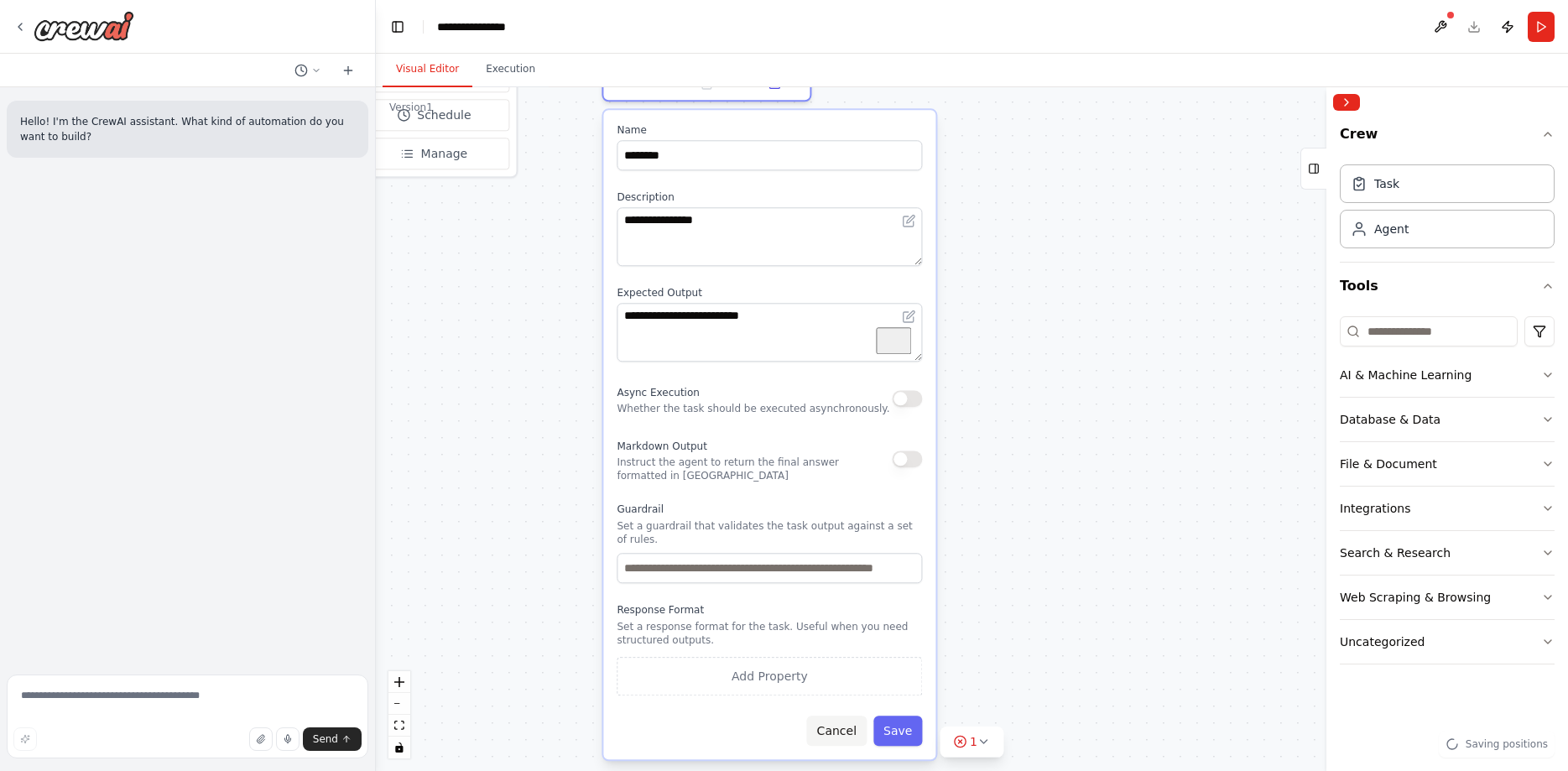
click at [834, 718] on button "Cancel" at bounding box center [836, 731] width 60 height 30
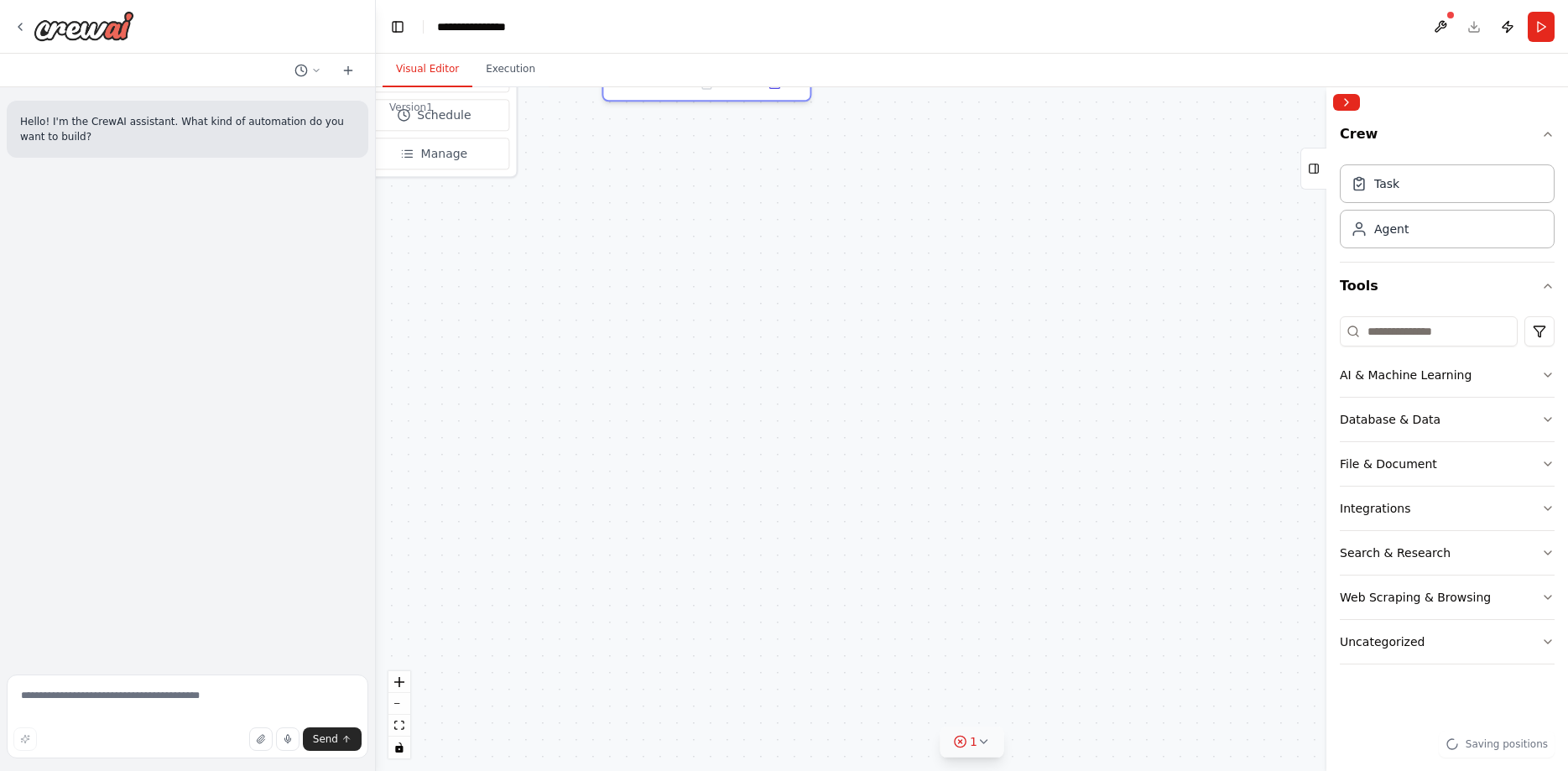
click at [963, 747] on icon at bounding box center [959, 741] width 13 height 13
click at [820, 108] on icon at bounding box center [820, 102] width 7 height 9
click at [785, 110] on button "Confirm" at bounding box center [772, 103] width 60 height 20
drag, startPoint x: 764, startPoint y: 363, endPoint x: 825, endPoint y: 499, distance: 149.1
click at [805, 519] on div "Triggers 1 trigger enabled Weekly Event Schedule Manage New Task Task descripti…" at bounding box center [971, 429] width 1192 height 684
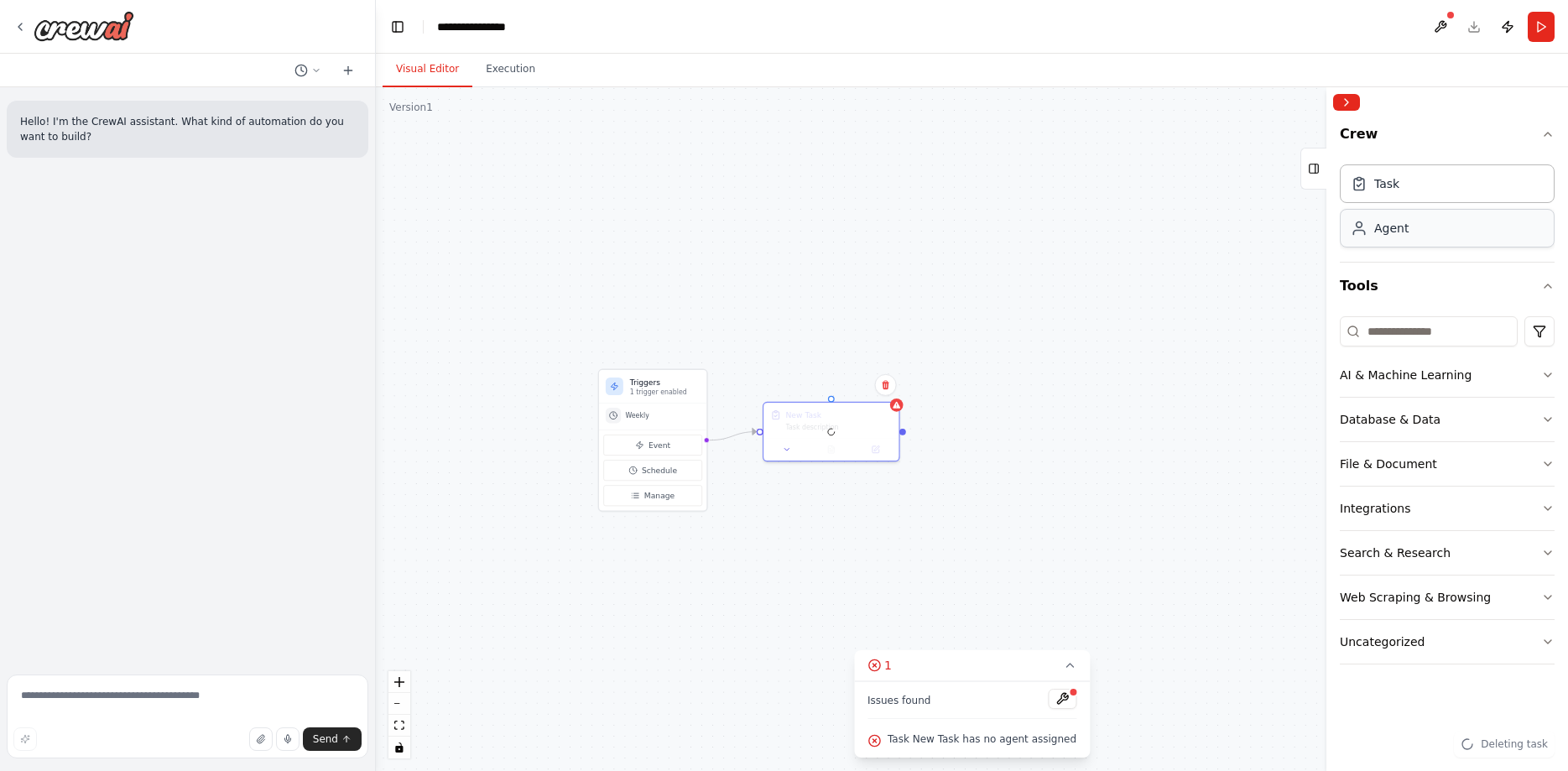
click at [1411, 239] on div "Agent" at bounding box center [1447, 228] width 215 height 38
click at [1401, 226] on div "Agent" at bounding box center [1391, 228] width 35 height 17
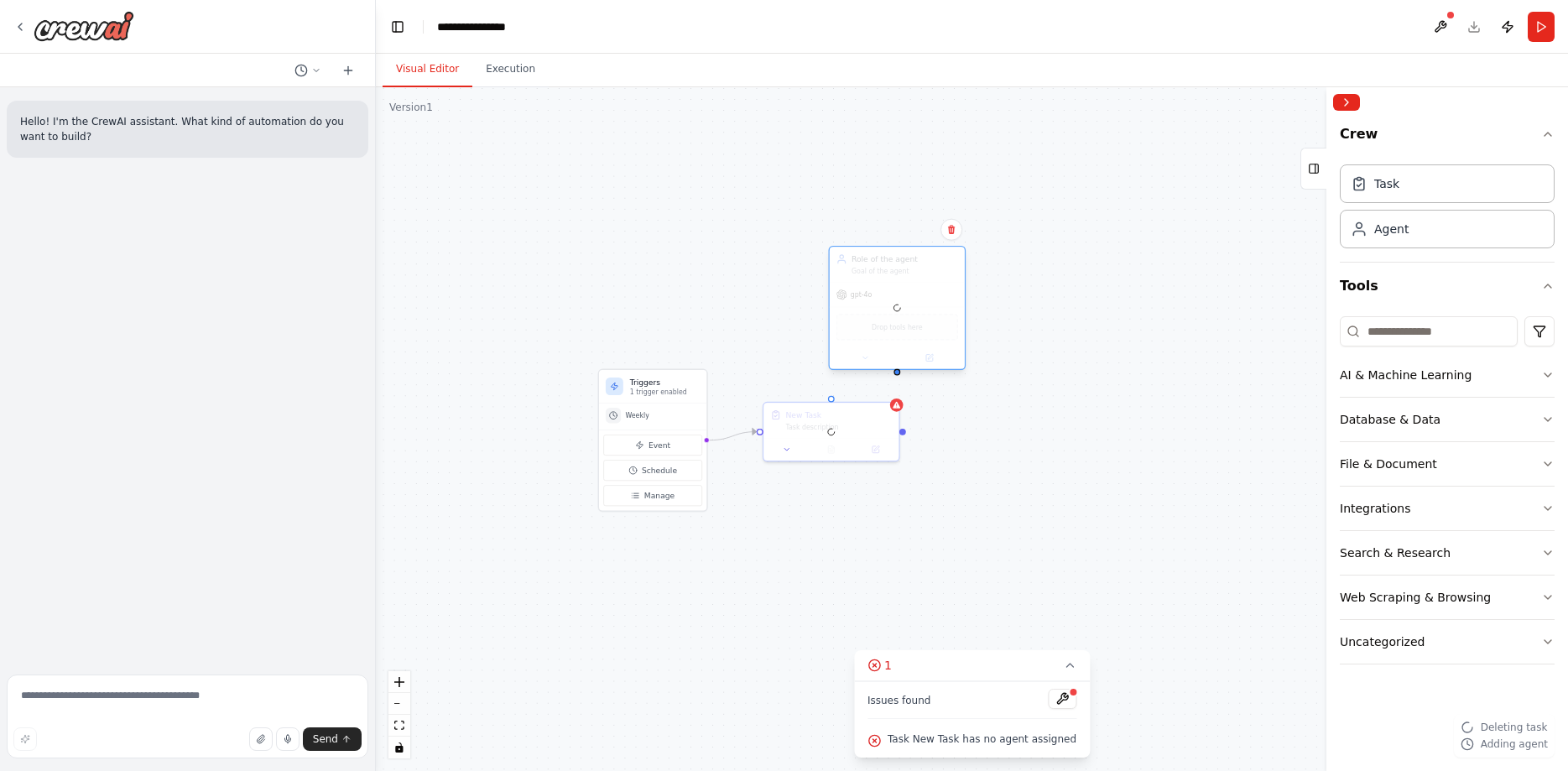
drag, startPoint x: 875, startPoint y: 321, endPoint x: 857, endPoint y: 210, distance: 112.4
click at [857, 247] on div at bounding box center [898, 307] width 135 height 122
drag, startPoint x: 1453, startPoint y: 381, endPoint x: 1431, endPoint y: 378, distance: 22.2
click at [1452, 381] on div "AI & Machine Learning" at bounding box center [1406, 375] width 132 height 17
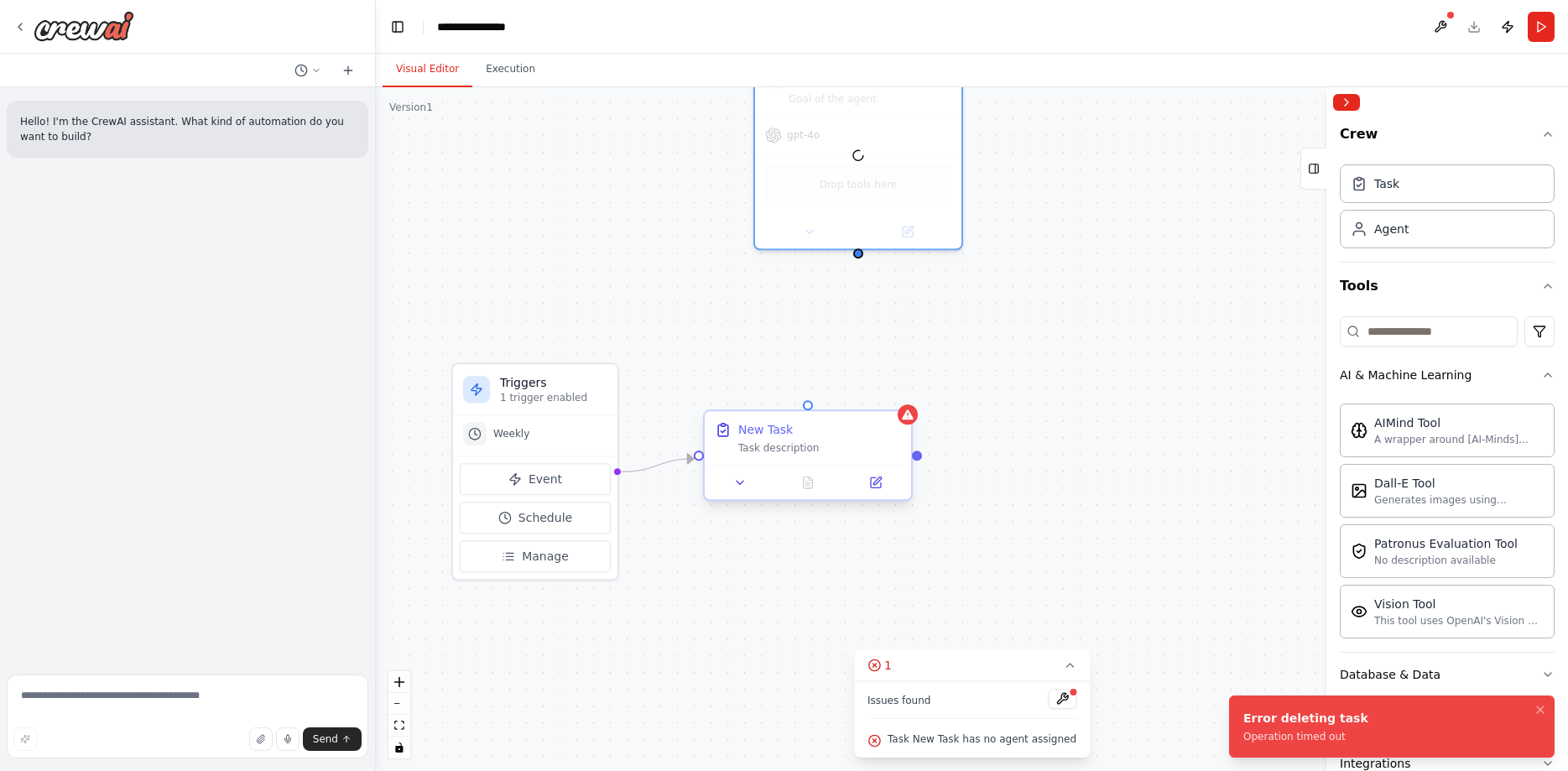
click at [871, 435] on div "New Task" at bounding box center [819, 429] width 163 height 17
click at [896, 400] on icon at bounding box center [898, 395] width 10 height 10
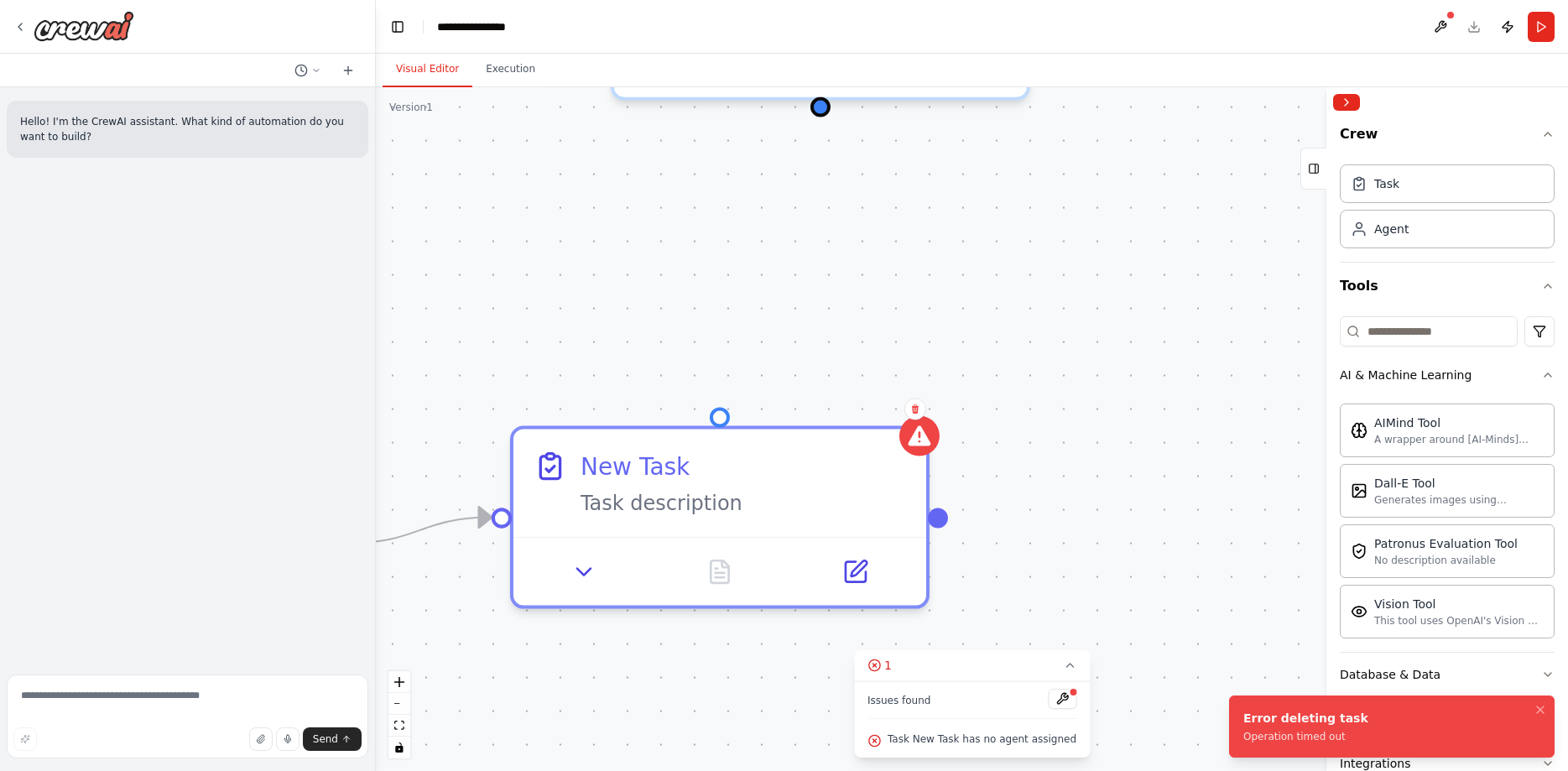
click at [920, 419] on div "Confirm" at bounding box center [915, 410] width 21 height 21
click at [912, 410] on icon at bounding box center [914, 409] width 10 height 10
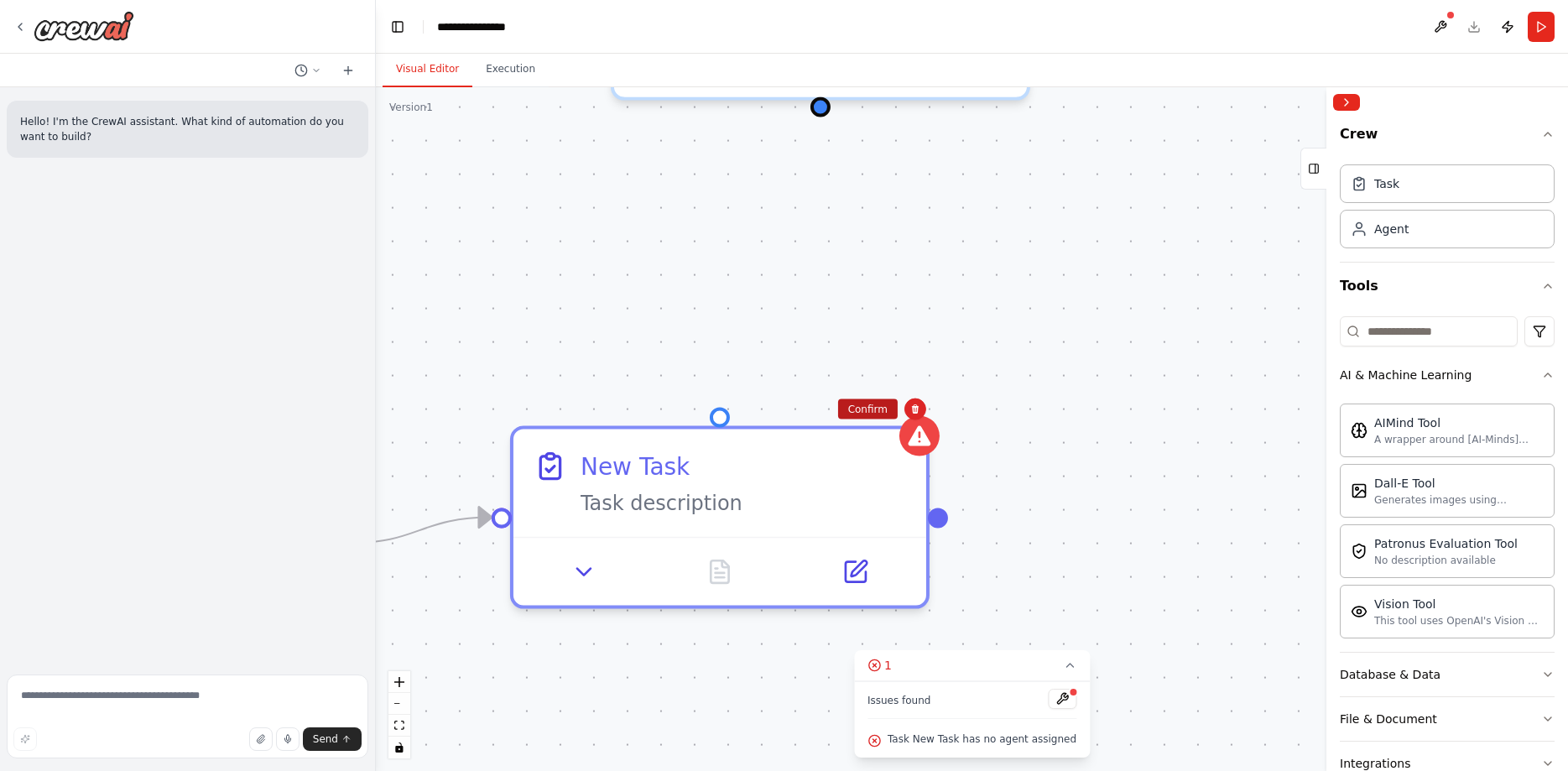
click at [886, 408] on button "Confirm" at bounding box center [867, 409] width 60 height 20
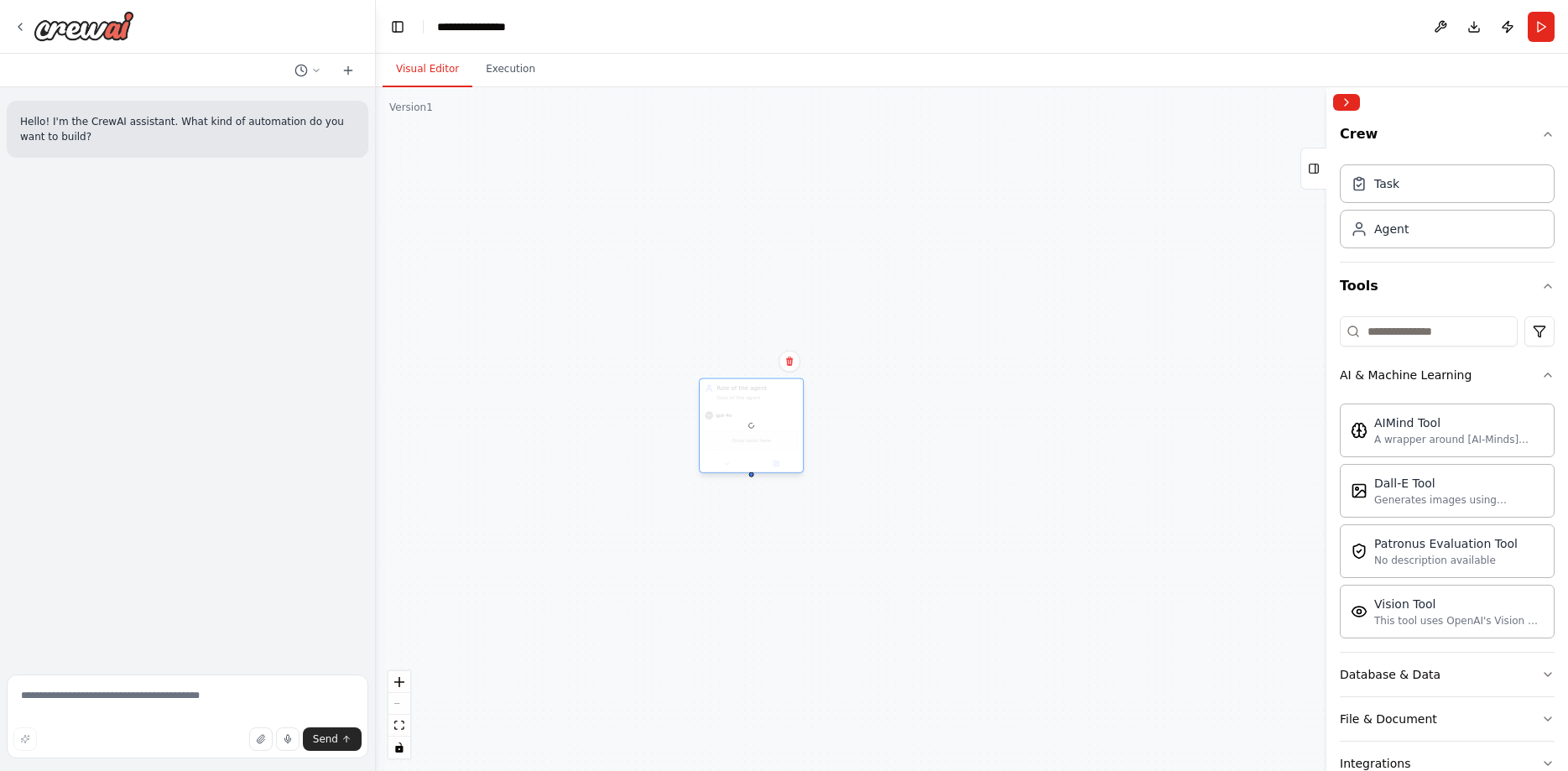
drag, startPoint x: 844, startPoint y: 122, endPoint x: 762, endPoint y: 450, distance: 338.1
click at [762, 450] on div at bounding box center [752, 426] width 103 height 93
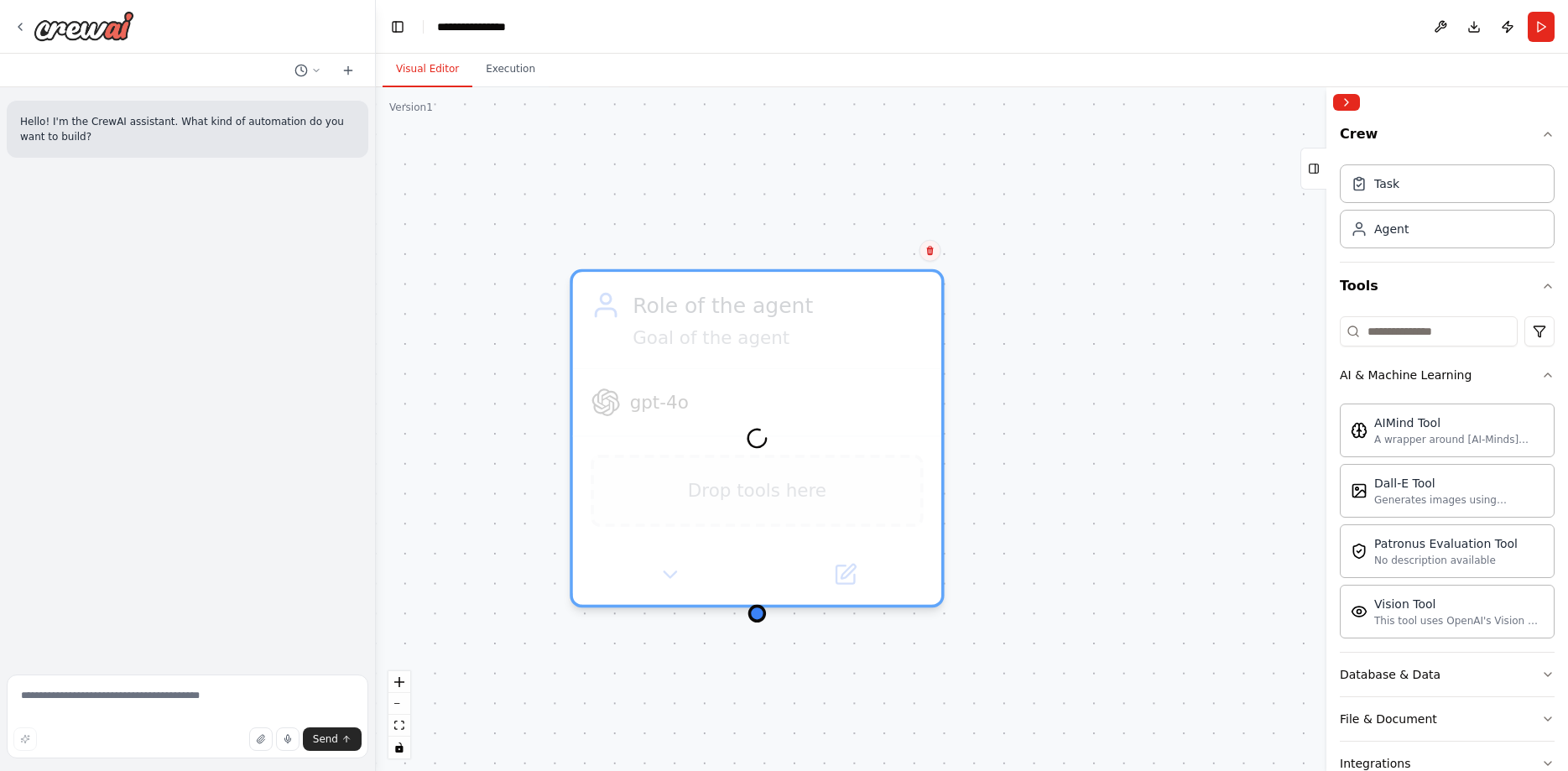
click at [936, 250] on button at bounding box center [930, 250] width 21 height 21
click at [876, 261] on button "Confirm" at bounding box center [881, 250] width 60 height 20
drag, startPoint x: 880, startPoint y: 262, endPoint x: 891, endPoint y: 253, distance: 14.2
click at [881, 262] on div "Role of the agent Goal of the agent gpt-4o Drop tools here" at bounding box center [971, 429] width 1192 height 684
click at [892, 250] on button "Confirm" at bounding box center [882, 250] width 60 height 20
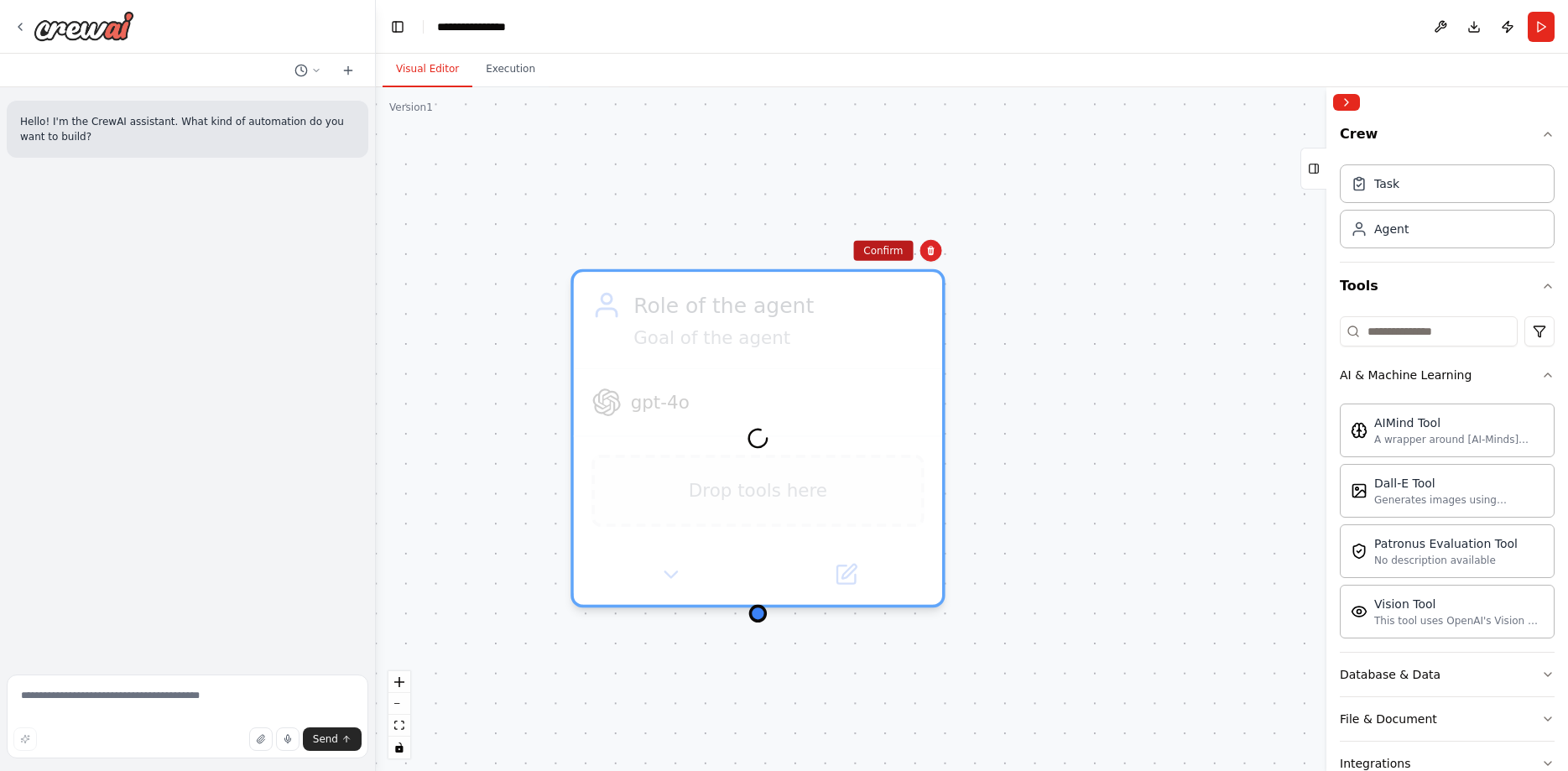
click at [893, 245] on button "Confirm" at bounding box center [882, 250] width 60 height 20
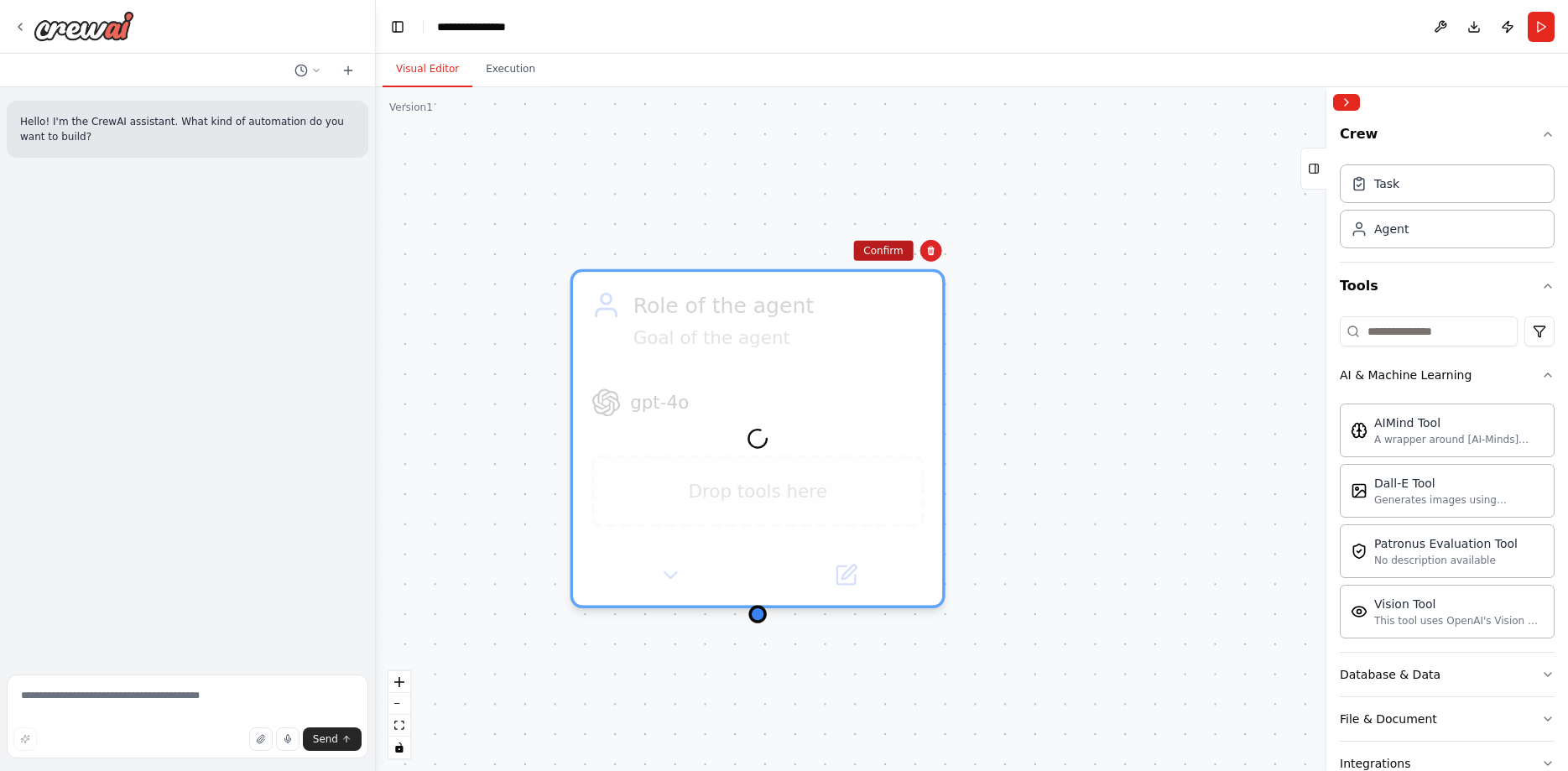
click at [893, 245] on button "Confirm" at bounding box center [882, 250] width 60 height 20
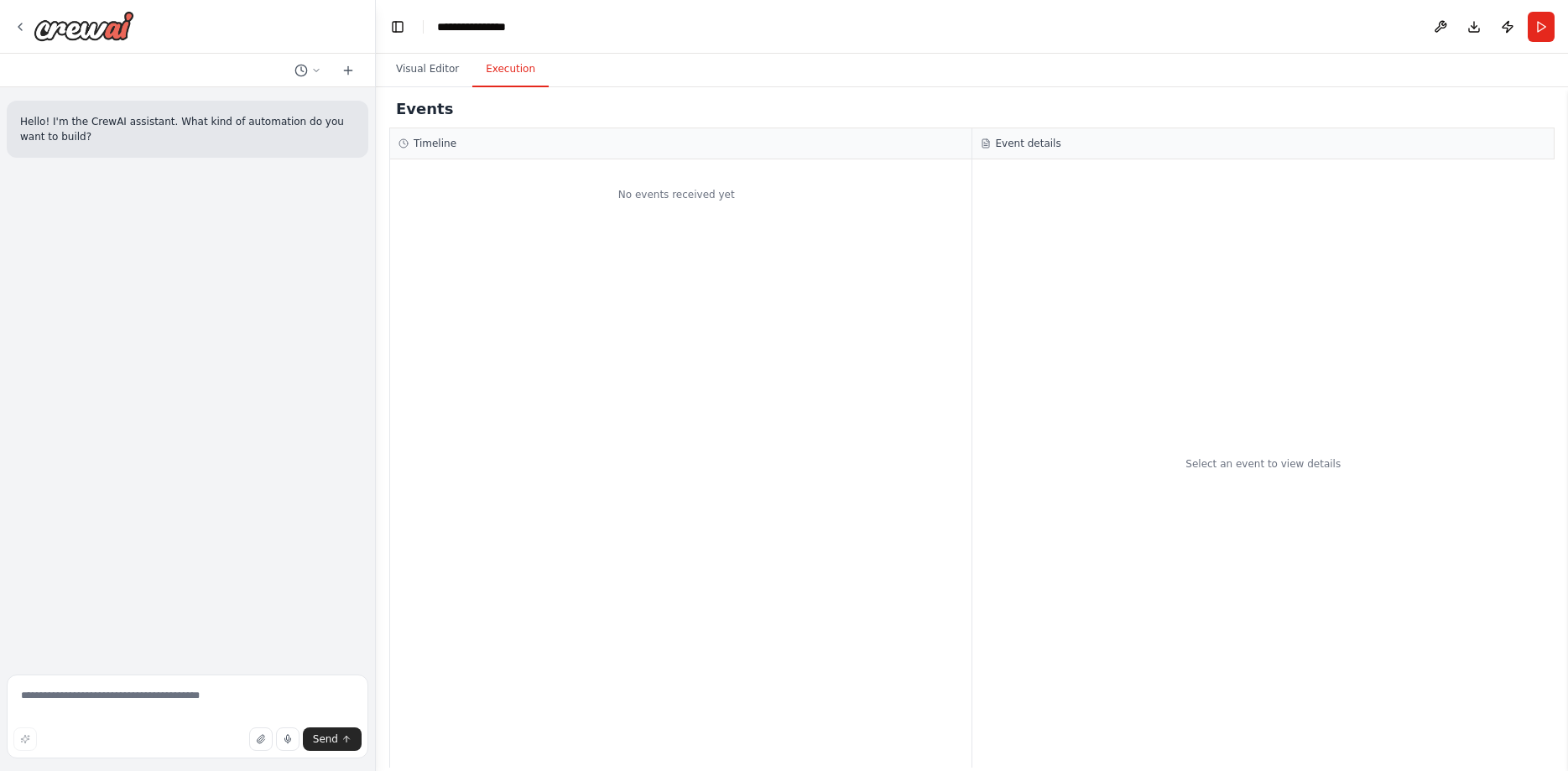
click at [497, 72] on button "Execution" at bounding box center [510, 69] width 77 height 36
click at [415, 78] on button "Visual Editor" at bounding box center [427, 69] width 90 height 36
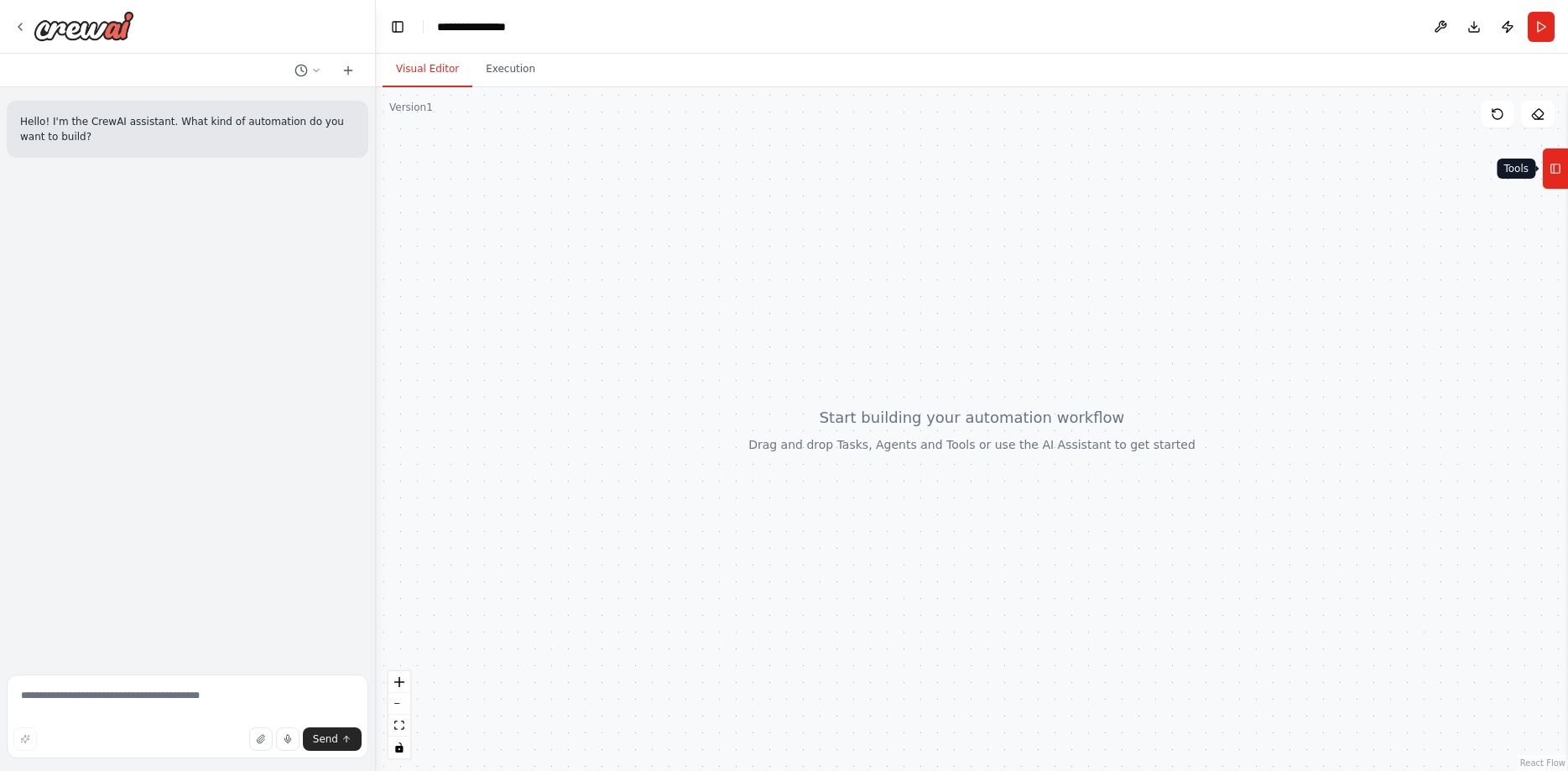
click at [1556, 168] on icon at bounding box center [1555, 168] width 12 height 27
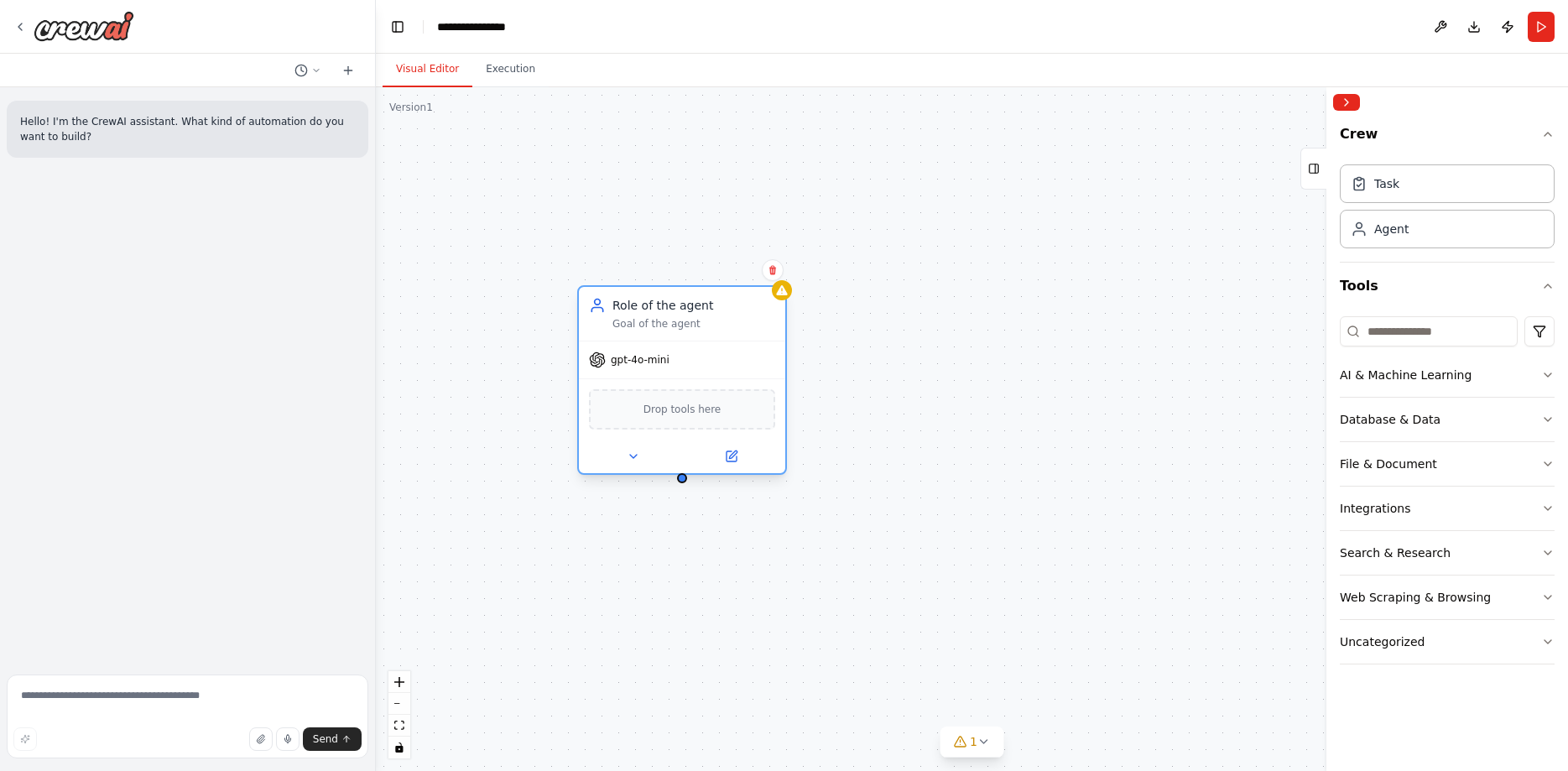
drag, startPoint x: 970, startPoint y: 337, endPoint x: 703, endPoint y: 360, distance: 268.0
click at [703, 360] on div "gpt-4o-mini" at bounding box center [682, 359] width 207 height 37
click at [695, 371] on div "gpt-4o-mini" at bounding box center [682, 359] width 207 height 37
click at [630, 369] on div "gpt-4o-mini" at bounding box center [682, 359] width 207 height 37
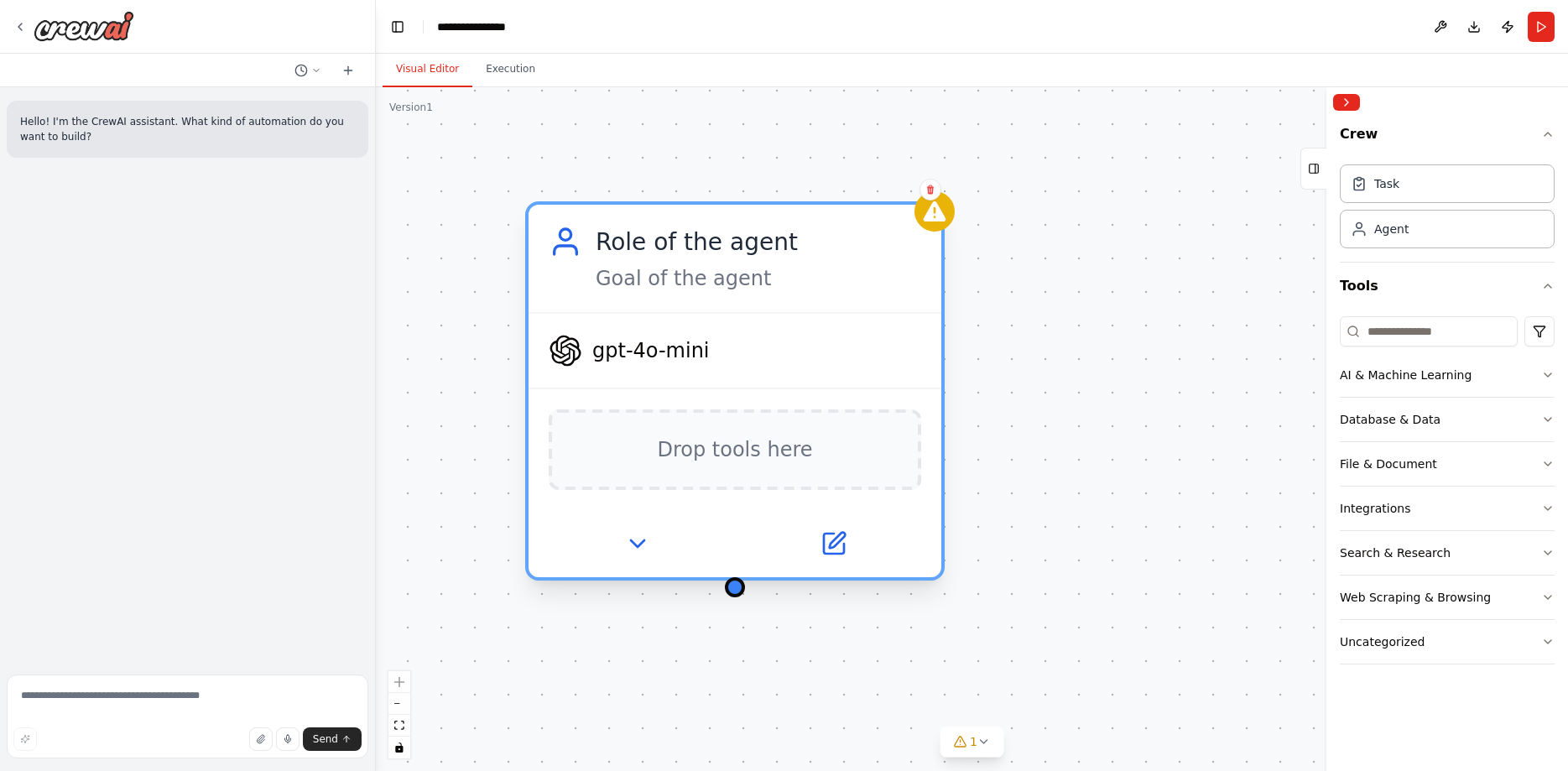
click at [637, 361] on span "gpt-4o-mini" at bounding box center [651, 351] width 118 height 27
click at [637, 549] on icon at bounding box center [637, 543] width 27 height 27
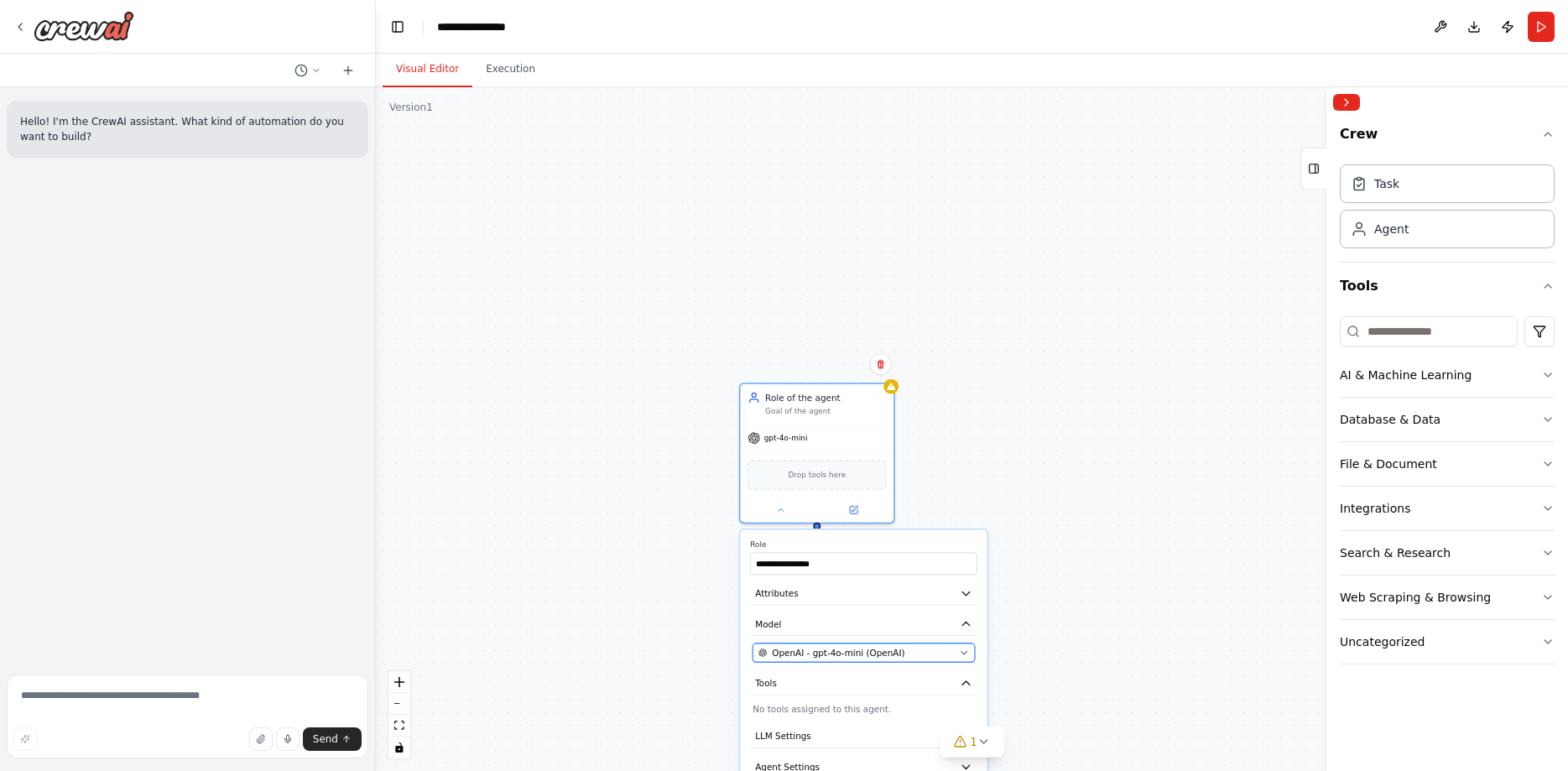
click at [910, 655] on div "OpenAI - gpt-4o-mini (OpenAI)" at bounding box center [857, 653] width 196 height 12
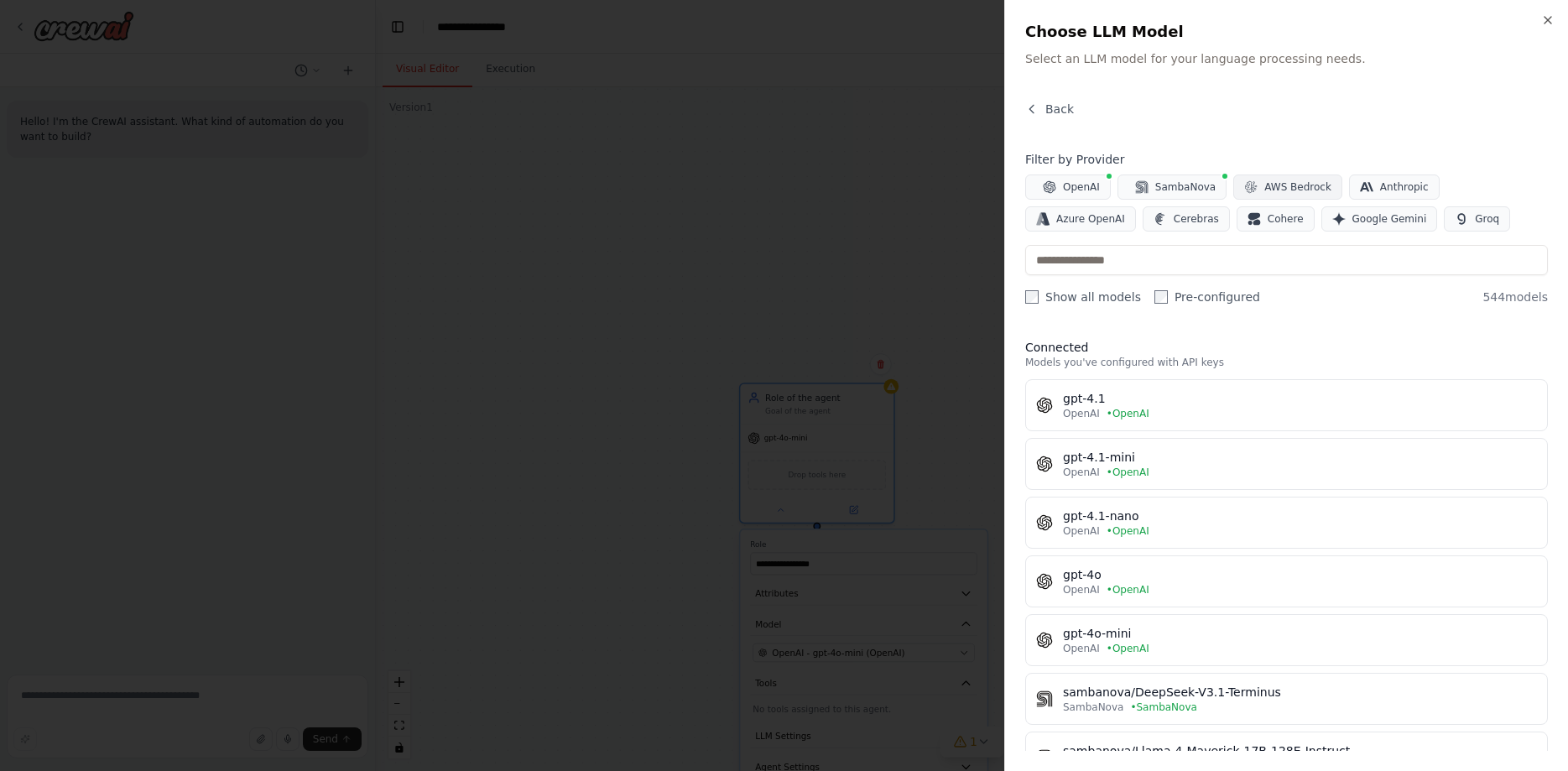
click at [1283, 189] on span "AWS Bedrock" at bounding box center [1297, 187] width 67 height 13
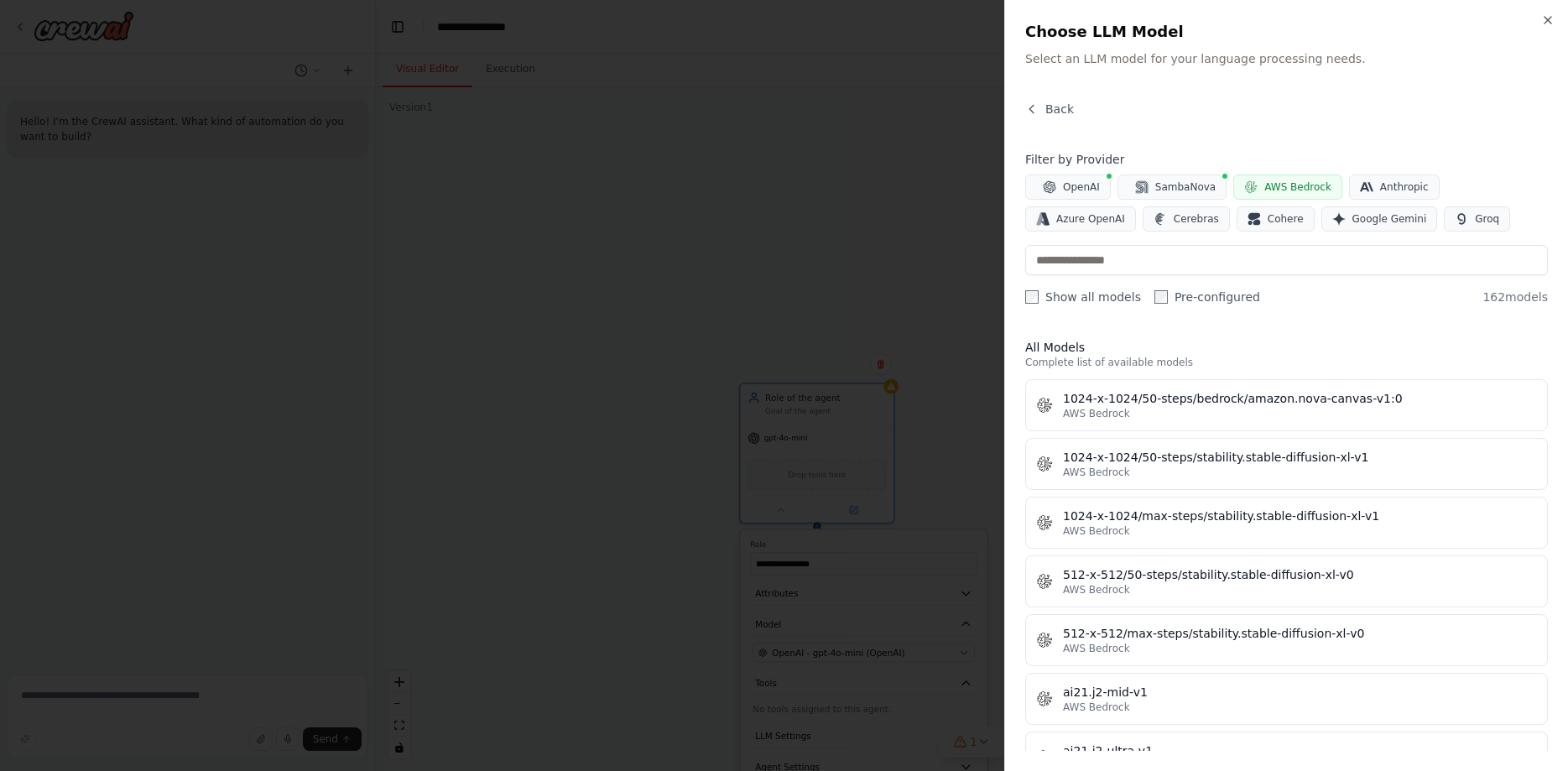
click at [1288, 186] on span "AWS Bedrock" at bounding box center [1297, 187] width 67 height 13
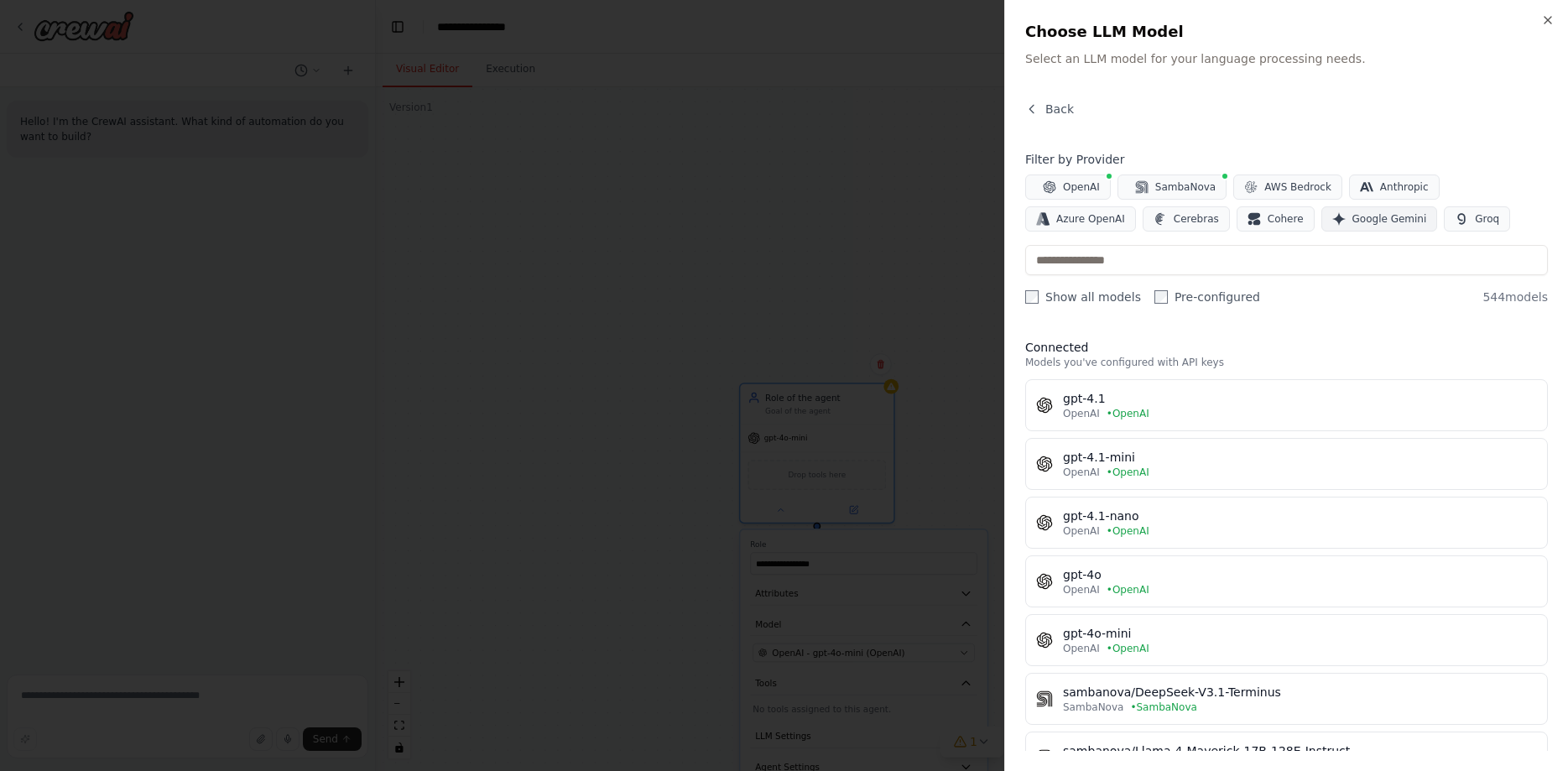
click at [1353, 223] on span "Google Gemini" at bounding box center [1390, 218] width 75 height 13
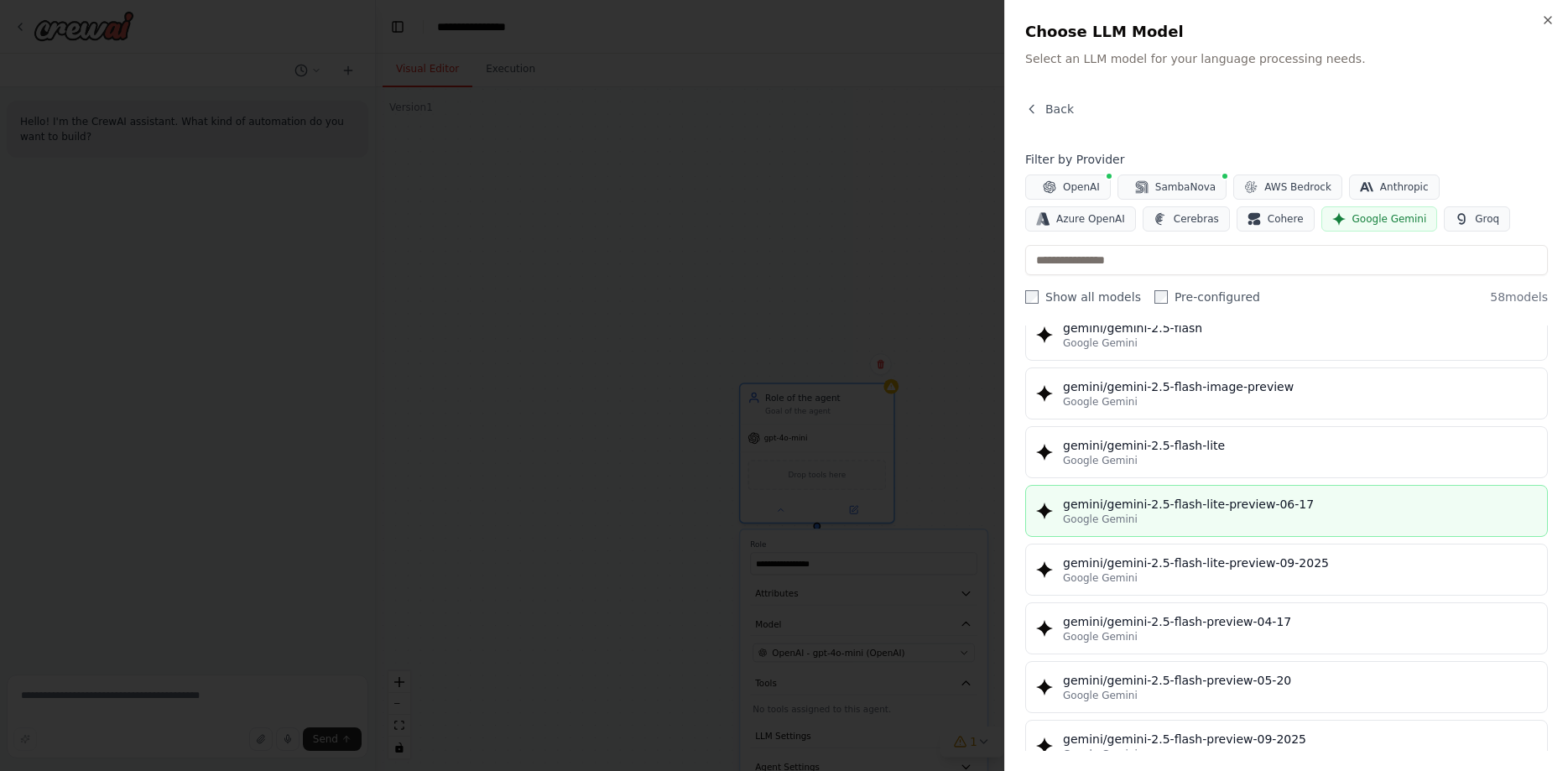
scroll to position [951, 0]
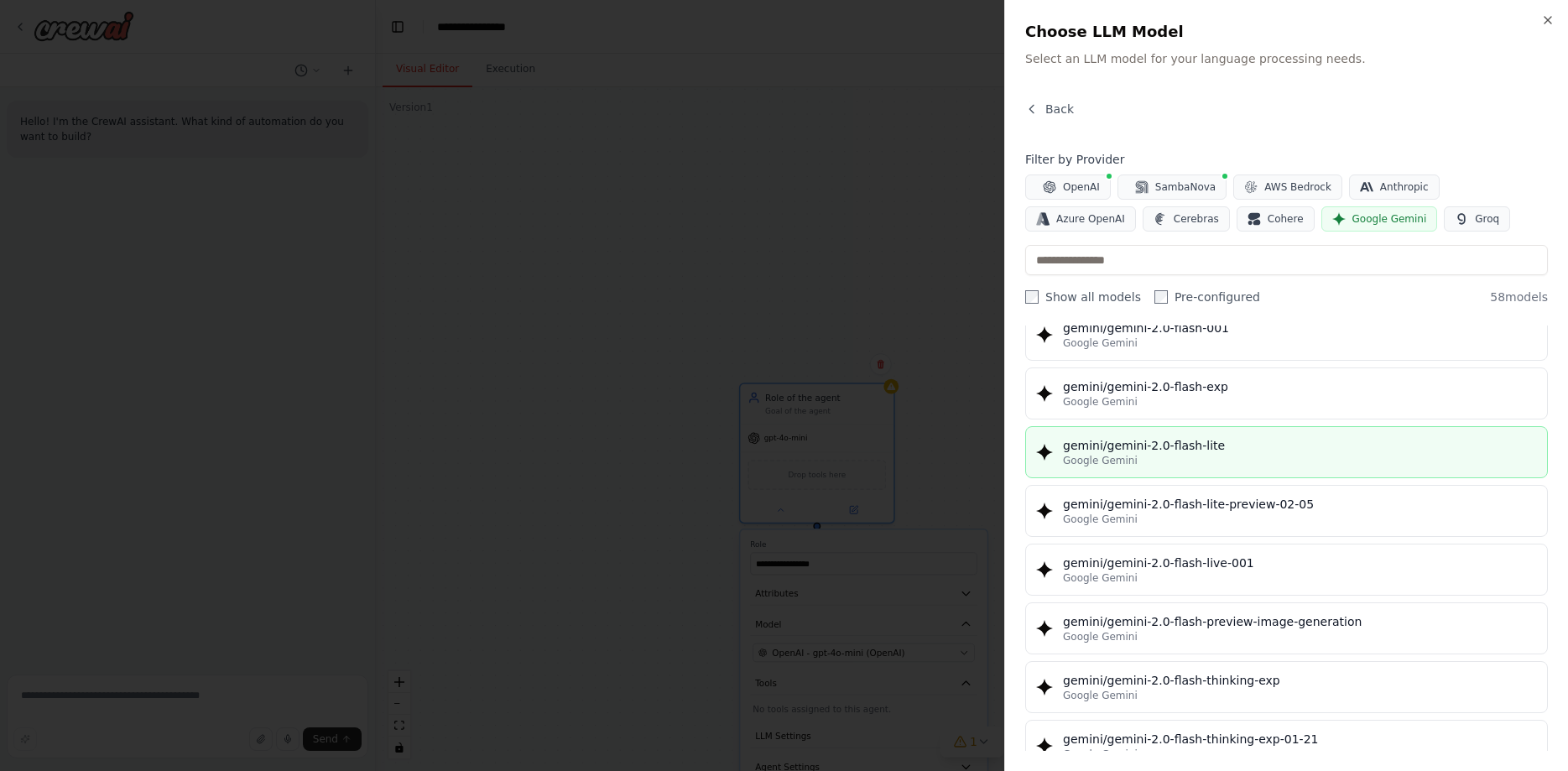
click at [1229, 455] on div "Google Gemini" at bounding box center [1300, 460] width 474 height 13
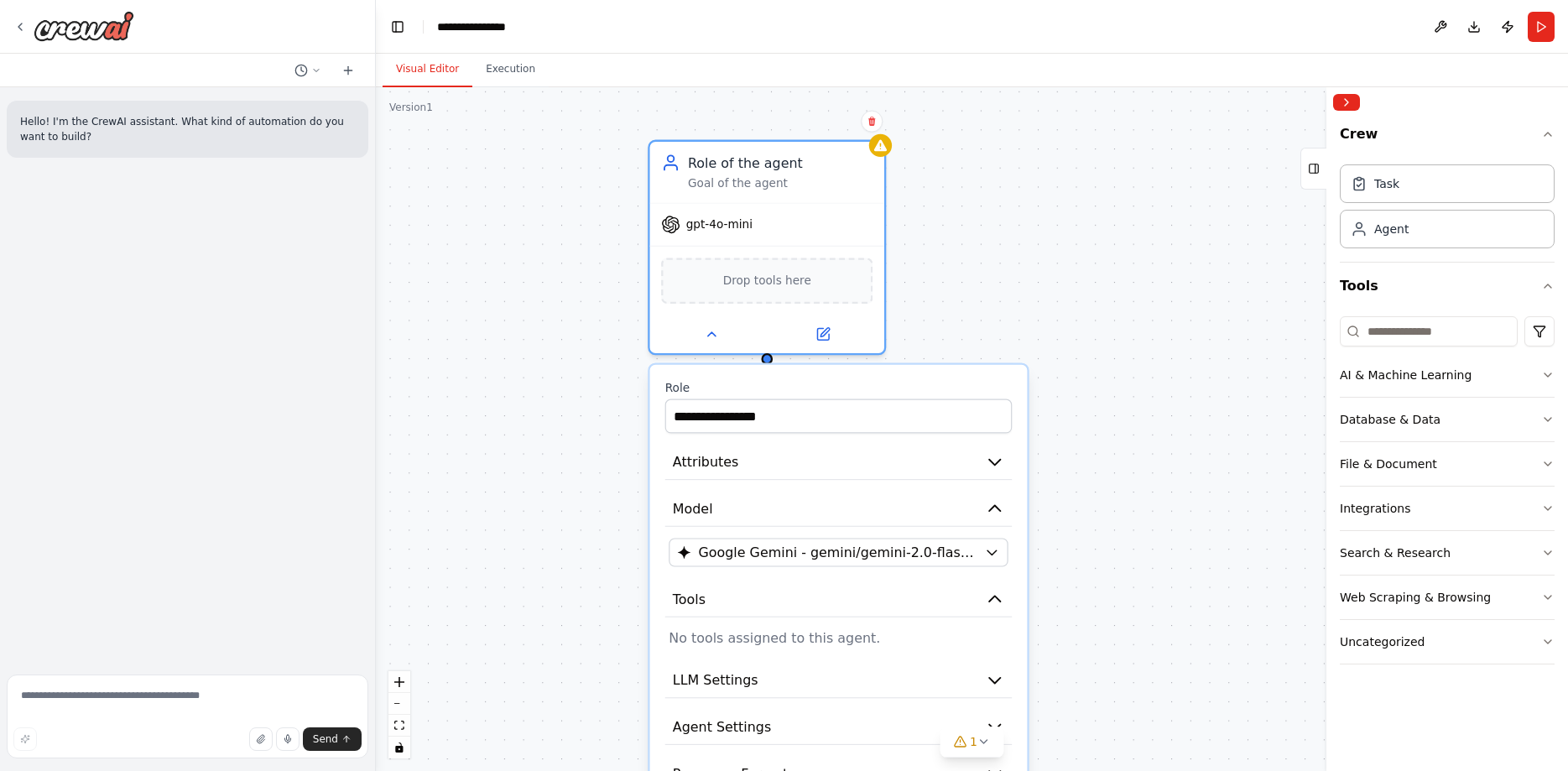
drag, startPoint x: 1081, startPoint y: 394, endPoint x: 1015, endPoint y: 218, distance: 188.0
click at [1021, 213] on div "**********" at bounding box center [971, 429] width 1192 height 684
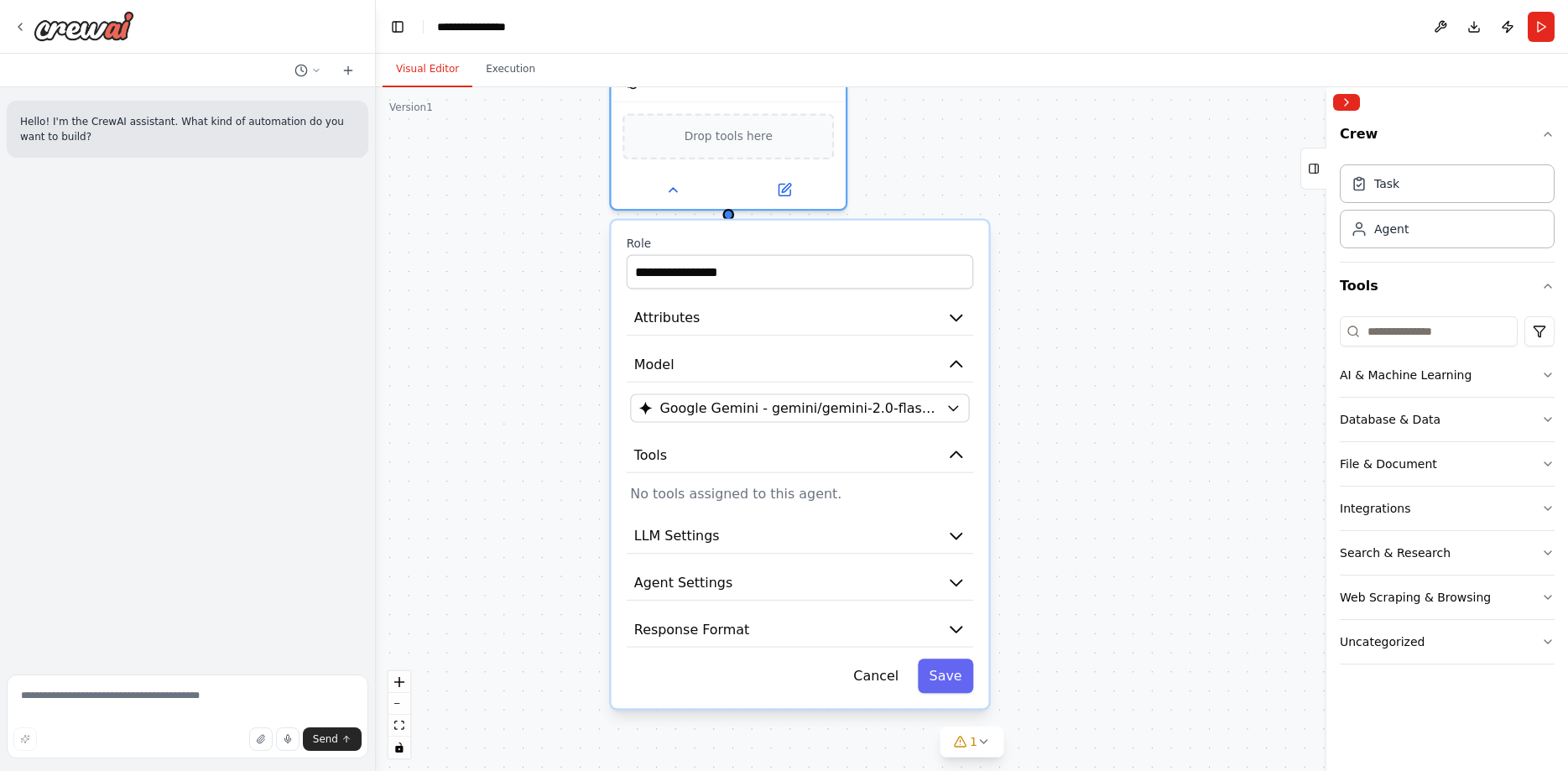
drag, startPoint x: 1109, startPoint y: 382, endPoint x: 953, endPoint y: 311, distance: 171.4
click at [1085, 287] on div "**********" at bounding box center [971, 429] width 1192 height 684
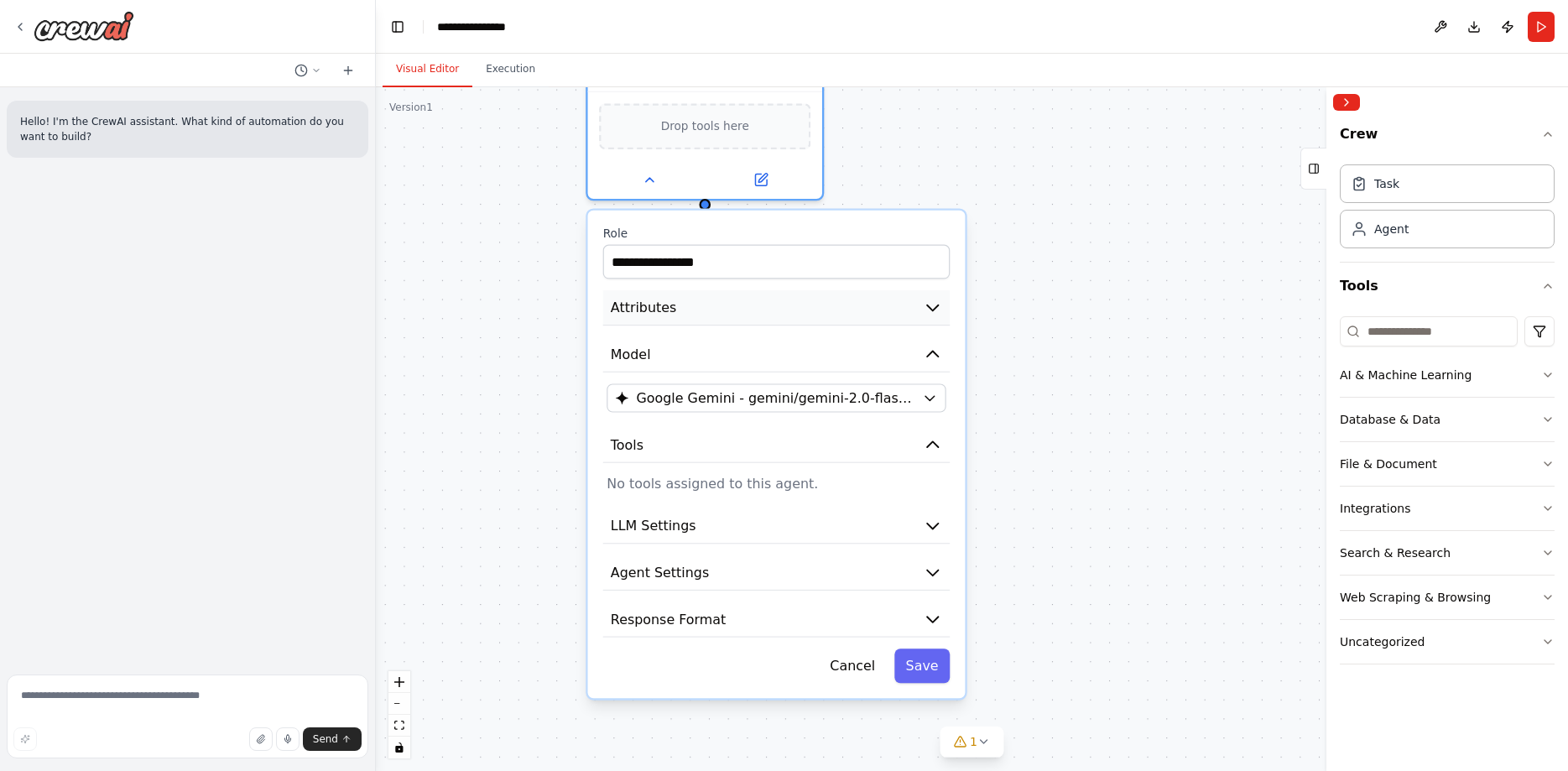
click at [889, 312] on button "Attributes" at bounding box center [776, 308] width 347 height 36
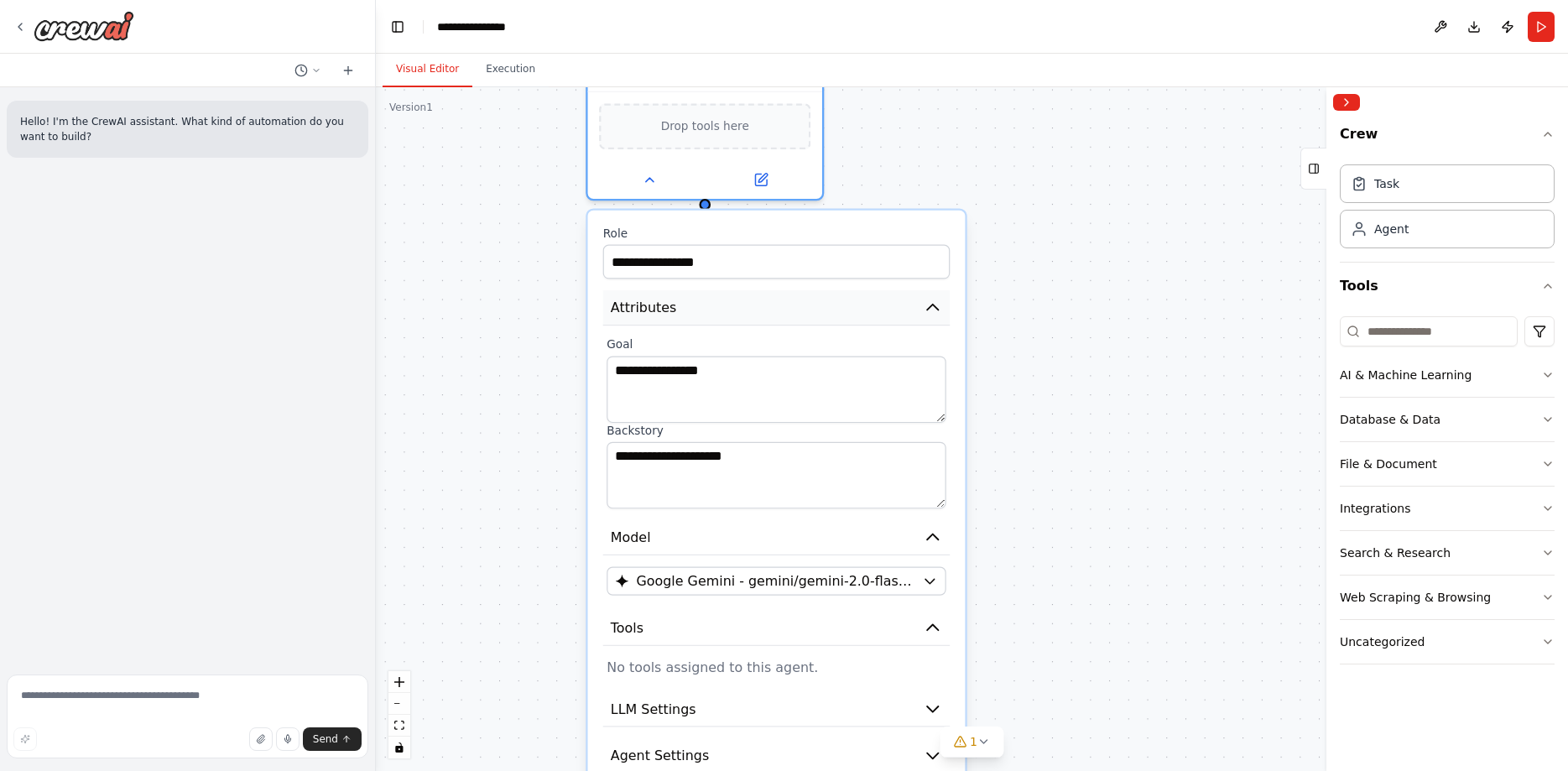
click at [889, 312] on button "Attributes" at bounding box center [776, 308] width 347 height 36
